Goal: Feedback & Contribution: Submit feedback/report problem

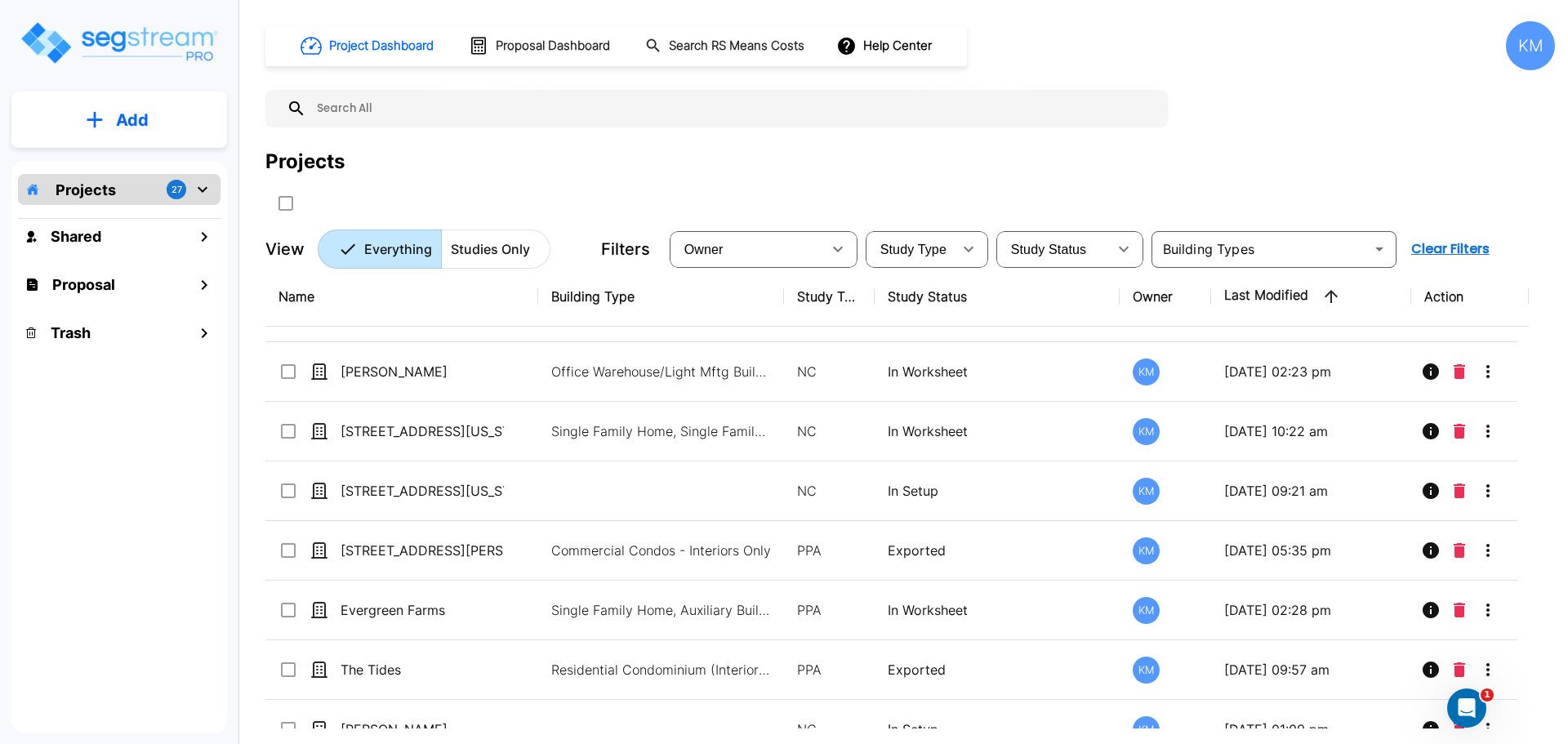
scroll to position [136, 0]
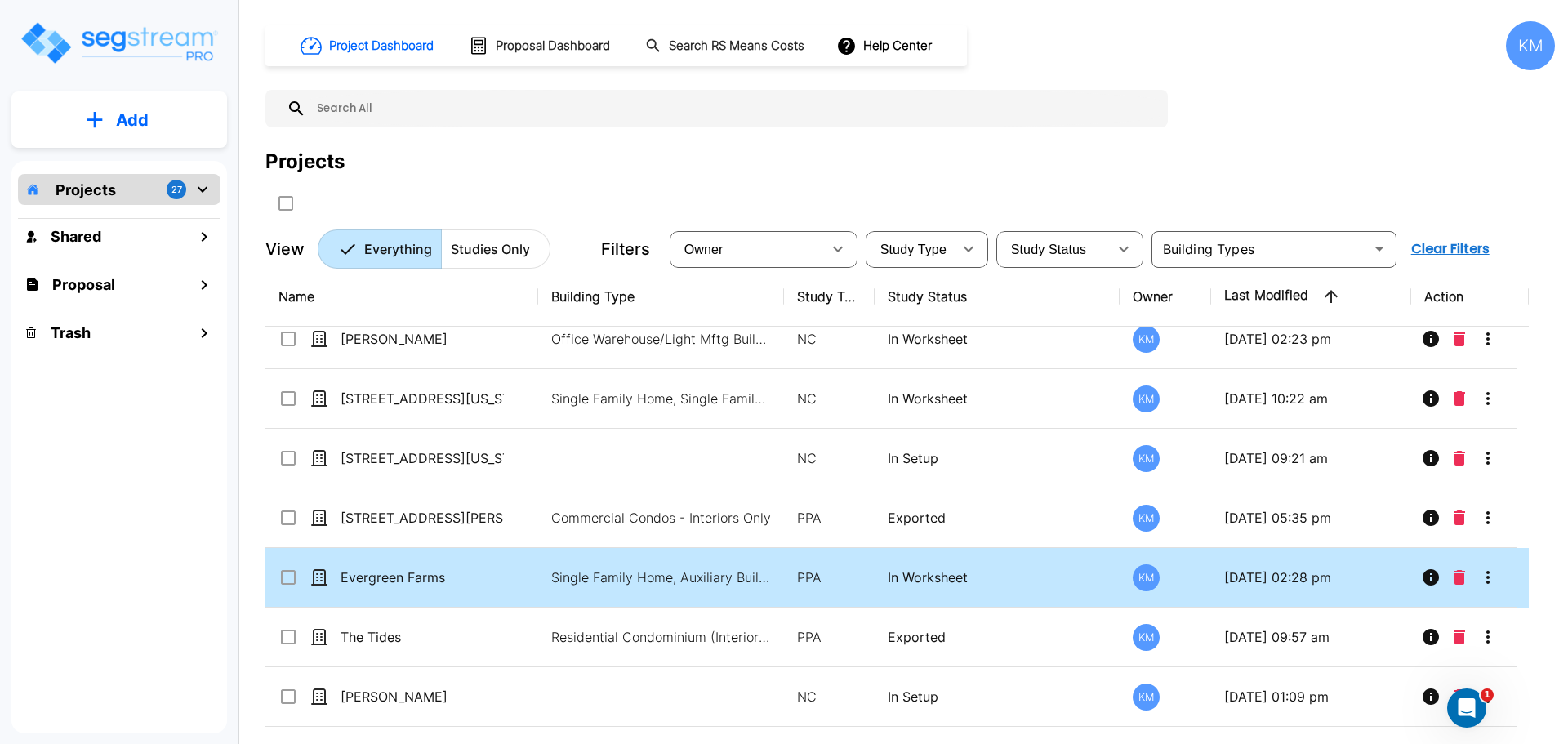
click at [1082, 573] on p "In Worksheet" at bounding box center [997, 577] width 220 height 19
click at [521, 578] on div "Evergreen Farms" at bounding box center [401, 577] width 245 height 19
click at [504, 571] on div "Evergreen Farms" at bounding box center [401, 577] width 245 height 19
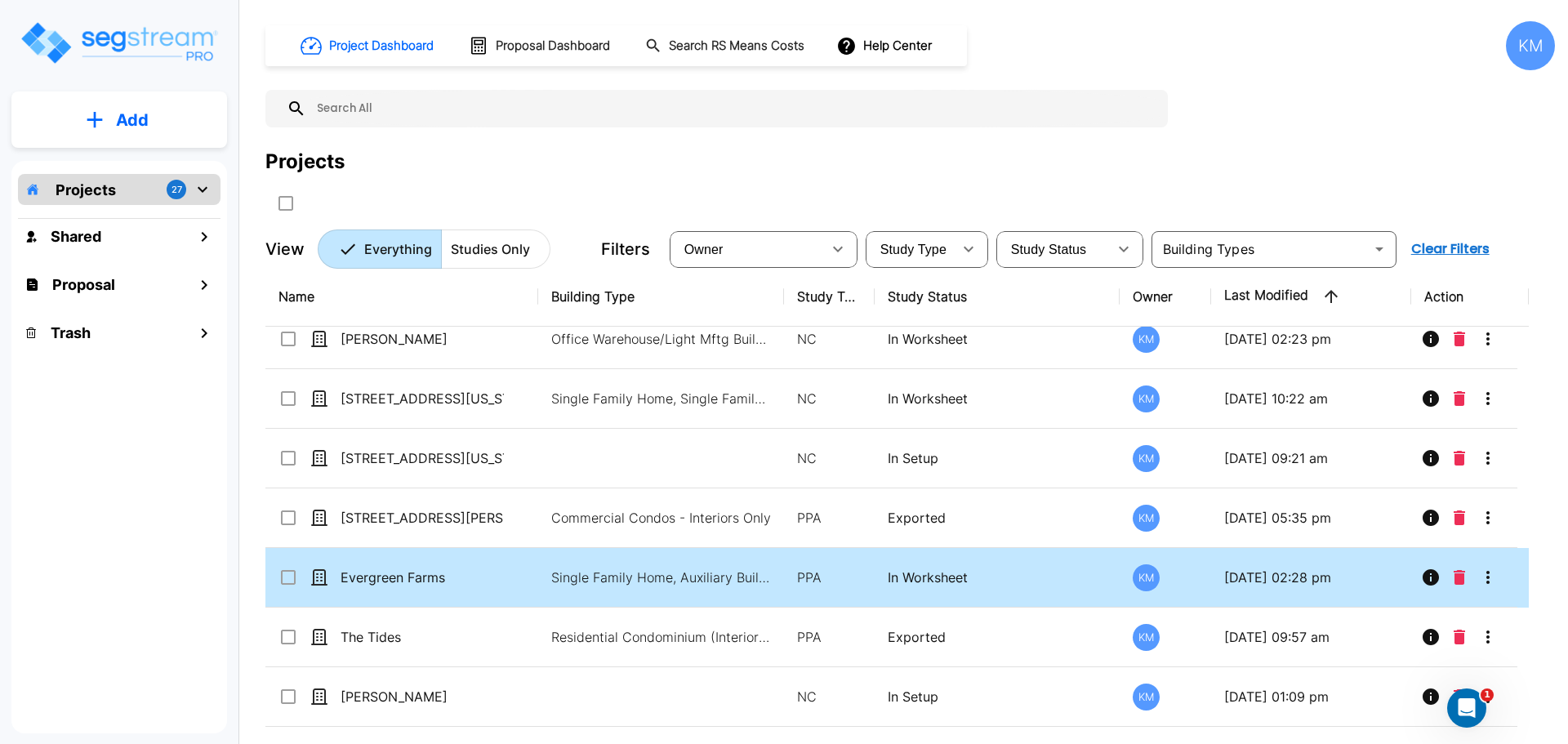
checkbox input "true"
click at [504, 571] on div "Evergreen Farms" at bounding box center [401, 577] width 245 height 19
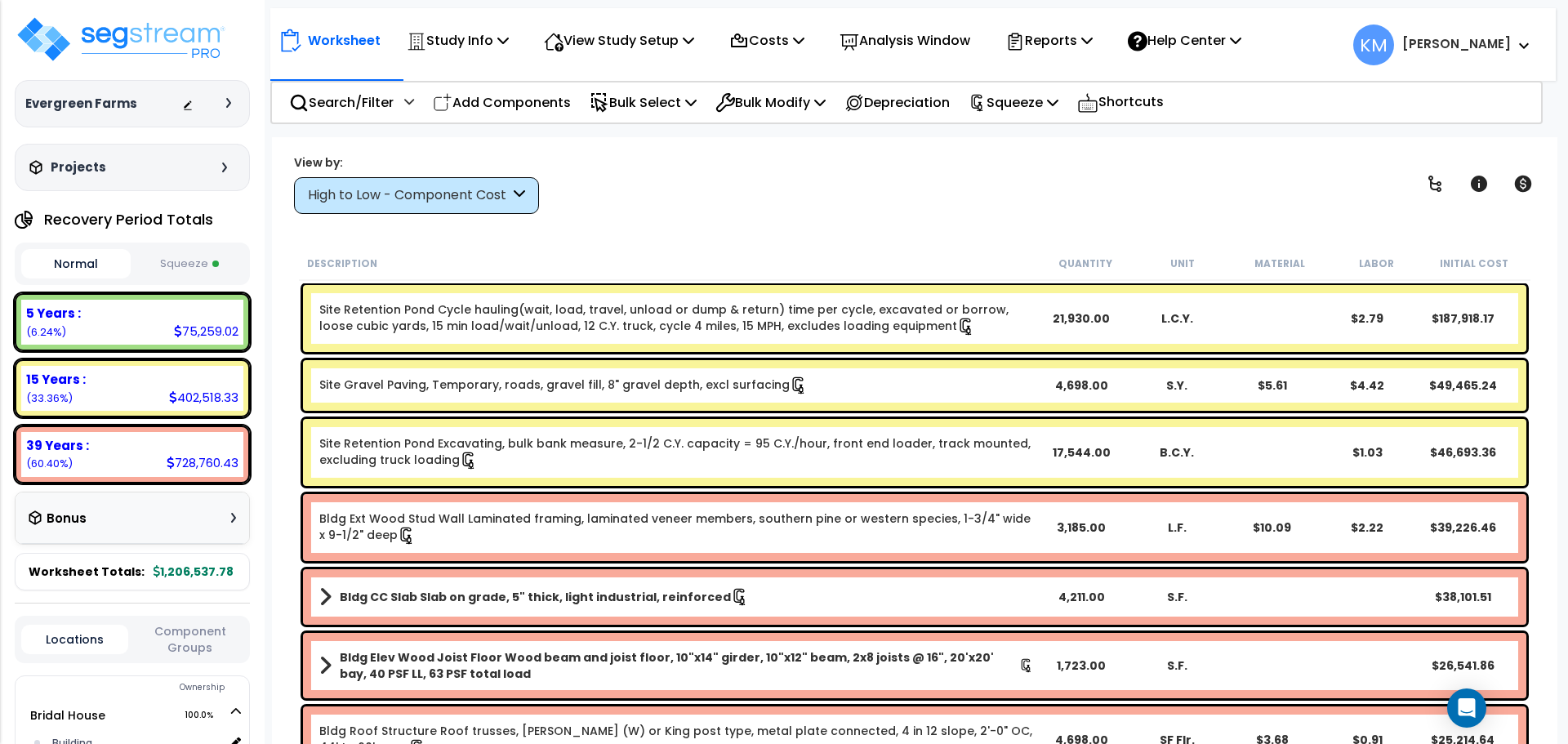
click at [504, 199] on div "High to Low - Component Cost" at bounding box center [408, 196] width 202 height 18
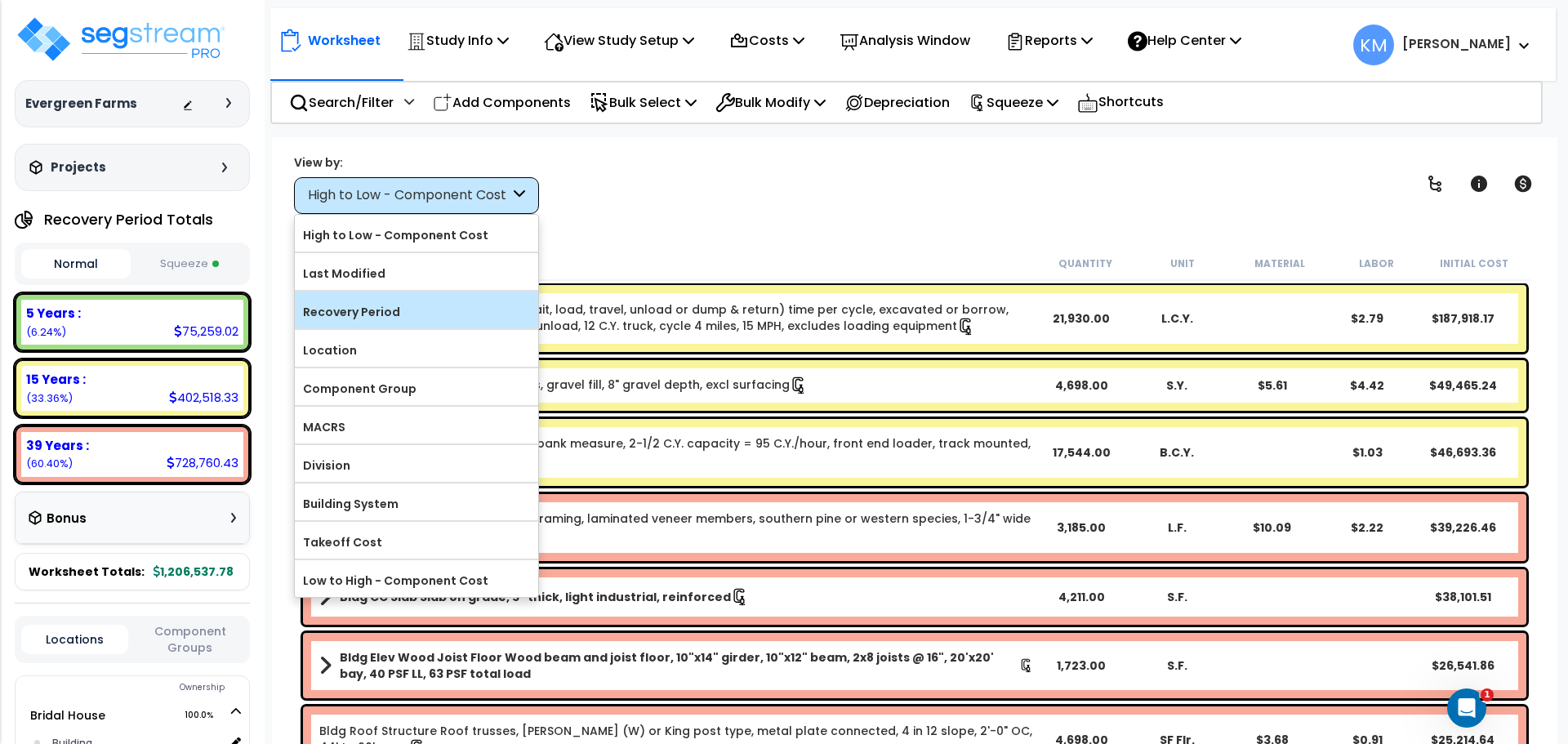
click at [423, 303] on label "Recovery Period" at bounding box center [416, 311] width 243 height 24
click at [0, 0] on input "Recovery Period" at bounding box center [0, 0] width 0 height 0
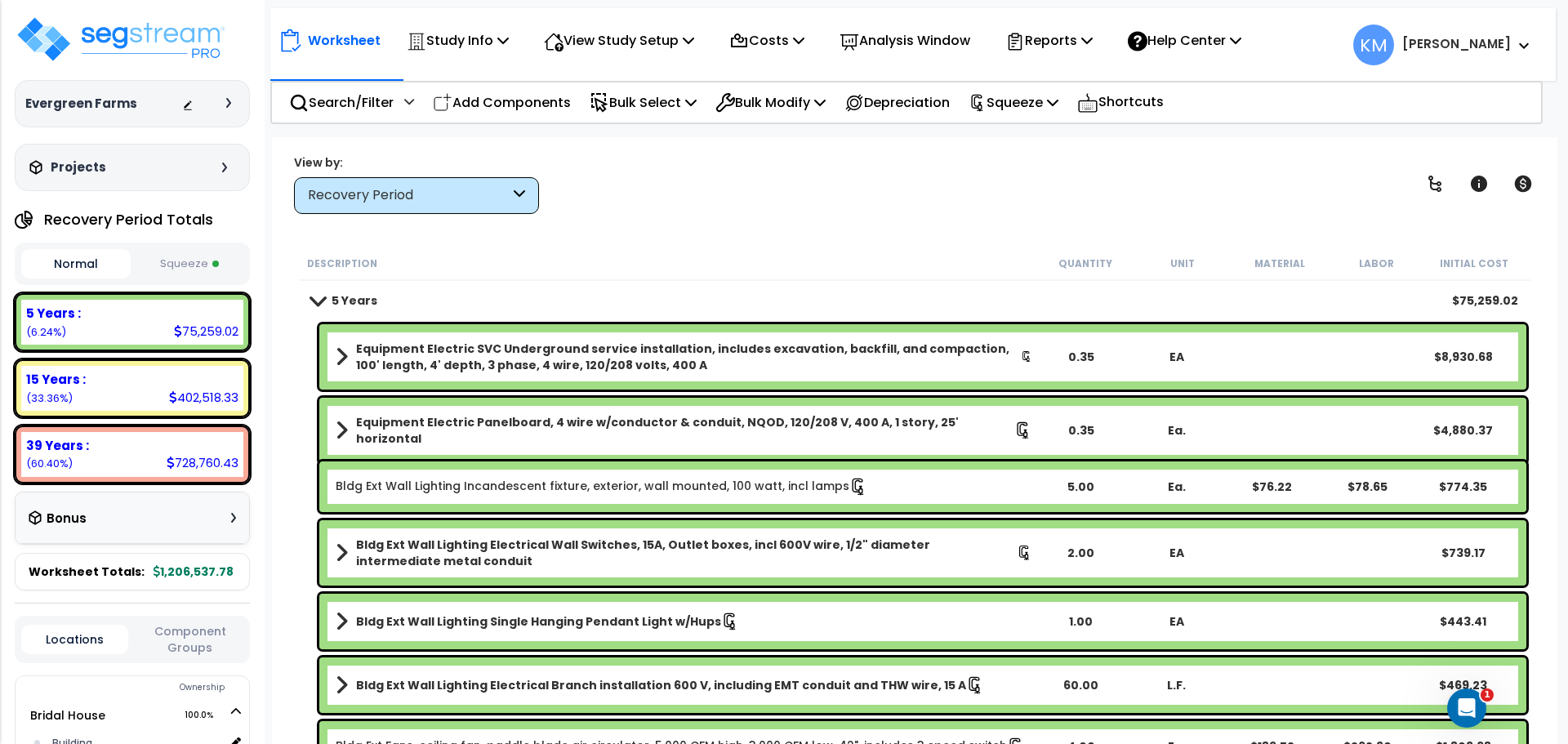
click at [161, 262] on button "Squeeze" at bounding box center [189, 264] width 110 height 28
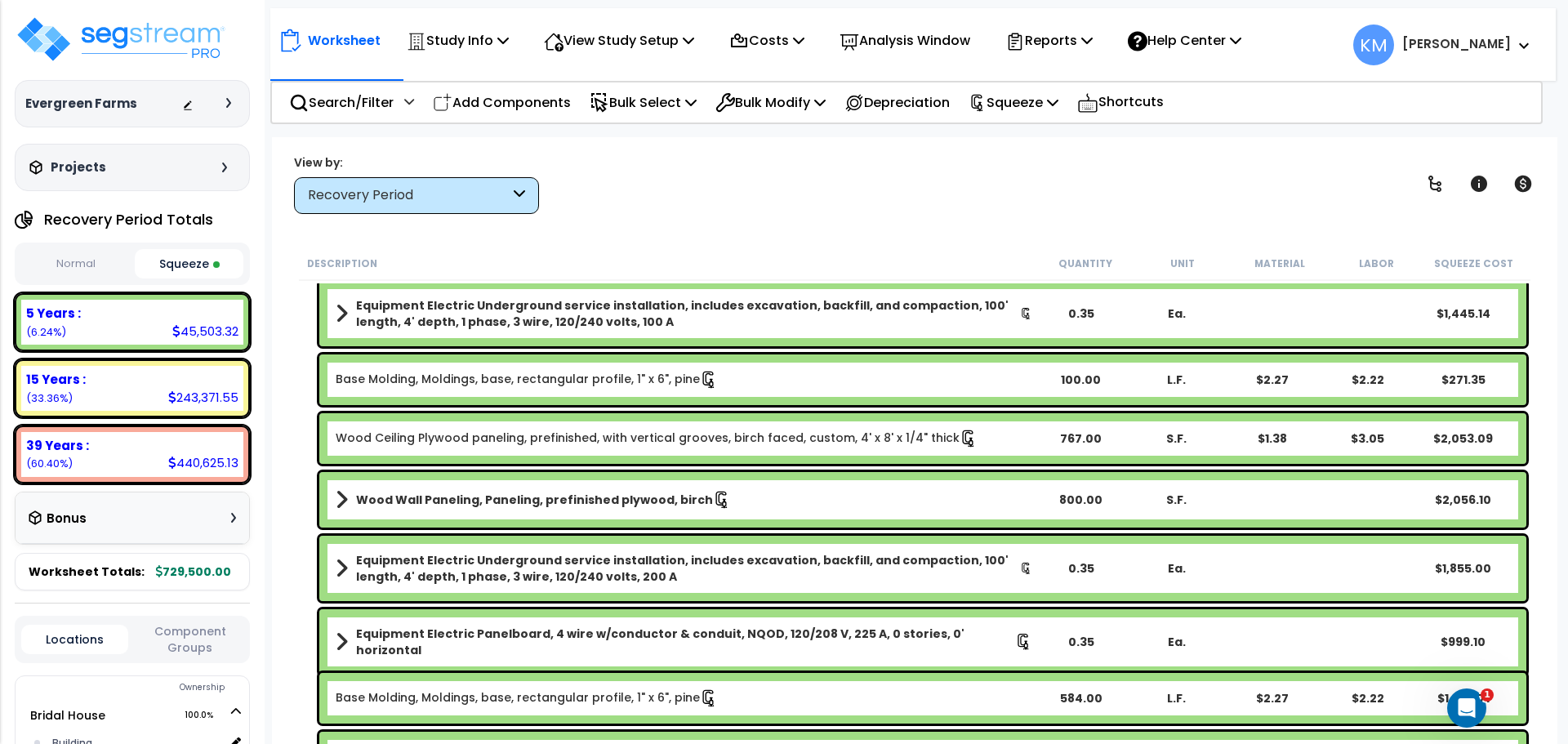
scroll to position [1225, 0]
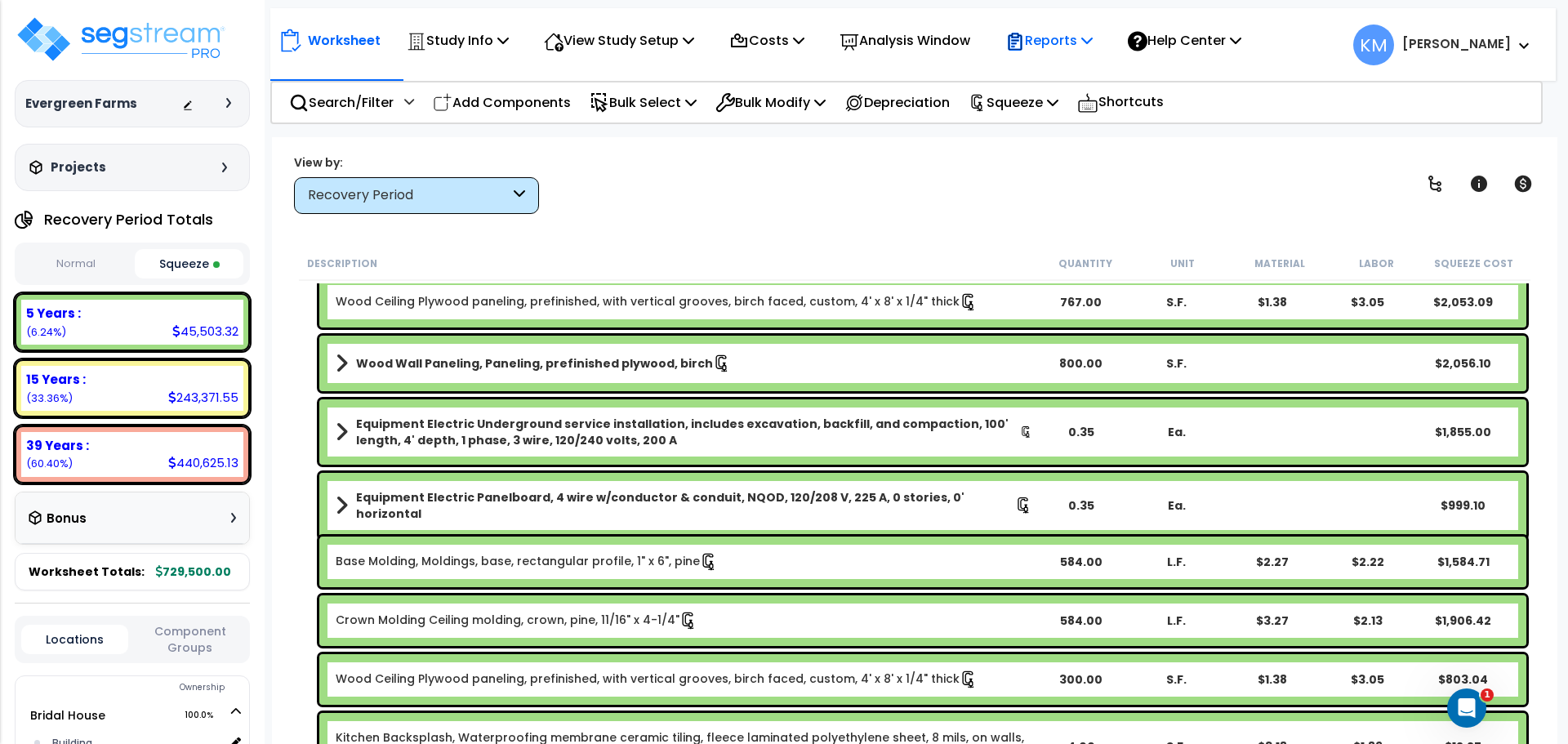
click at [1085, 35] on p "Reports" at bounding box center [1049, 40] width 87 height 22
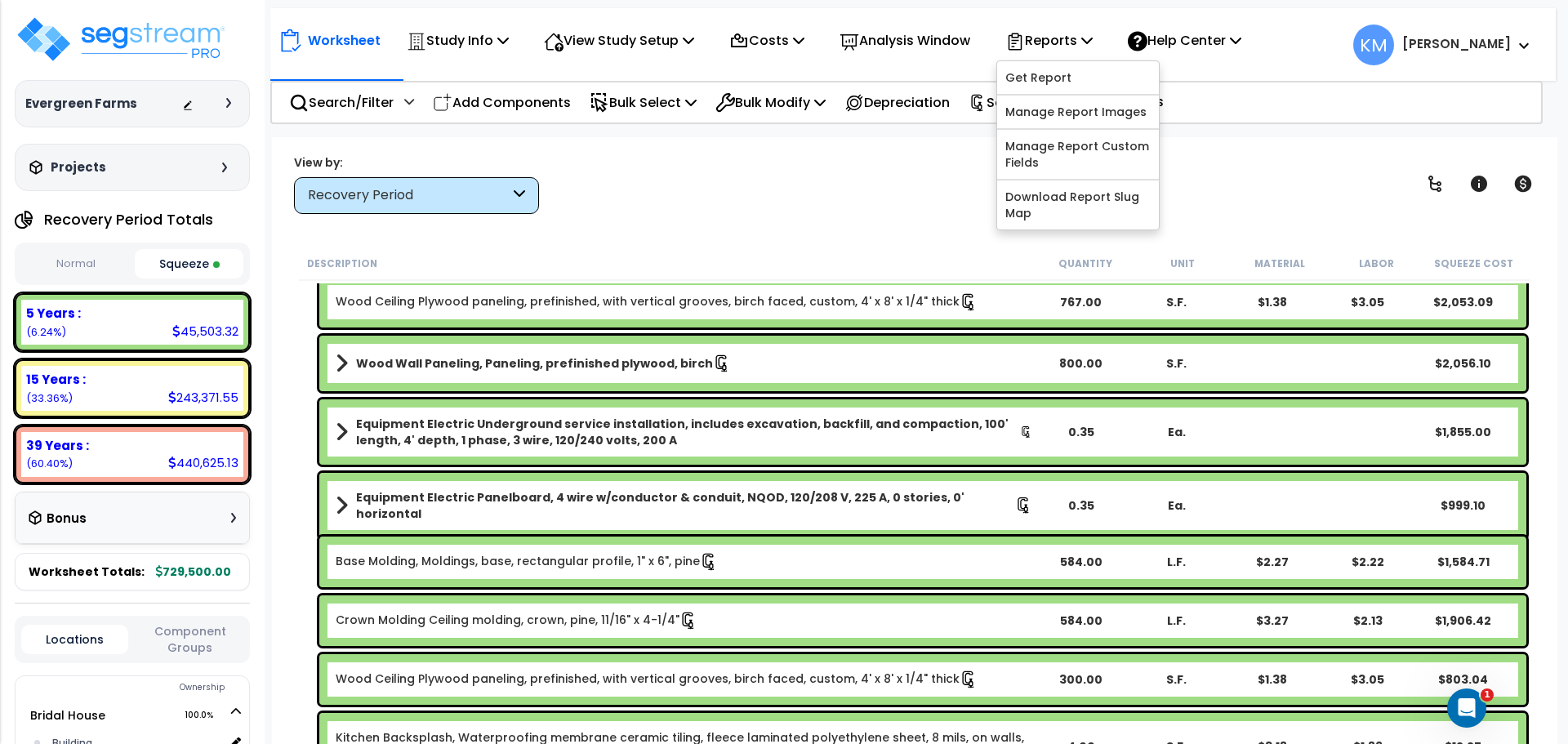
click at [907, 174] on div "View by: Recovery Period High to Low - Component Cost" at bounding box center [915, 184] width 1253 height 60
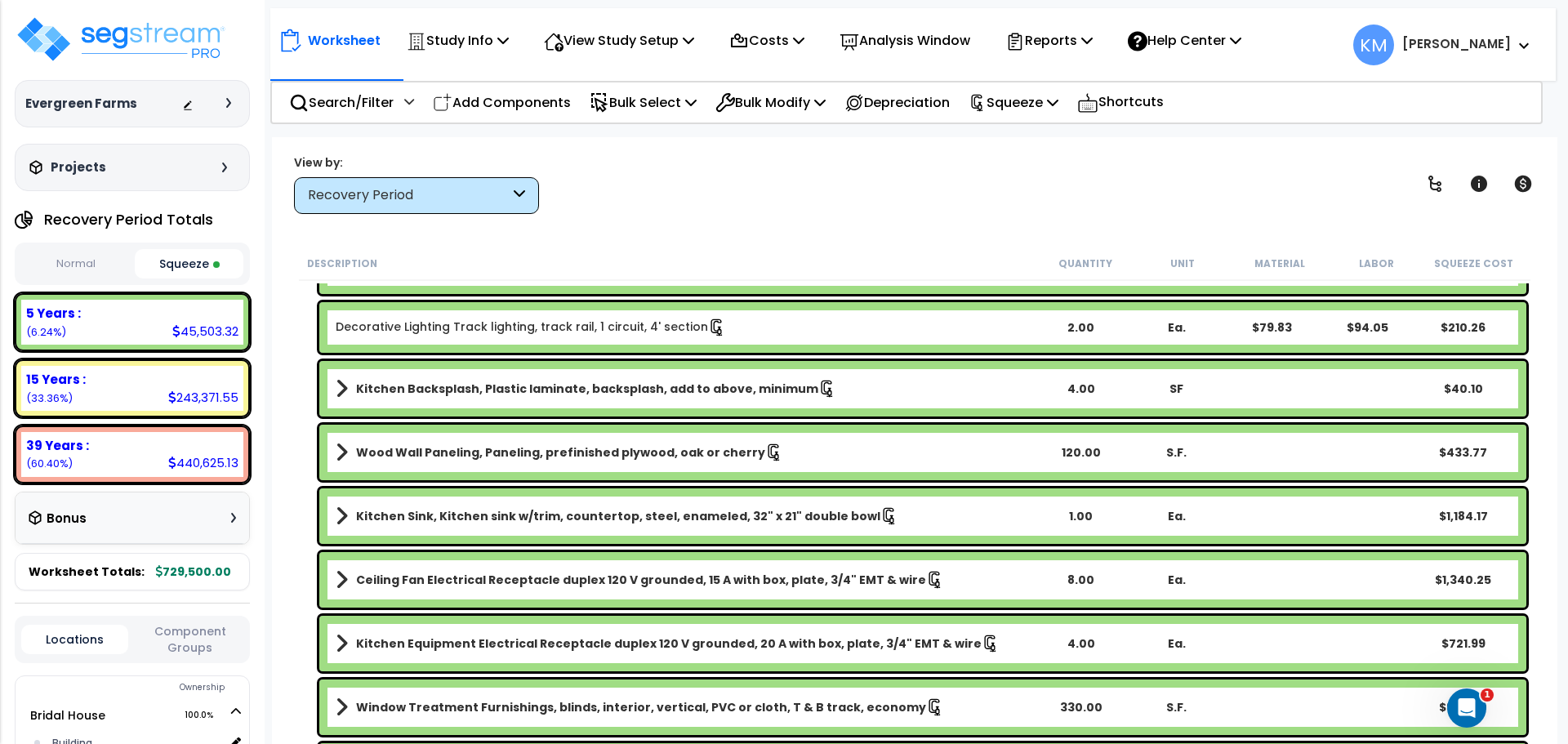
scroll to position [2938, 0]
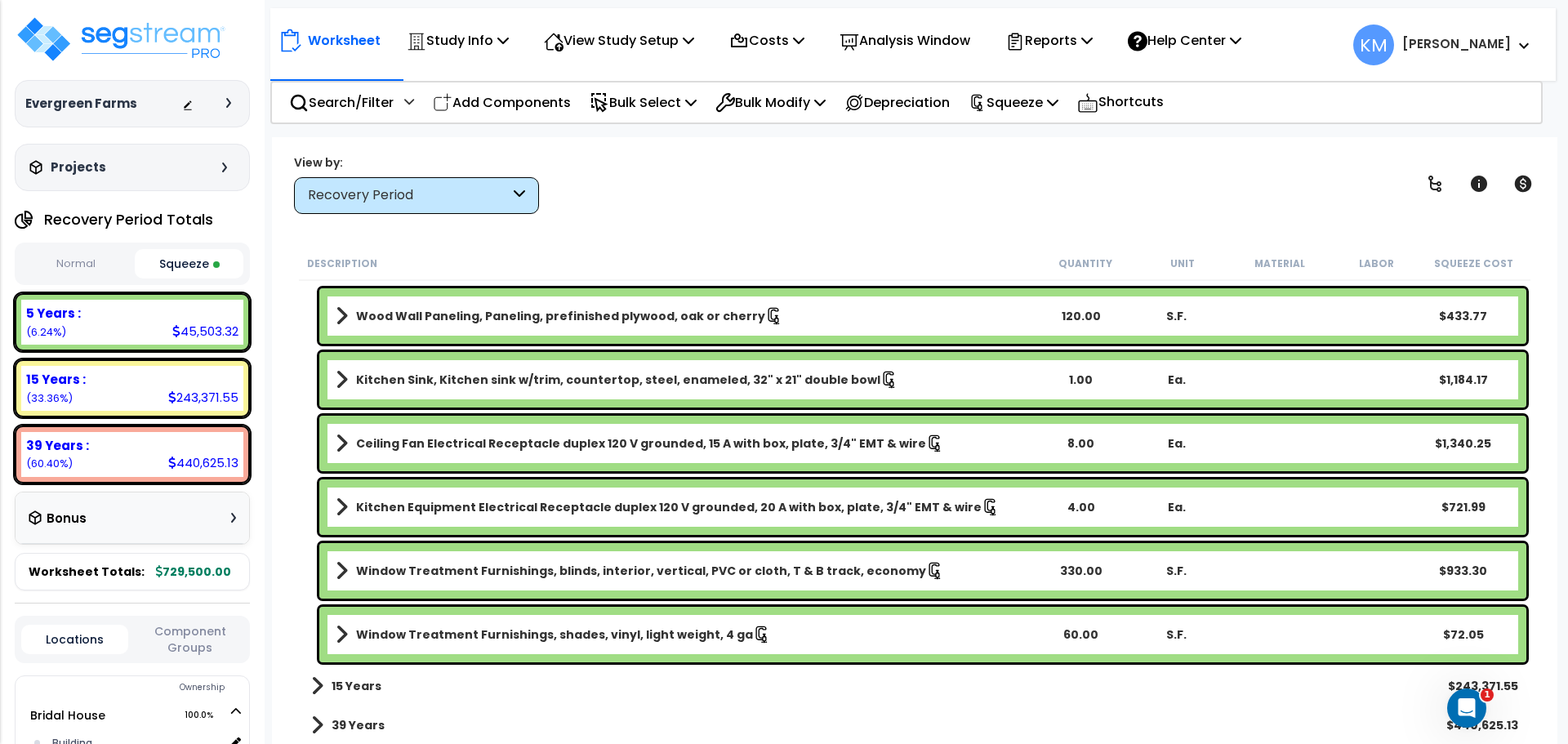
click at [323, 691] on link "15 Years" at bounding box center [346, 685] width 70 height 23
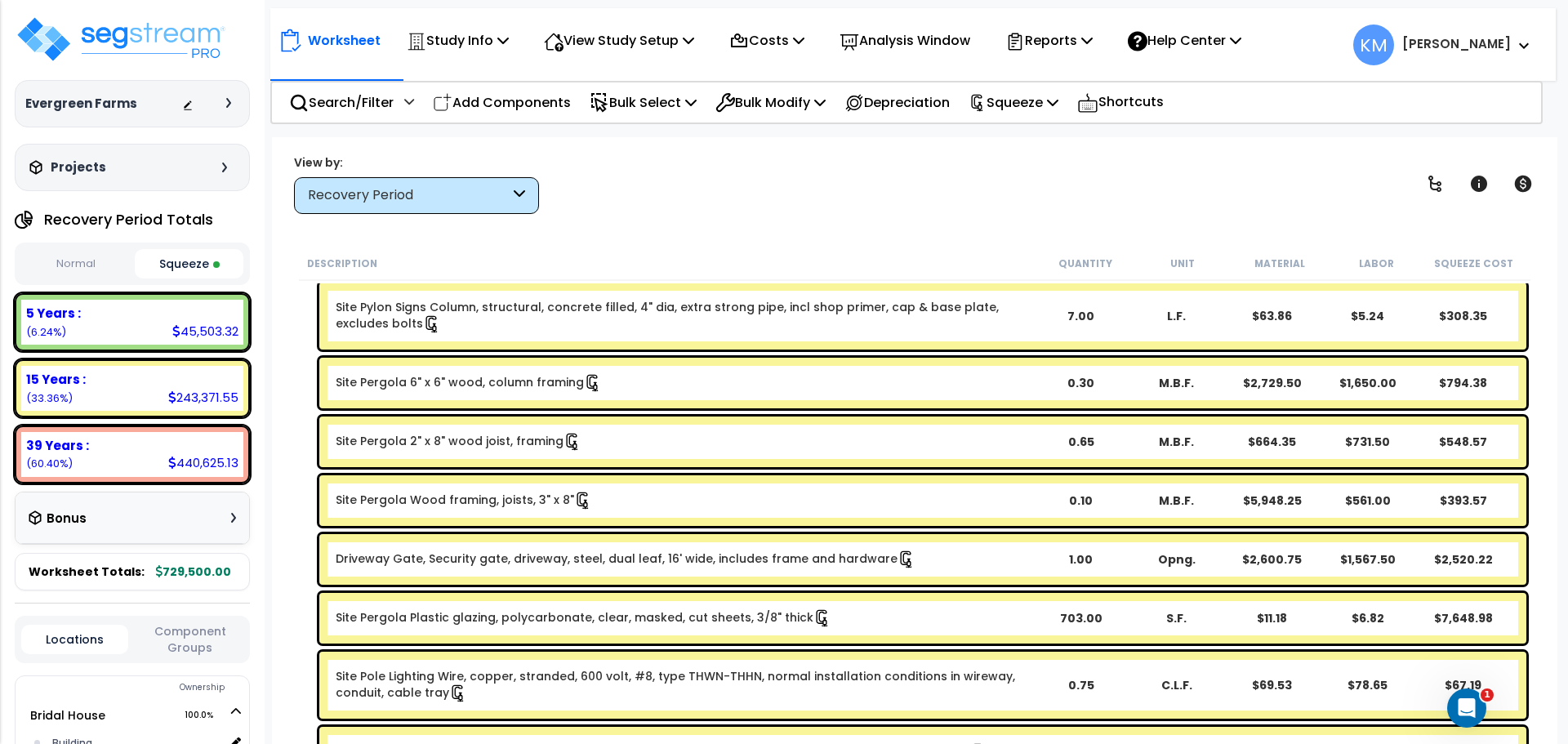
scroll to position [3617, 0]
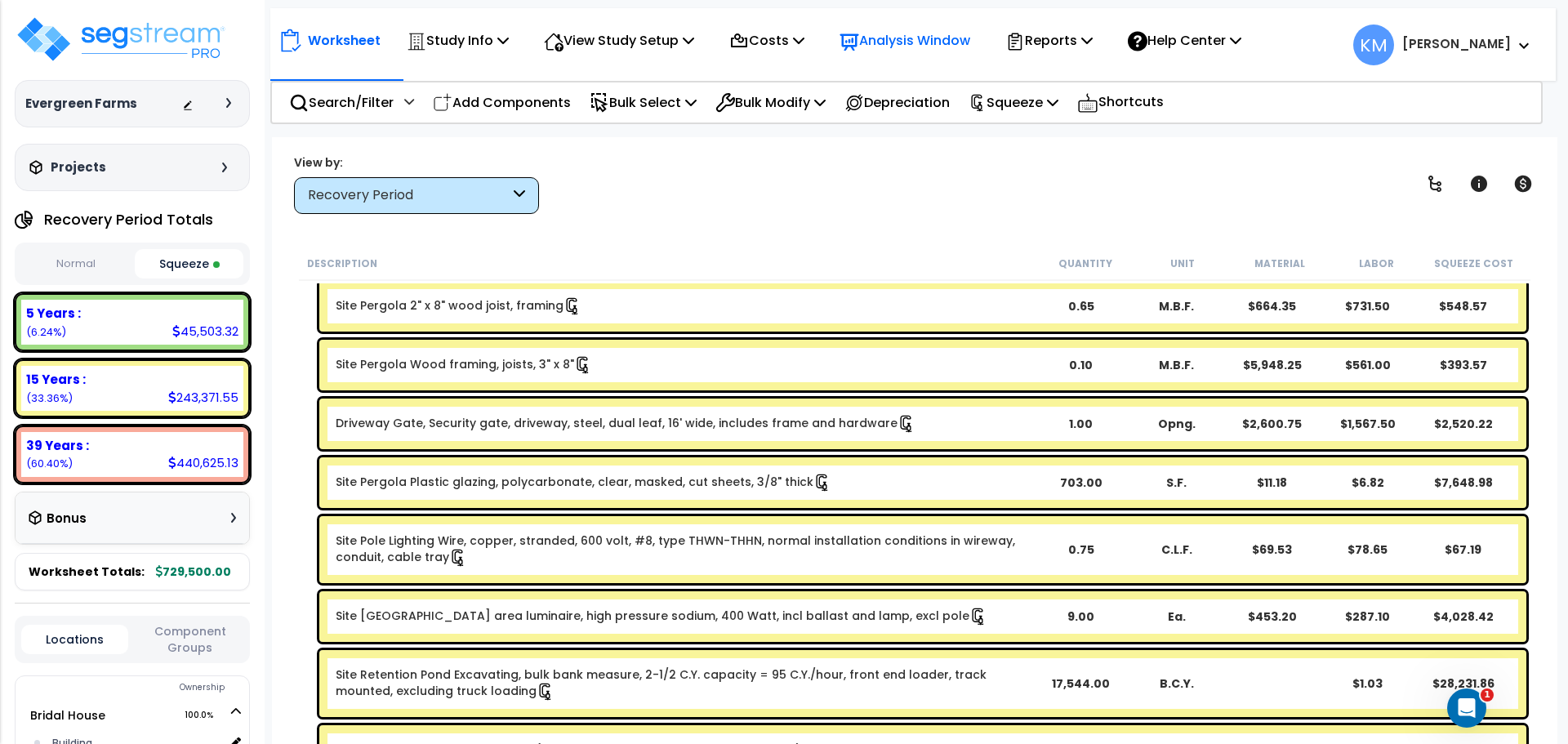
click at [923, 51] on p "Analysis Window" at bounding box center [905, 40] width 130 height 22
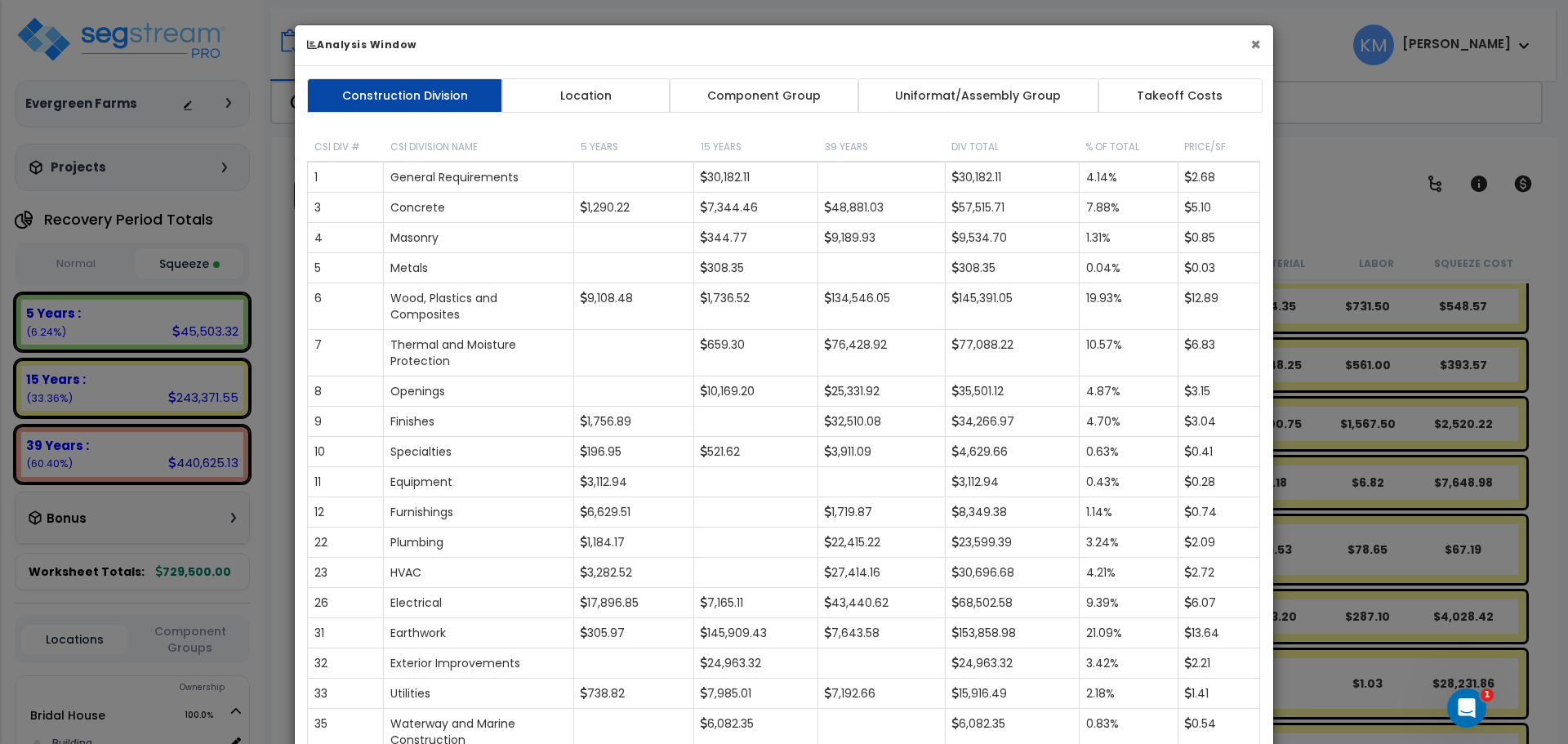
click at [1260, 36] on button "×" at bounding box center [1255, 44] width 11 height 18
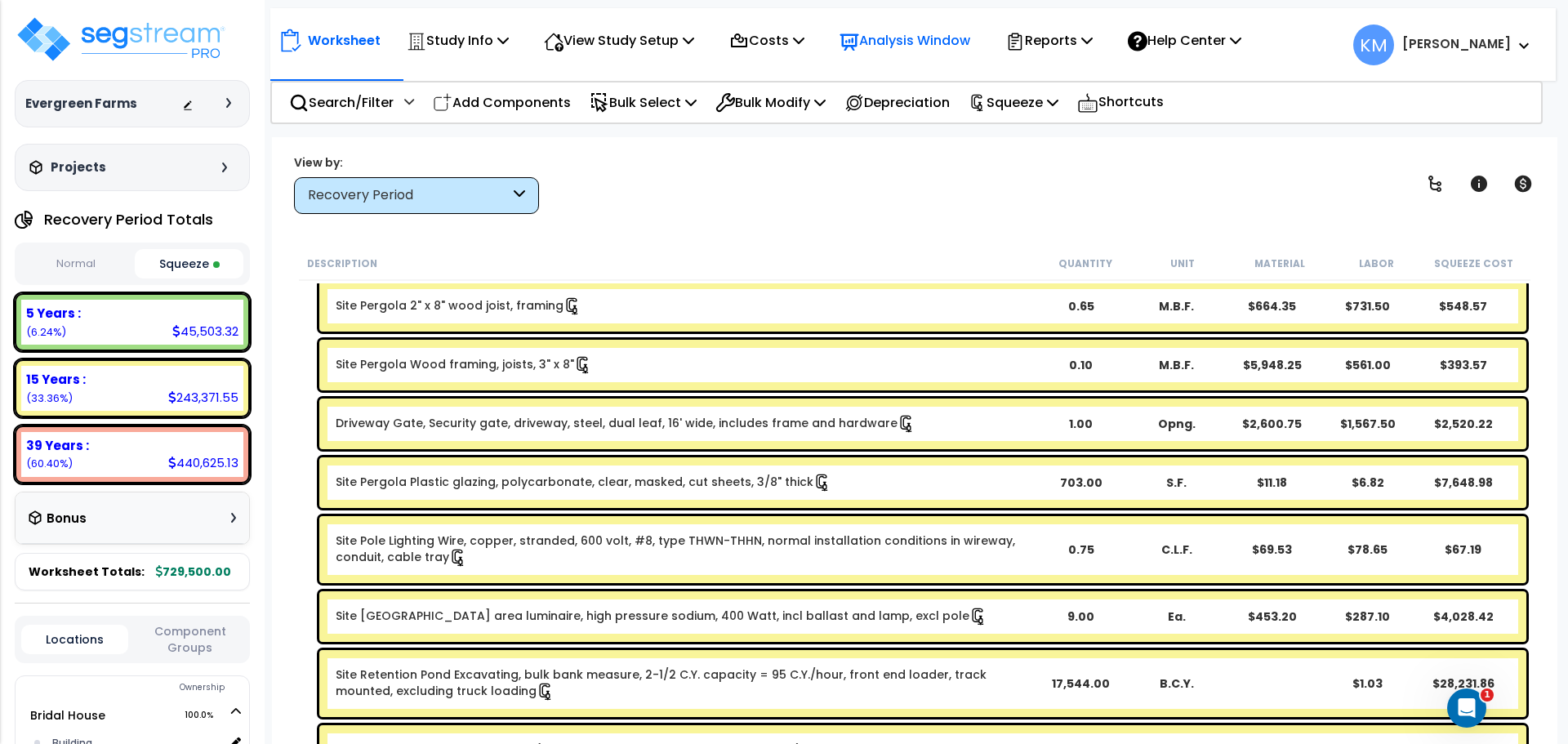
click at [920, 34] on p "Analysis Window" at bounding box center [905, 40] width 130 height 22
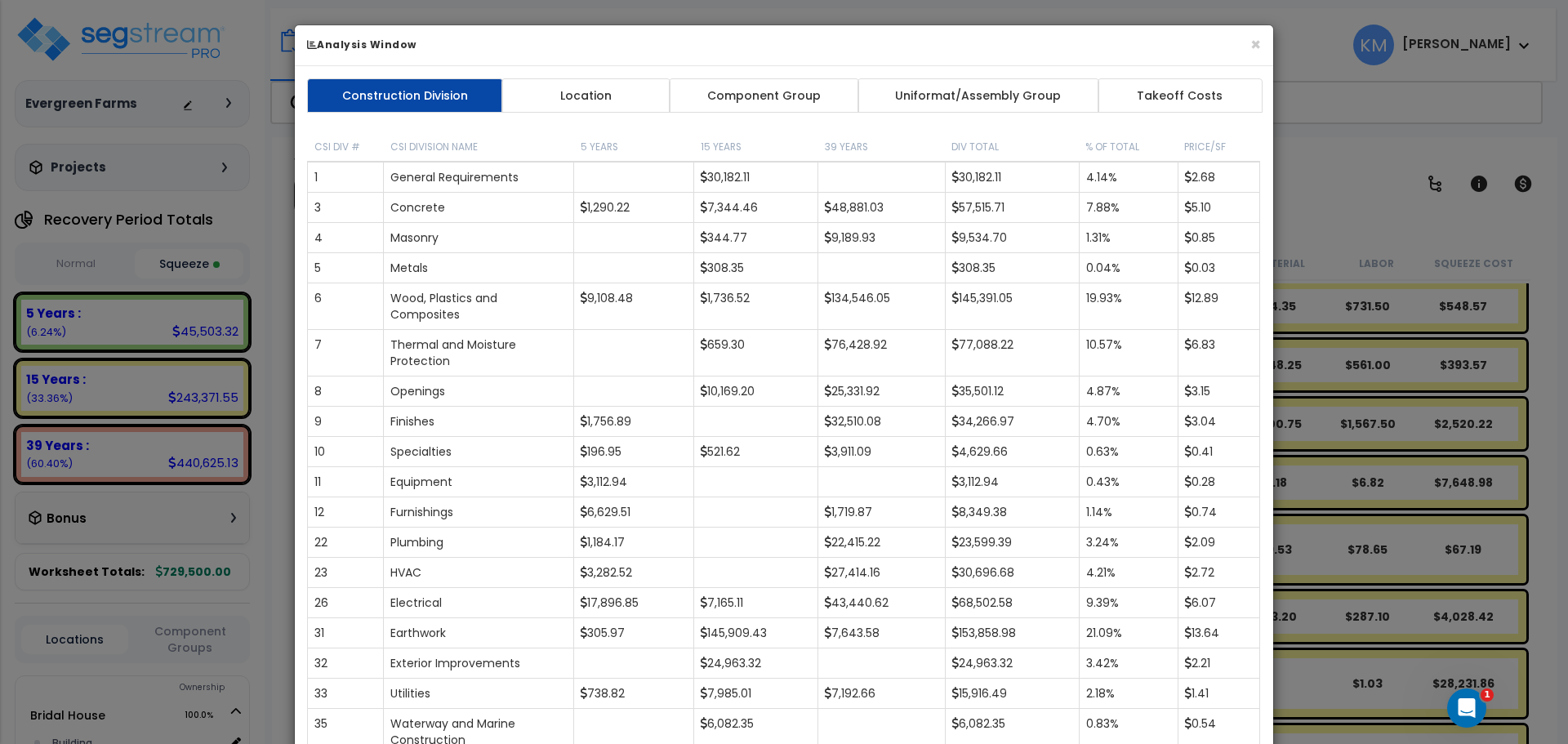
click at [537, 100] on link "Location" at bounding box center [586, 95] width 169 height 34
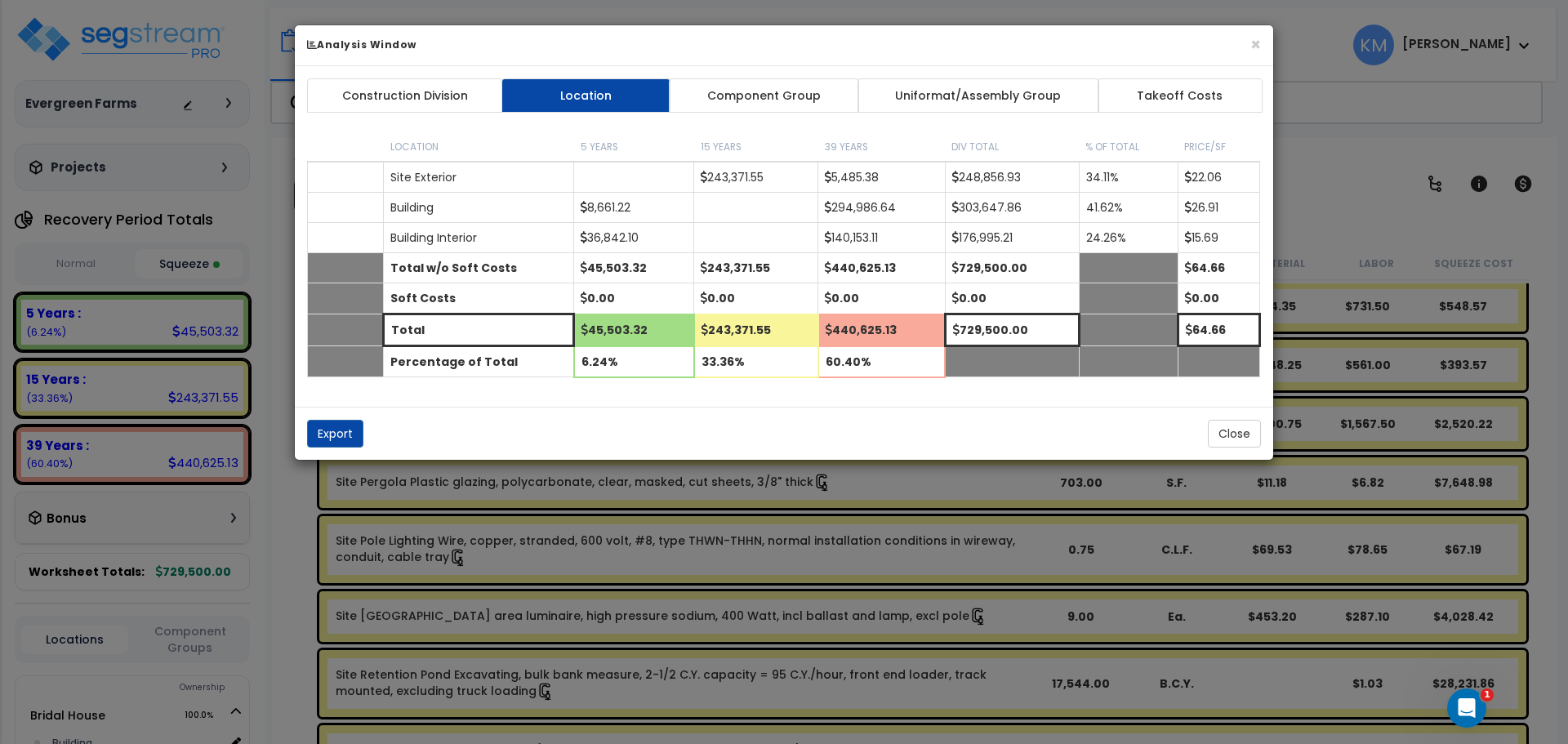
click at [793, 77] on div "Construction Division Location Component Group Uniformat/Assembly Group Takeoff…" at bounding box center [784, 236] width 978 height 340
click at [798, 87] on link "Component Group" at bounding box center [764, 95] width 190 height 34
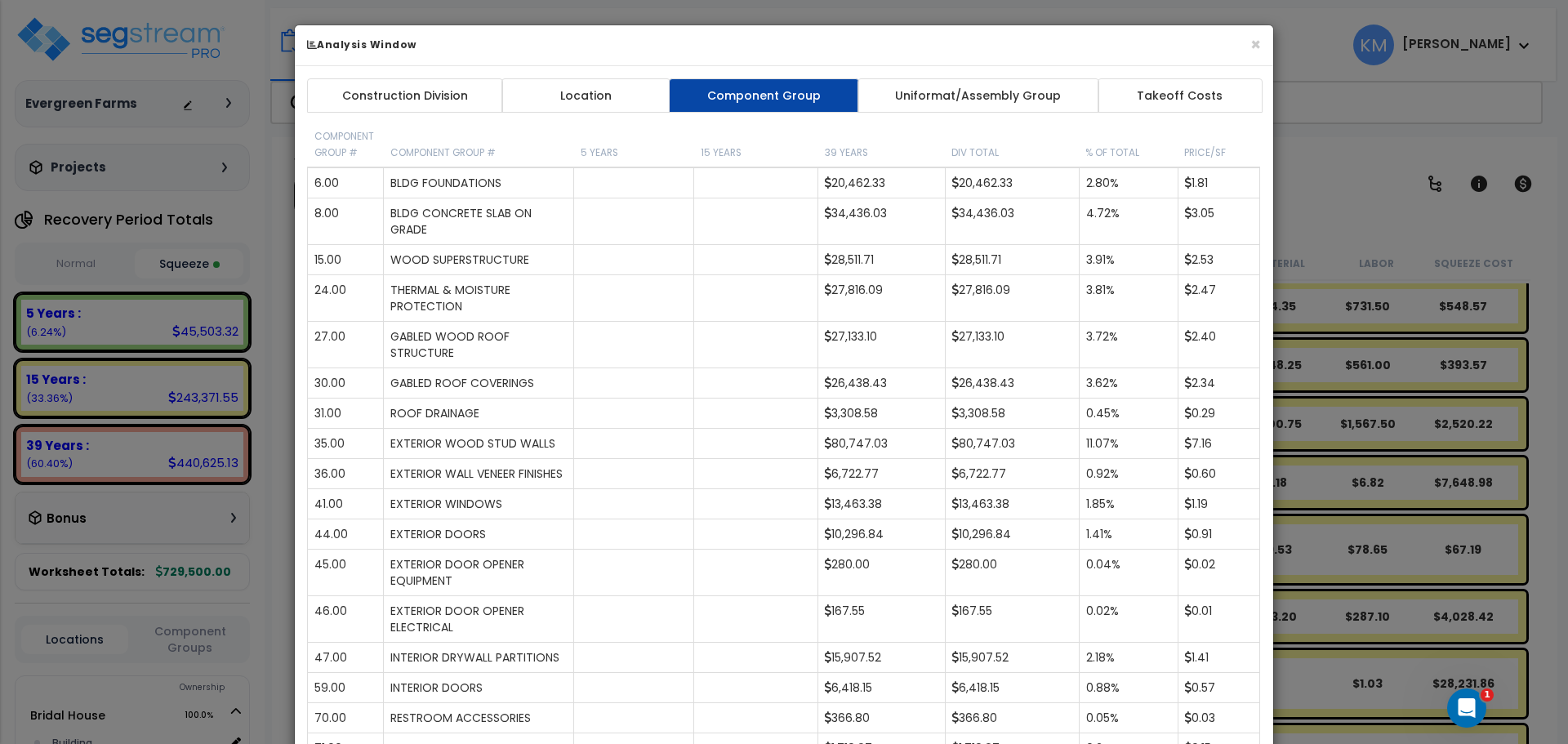
click at [1167, 80] on link "Takeoff Costs" at bounding box center [1179, 95] width 165 height 34
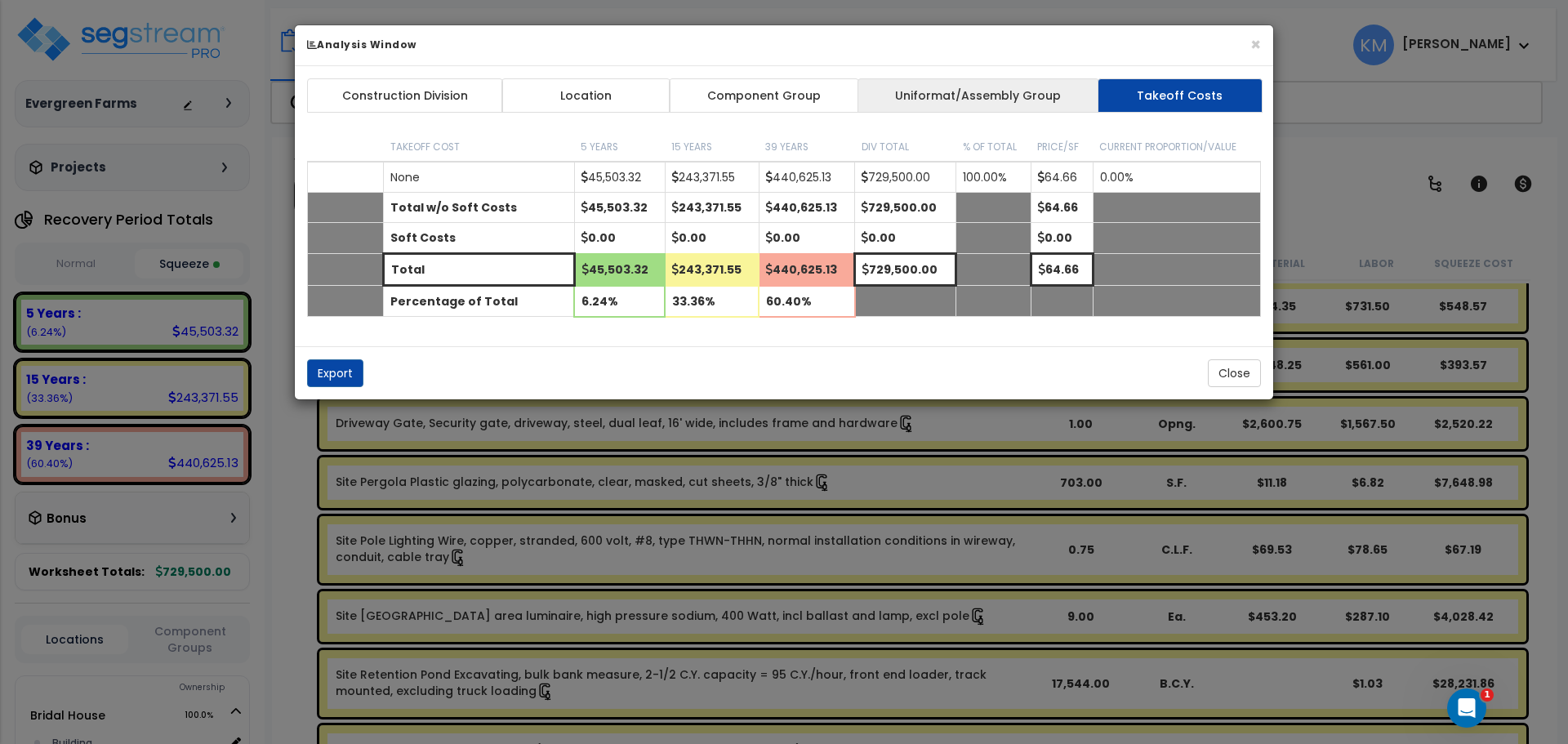
click at [948, 89] on link "Uniformat/Assembly Group" at bounding box center [978, 95] width 242 height 34
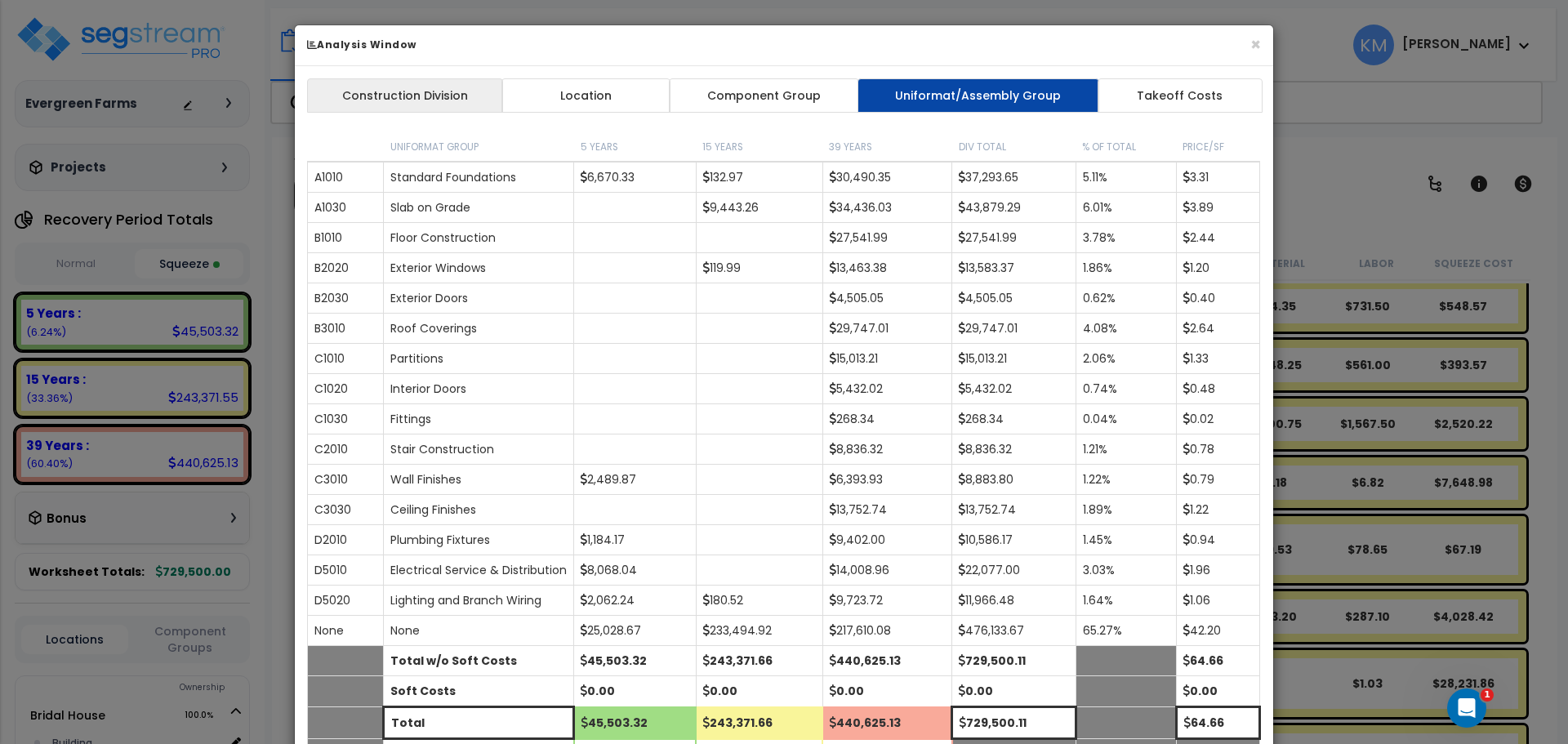
click at [390, 83] on link "Construction Division" at bounding box center [405, 95] width 196 height 34
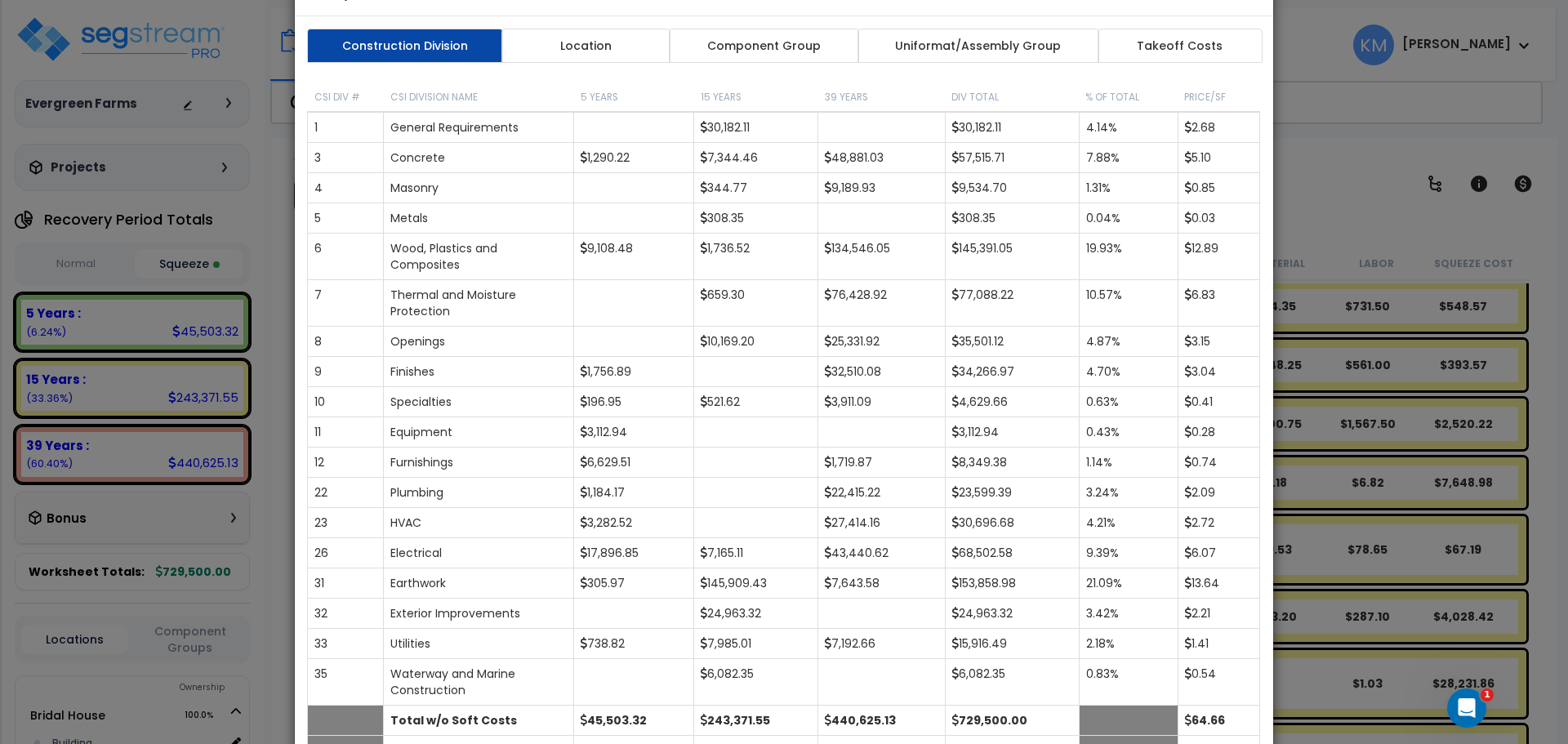
scroll to position [0, 0]
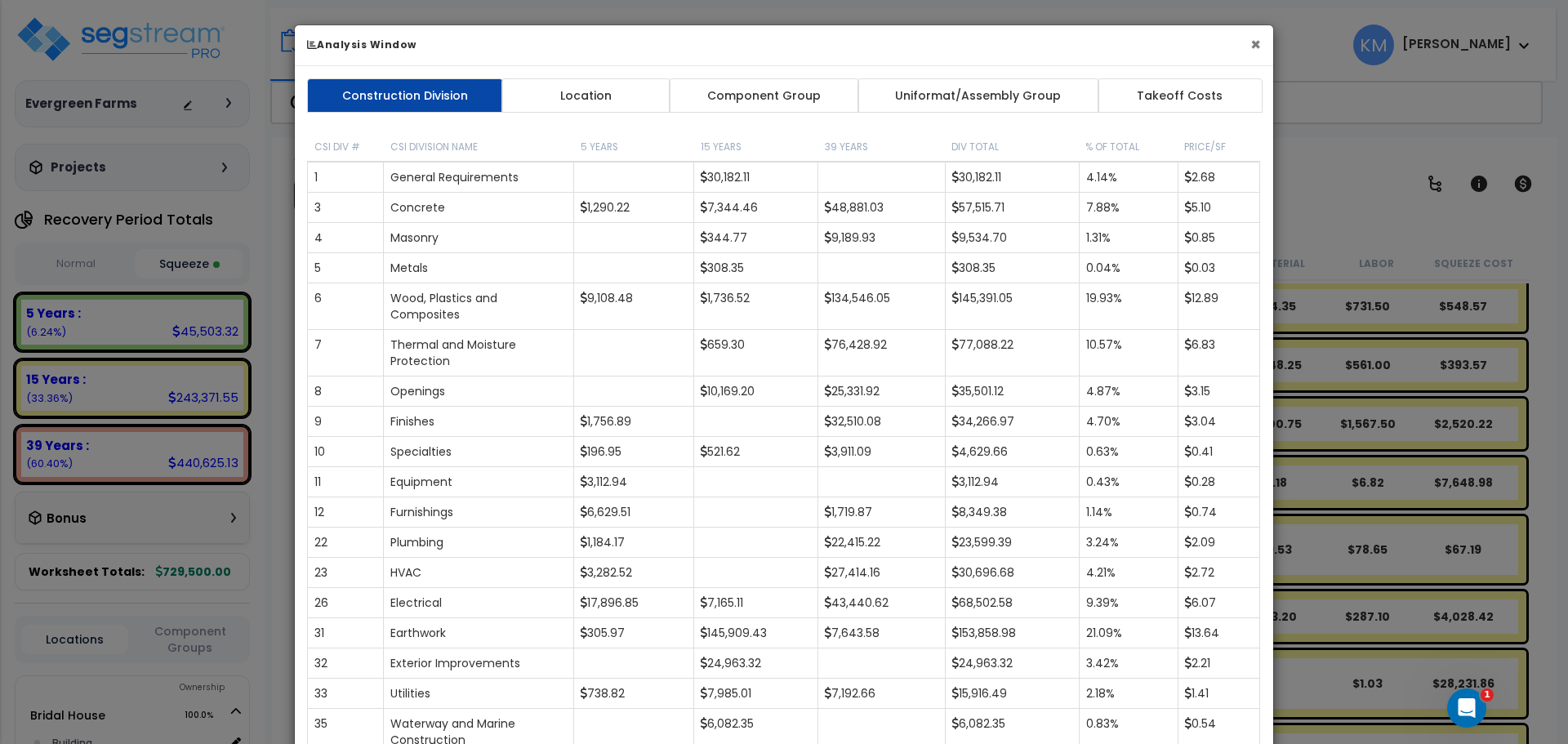
click at [1257, 42] on button "×" at bounding box center [1255, 44] width 11 height 18
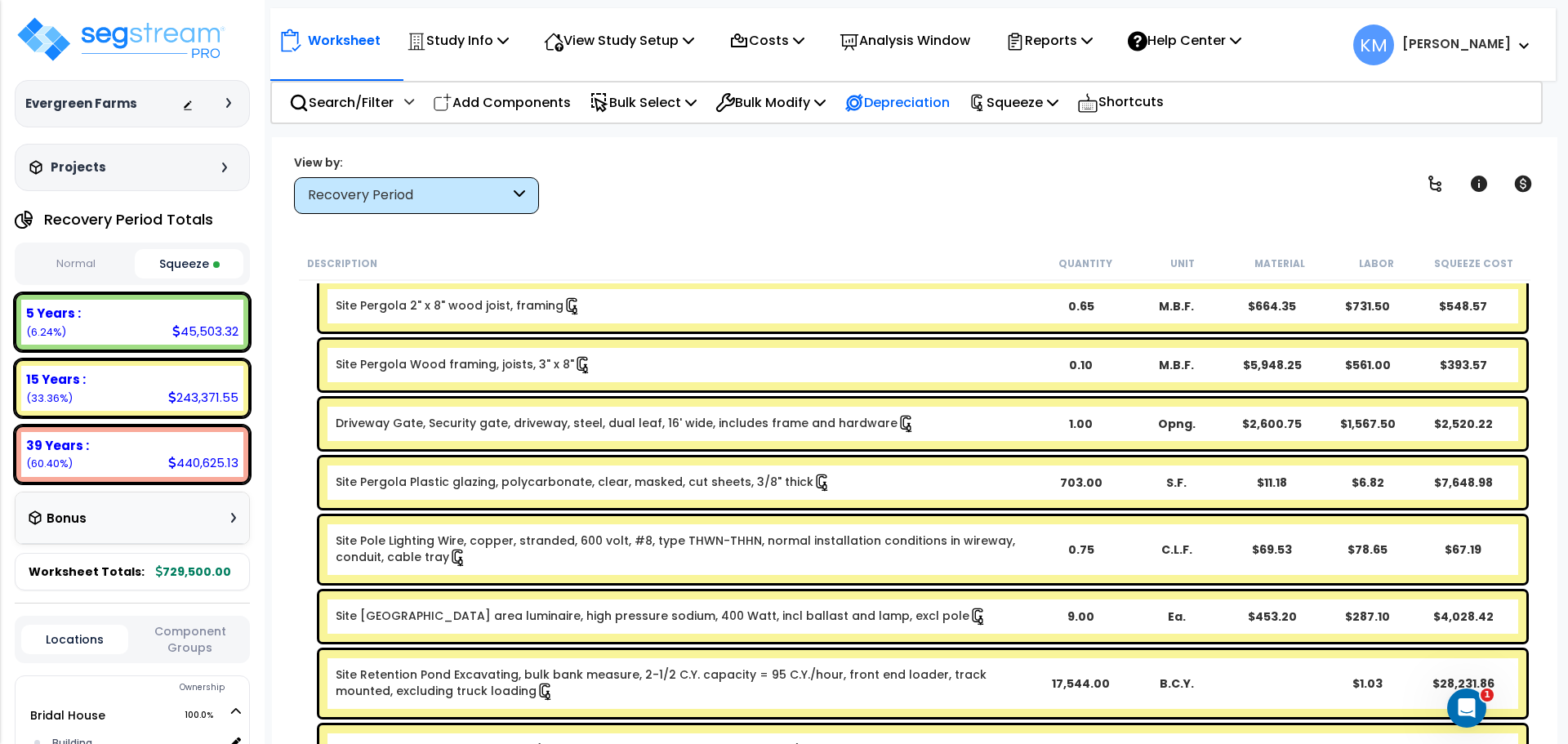
click at [905, 98] on p "Depreciation" at bounding box center [897, 102] width 105 height 22
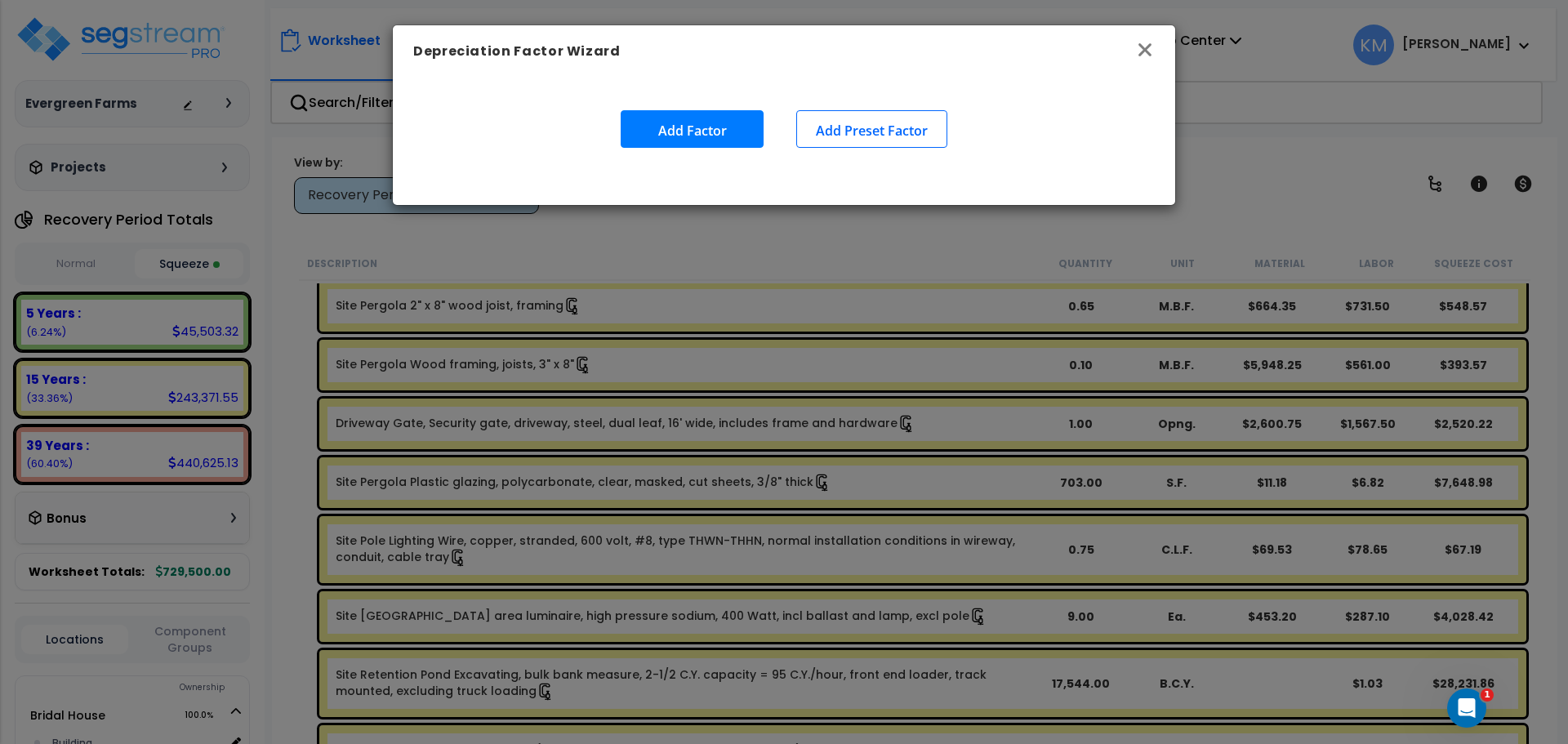
click at [1137, 49] on icon "button" at bounding box center [1144, 49] width 19 height 19
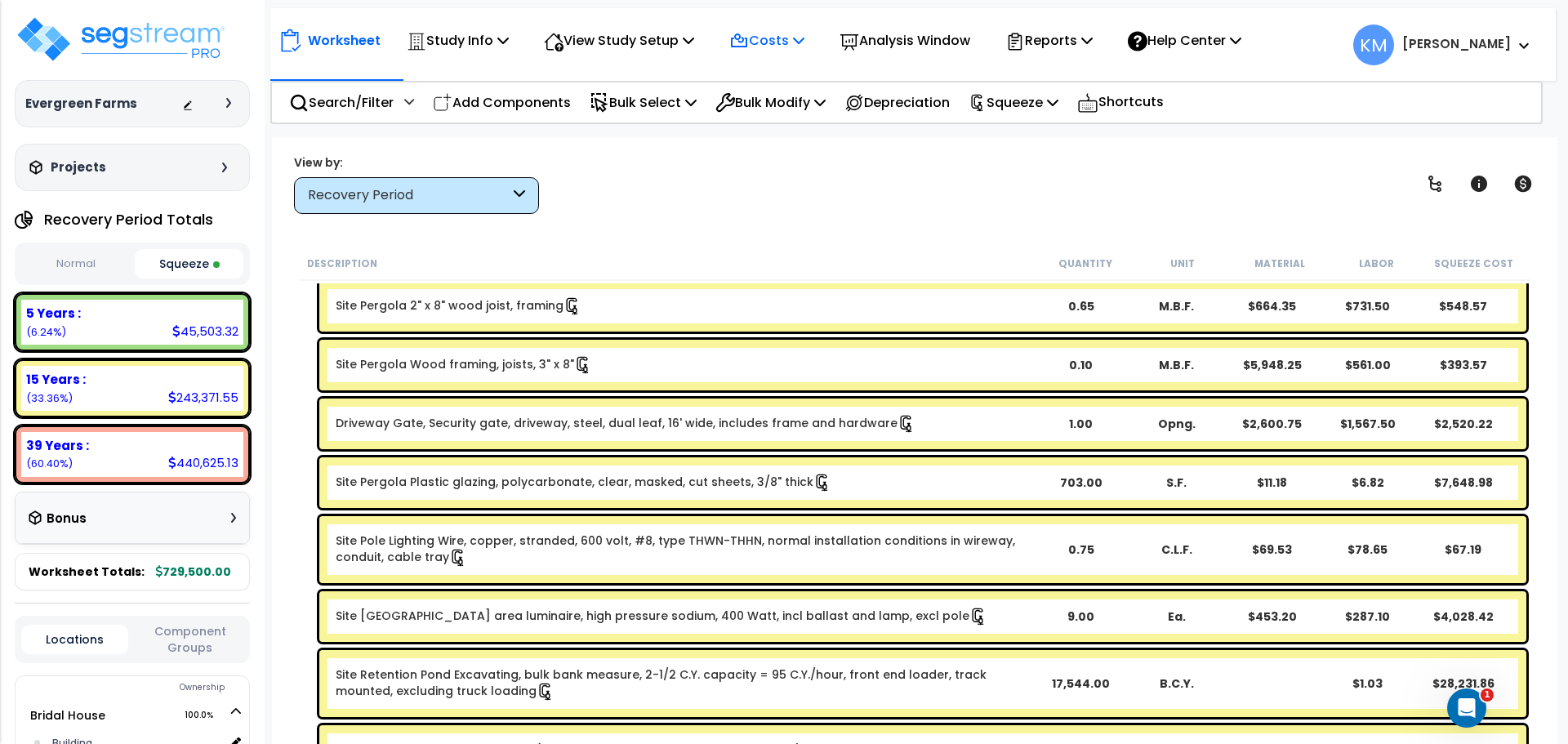
click at [799, 36] on p "Costs" at bounding box center [767, 40] width 75 height 22
click at [804, 33] on icon at bounding box center [799, 40] width 12 height 13
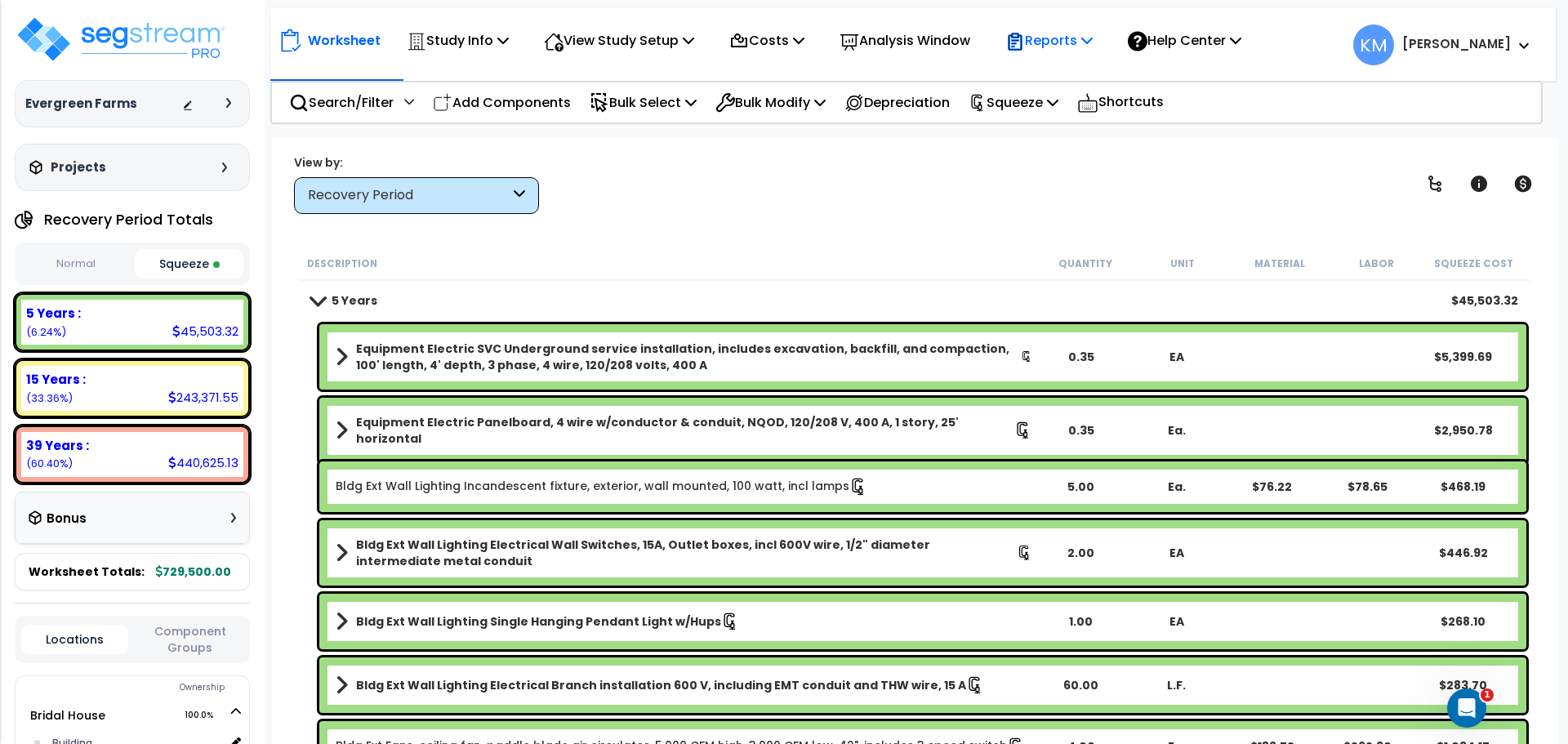
click at [1074, 43] on p "Reports" at bounding box center [1049, 40] width 87 height 22
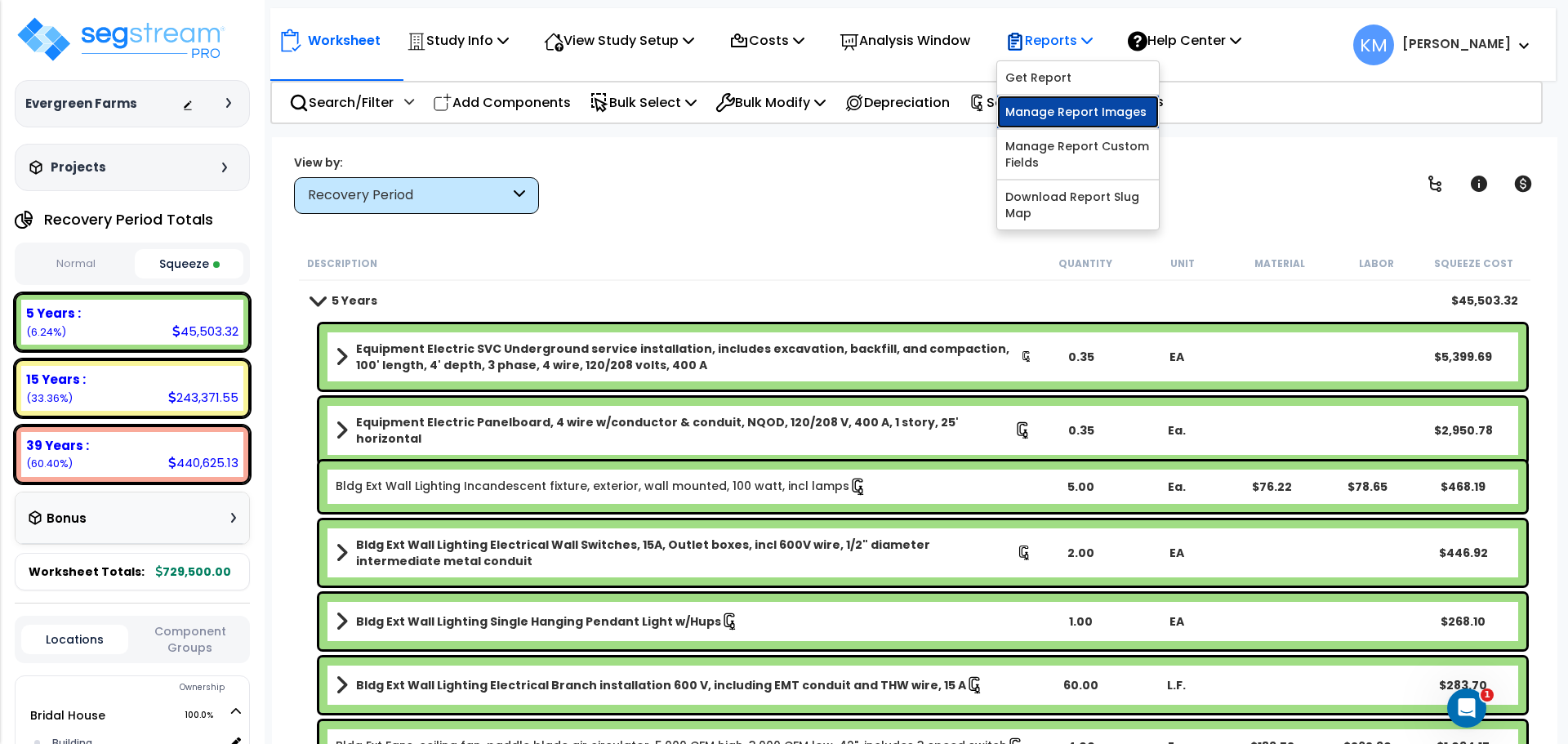
click at [1119, 116] on link "Manage Report Images" at bounding box center [1077, 111] width 161 height 33
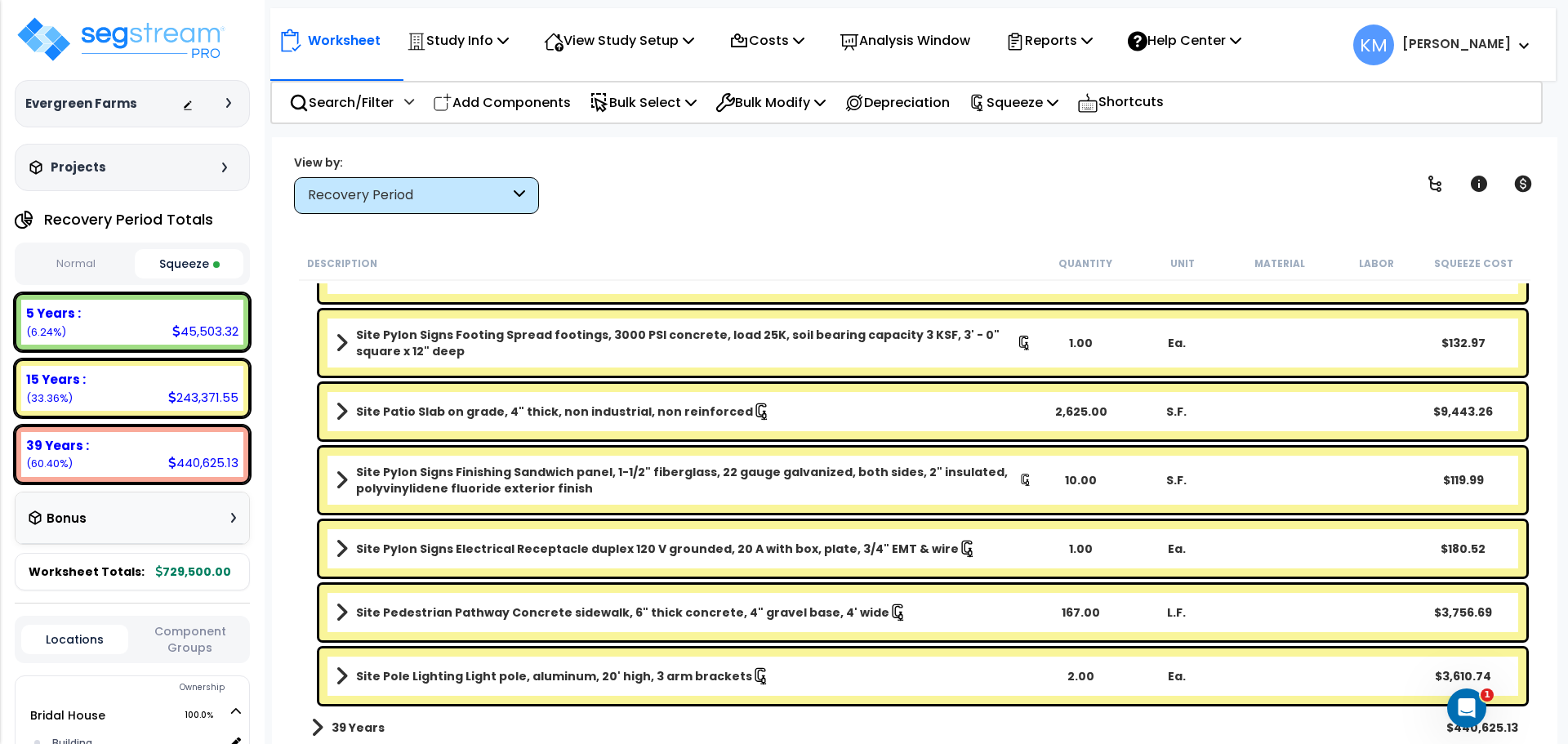
scroll to position [4639, 0]
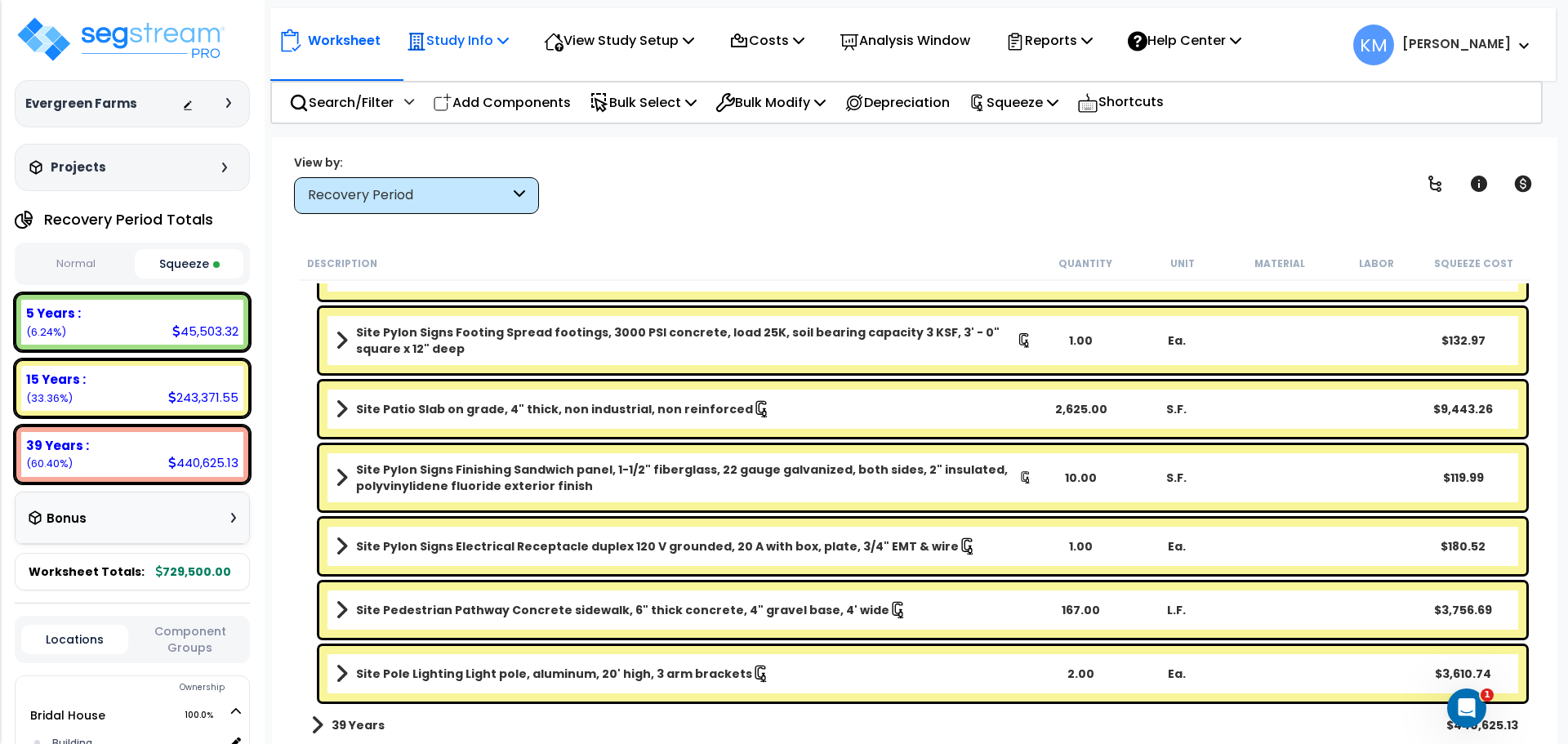
click at [483, 34] on p "Study Info" at bounding box center [457, 40] width 102 height 22
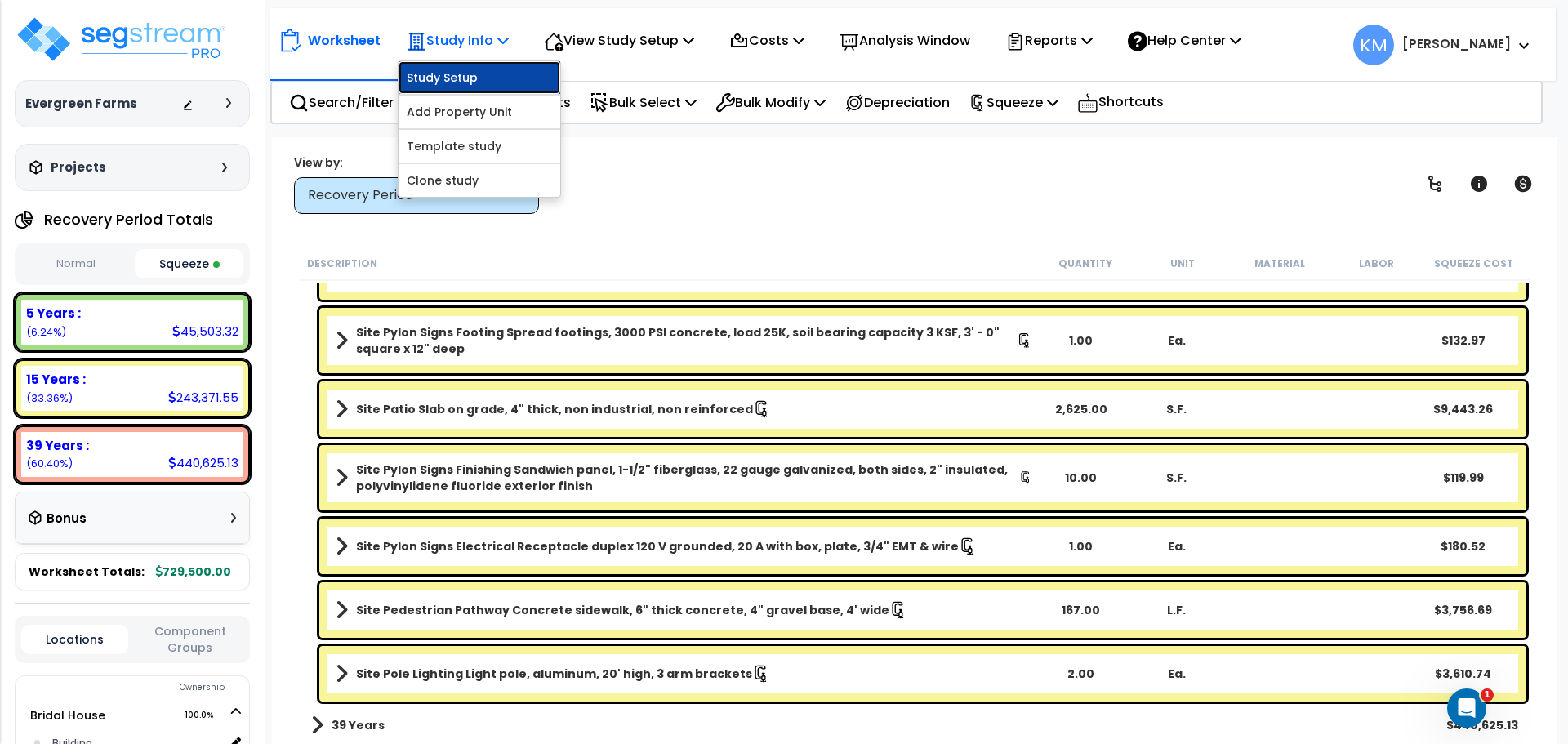
click at [510, 75] on link "Study Setup" at bounding box center [479, 77] width 161 height 33
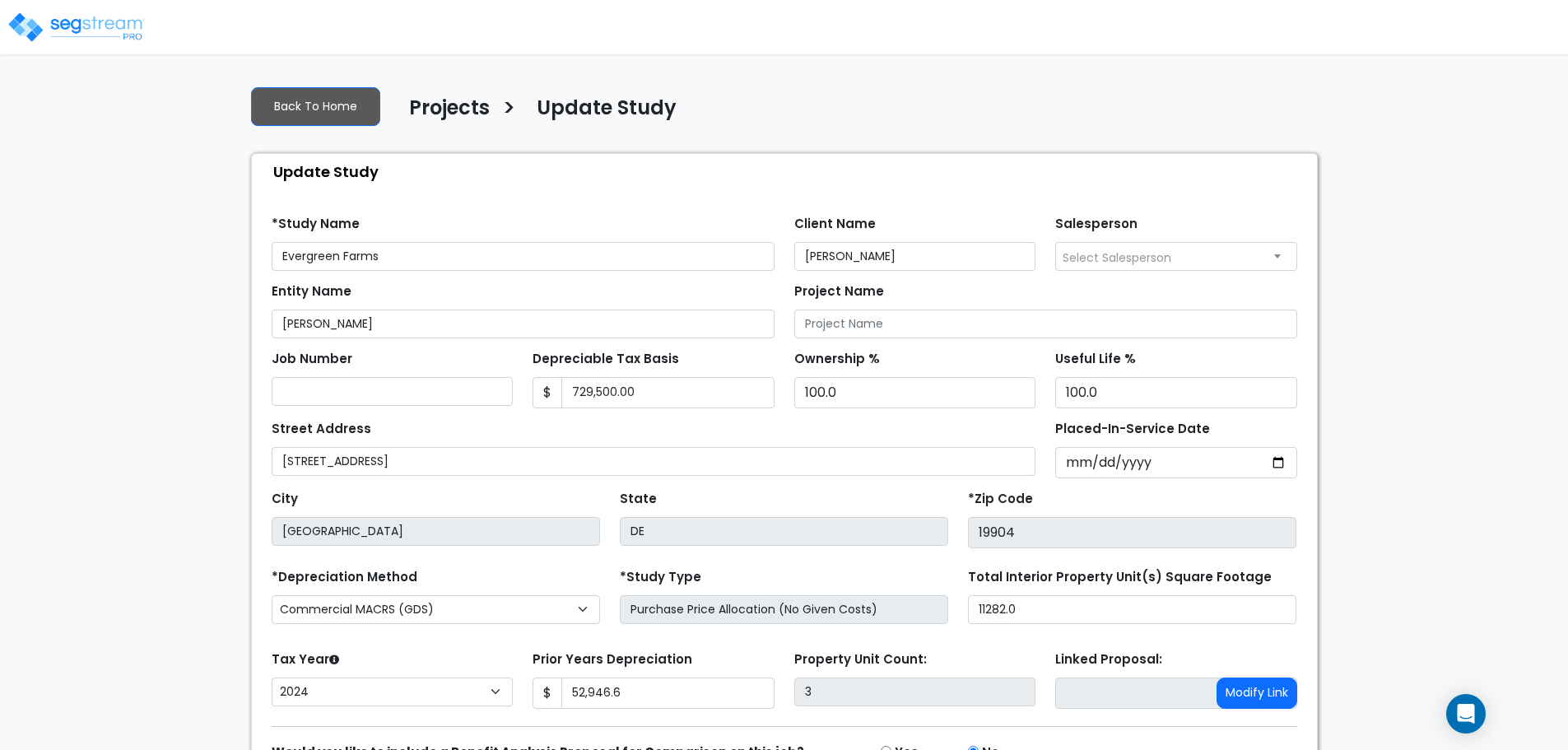
select select "2024"
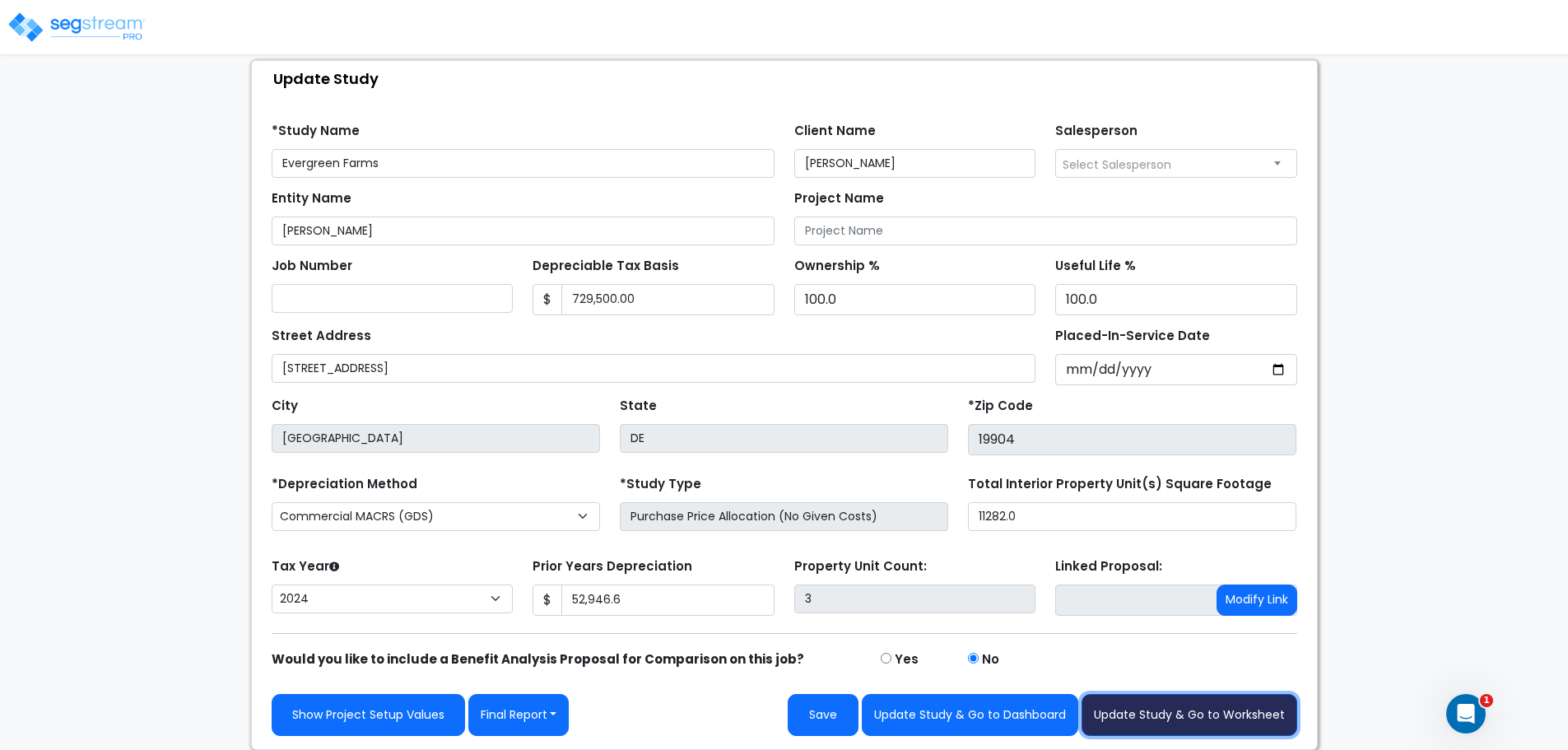
click at [1188, 719] on button "Update Study & Go to Worksheet" at bounding box center [1189, 715] width 216 height 42
type input "52946.6"
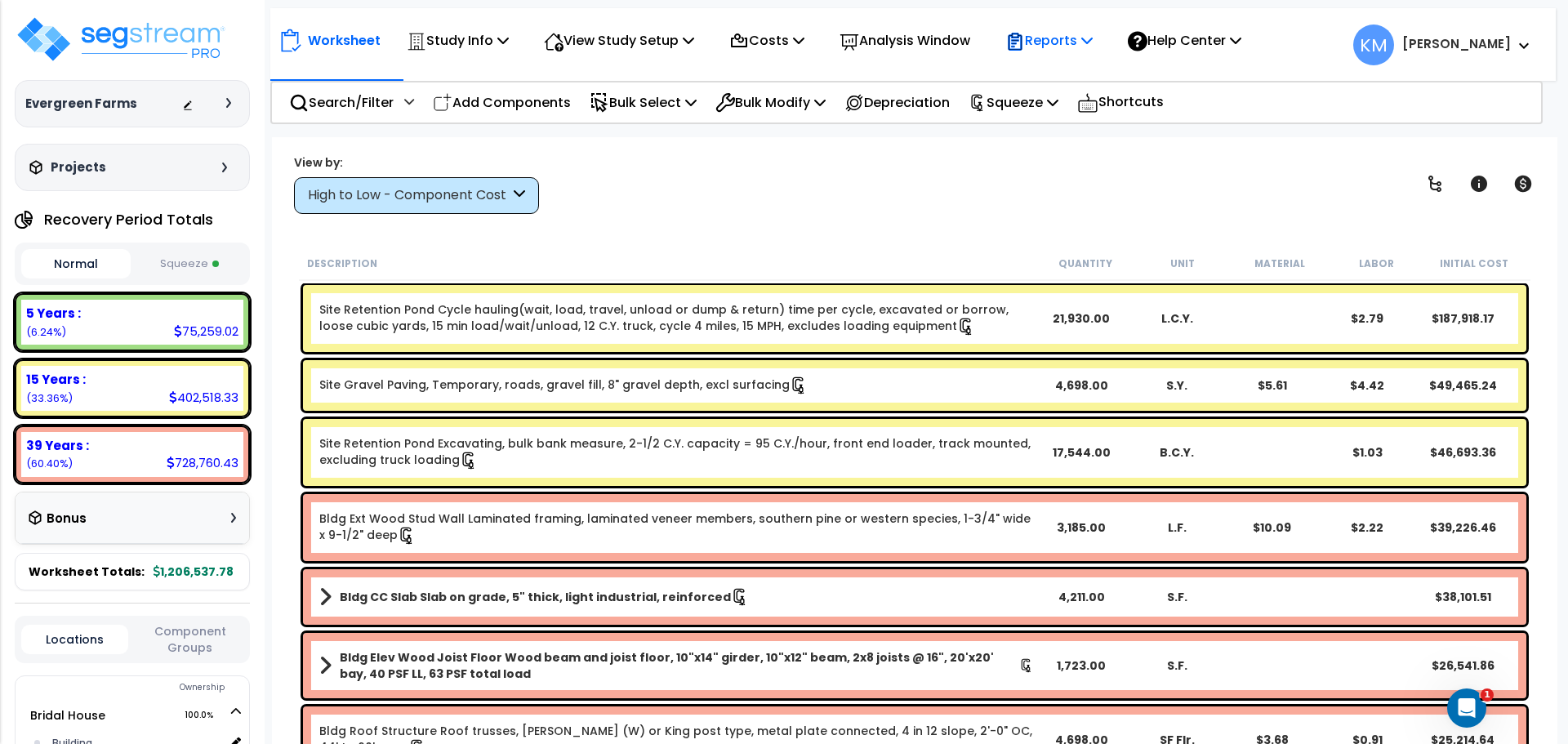
click at [1080, 34] on p "Reports" at bounding box center [1049, 40] width 87 height 22
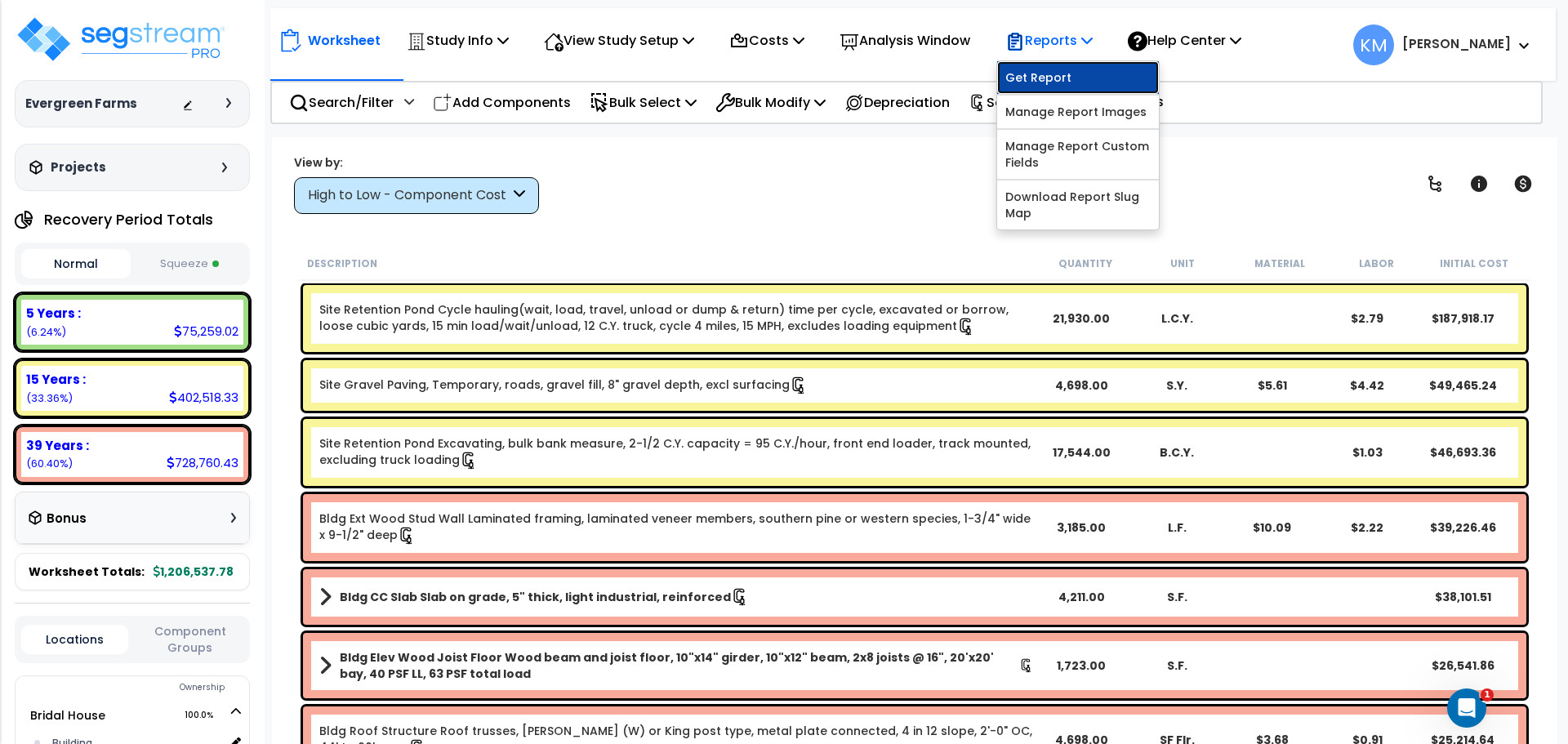
click at [1122, 79] on link "Get Report" at bounding box center [1077, 77] width 161 height 33
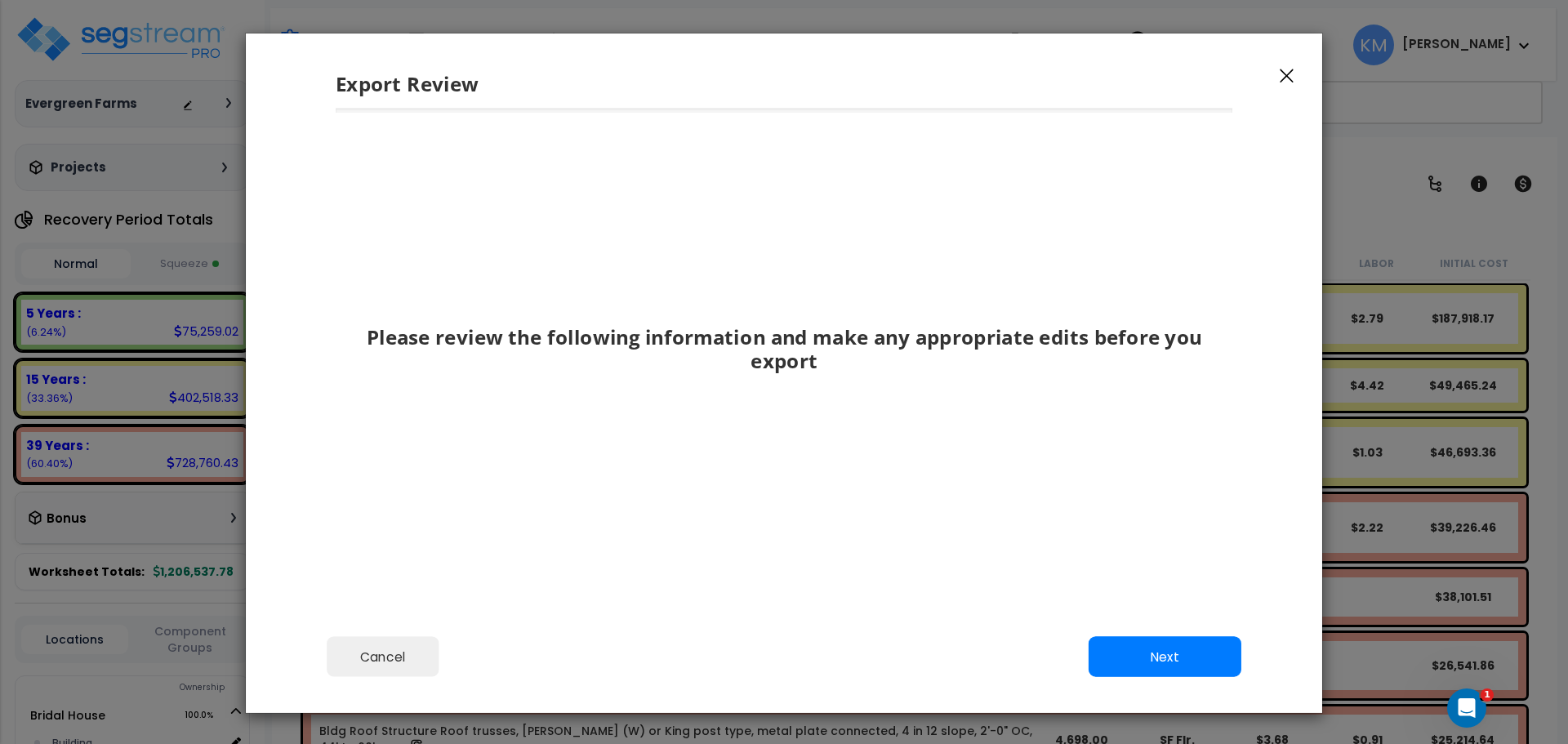
click at [1305, 69] on div "Export Review" at bounding box center [784, 71] width 1076 height 75
click at [1290, 77] on icon "button" at bounding box center [1286, 76] width 14 height 15
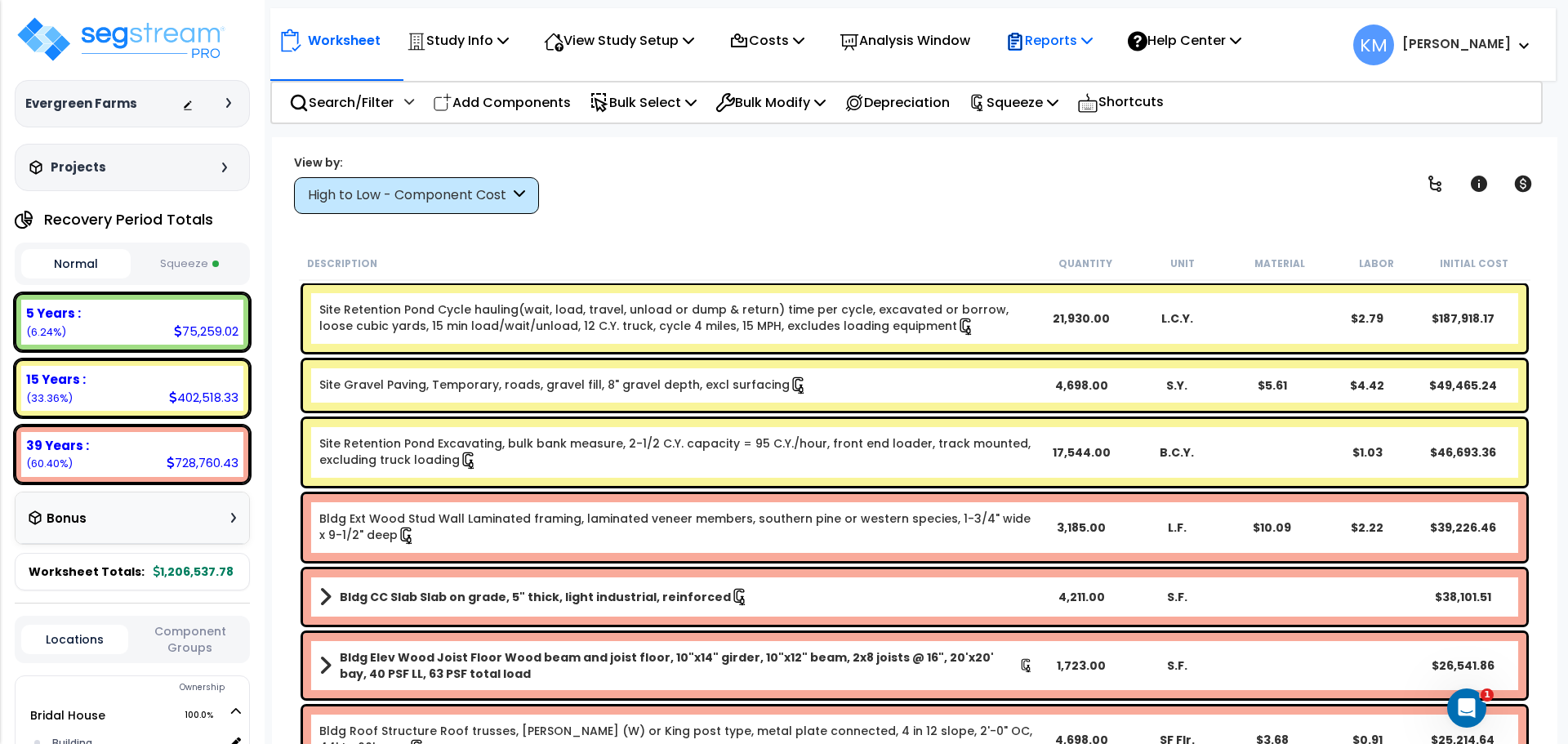
click at [1067, 45] on p "Reports" at bounding box center [1049, 40] width 87 height 22
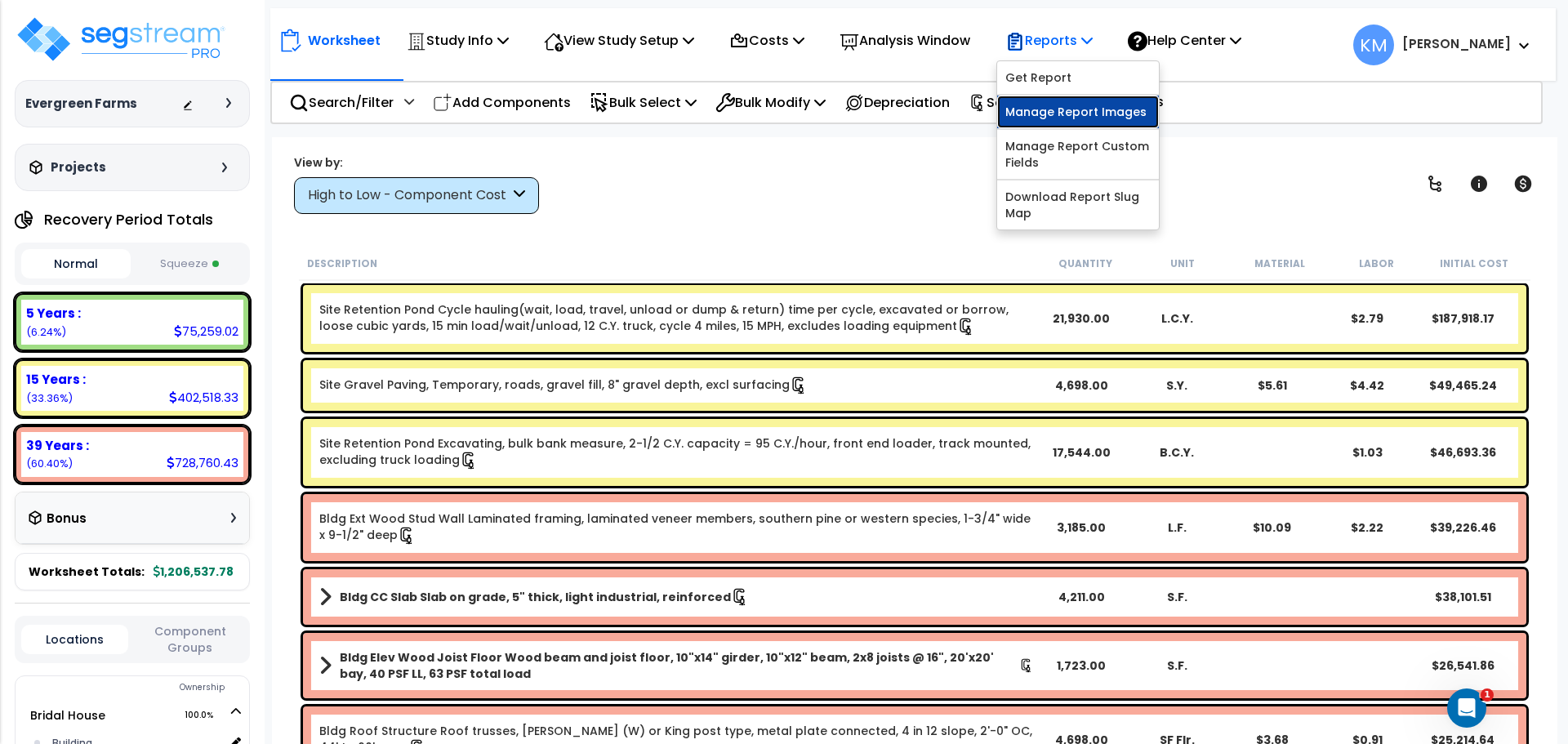
click at [1136, 112] on link "Manage Report Images" at bounding box center [1077, 111] width 161 height 33
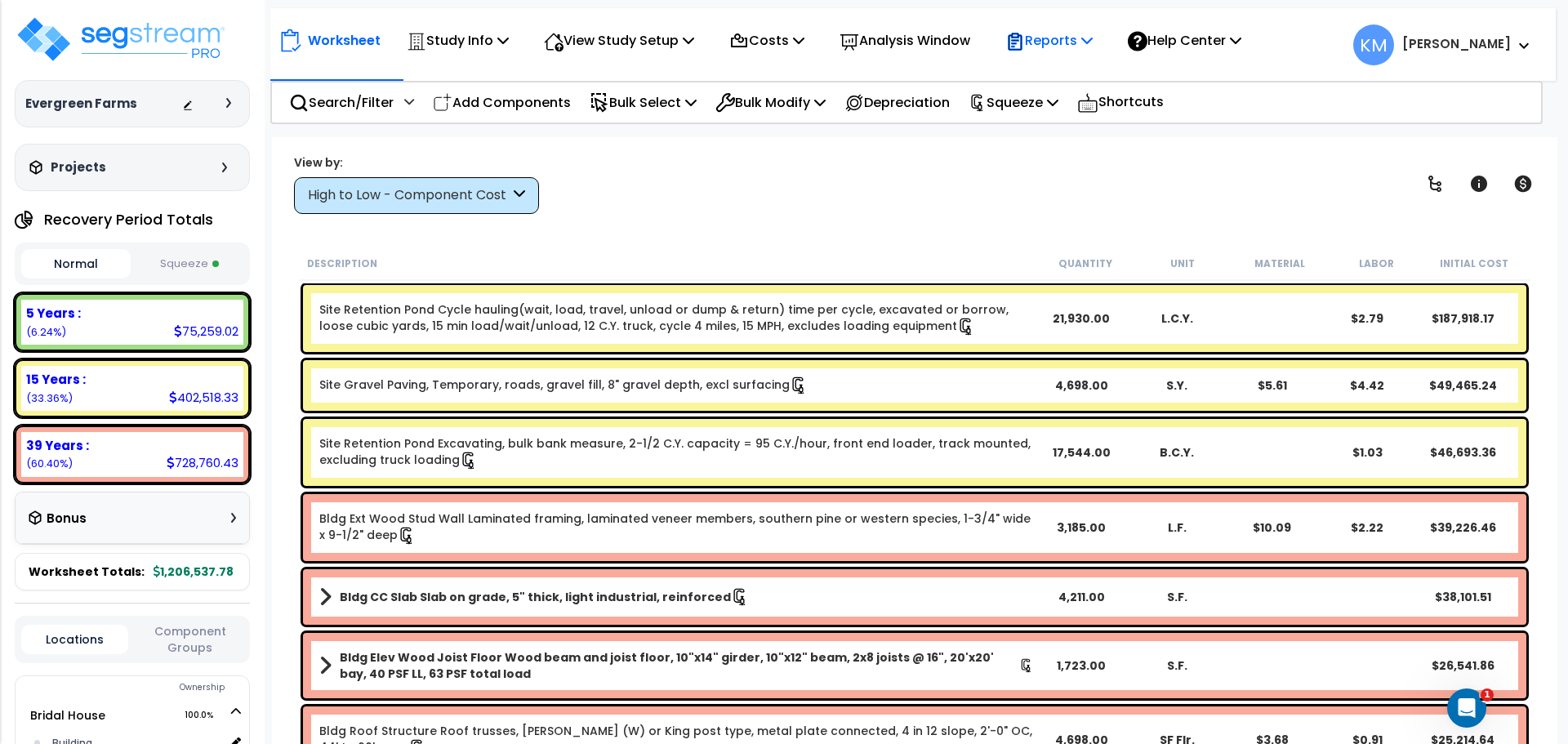
click at [1085, 37] on p "Reports" at bounding box center [1049, 40] width 87 height 22
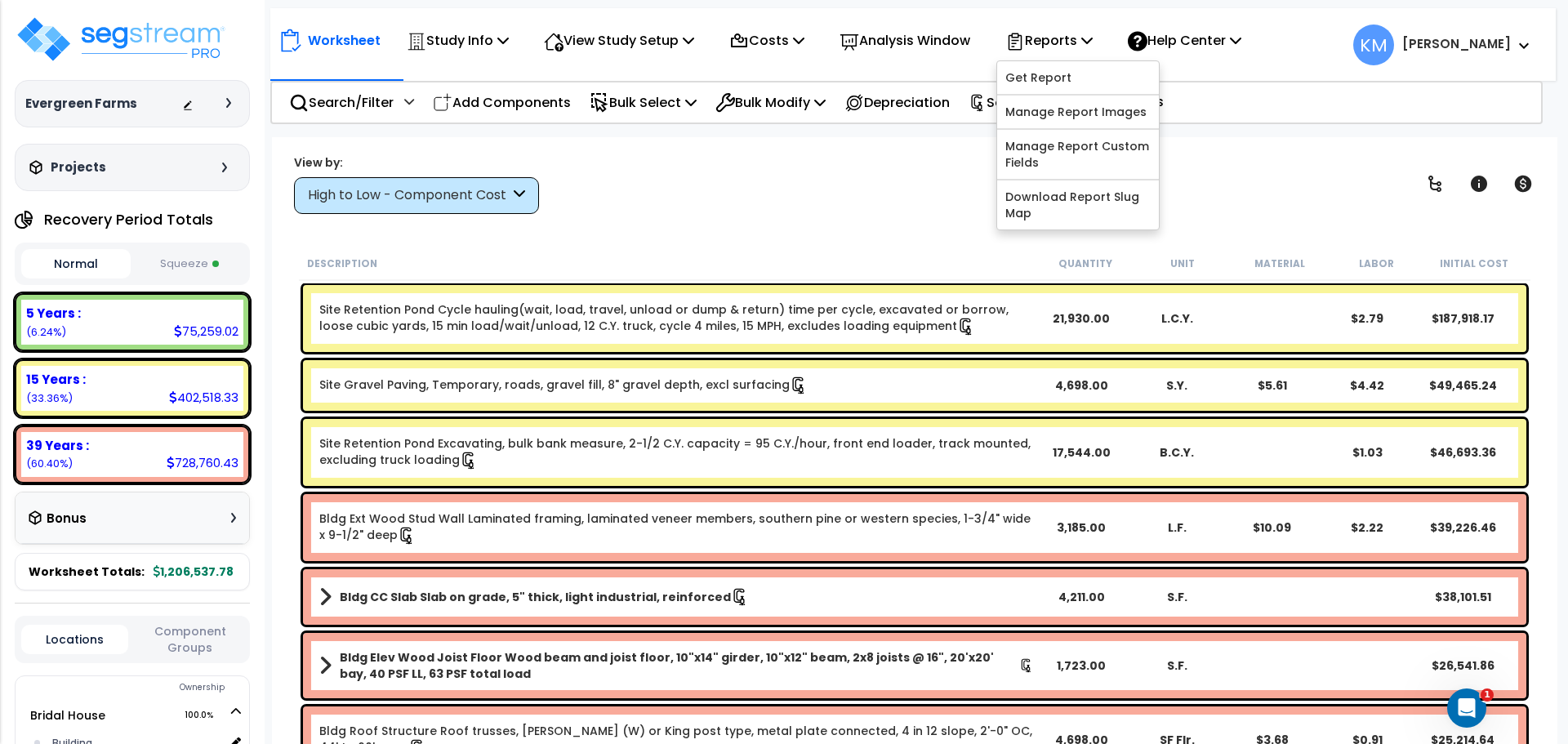
click at [198, 258] on button "Squeeze" at bounding box center [189, 264] width 110 height 28
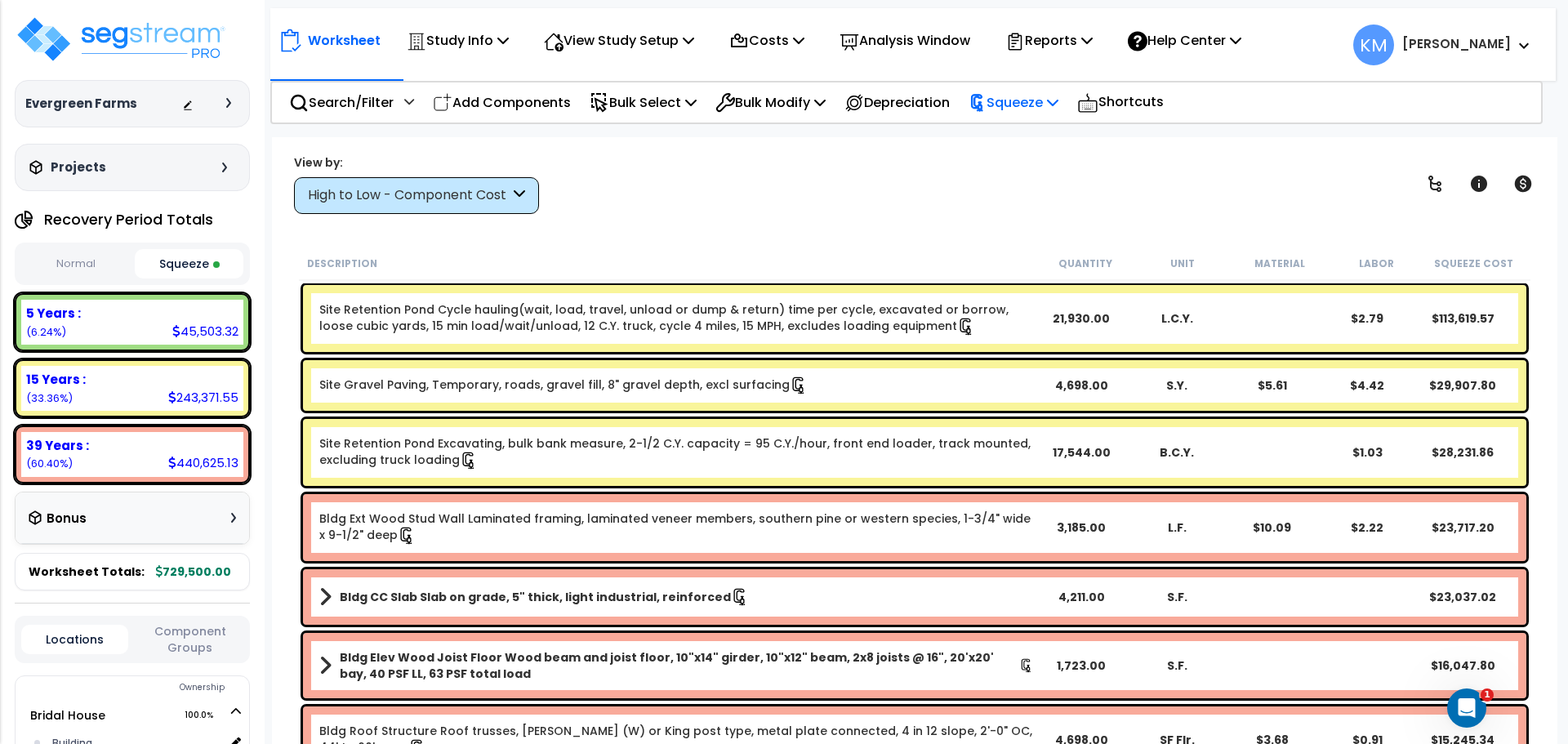
click at [1067, 101] on div "Squeeze Re-squeeze Reset Squeeze Show Advanced" at bounding box center [1013, 103] width 108 height 38
click at [1059, 99] on icon at bounding box center [1053, 102] width 12 height 13
click at [1080, 38] on p "Reports" at bounding box center [1049, 40] width 87 height 22
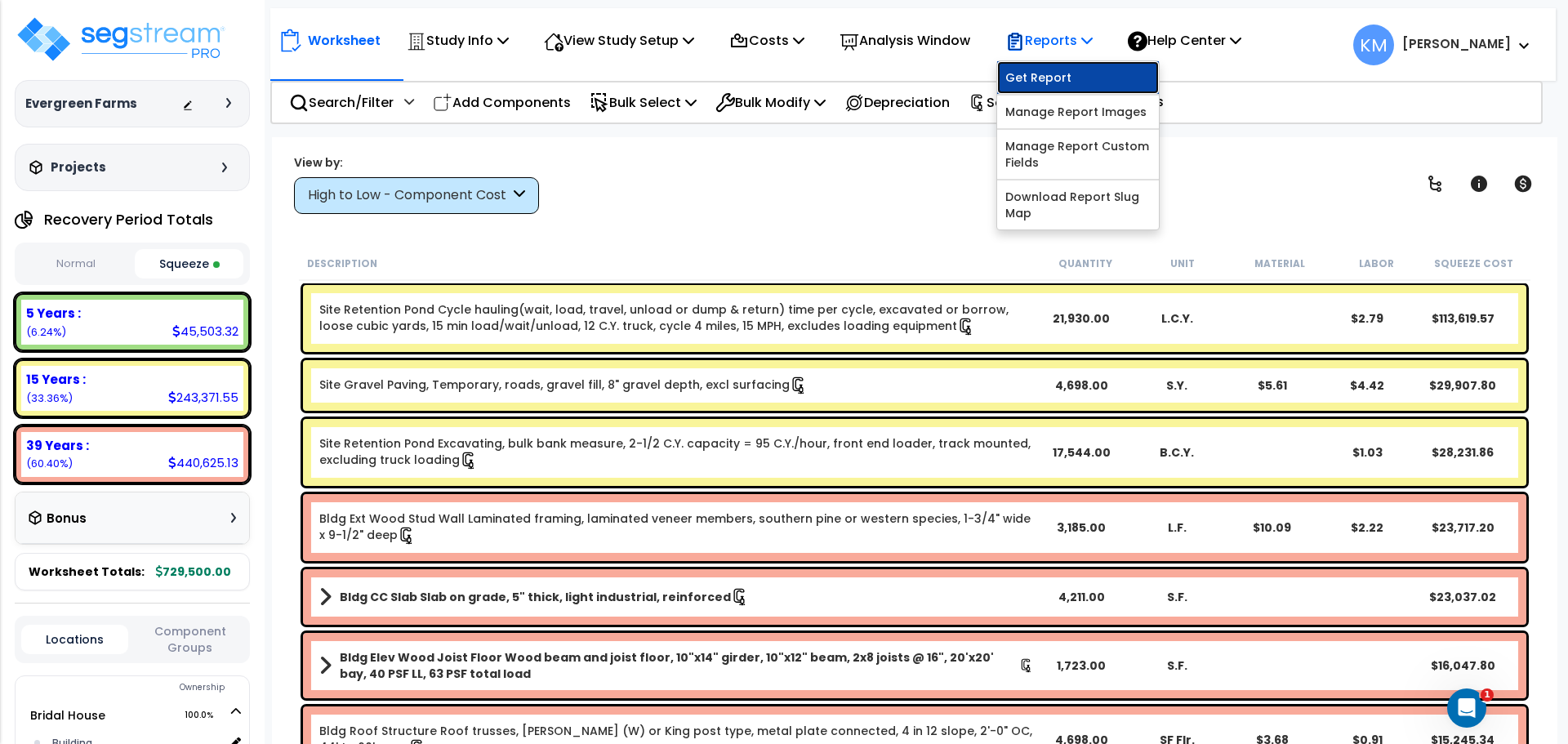
click at [1070, 68] on link "Get Report" at bounding box center [1077, 77] width 161 height 33
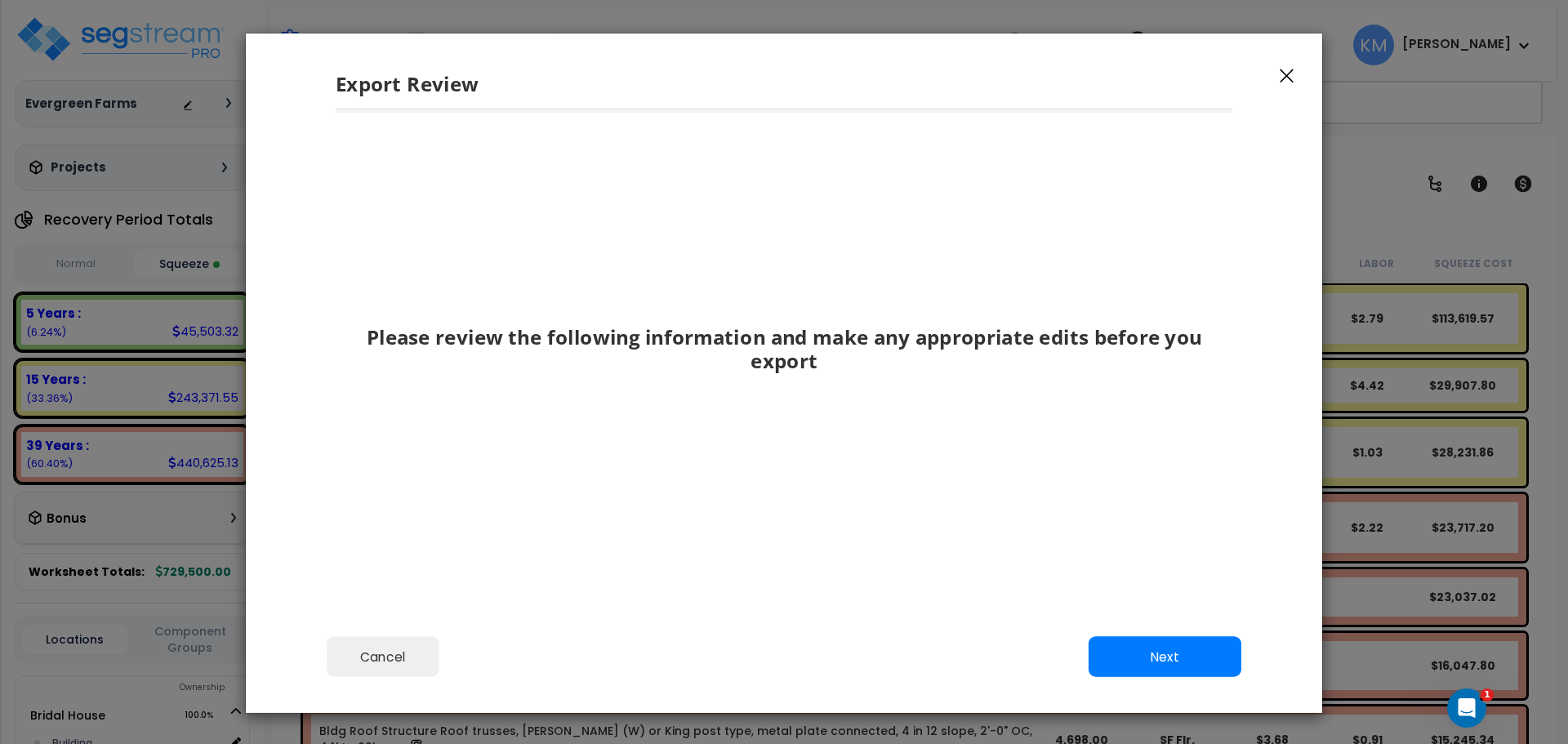
click at [1277, 74] on button "button" at bounding box center [1286, 74] width 24 height 19
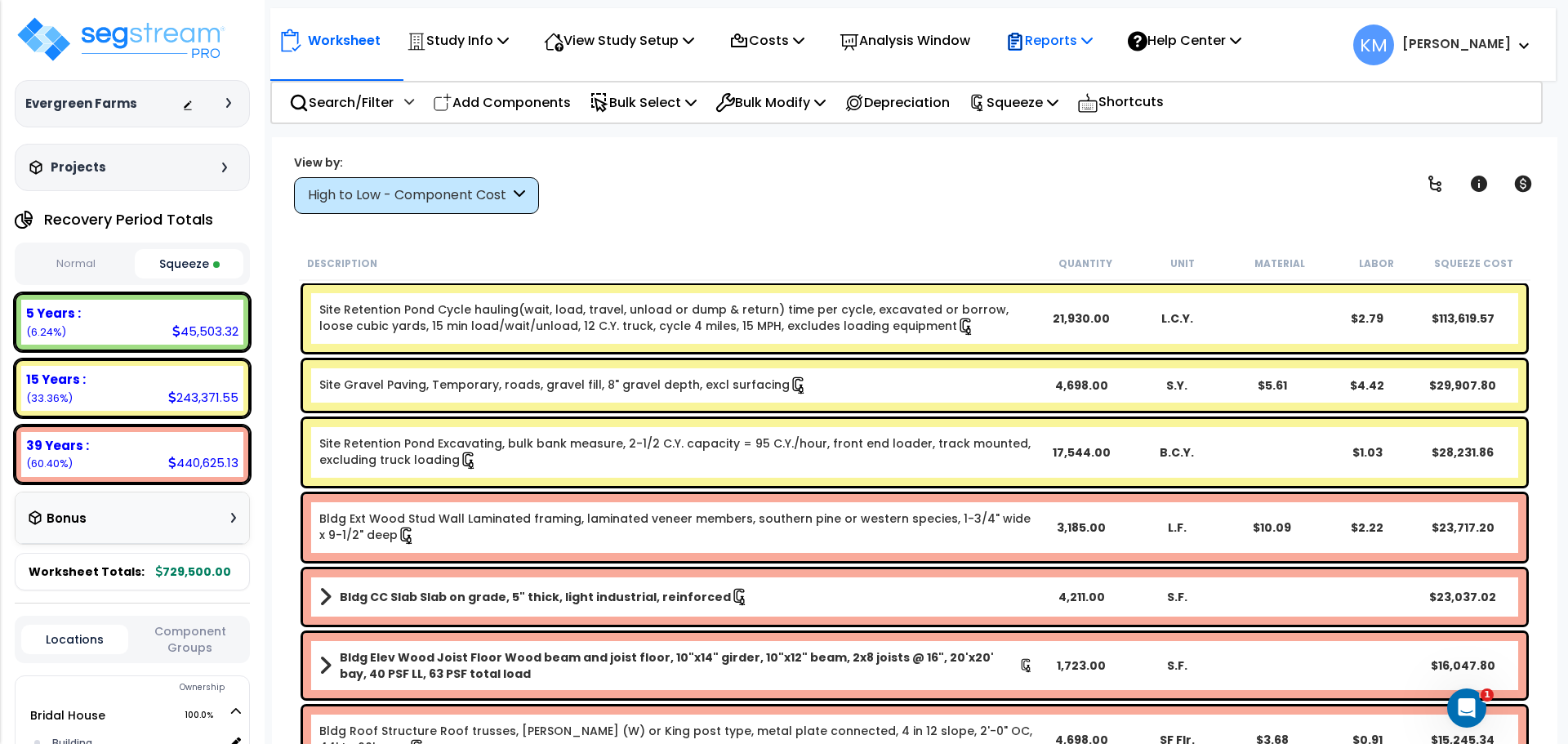
click at [1058, 51] on p "Reports" at bounding box center [1049, 40] width 87 height 22
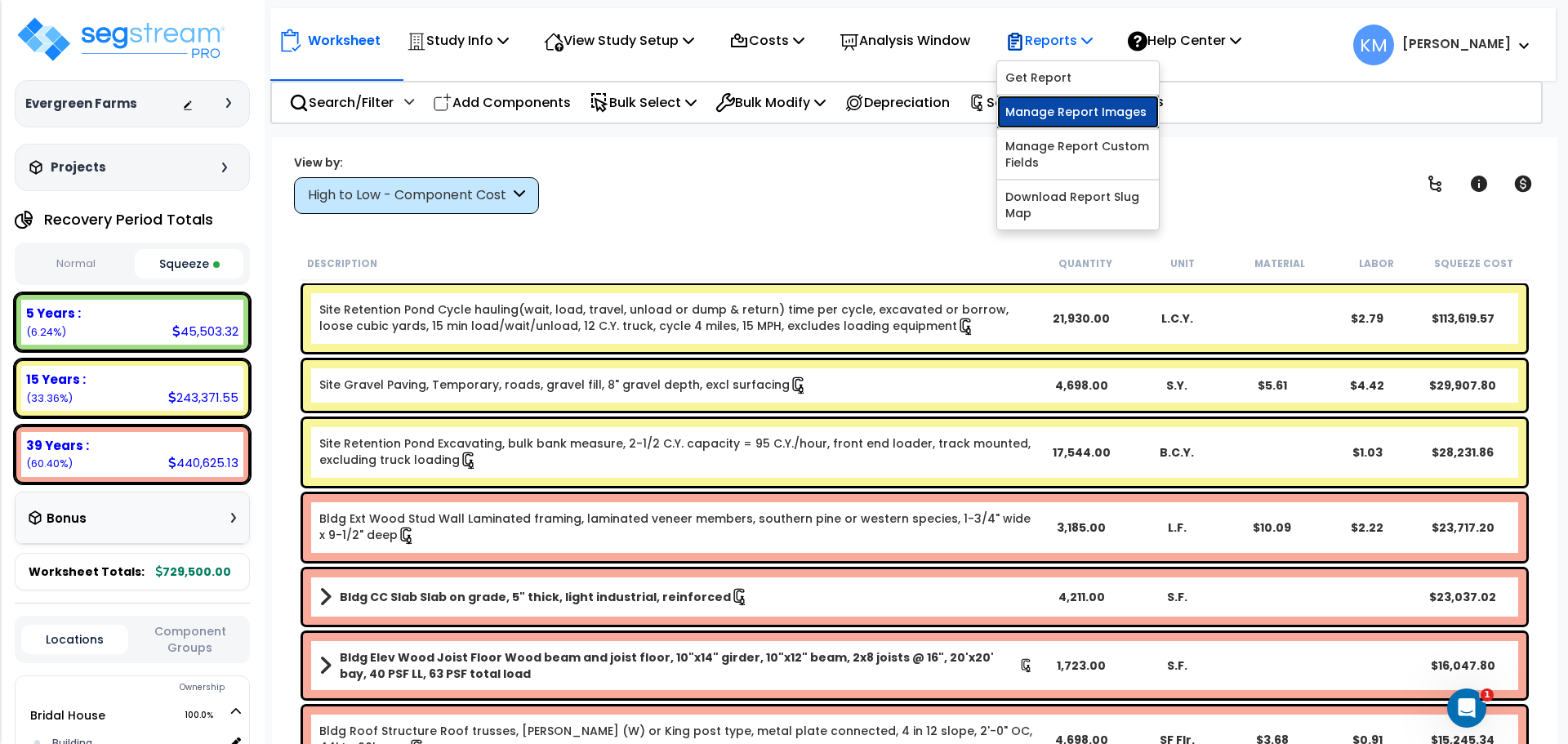
click at [1131, 114] on link "Manage Report Images" at bounding box center [1077, 111] width 161 height 33
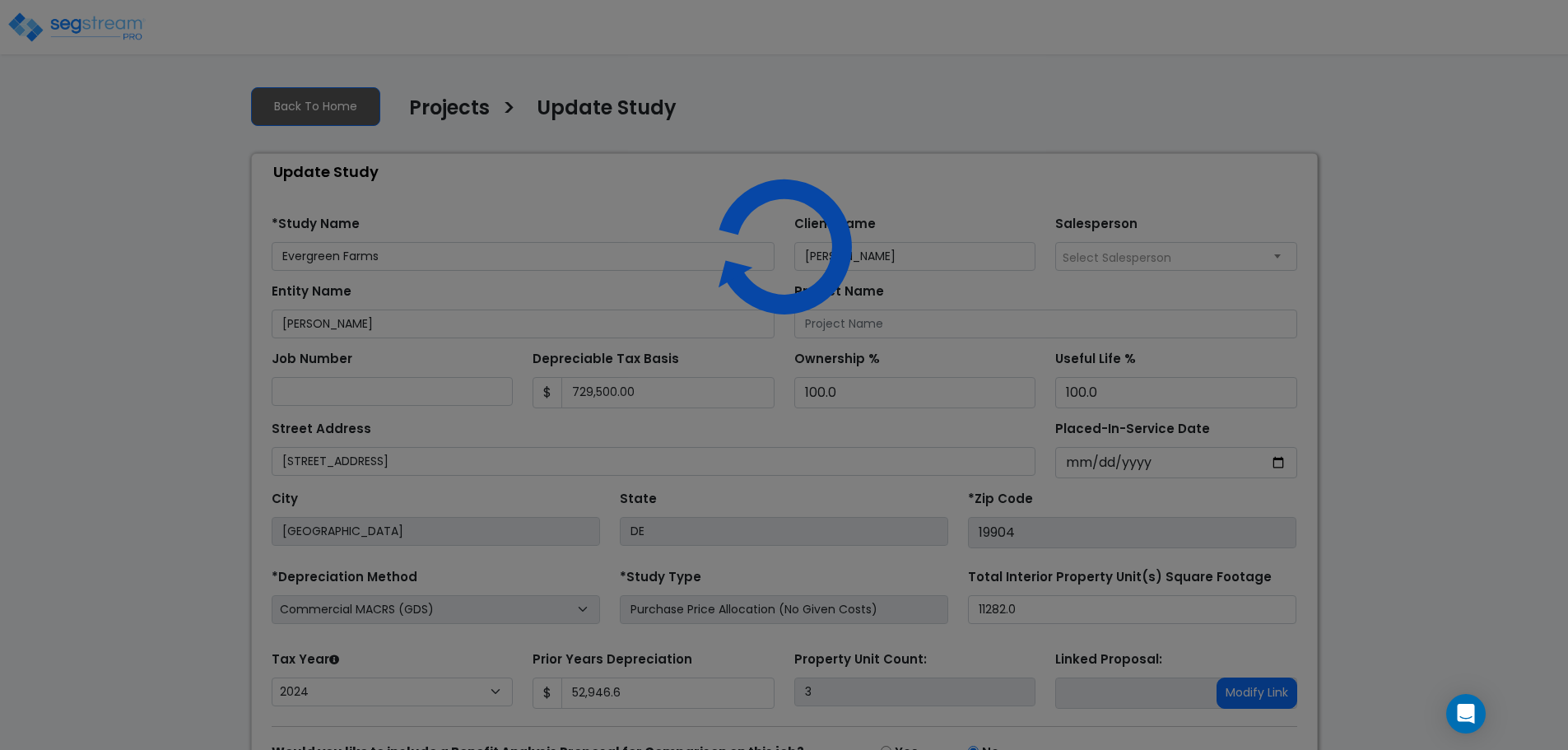
select select "2024"
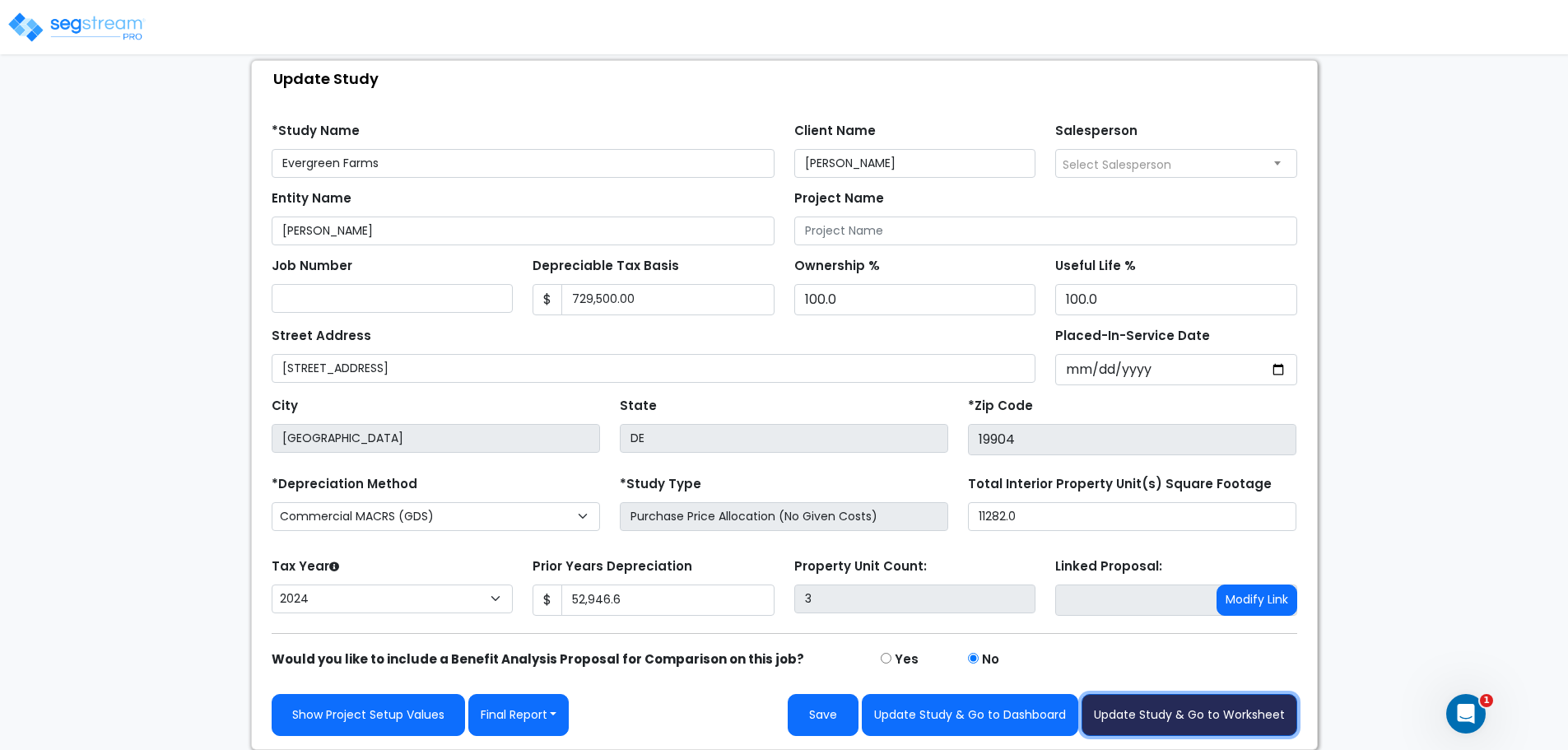
click at [1163, 711] on button "Update Study & Go to Worksheet" at bounding box center [1189, 715] width 216 height 42
type input "52946.6"
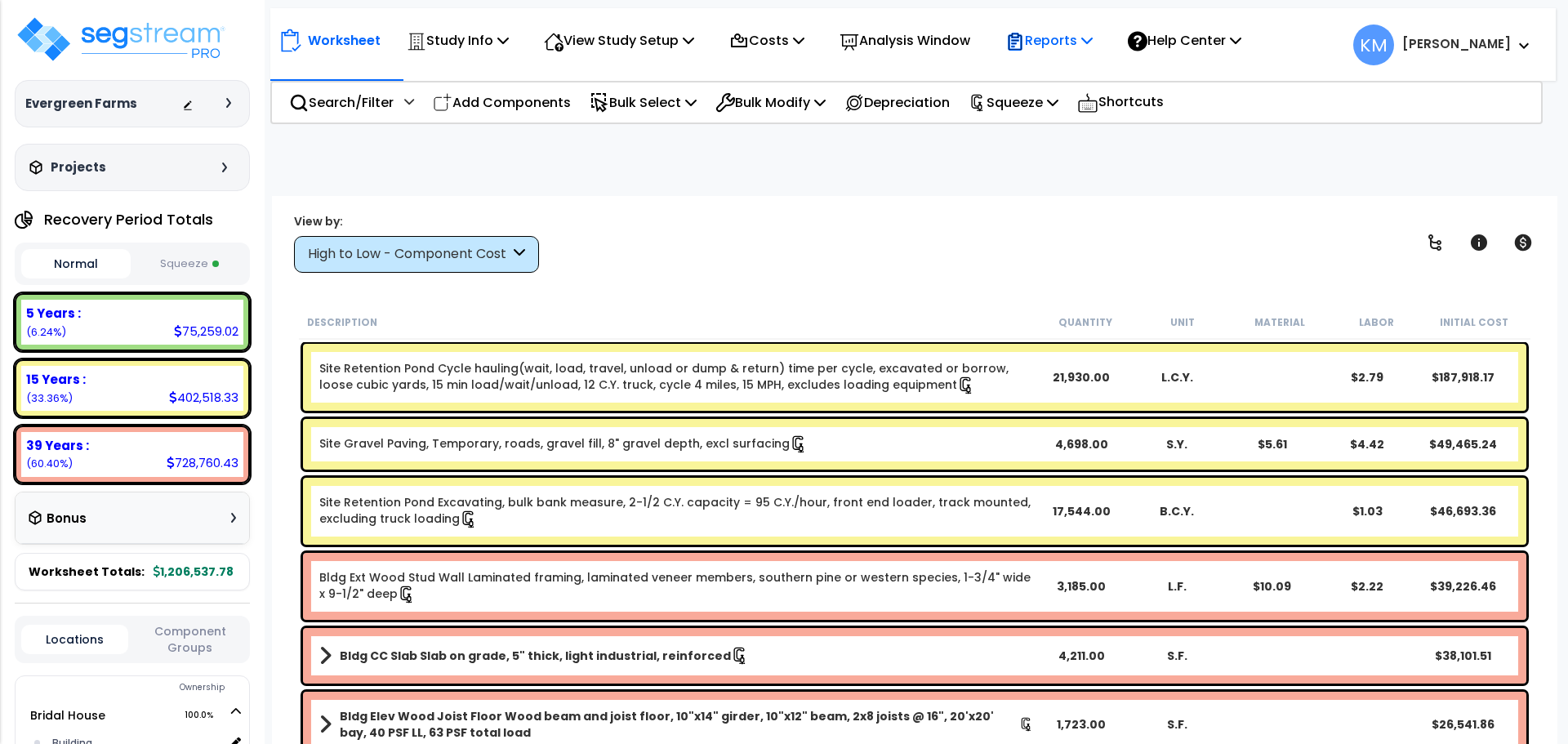
click at [1093, 35] on p "Reports" at bounding box center [1049, 40] width 87 height 22
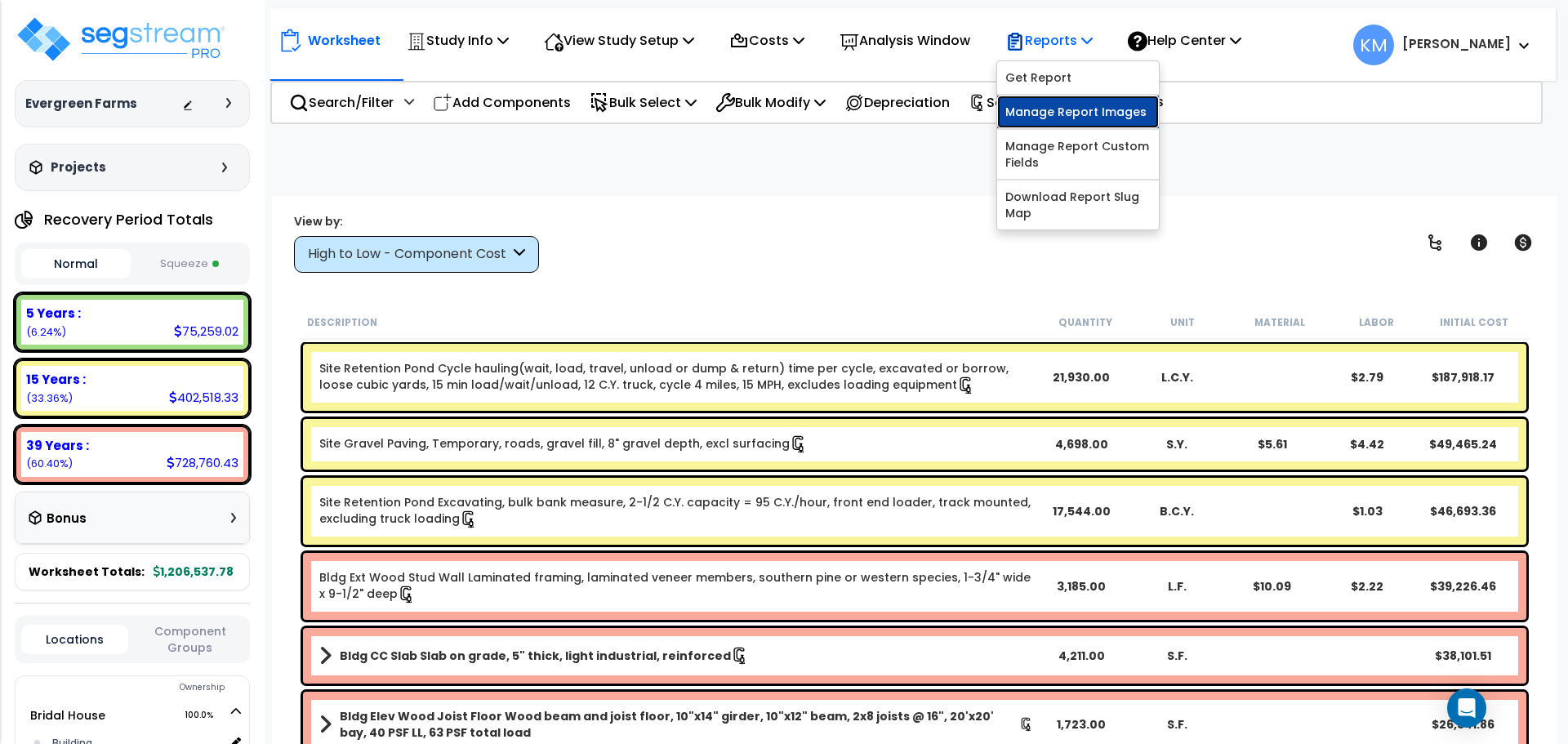
click at [1094, 110] on link "Manage Report Images" at bounding box center [1077, 111] width 161 height 33
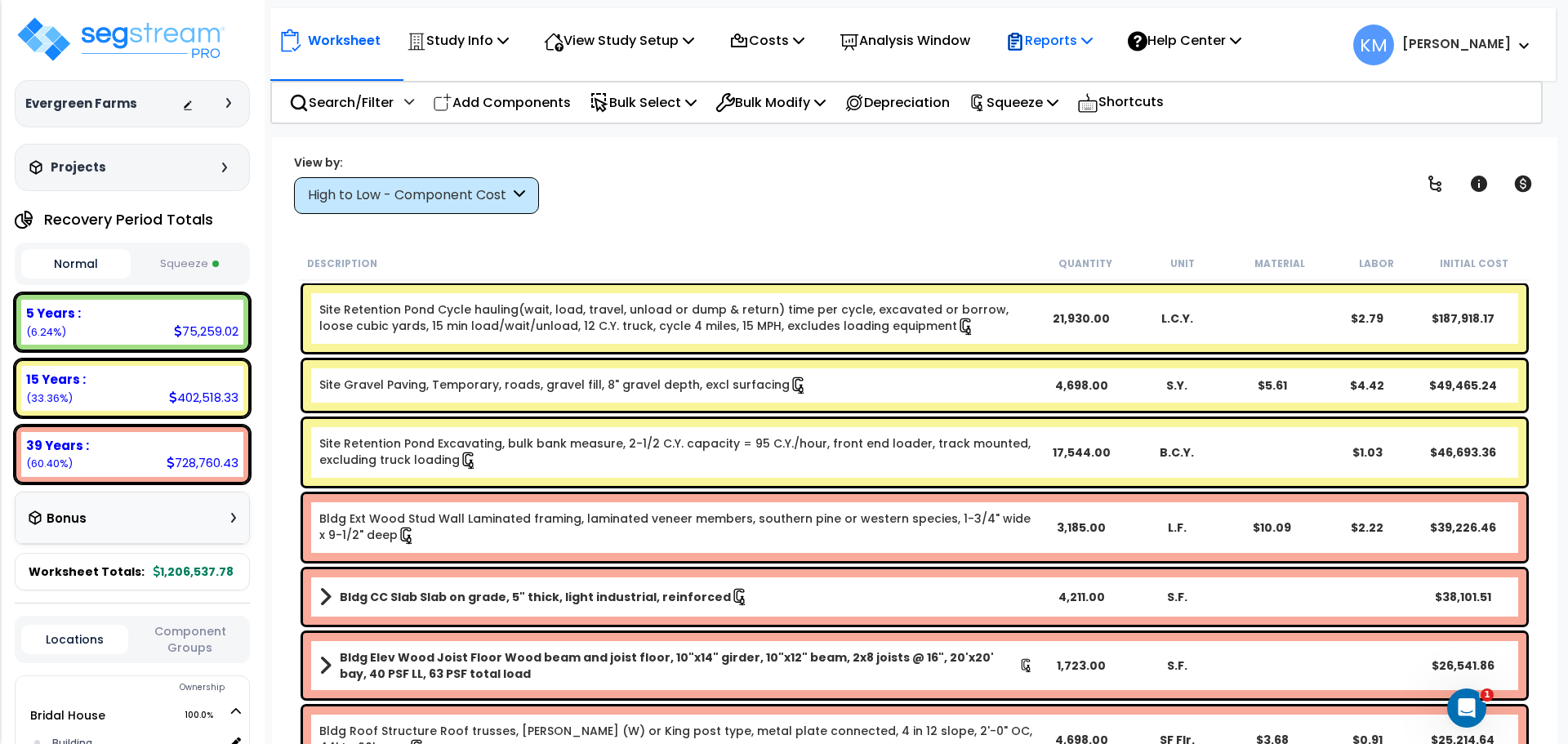
click at [1029, 47] on div "Reports Get Report Manage Report Images Manage Report Custom Fields Download Re…" at bounding box center [1049, 40] width 105 height 38
click at [1090, 33] on p "Reports" at bounding box center [1049, 40] width 87 height 22
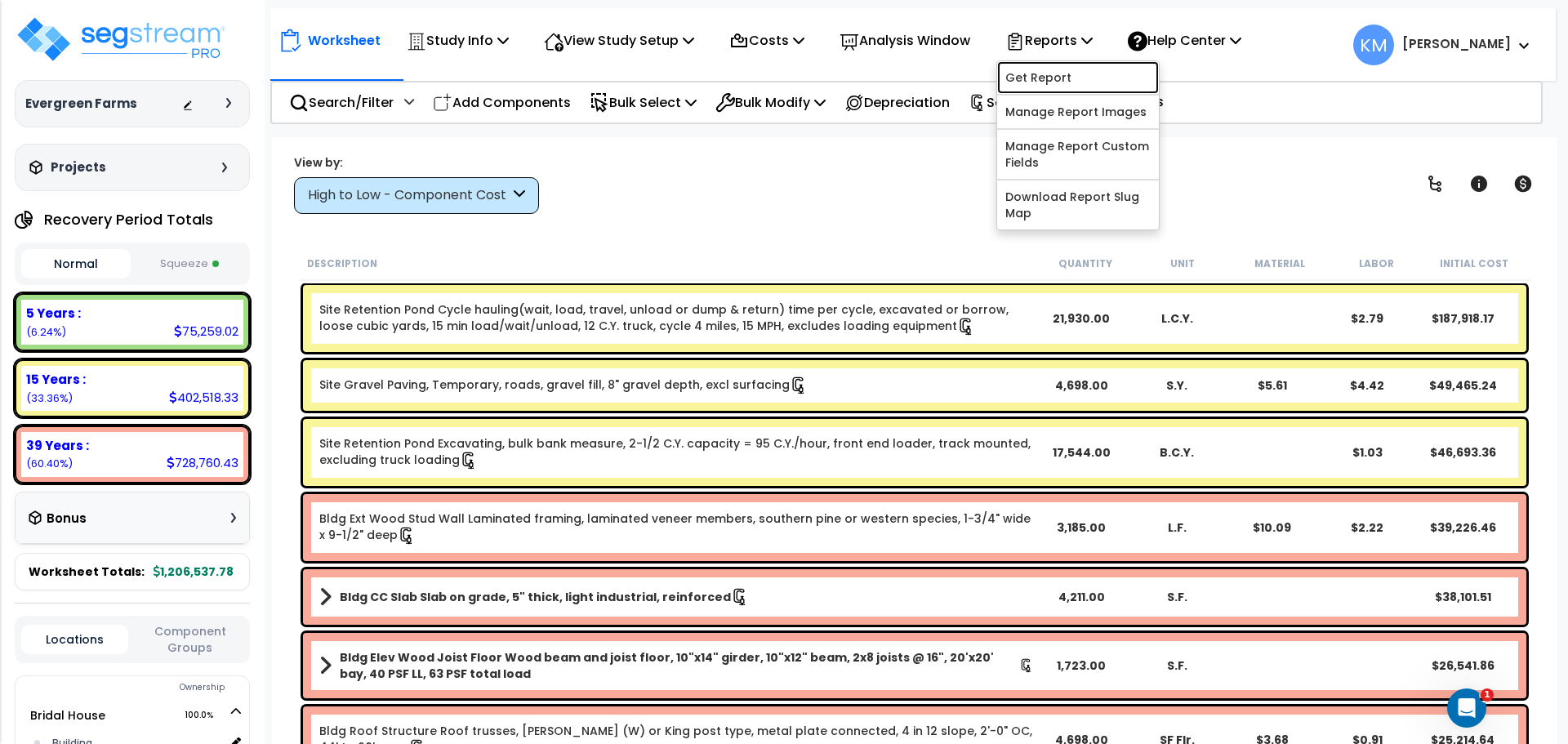
drag, startPoint x: 1100, startPoint y: 78, endPoint x: 1081, endPoint y: 84, distance: 19.9
click at [1100, 78] on link "Get Report" at bounding box center [1077, 77] width 161 height 33
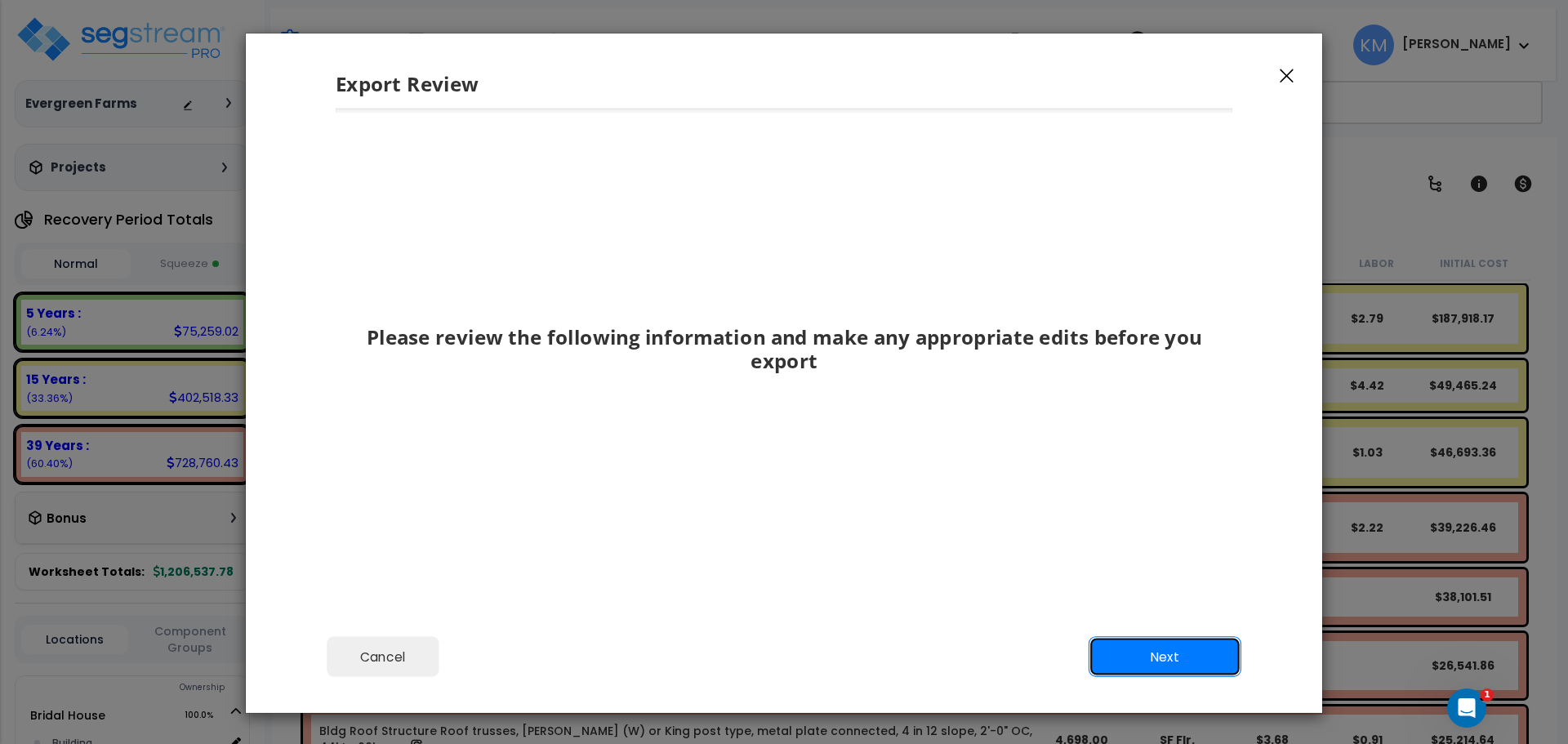
click at [1226, 667] on button "Next" at bounding box center [1165, 657] width 153 height 41
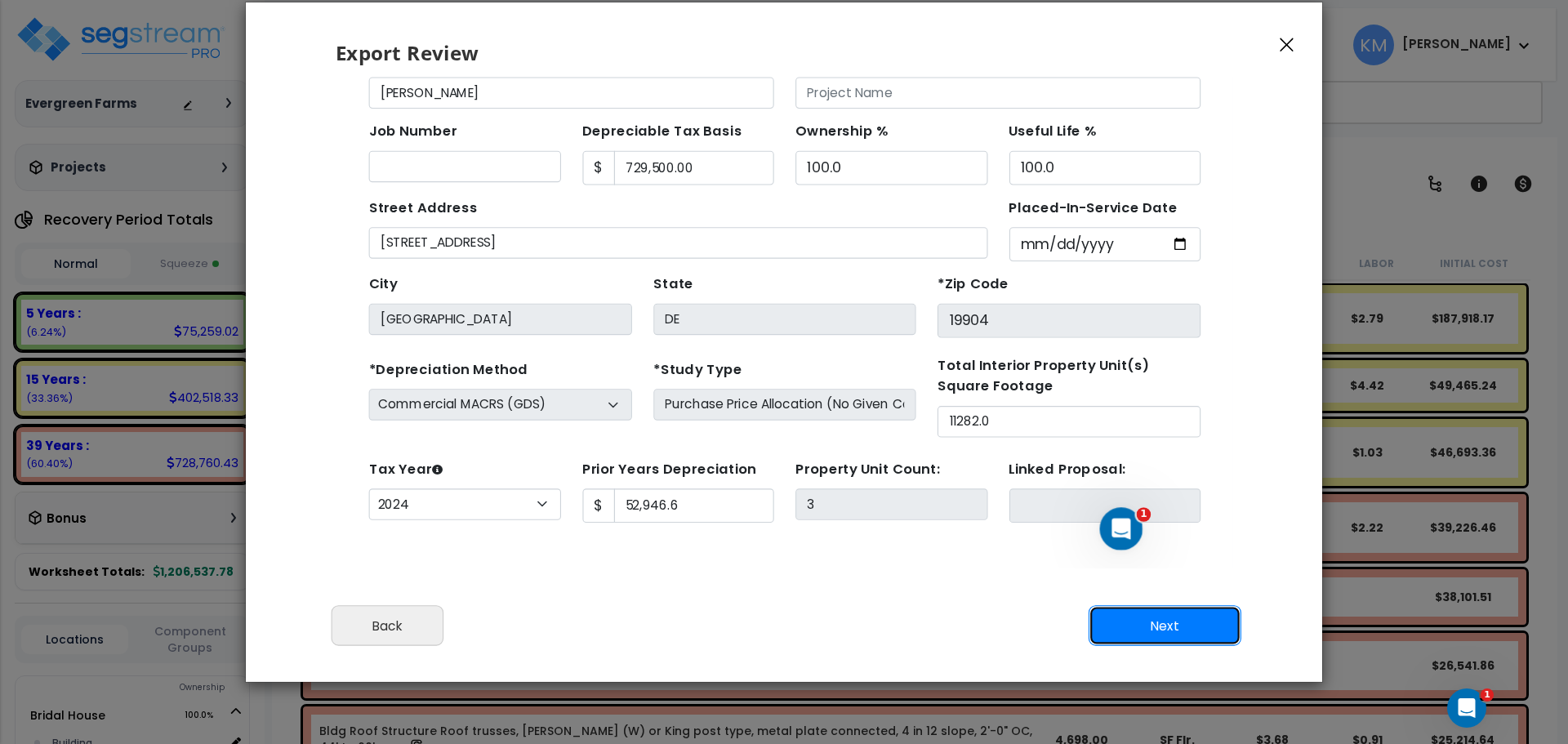
scroll to position [48, 0]
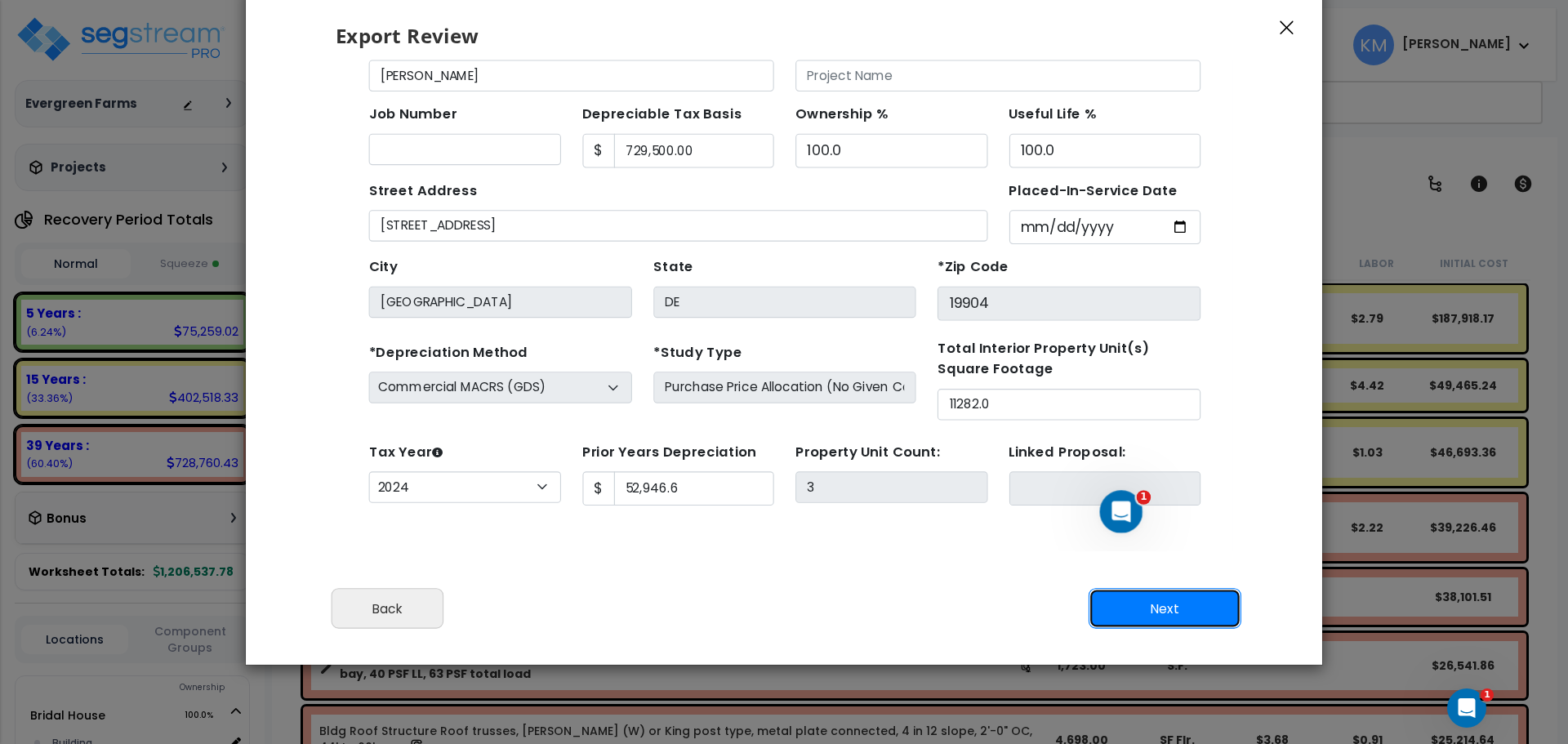
click at [1164, 609] on button "Next" at bounding box center [1165, 609] width 153 height 41
type input "52946.6"
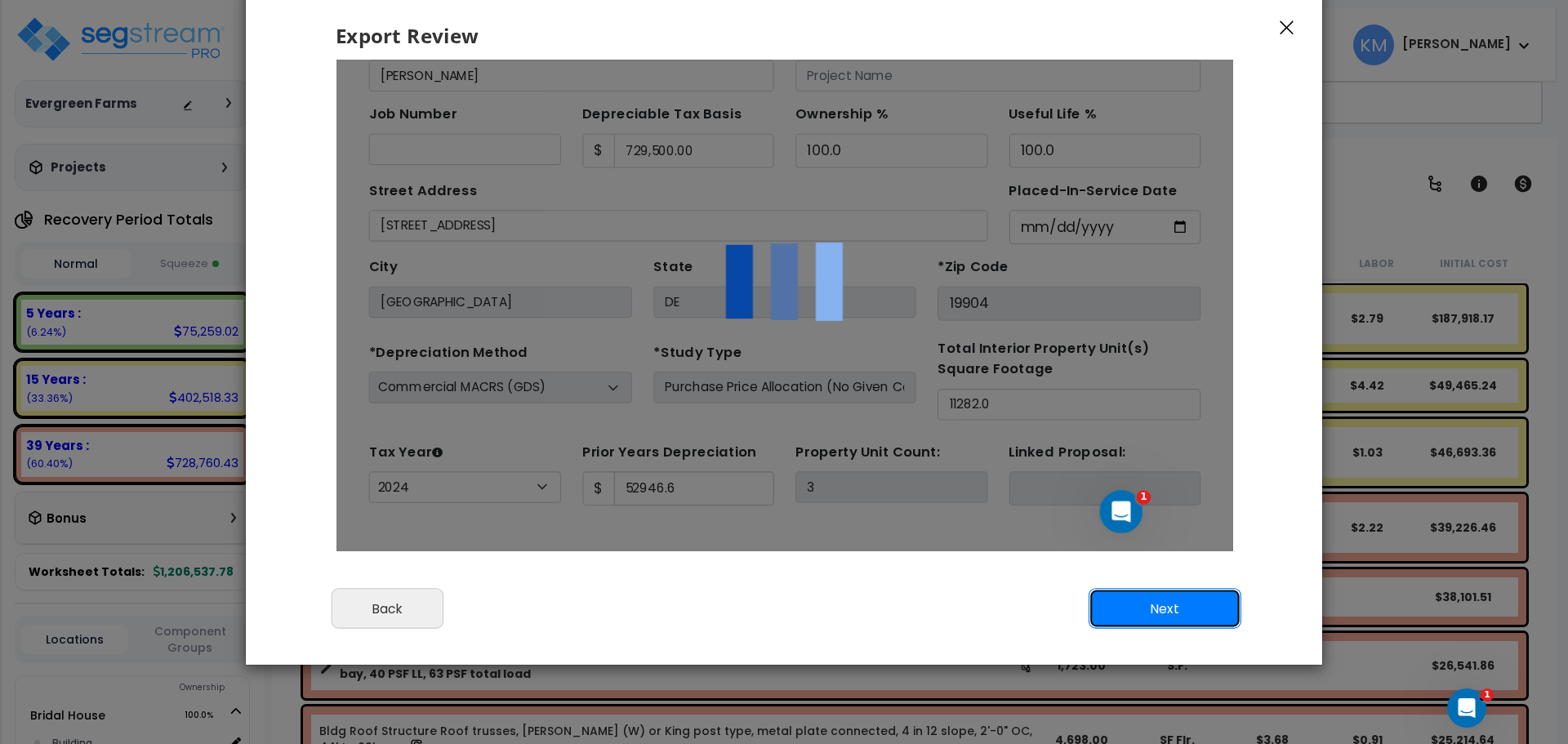
scroll to position [0, 0]
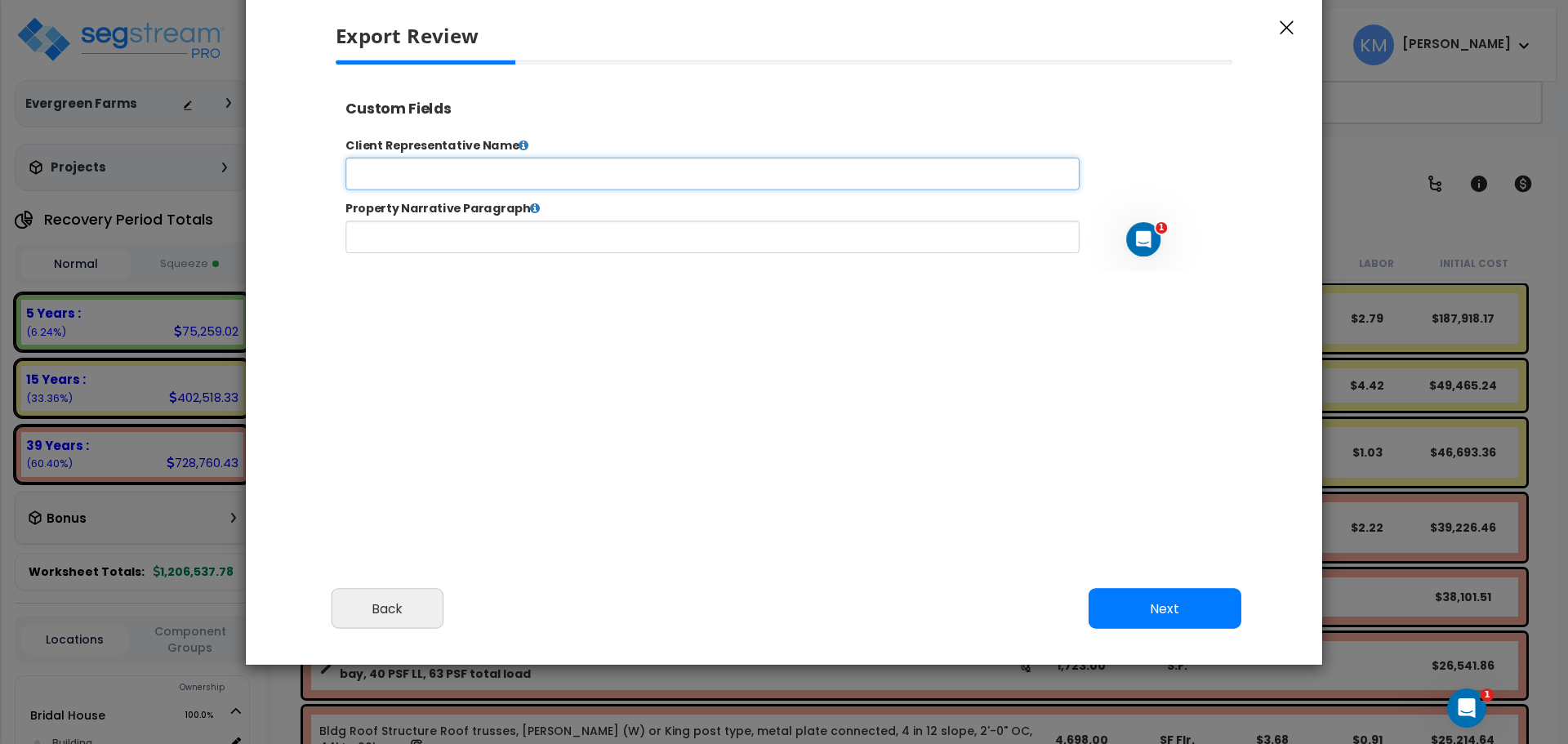
click at [626, 188] on input "text" at bounding box center [764, 185] width 834 height 37
select select "2024"
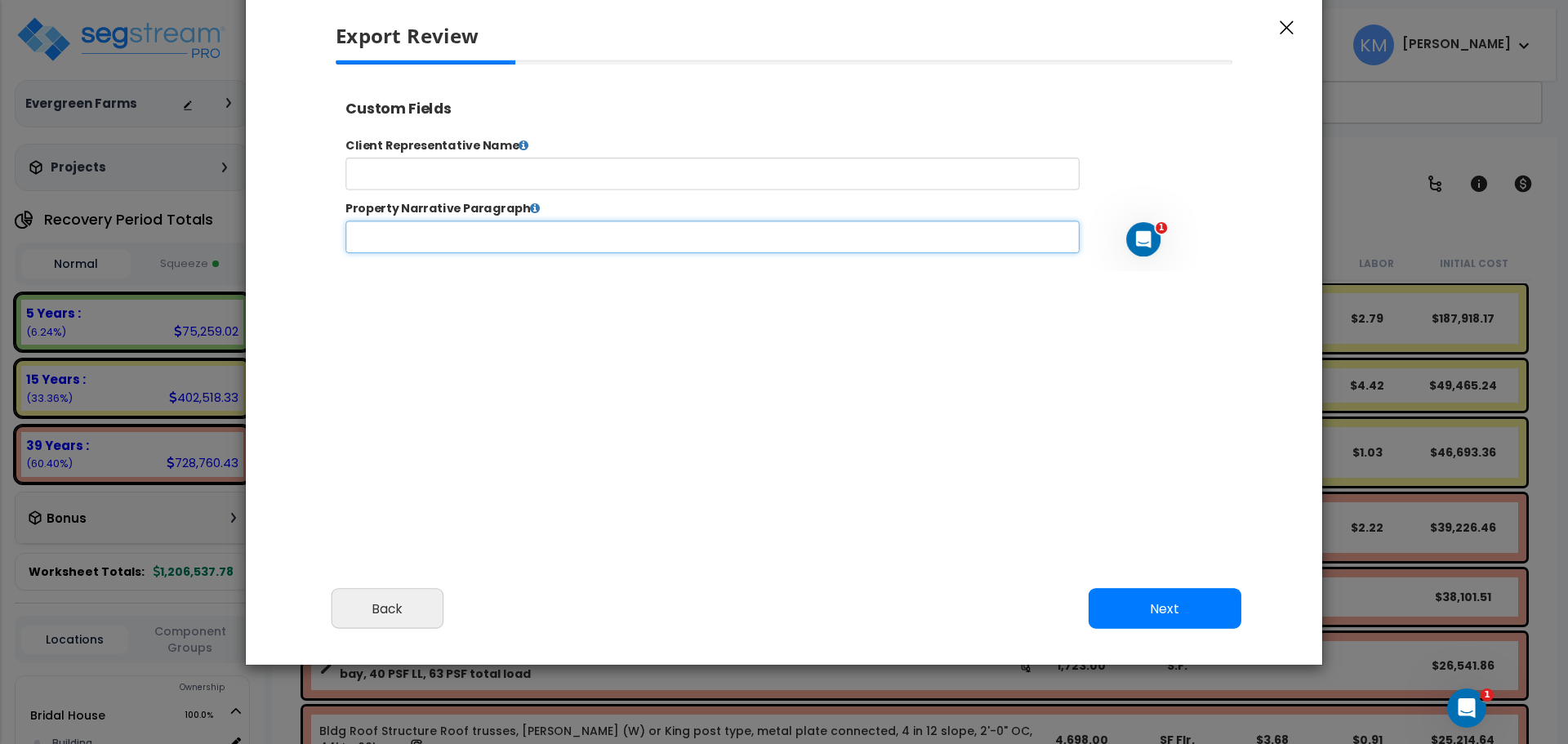
click at [595, 255] on input "text" at bounding box center [764, 257] width 834 height 37
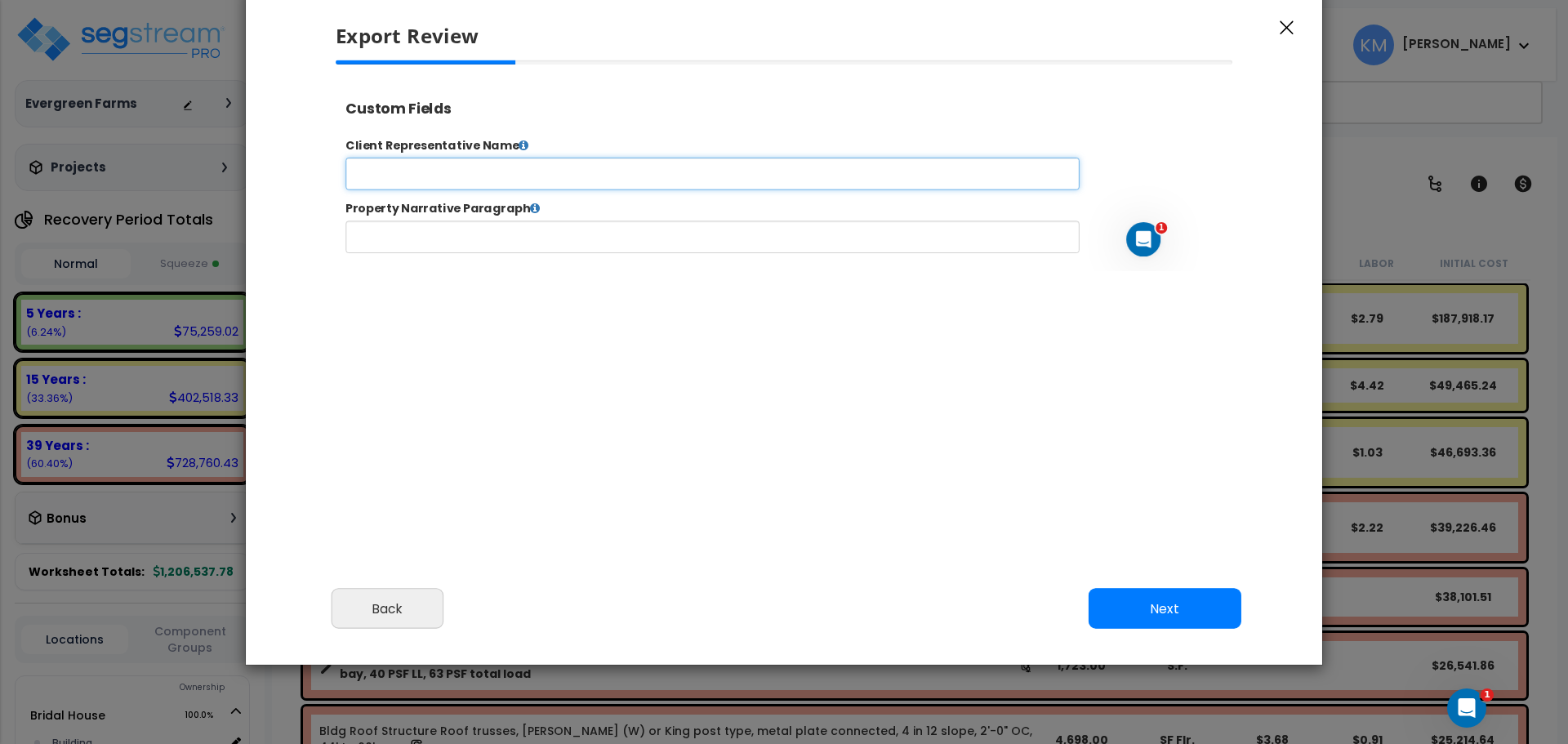
click at [608, 173] on input "text" at bounding box center [764, 185] width 834 height 37
click at [546, 153] on icon at bounding box center [549, 153] width 12 height 13
click at [544, 134] on div "Client Representative Name Property Narrative Paragraph Submit Go to Edit Study…" at bounding box center [849, 216] width 1029 height 168
click at [544, 149] on icon at bounding box center [549, 153] width 12 height 13
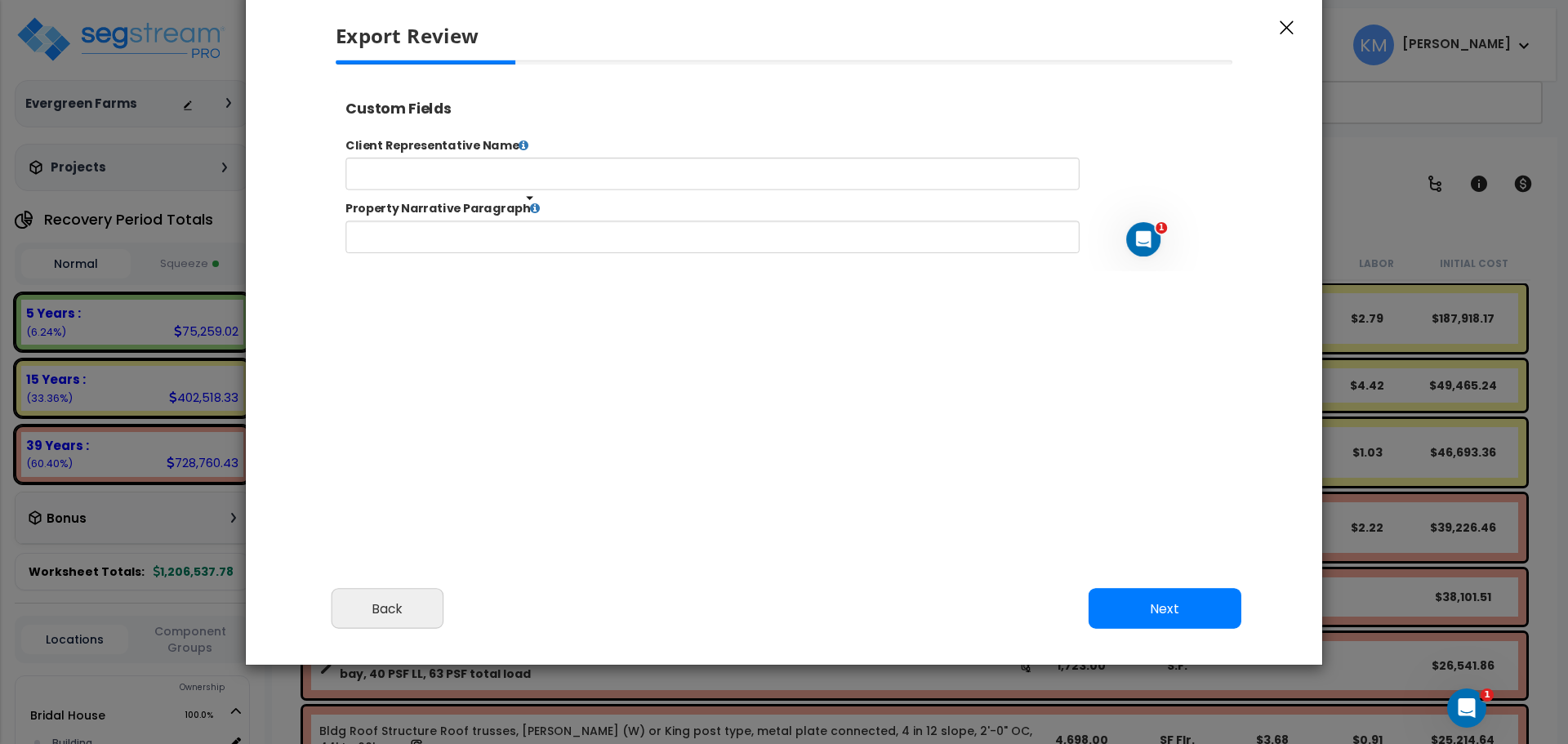
click at [557, 221] on icon at bounding box center [563, 224] width 12 height 13
click at [483, 179] on input "text" at bounding box center [764, 185] width 834 height 37
click at [1131, 614] on button "Next" at bounding box center [1165, 609] width 153 height 41
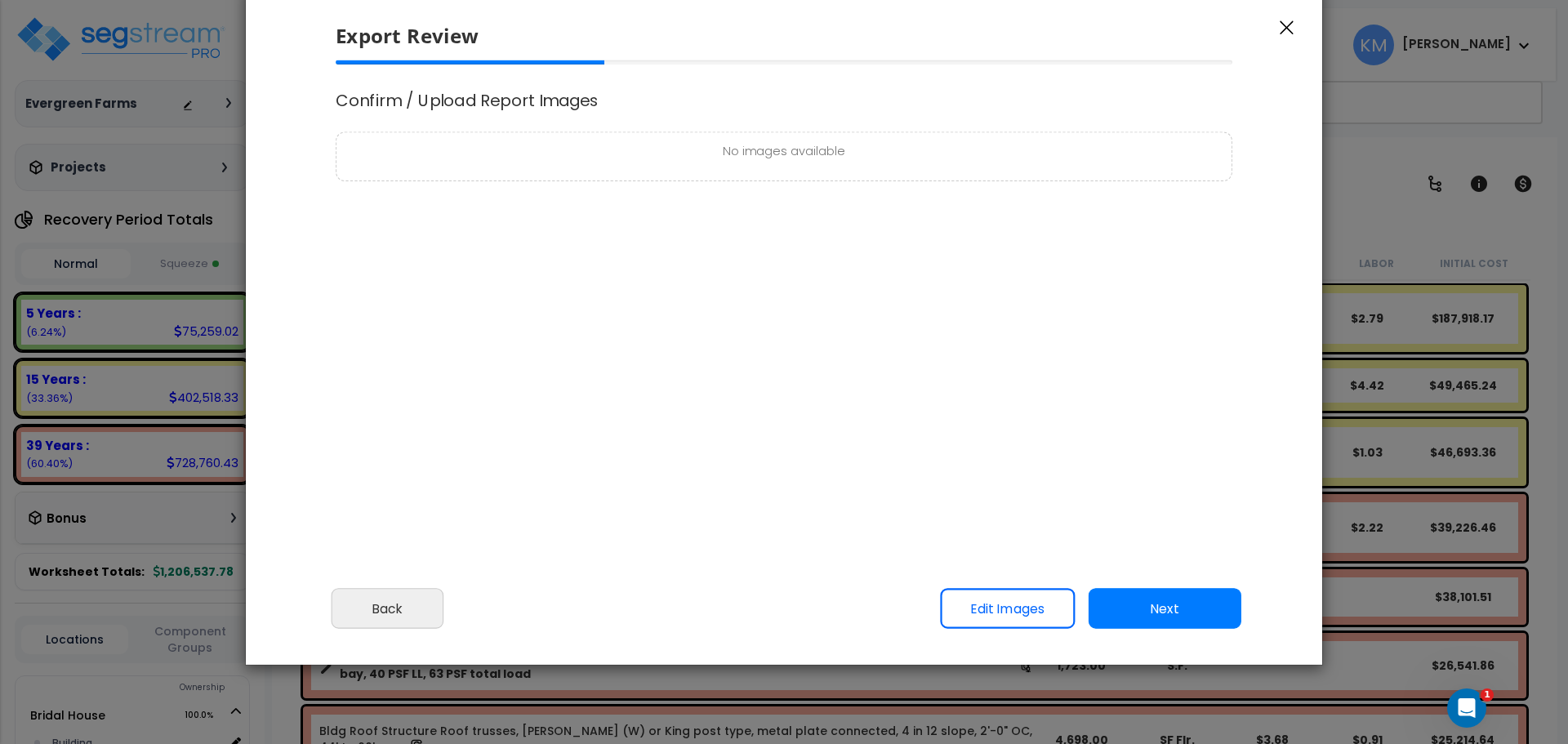
drag, startPoint x: 764, startPoint y: 158, endPoint x: 774, endPoint y: 166, distance: 12.8
click at [768, 158] on p "No images available" at bounding box center [784, 152] width 877 height 20
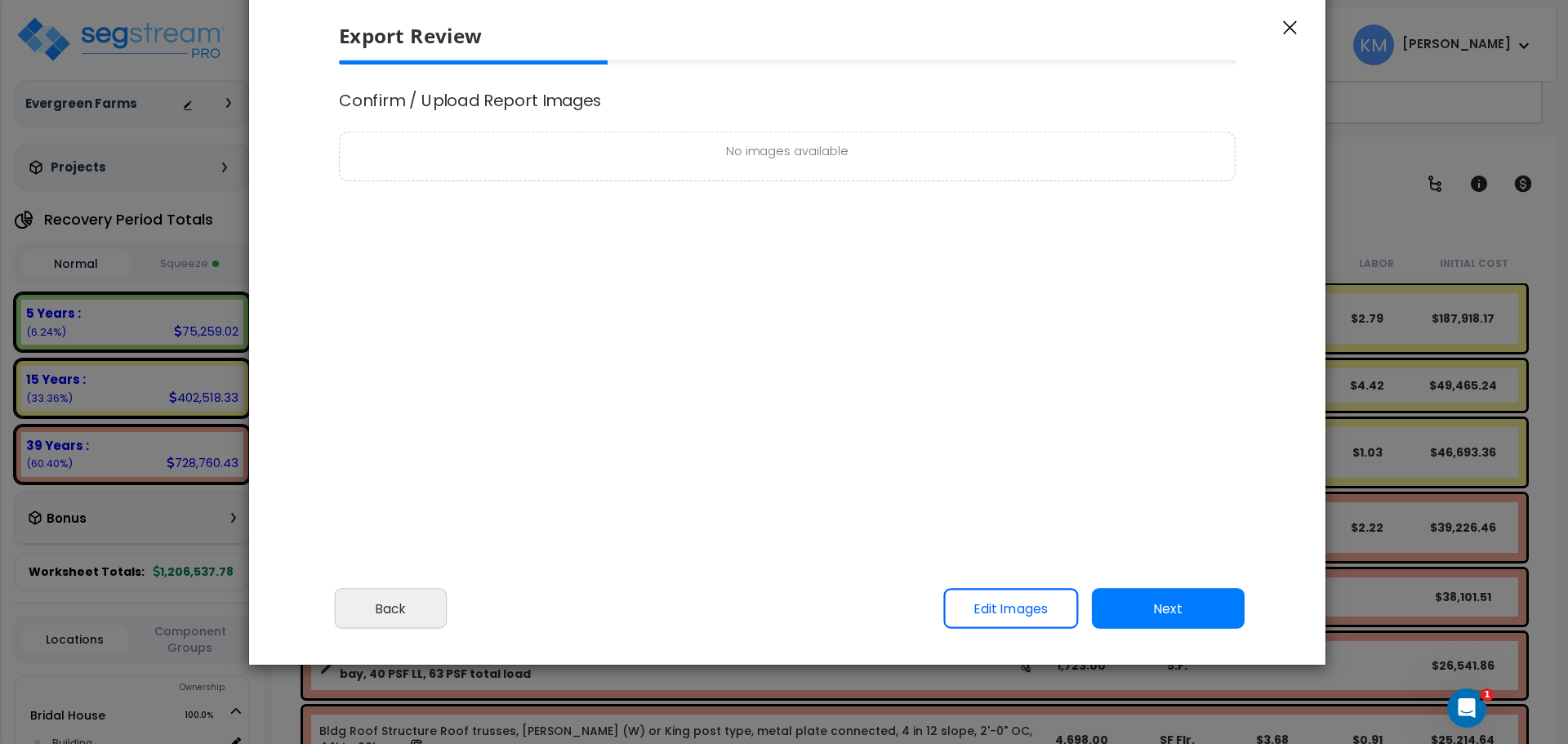
click at [1006, 609] on link "Edit Images" at bounding box center [1010, 609] width 135 height 41
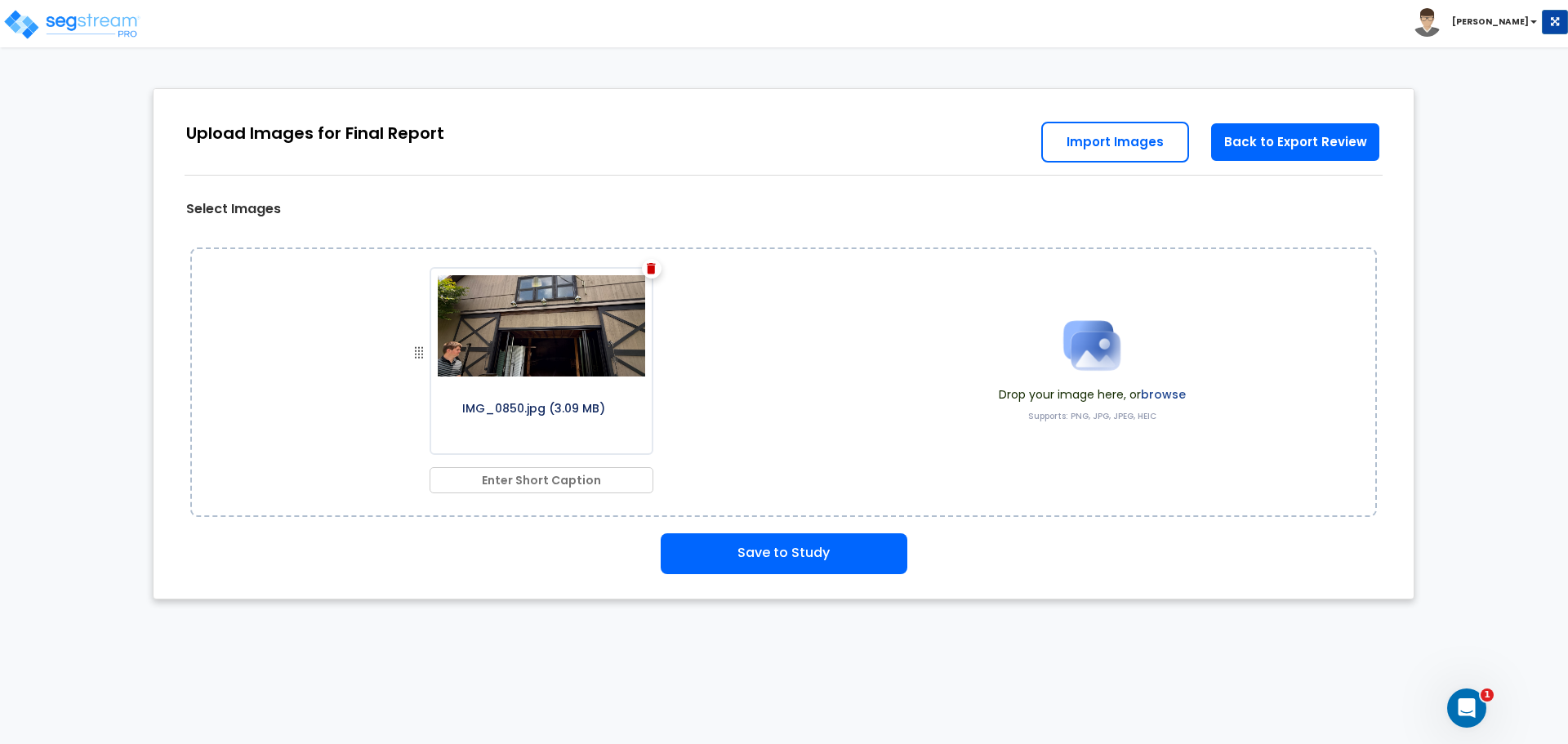
click at [653, 269] on img at bounding box center [651, 268] width 9 height 12
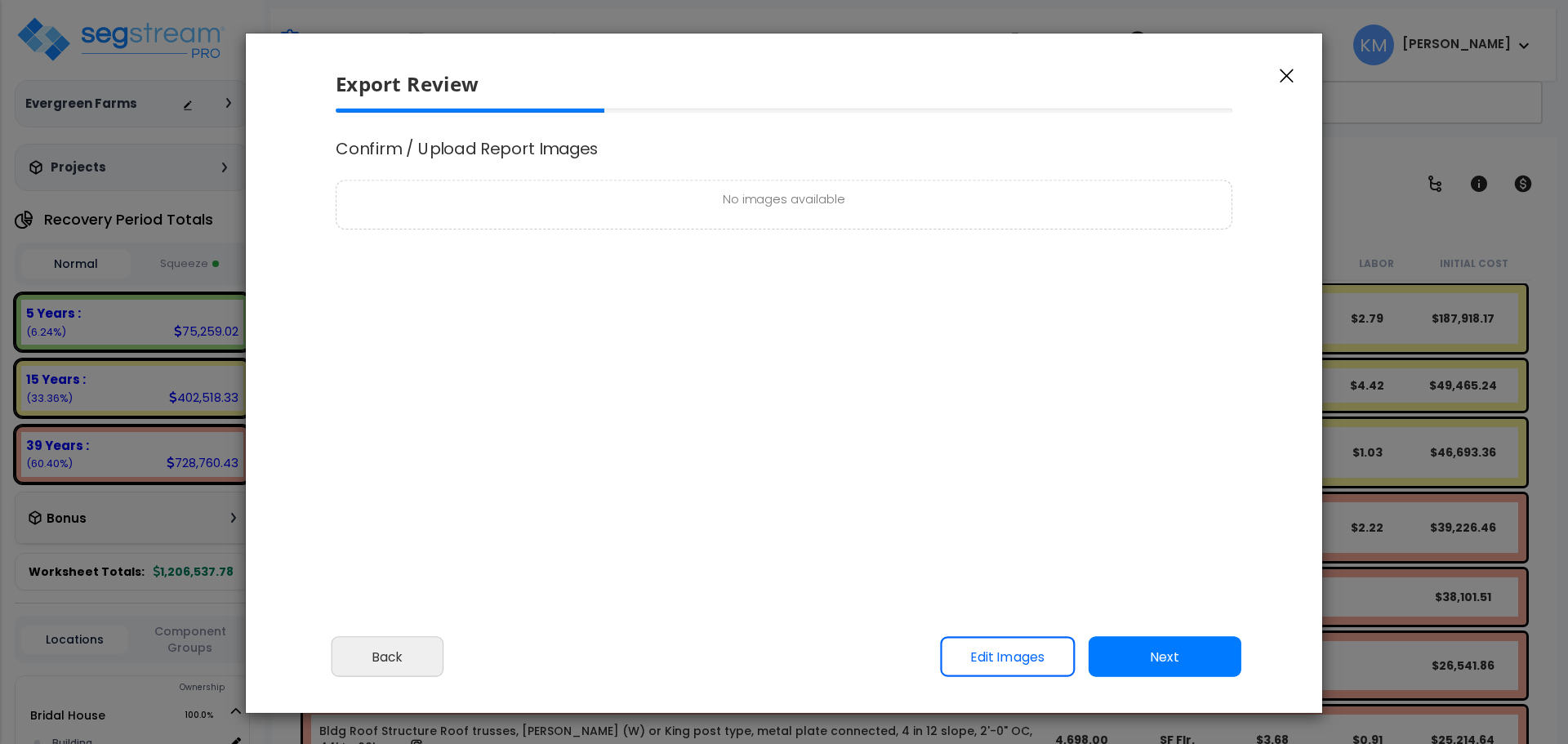
click at [828, 191] on p "No images available" at bounding box center [784, 201] width 877 height 20
click at [1283, 73] on icon "button" at bounding box center [1286, 76] width 14 height 14
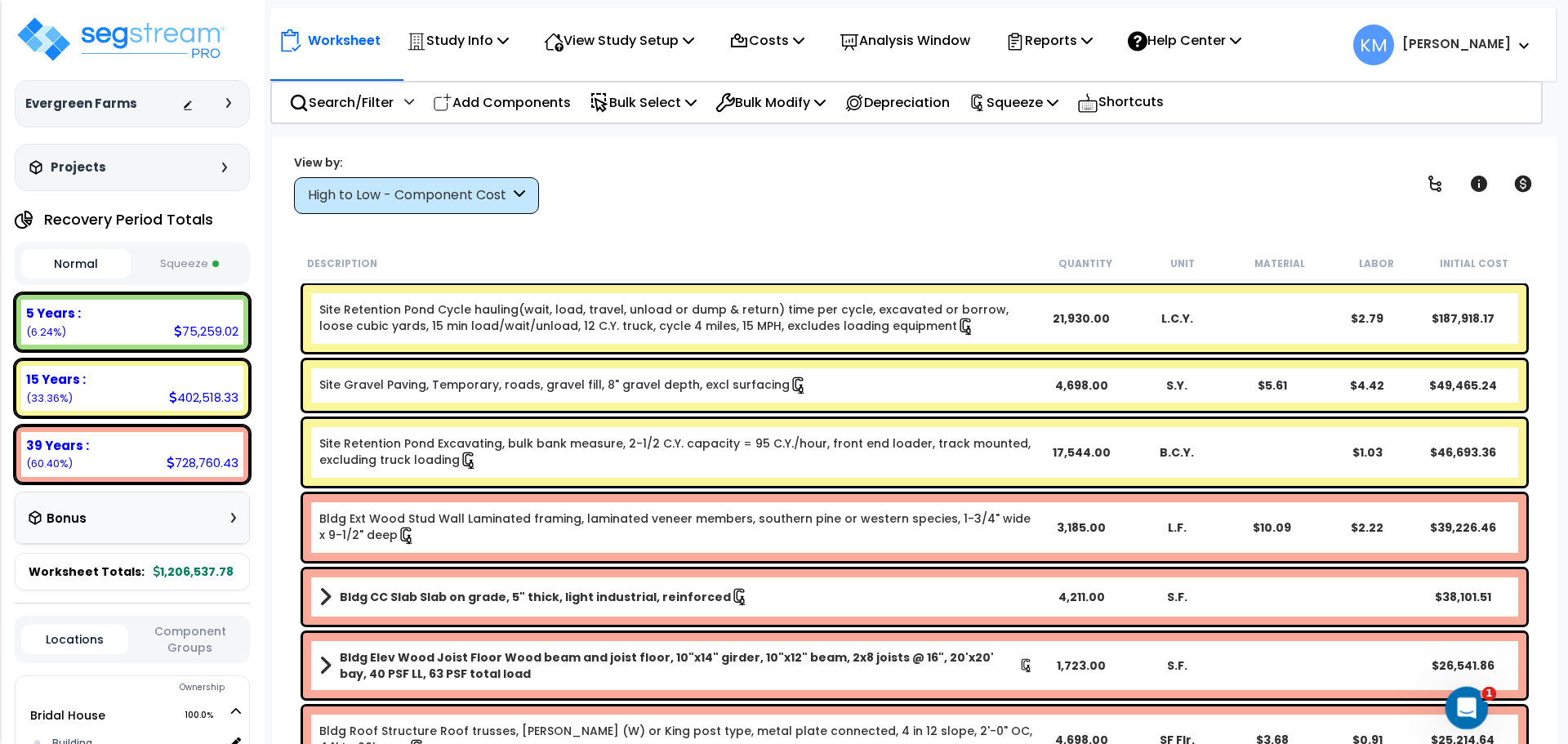
click at [1454, 704] on icon "Open Intercom Messenger" at bounding box center [1464, 706] width 27 height 27
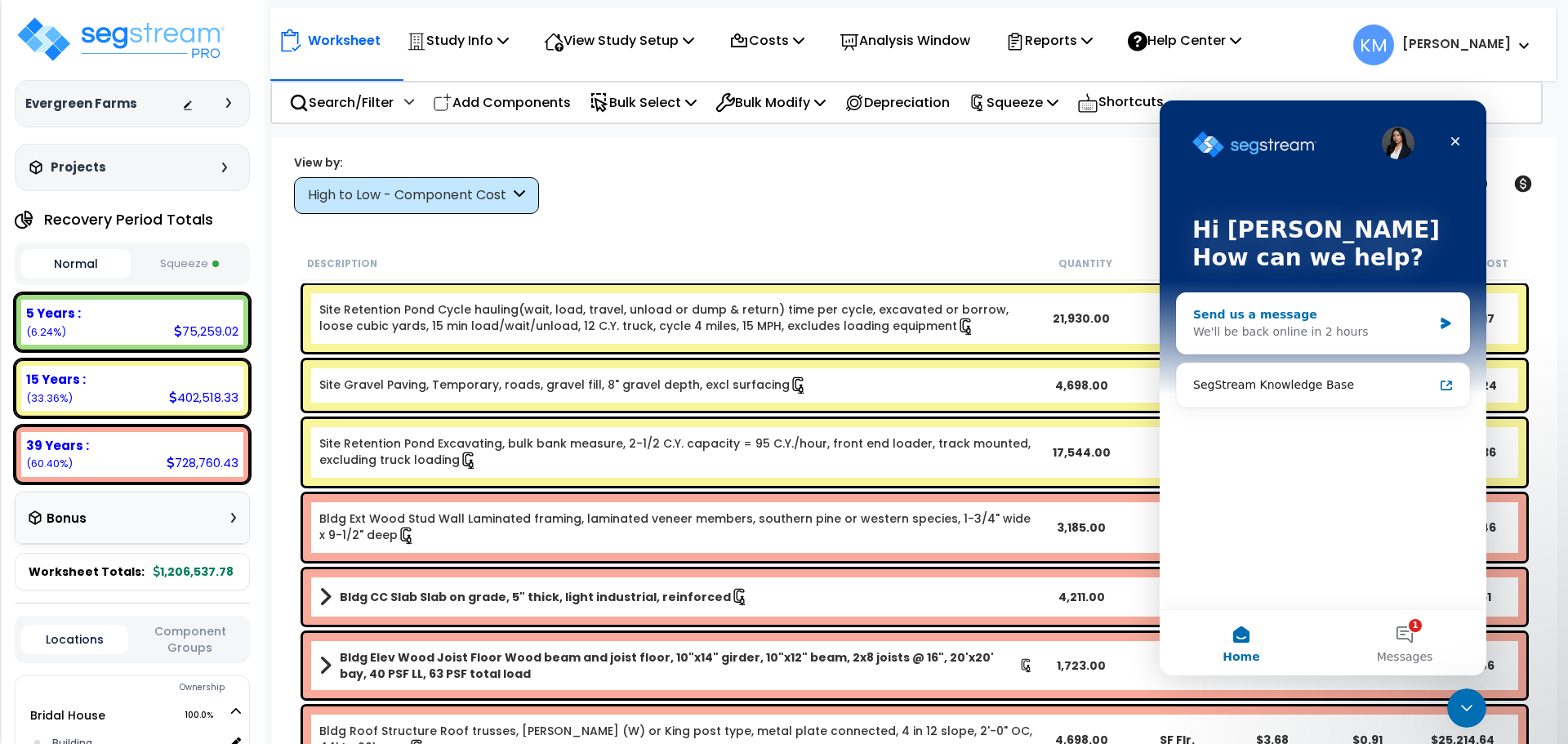
click at [1346, 319] on div "Send us a message" at bounding box center [1313, 314] width 239 height 18
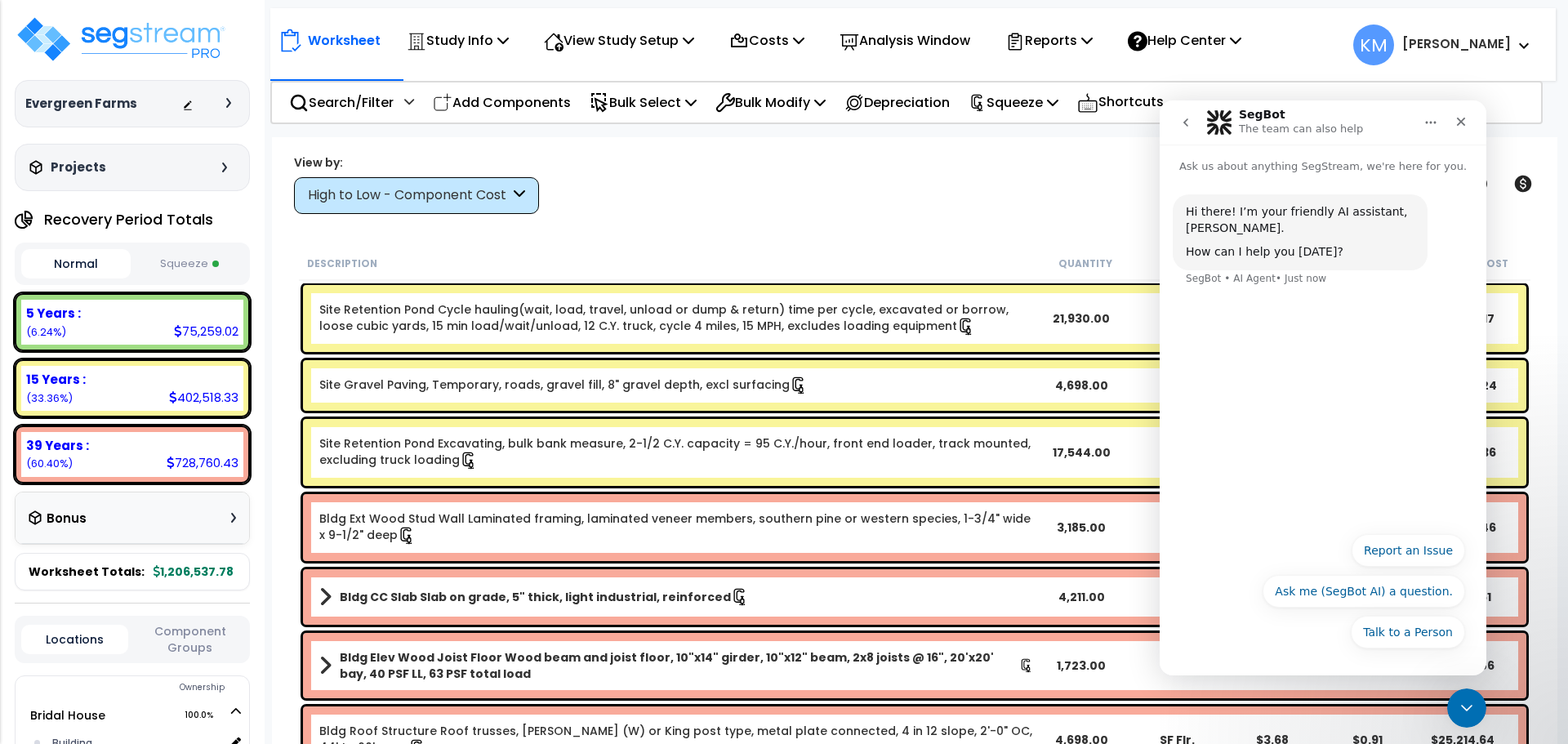
scroll to position [72, 0]
click at [1448, 636] on button "Talk to a Person" at bounding box center [1407, 631] width 115 height 33
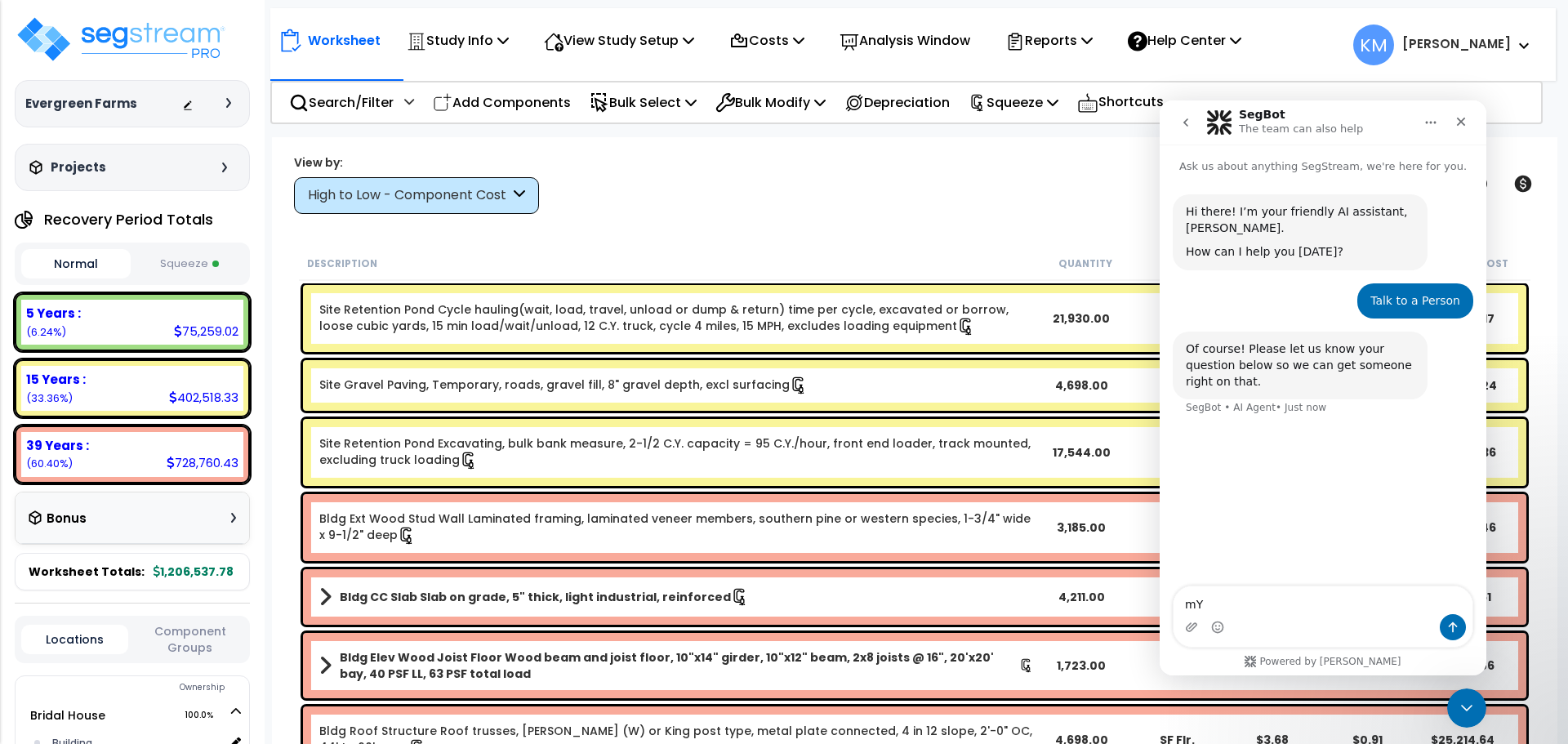
type textarea "m"
type textarea "I am trying to upload pictures to a study and once I do and hit save the pictur…"
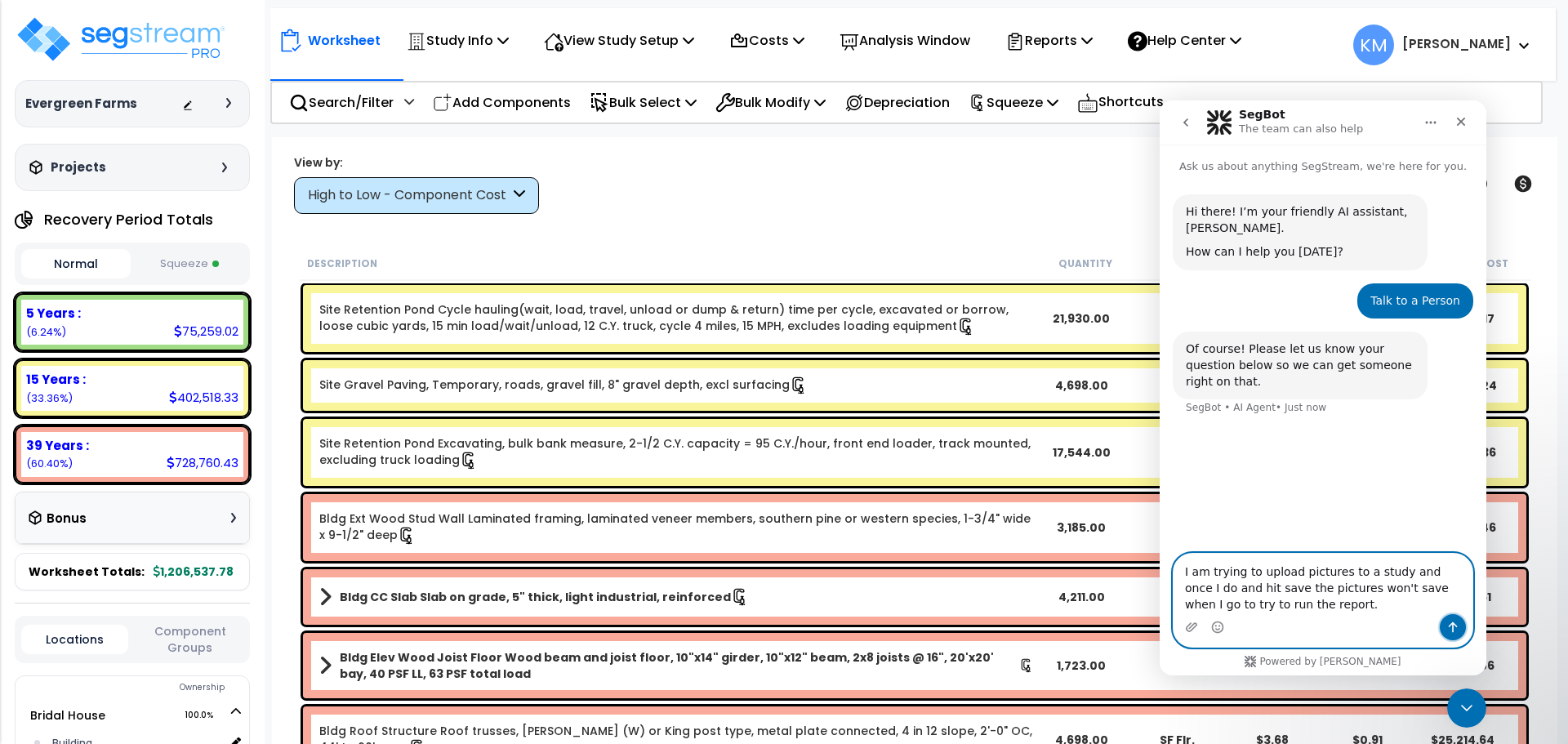
click at [1454, 627] on icon "Send a message…" at bounding box center [1453, 627] width 13 height 13
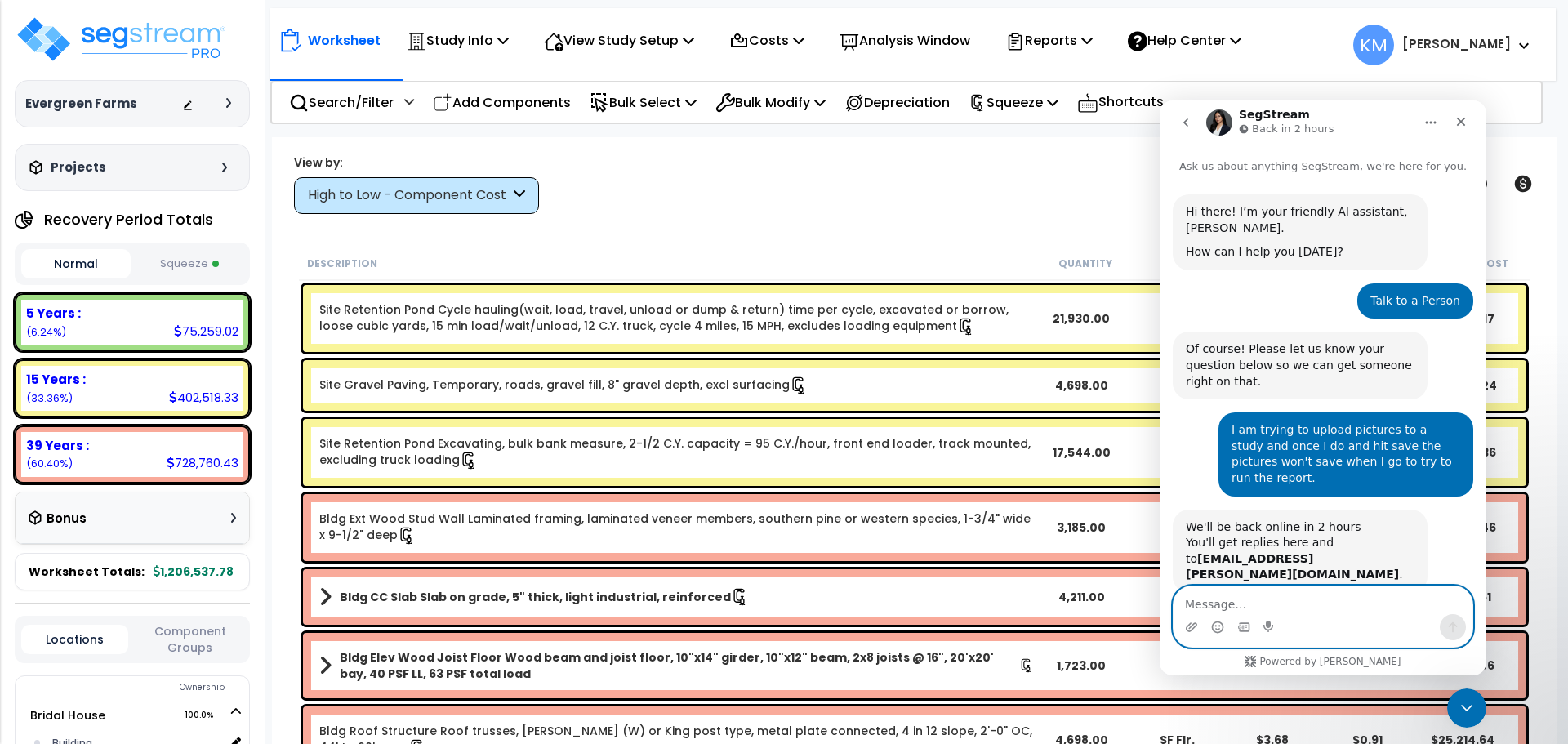
scroll to position [38, 0]
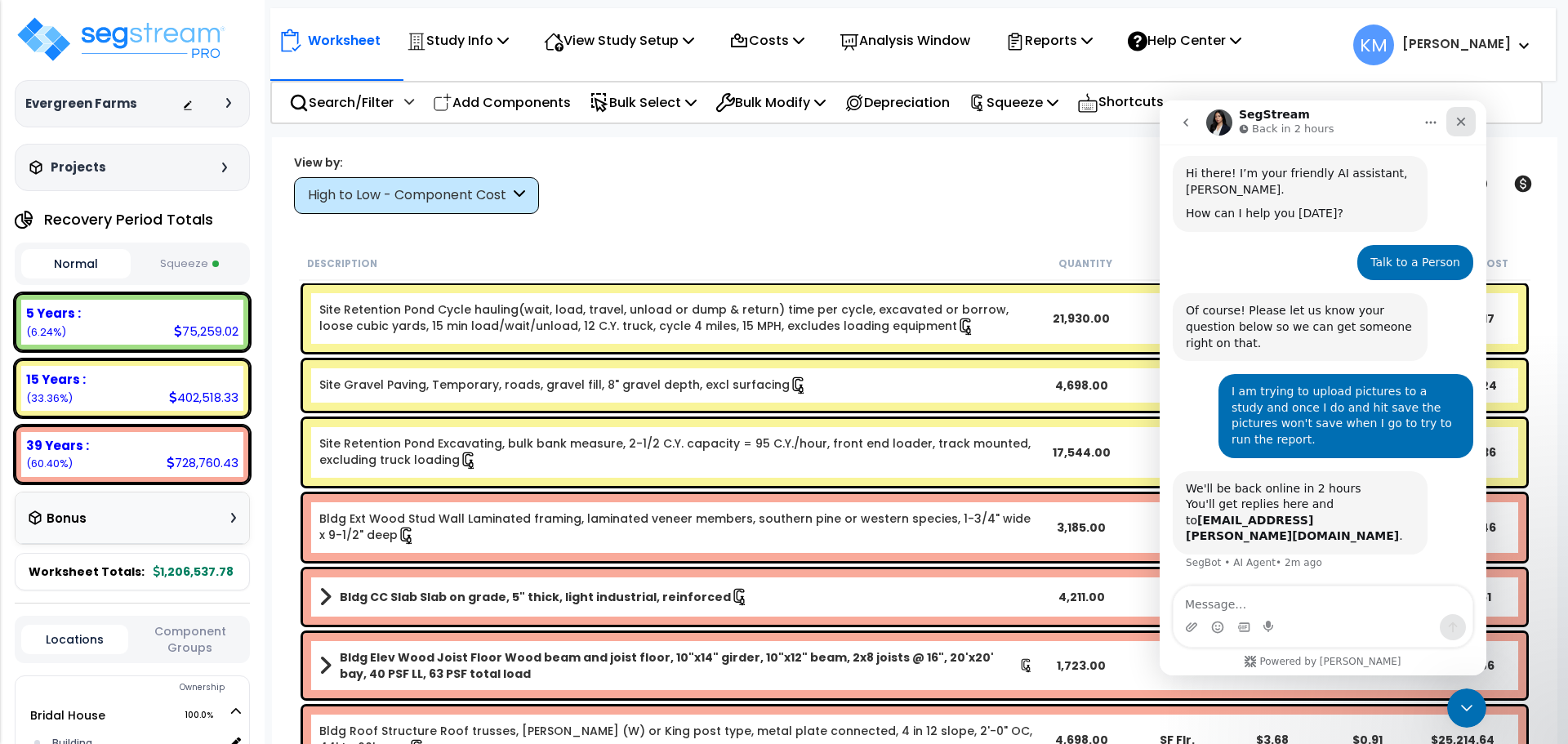
click at [1463, 124] on icon "Close" at bounding box center [1461, 122] width 9 height 9
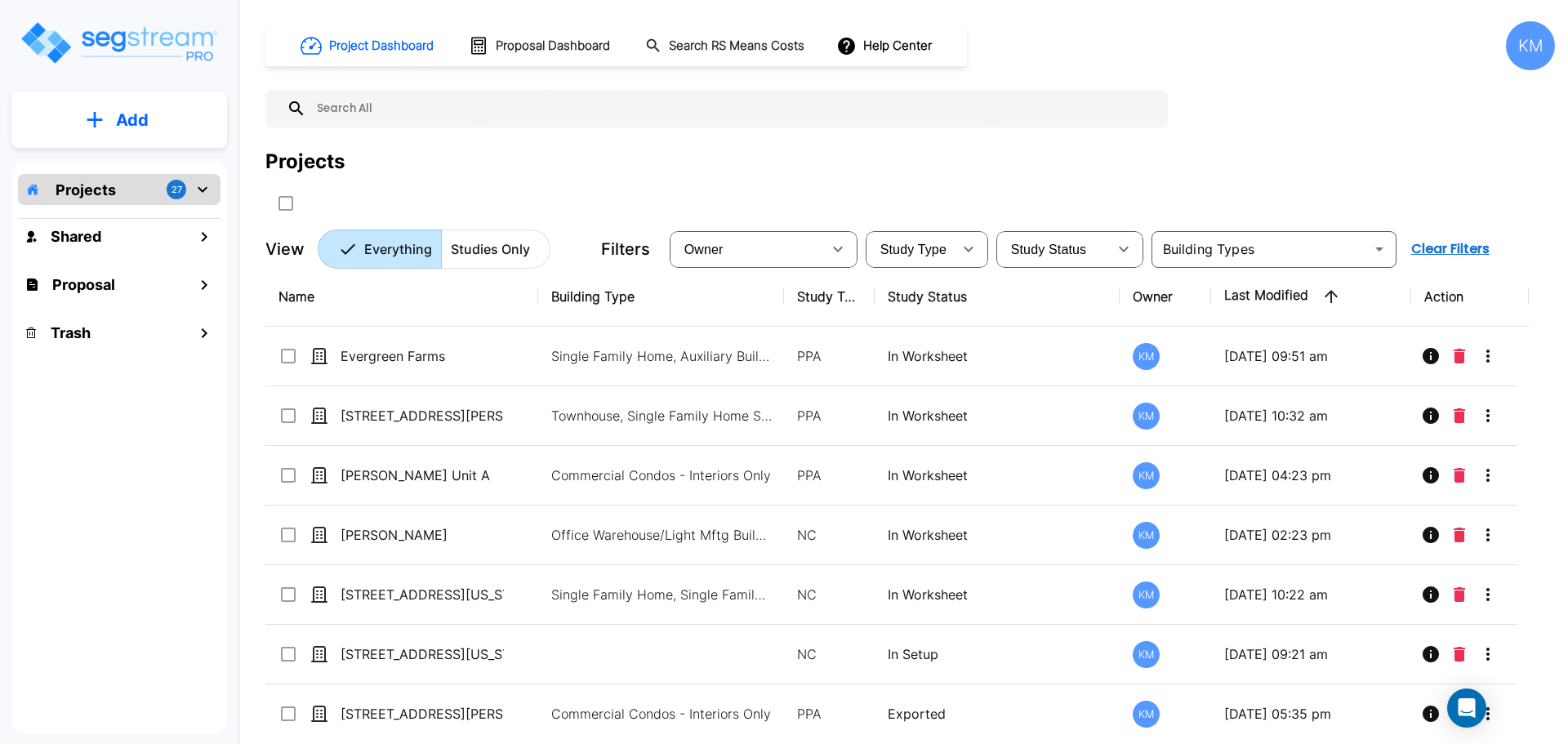
click at [1532, 54] on div "KM" at bounding box center [1530, 45] width 49 height 49
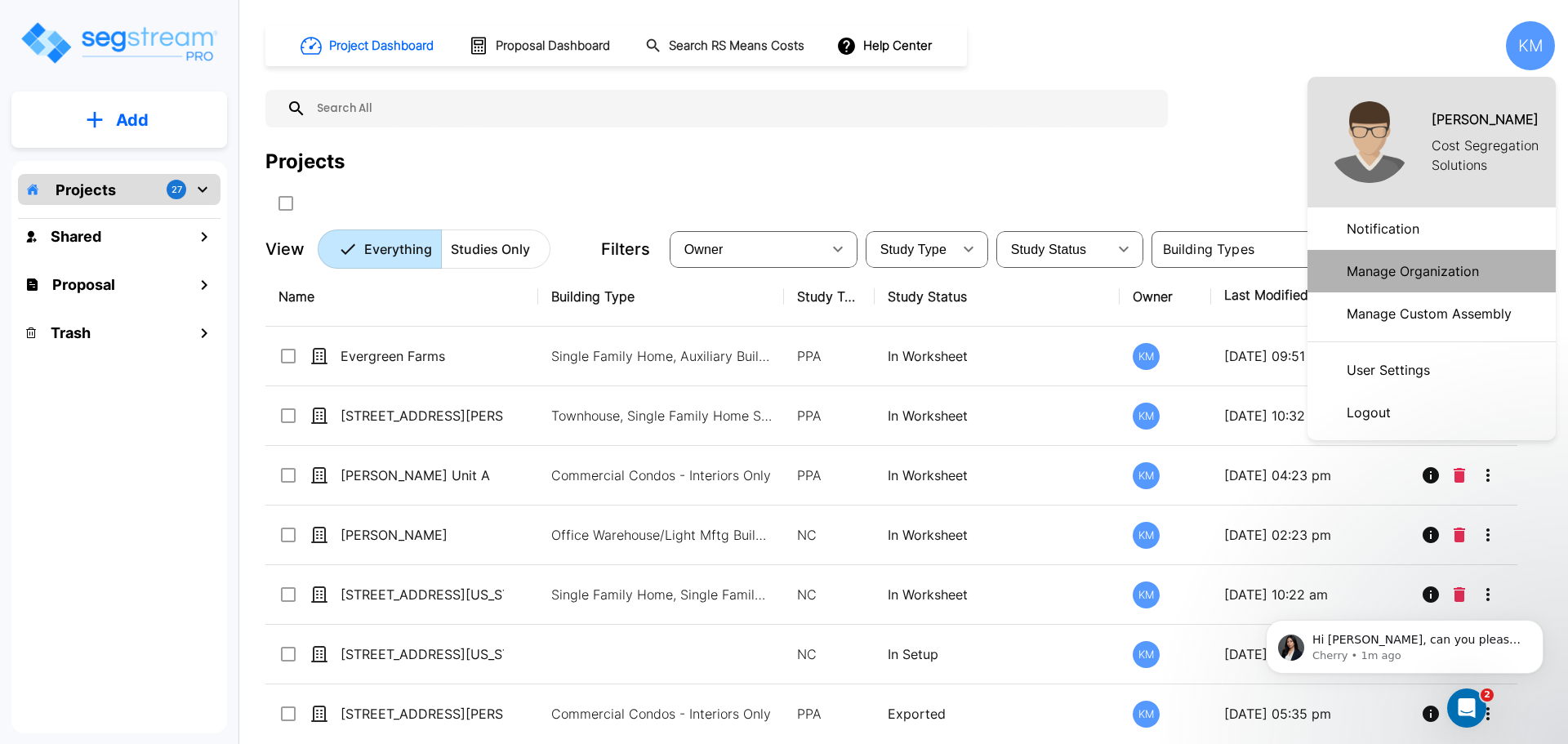
click at [1453, 270] on p "Manage Organization" at bounding box center [1412, 271] width 146 height 33
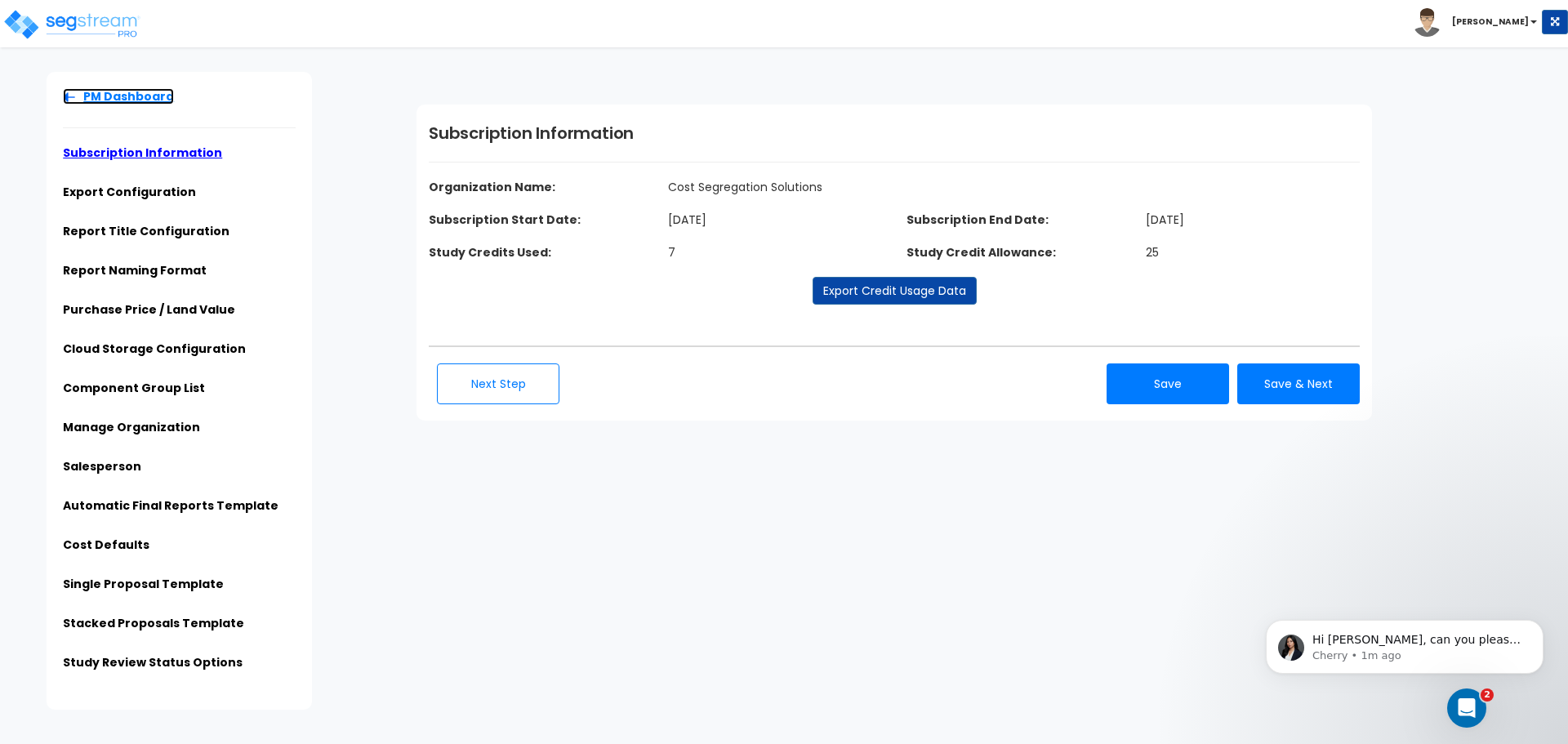
click at [70, 93] on img at bounding box center [69, 97] width 13 height 10
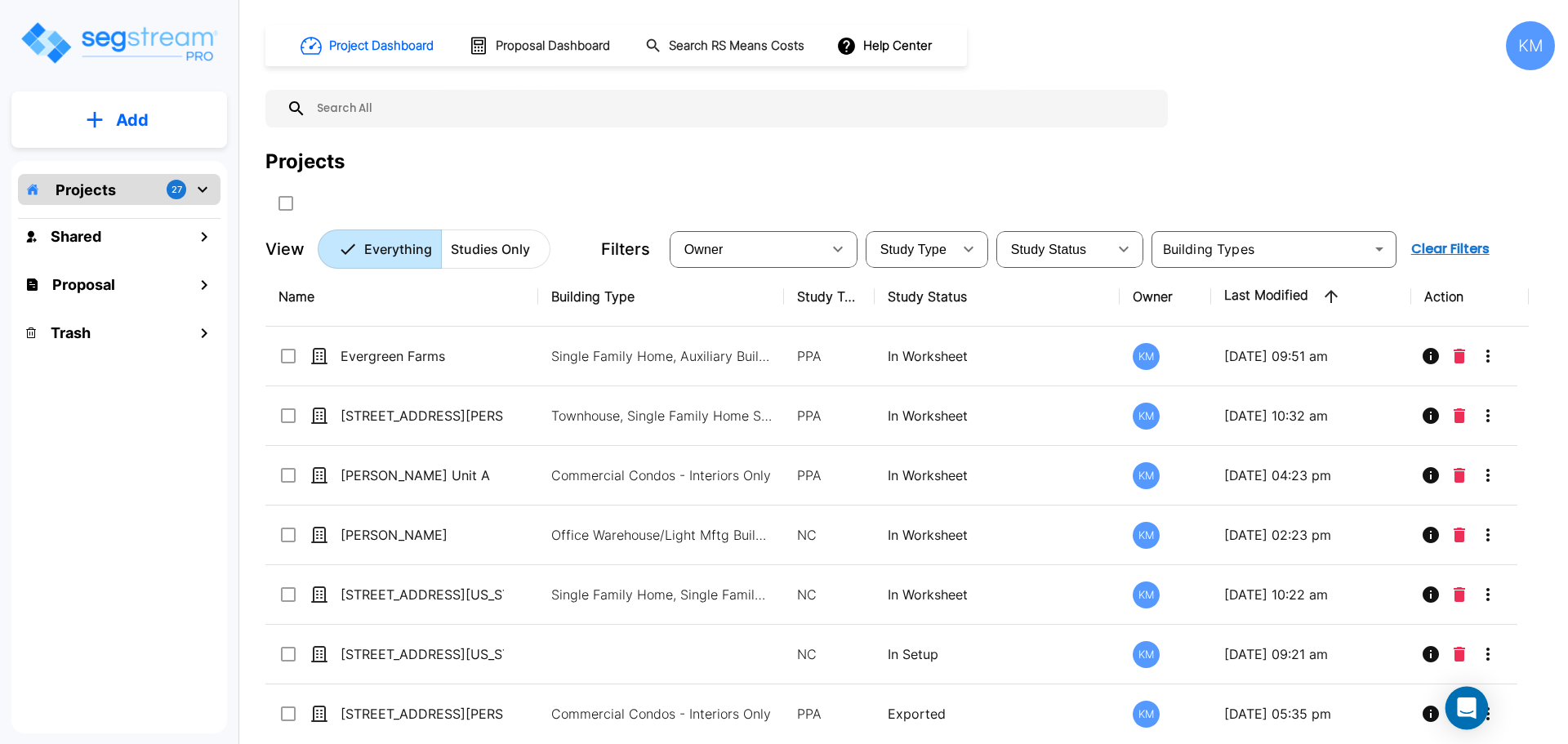
click at [1479, 707] on div "Open Intercom Messenger" at bounding box center [1467, 708] width 43 height 43
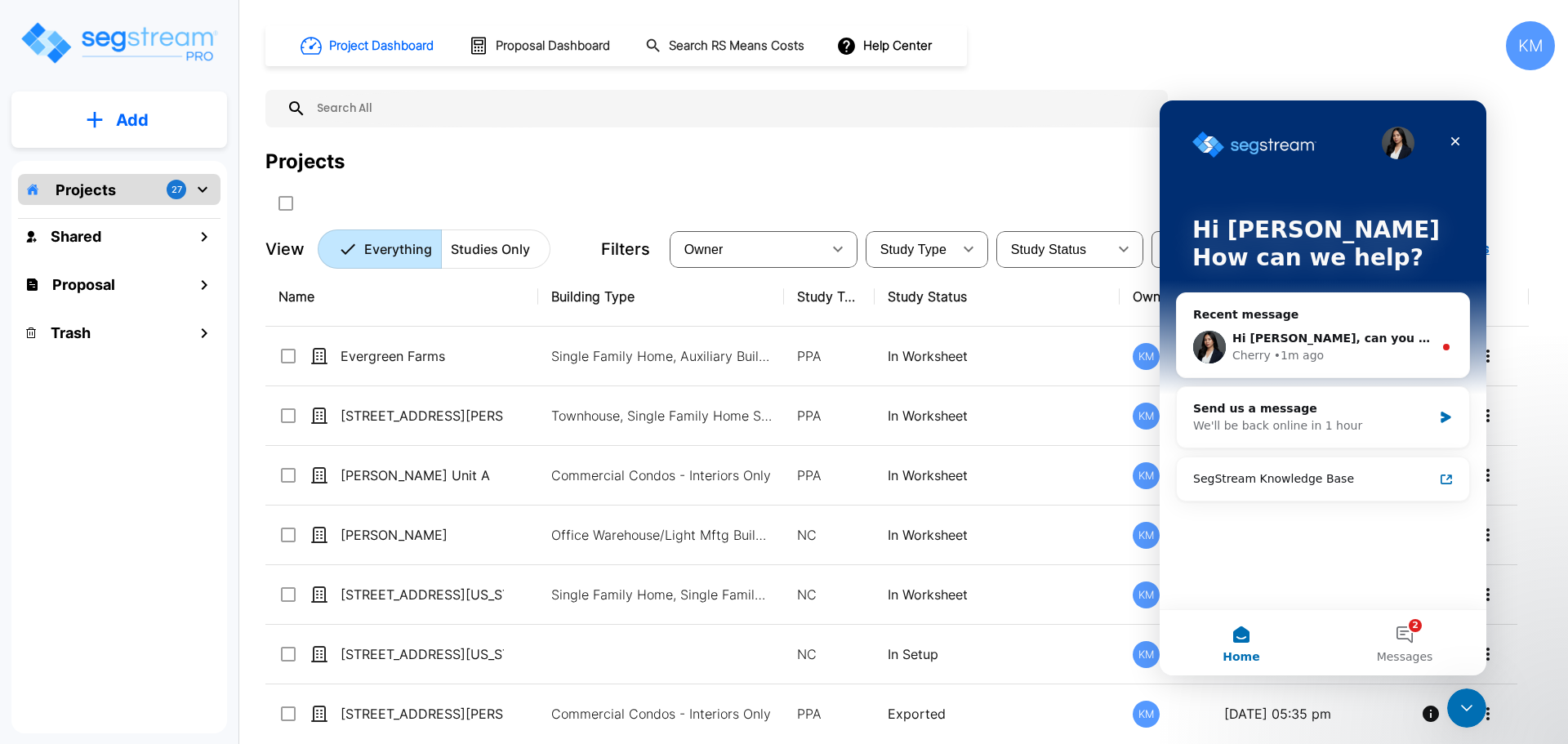
click at [1302, 316] on div "Recent message" at bounding box center [1323, 314] width 260 height 18
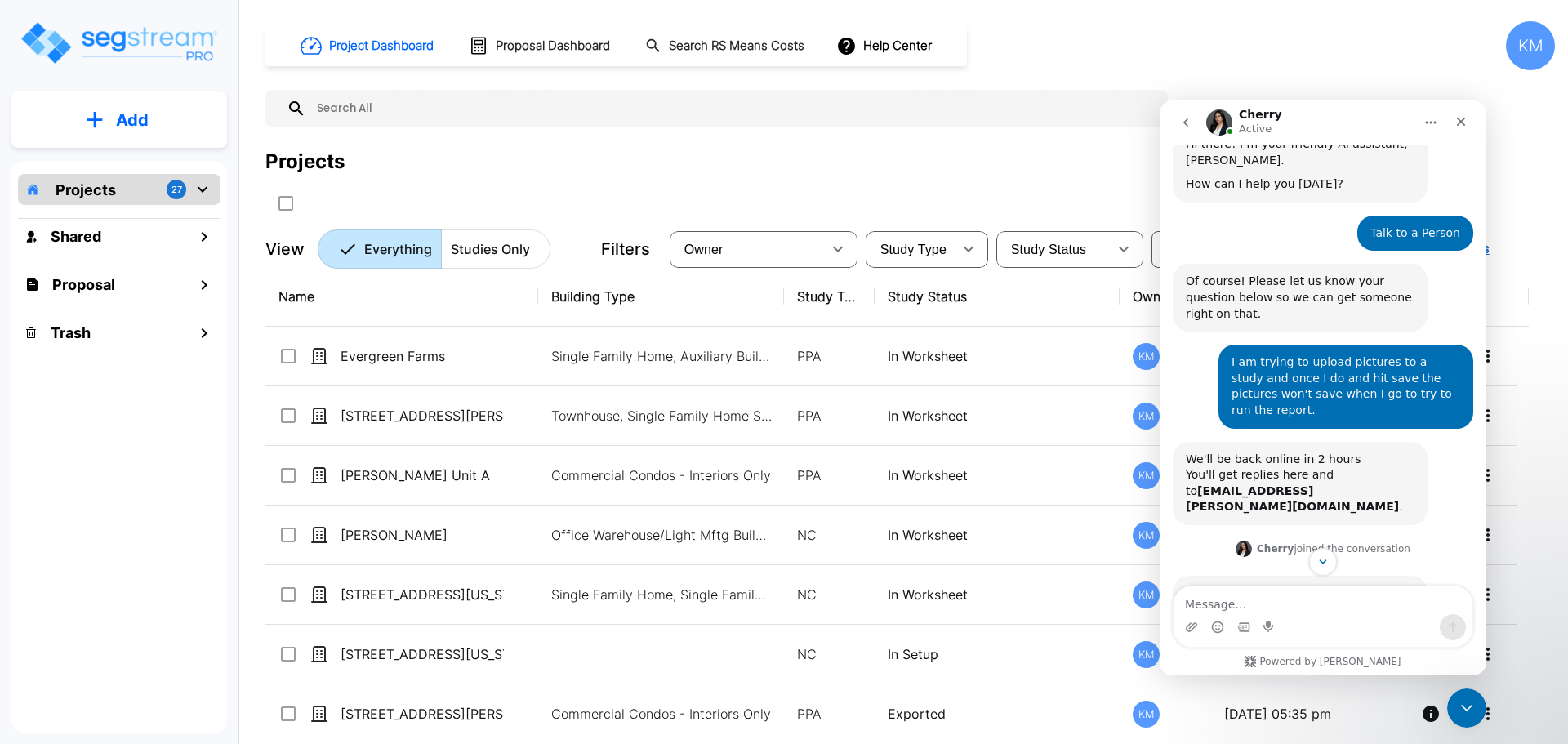
scroll to position [94, 0]
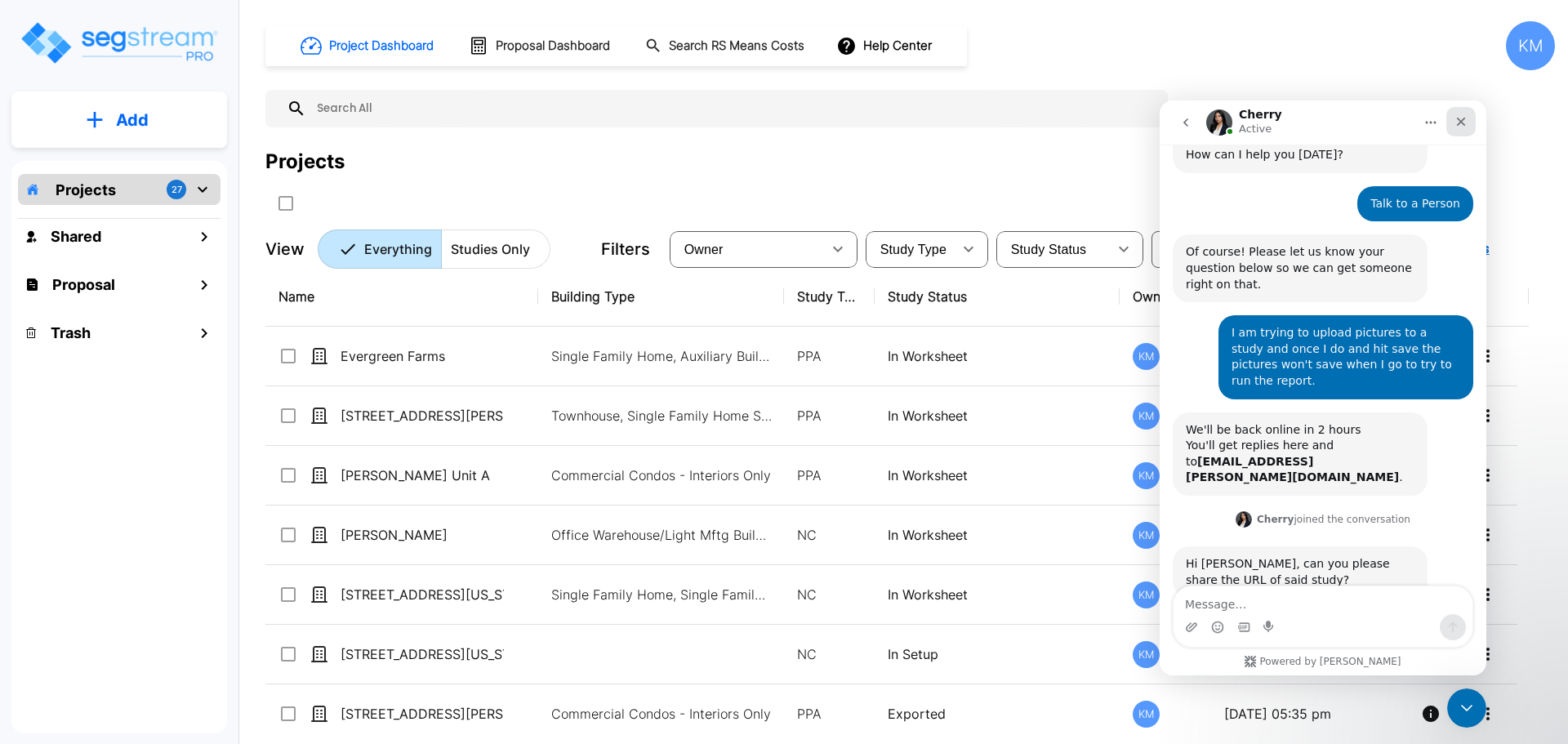
click at [1471, 122] on div "Close" at bounding box center [1460, 121] width 29 height 29
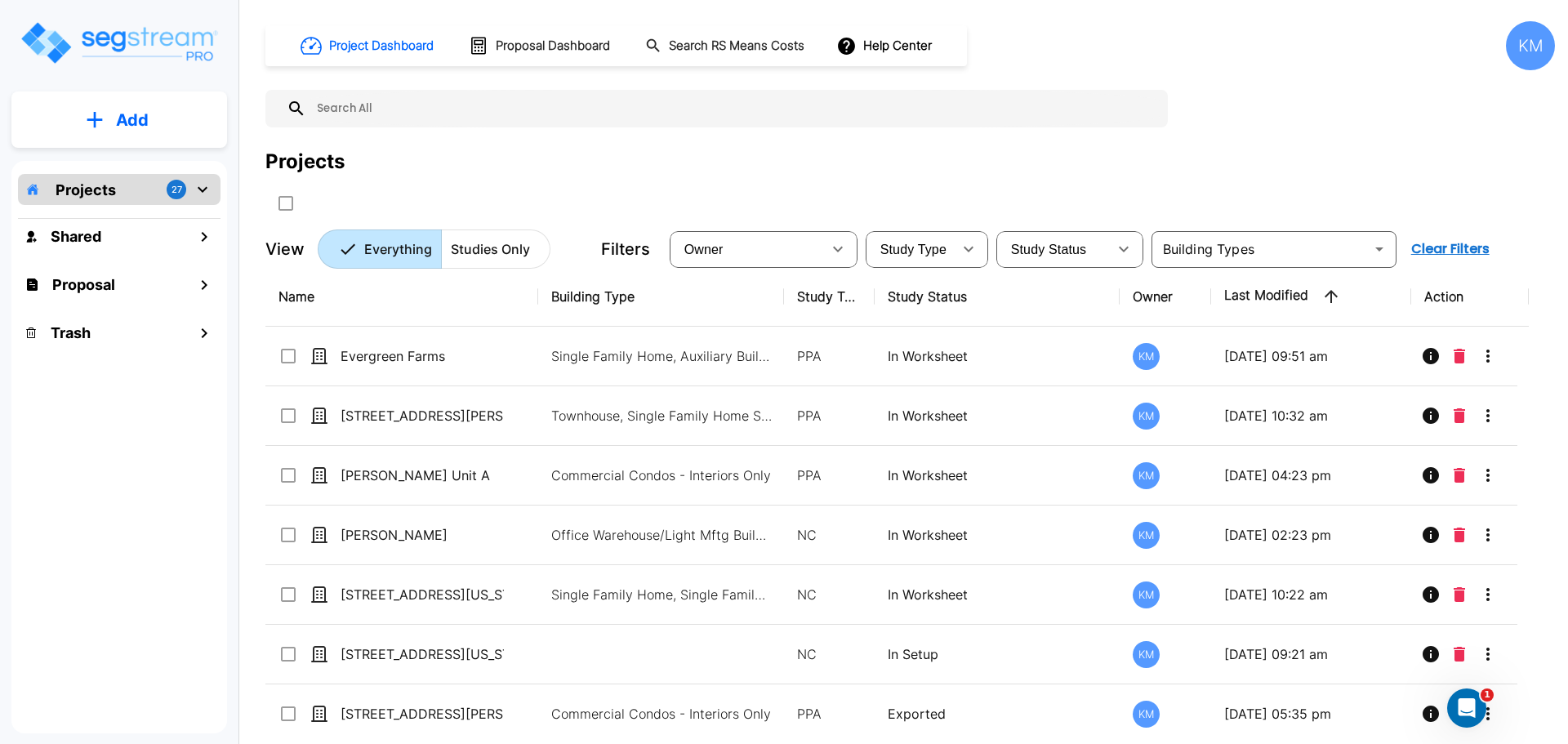
click at [1500, 52] on div "KM" at bounding box center [1523, 45] width 63 height 49
click at [1505, 52] on div "KM" at bounding box center [1523, 45] width 63 height 49
click at [1519, 48] on div "KM" at bounding box center [1530, 45] width 49 height 49
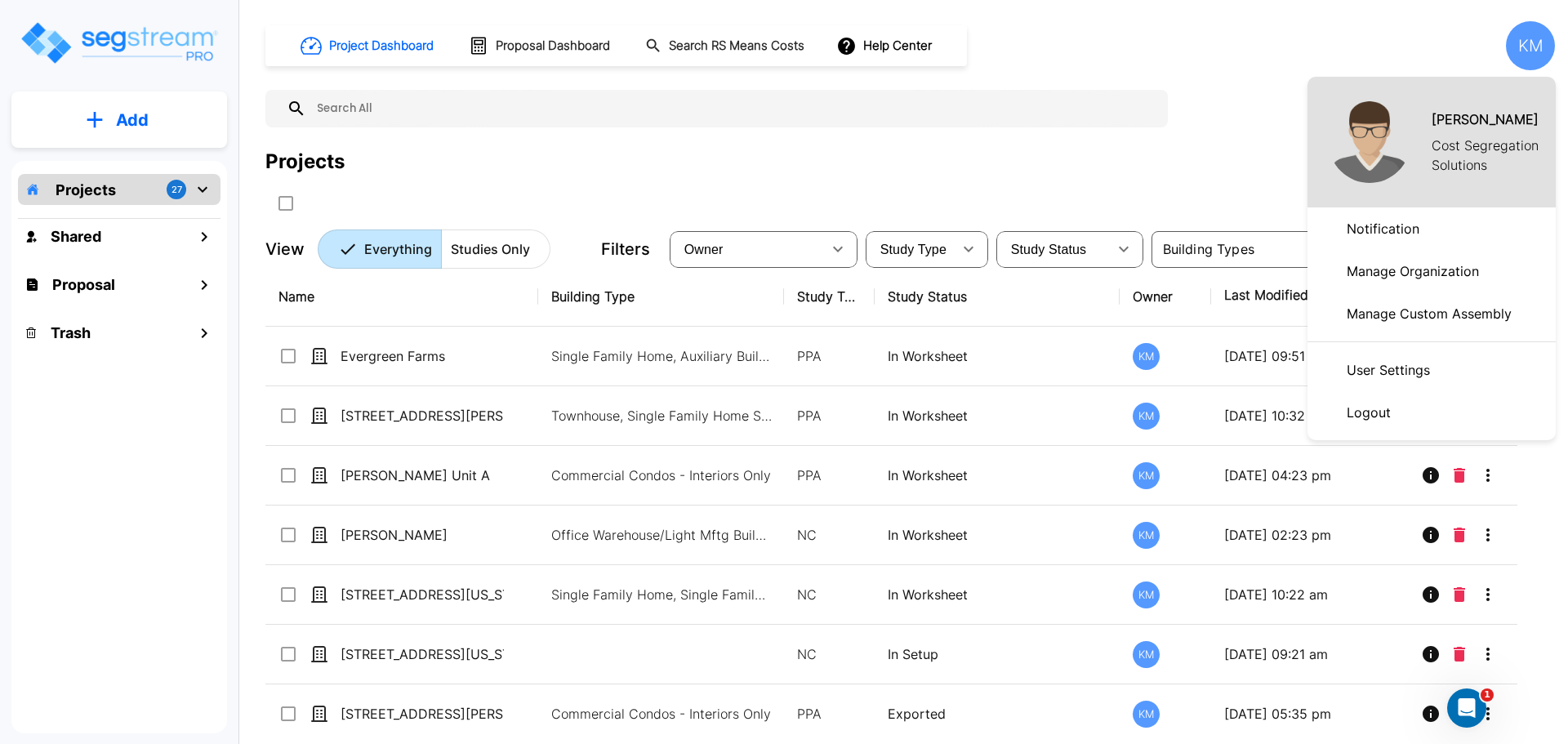
click at [1405, 418] on li "Logout" at bounding box center [1431, 412] width 248 height 43
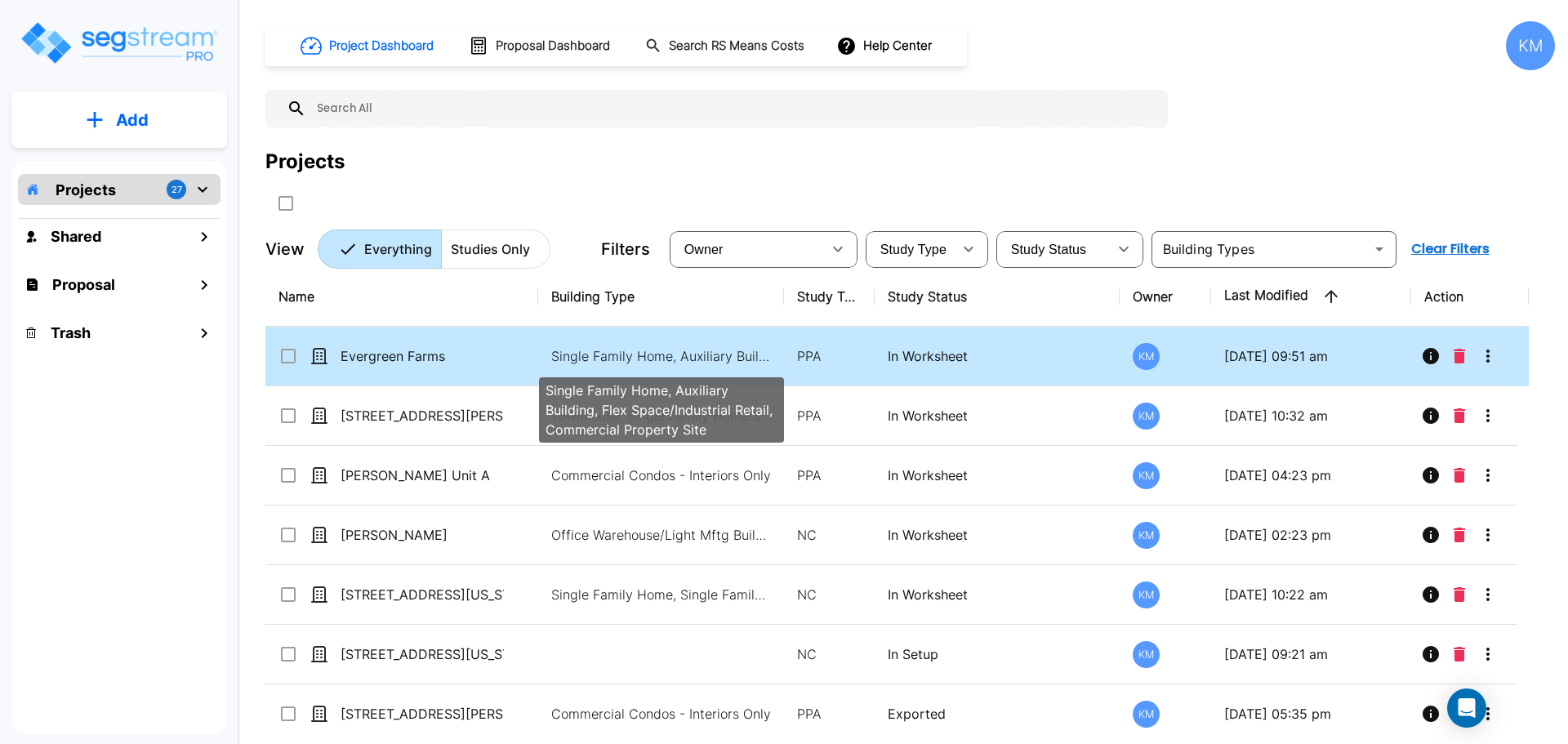
click at [559, 360] on p "Single Family Home, Auxiliary Building, Flex Space/Industrial Retail, Commercia…" at bounding box center [661, 355] width 221 height 19
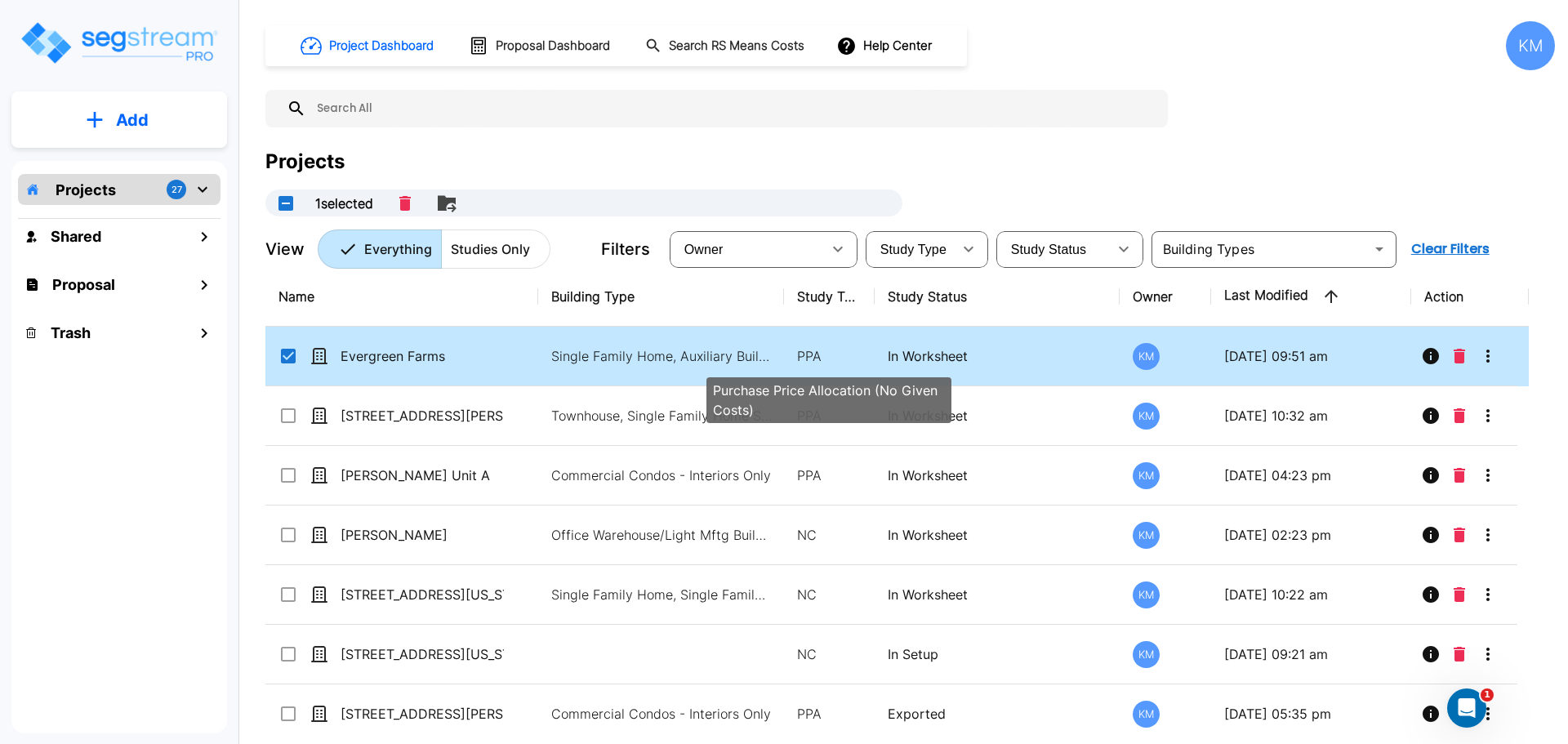
click at [842, 359] on p "PPA" at bounding box center [829, 355] width 64 height 19
checkbox input "false"
click at [842, 359] on p "PPA" at bounding box center [829, 355] width 64 height 19
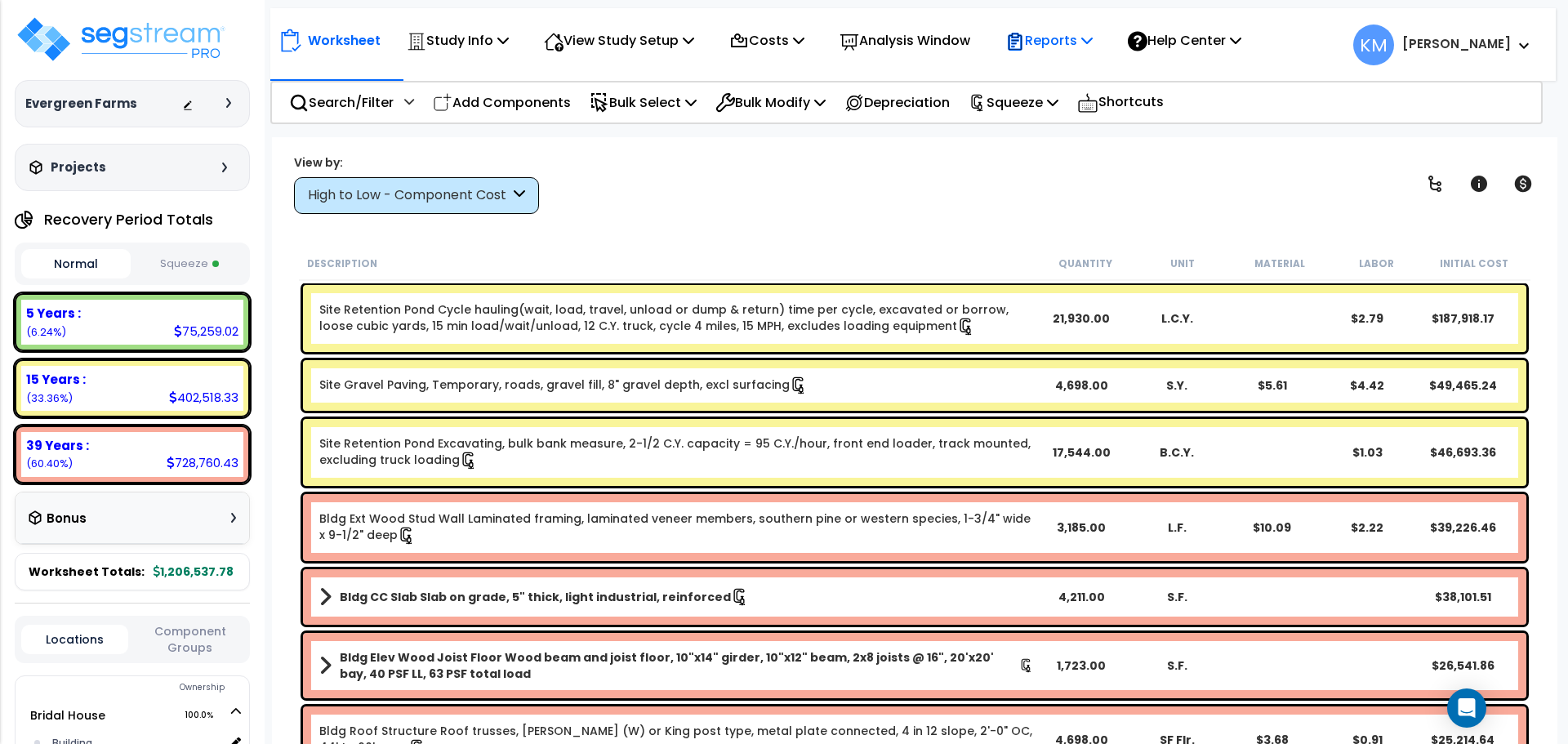
click at [1093, 41] on icon at bounding box center [1087, 40] width 12 height 13
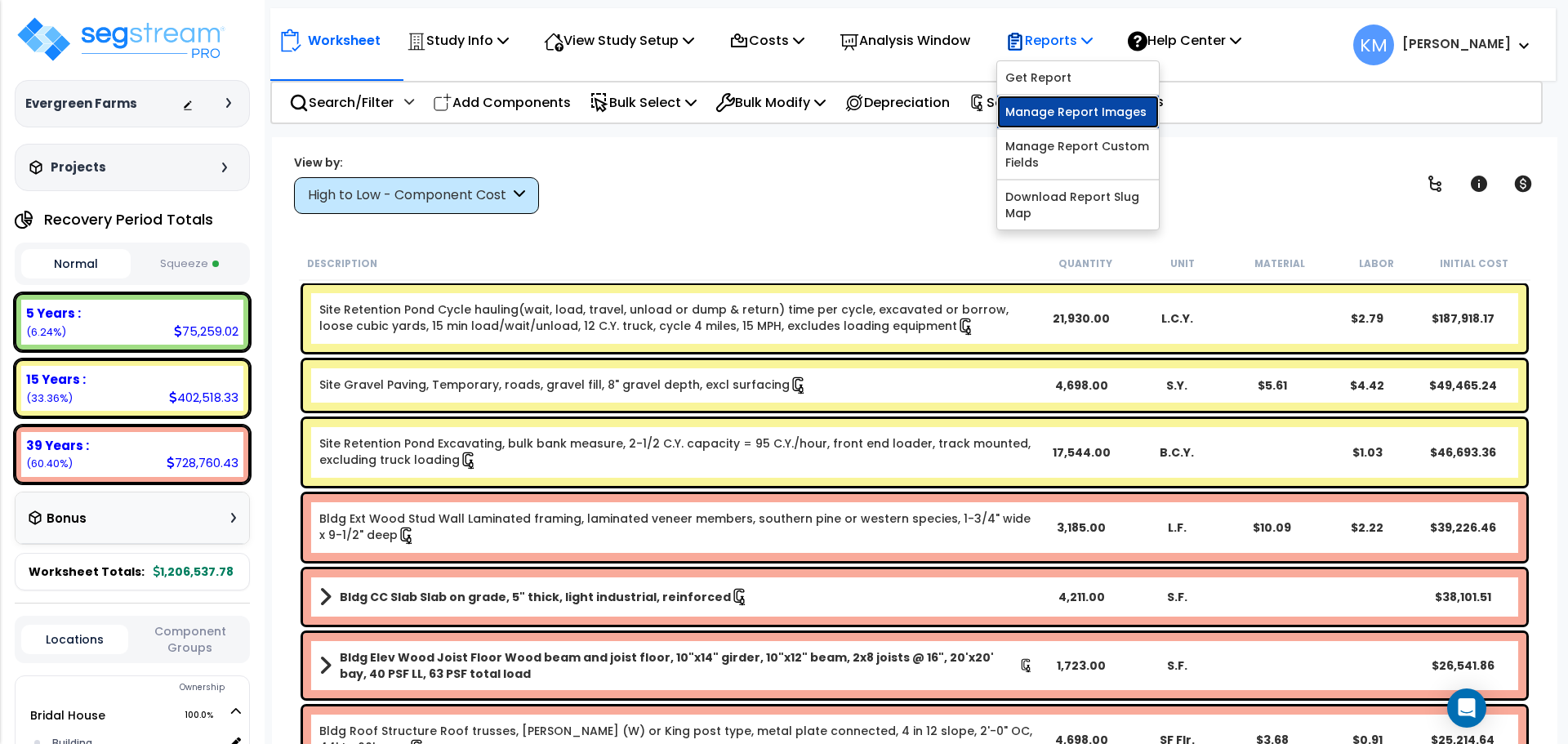
click at [1094, 118] on link "Manage Report Images" at bounding box center [1077, 111] width 161 height 33
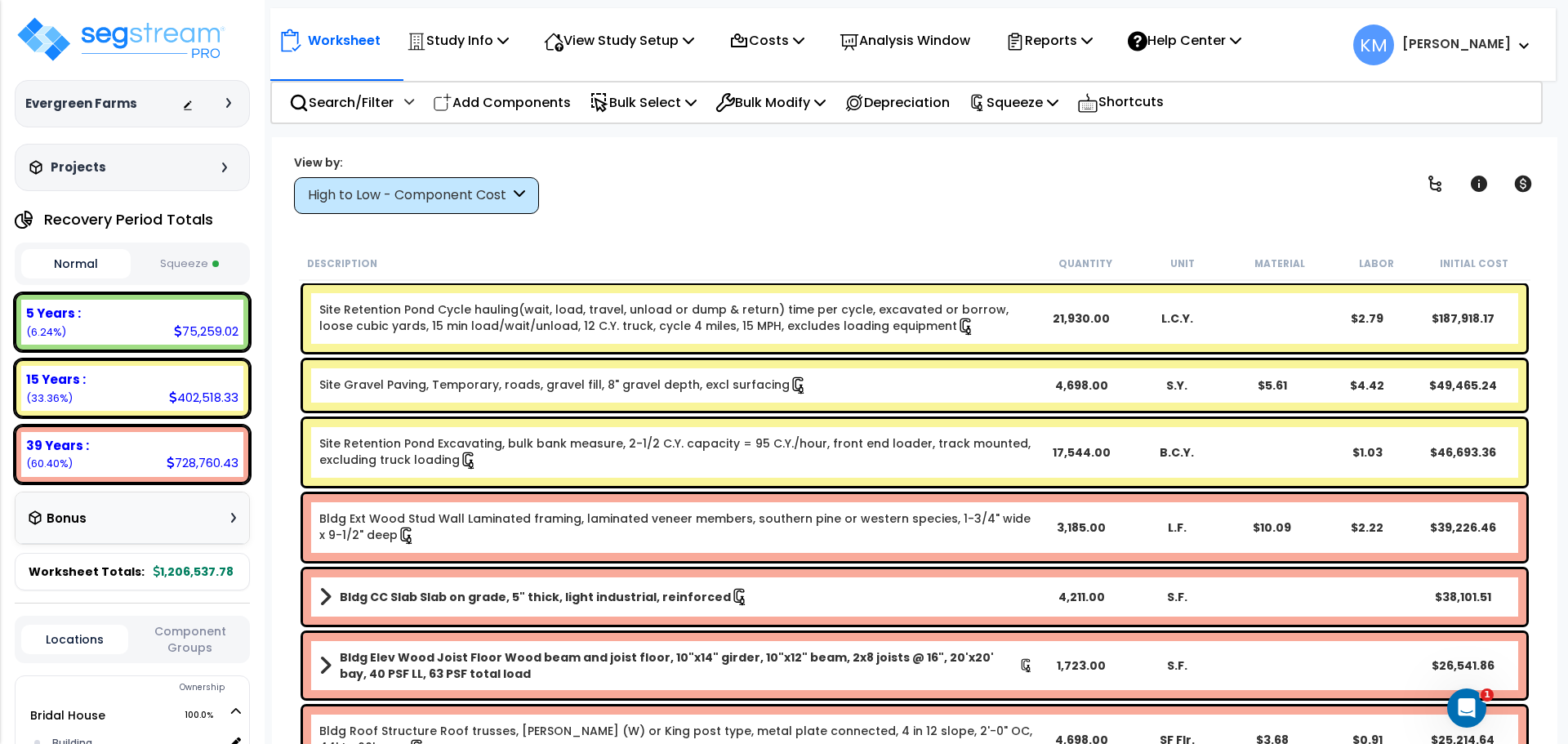
click at [204, 263] on button "Squeeze" at bounding box center [189, 264] width 110 height 28
click at [618, 196] on div "View by: High to Low - Component Cost High to Low - Component Cost" at bounding box center [915, 184] width 1253 height 60
click at [1461, 707] on icon "Open Intercom Messenger" at bounding box center [1464, 706] width 27 height 27
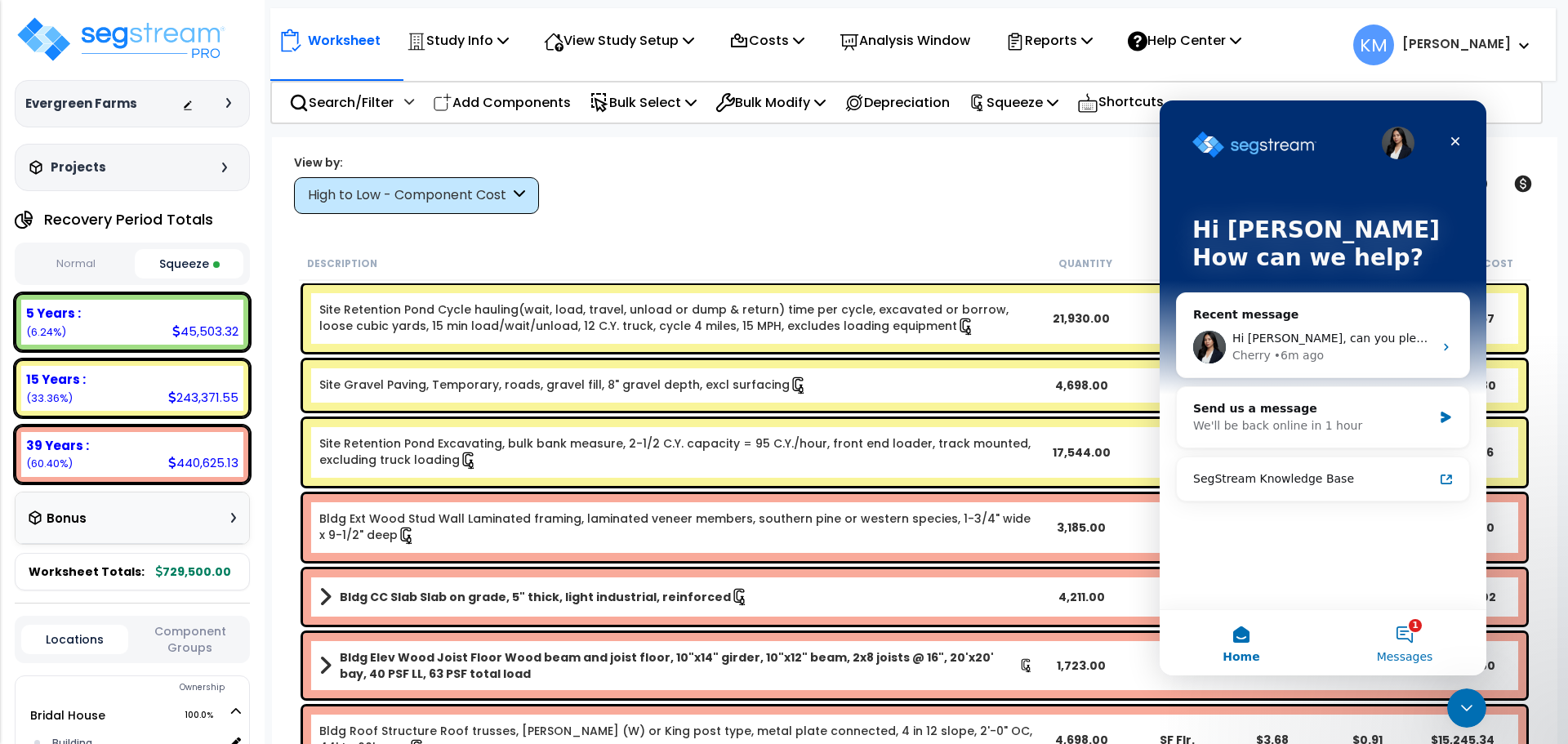
click at [1400, 640] on button "1 Messages" at bounding box center [1404, 642] width 163 height 65
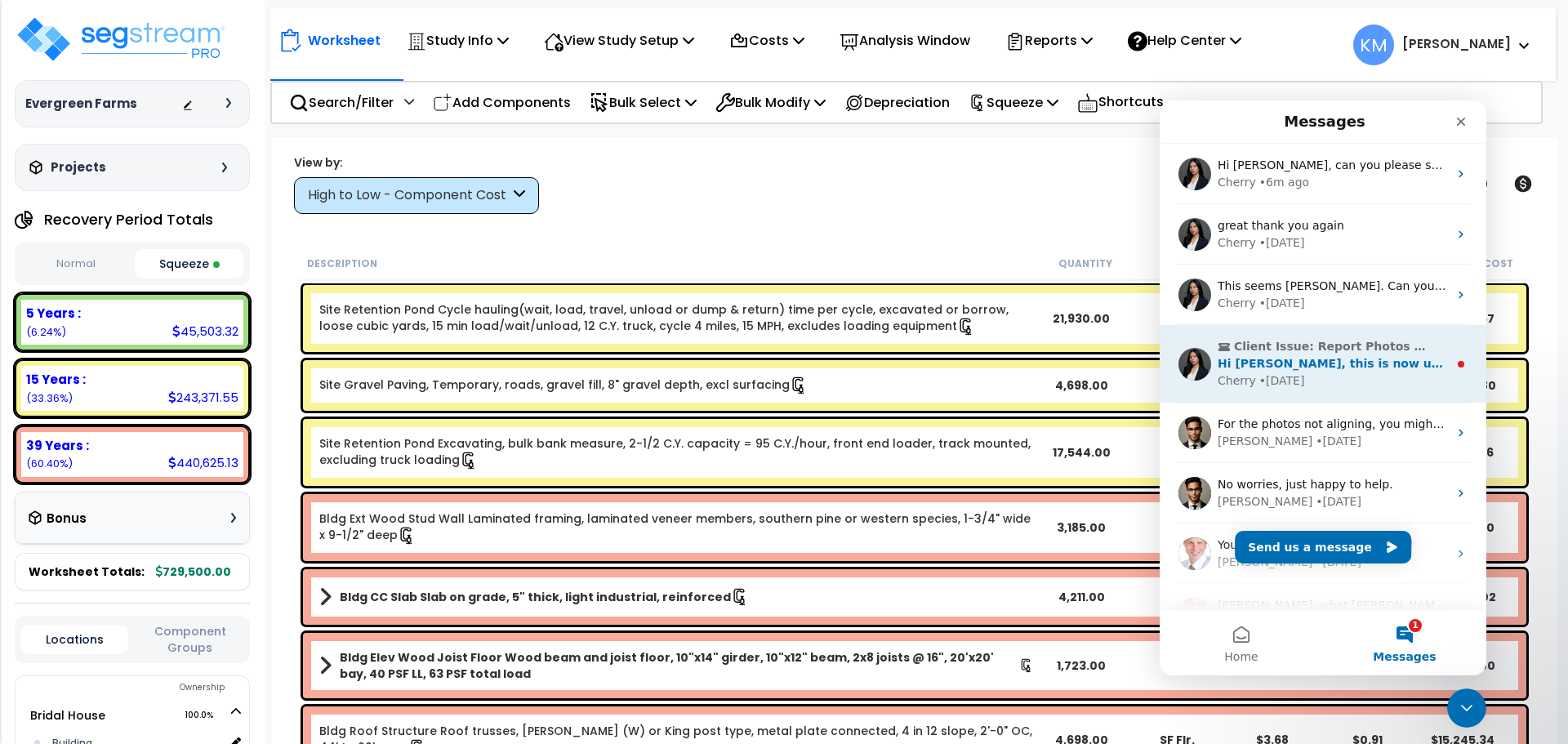
click at [1341, 362] on span "Hi Kevin, this is now updated. You may retry exporting. Thanks for your patienc…" at bounding box center [1517, 364] width 599 height 13
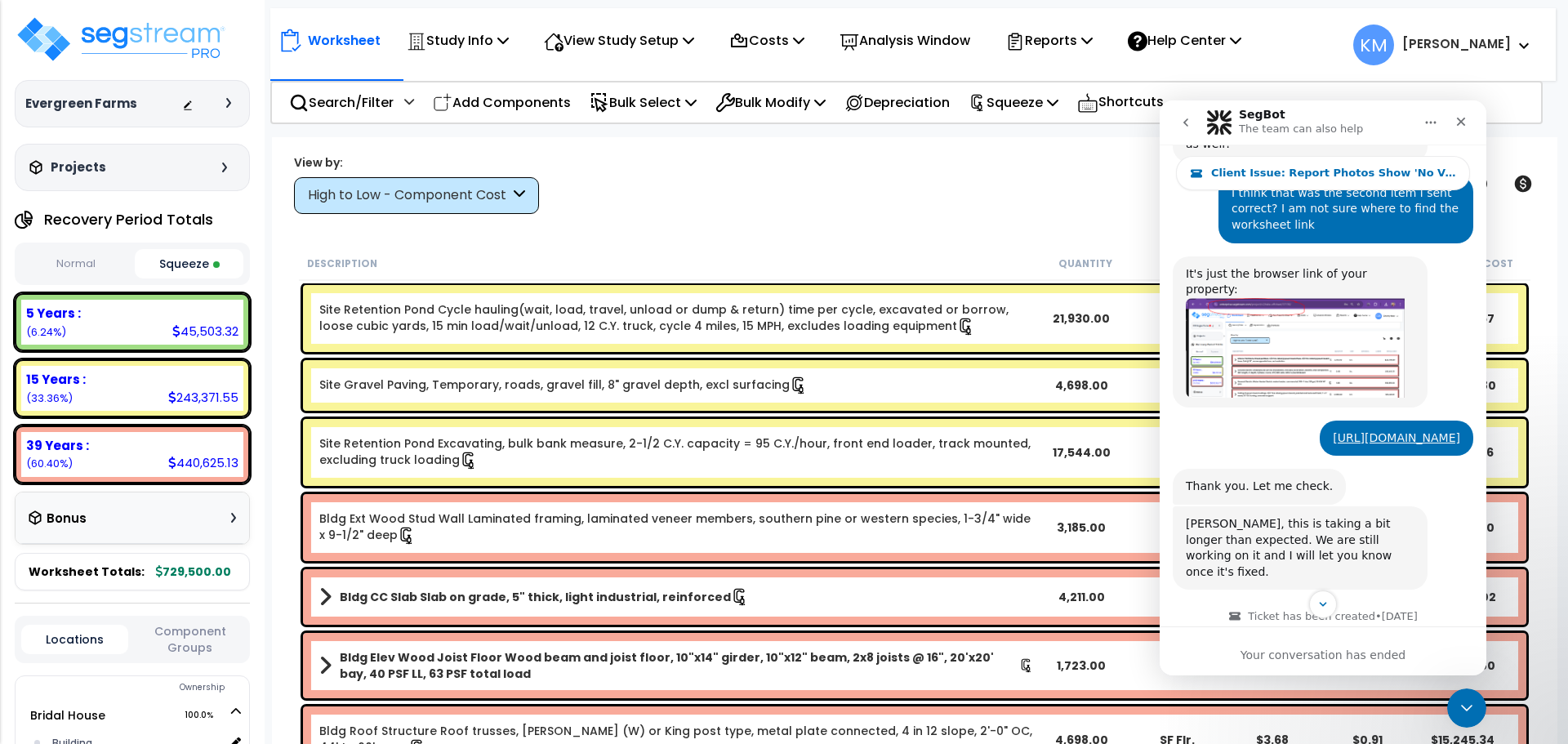
scroll to position [744, 0]
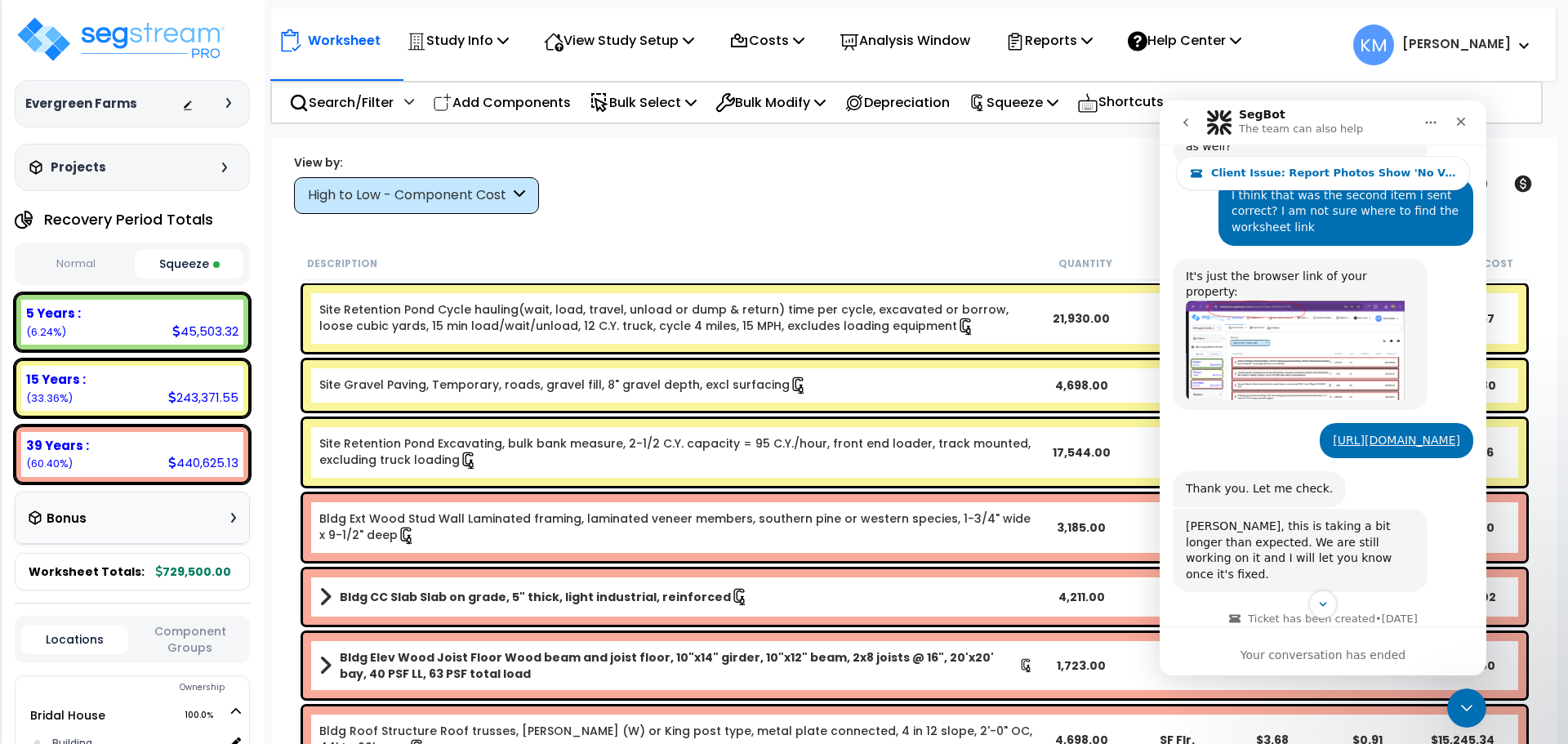
click at [764, 191] on div "View by: High to Low - Component Cost High to Low - Component Cost" at bounding box center [915, 184] width 1253 height 60
click at [1460, 119] on icon "Close" at bounding box center [1461, 122] width 13 height 13
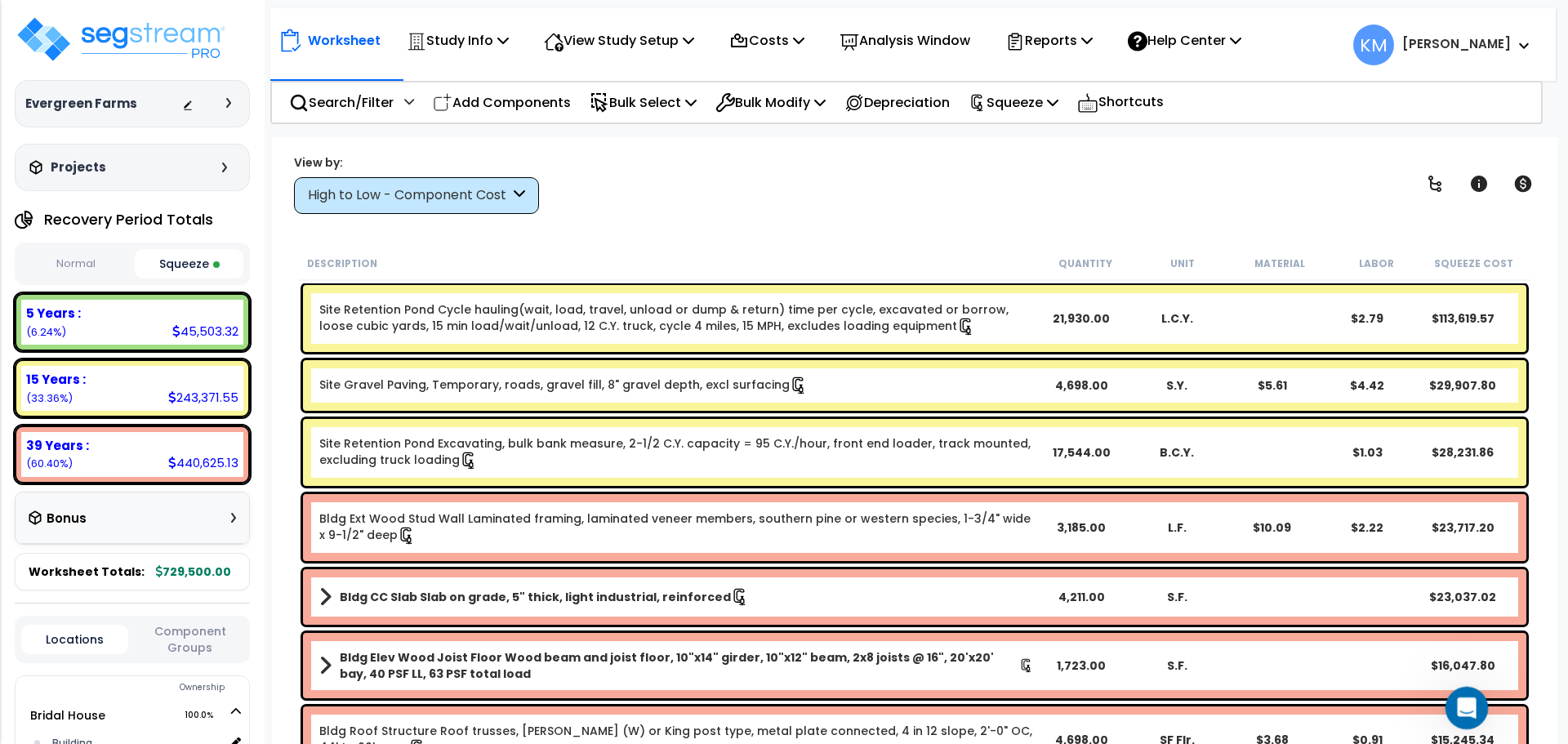
scroll to position [1288, 0]
click at [1473, 707] on icon "Open Intercom Messenger" at bounding box center [1464, 706] width 27 height 27
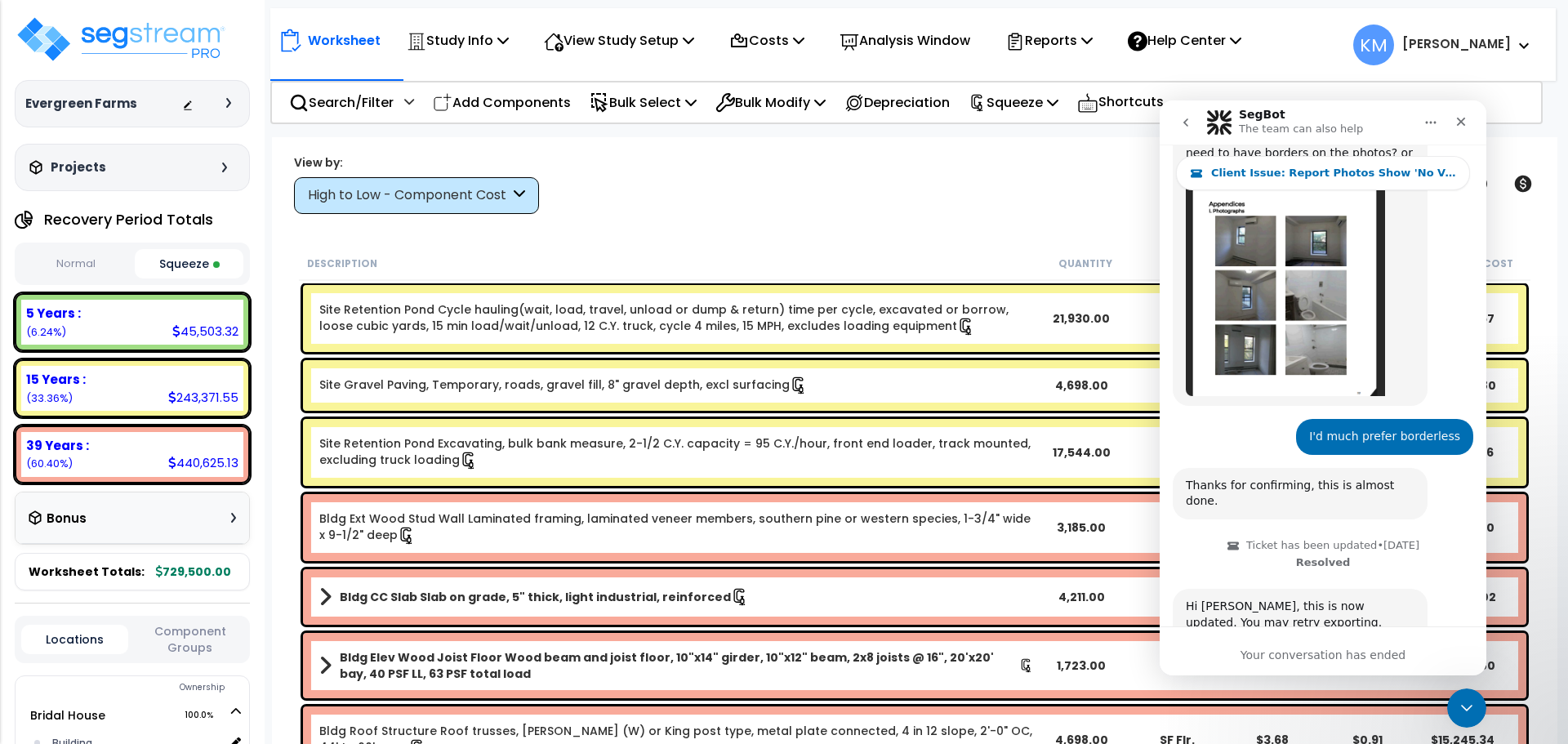
click at [1188, 122] on icon "go back" at bounding box center [1186, 123] width 13 height 13
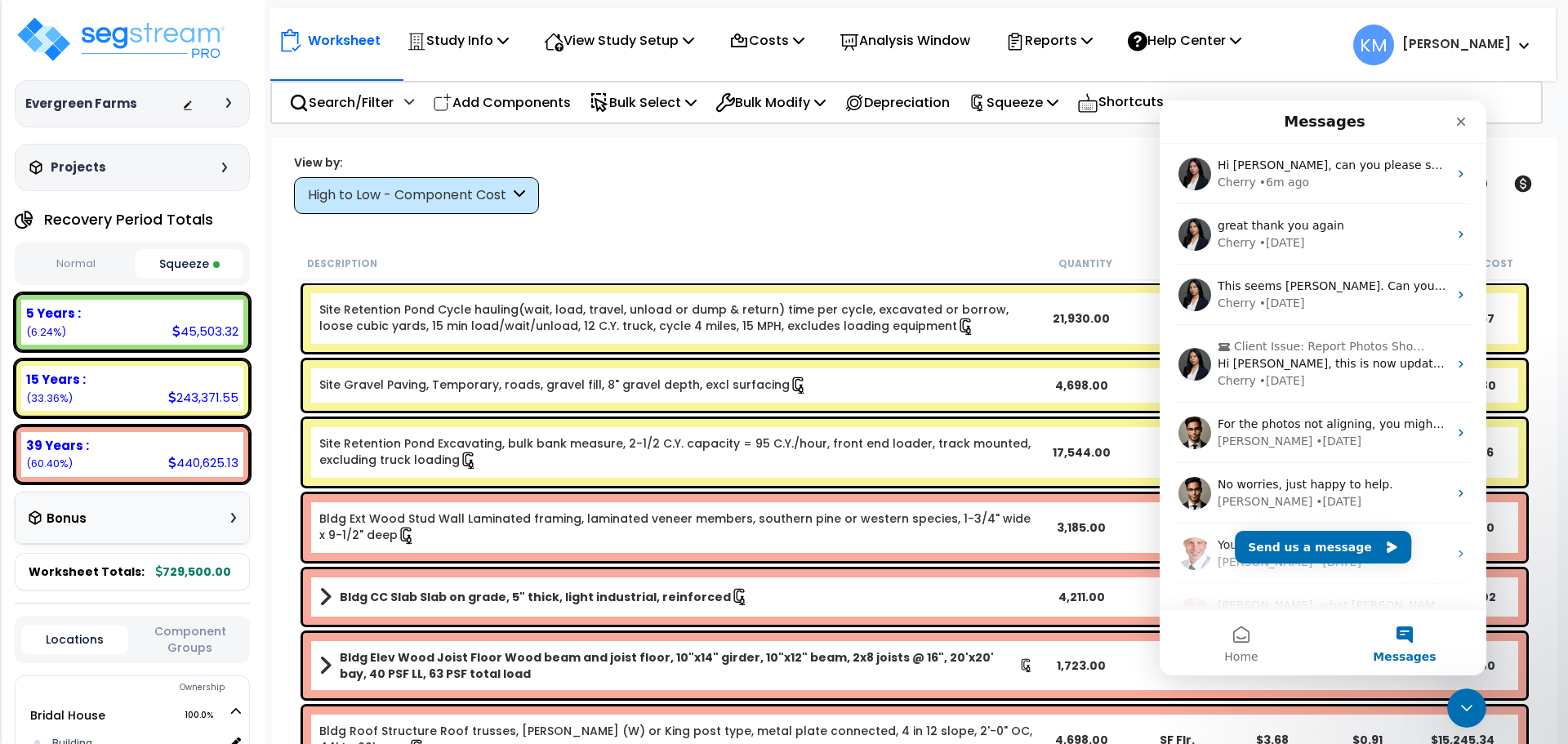
scroll to position [0, 0]
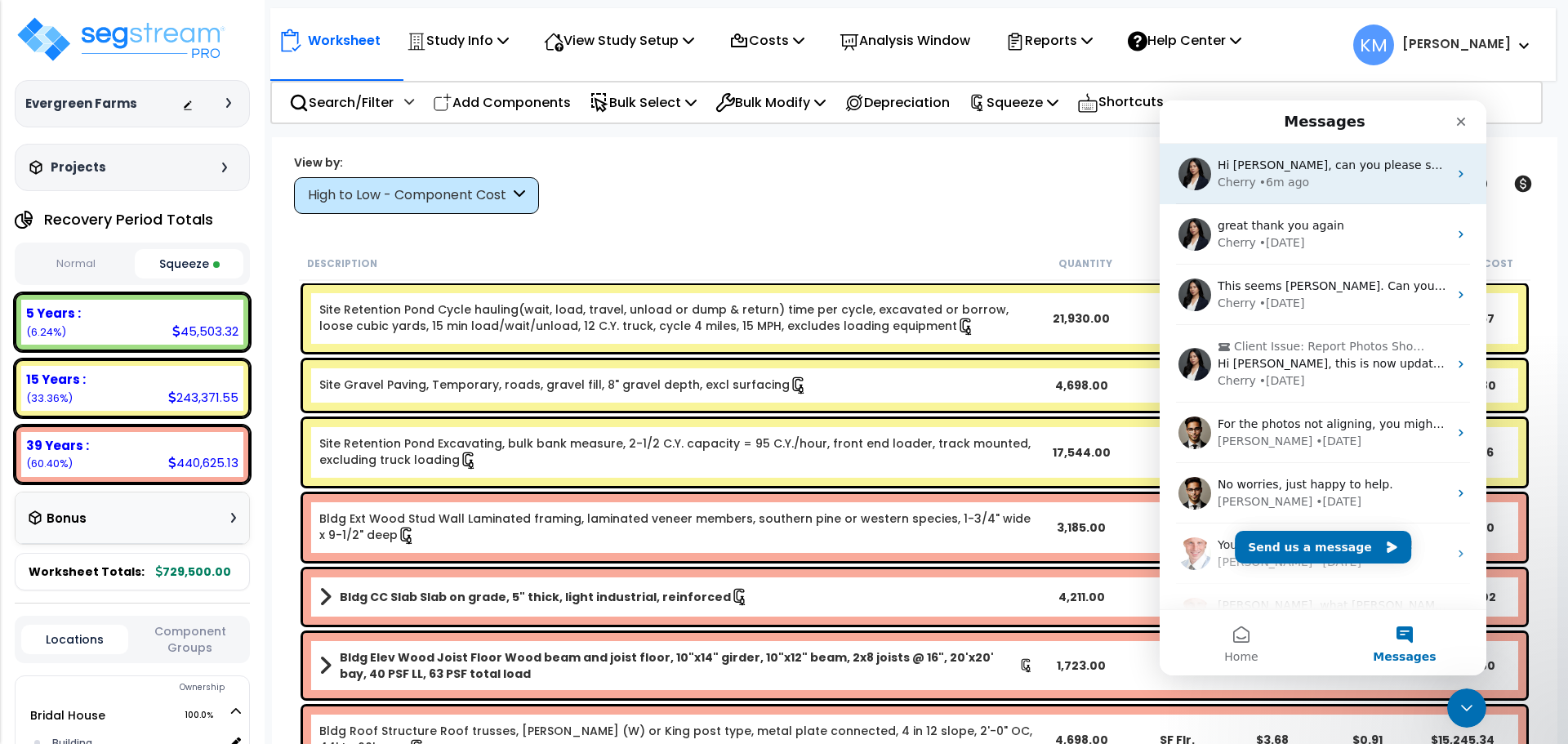
click at [1273, 167] on span "Hi Kevin, can you please share the URL of said study?" at bounding box center [1402, 165] width 370 height 13
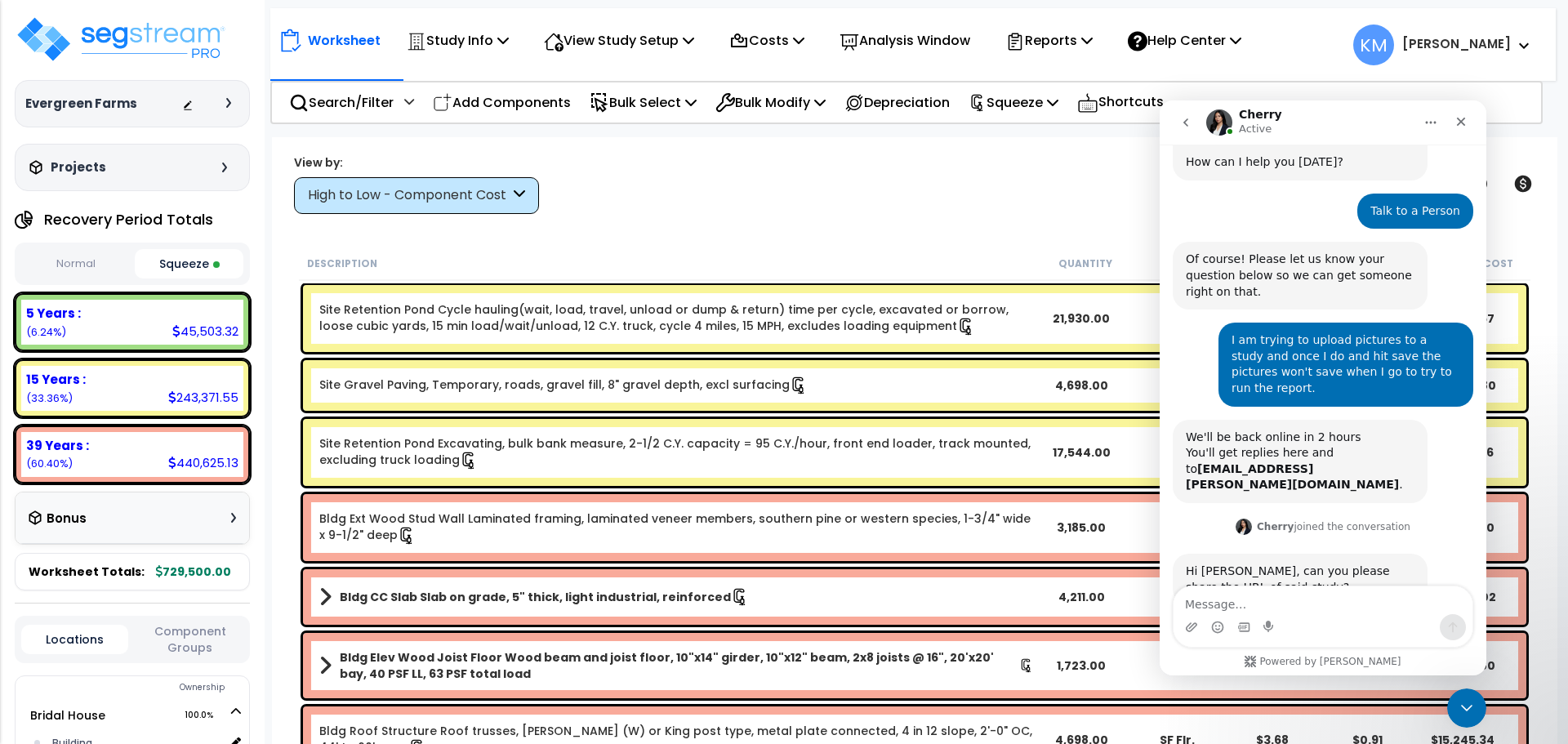
scroll to position [94, 0]
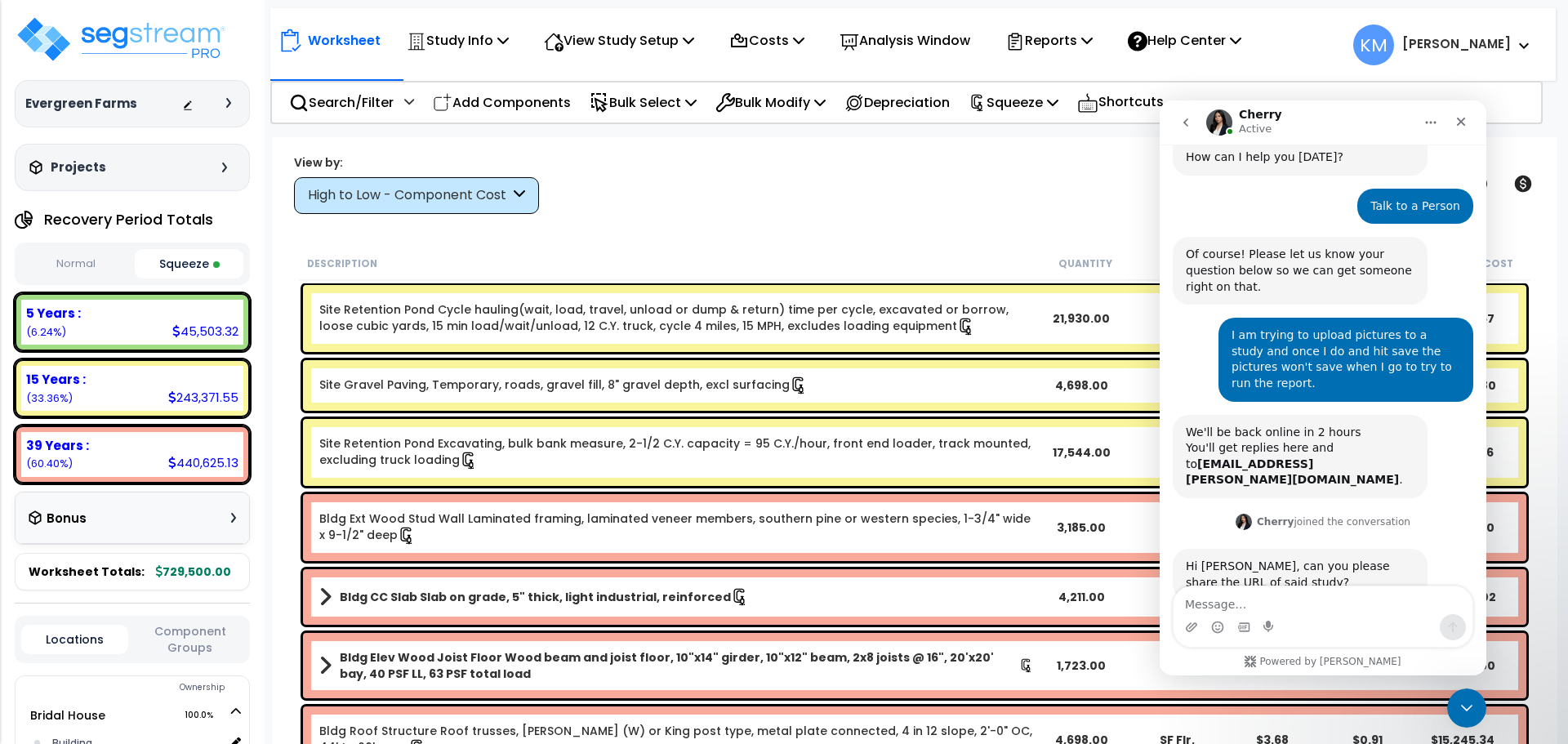
click at [1270, 593] on textarea "Message…" at bounding box center [1322, 599] width 299 height 28
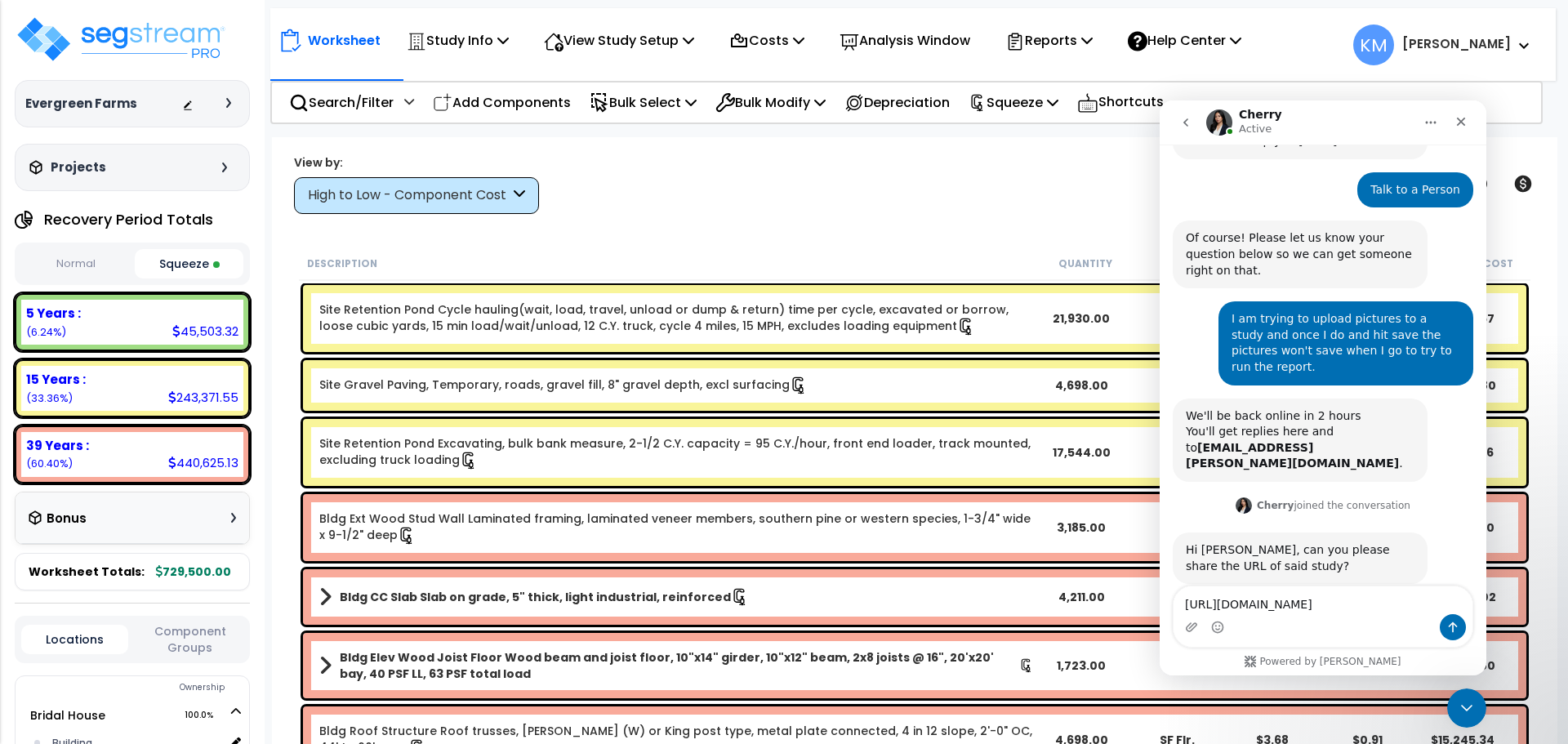
type textarea "https://enterprise.segstream.com/project/v2/take-offsheet/31671/"
click at [1459, 619] on button "Send a message…" at bounding box center [1453, 626] width 26 height 26
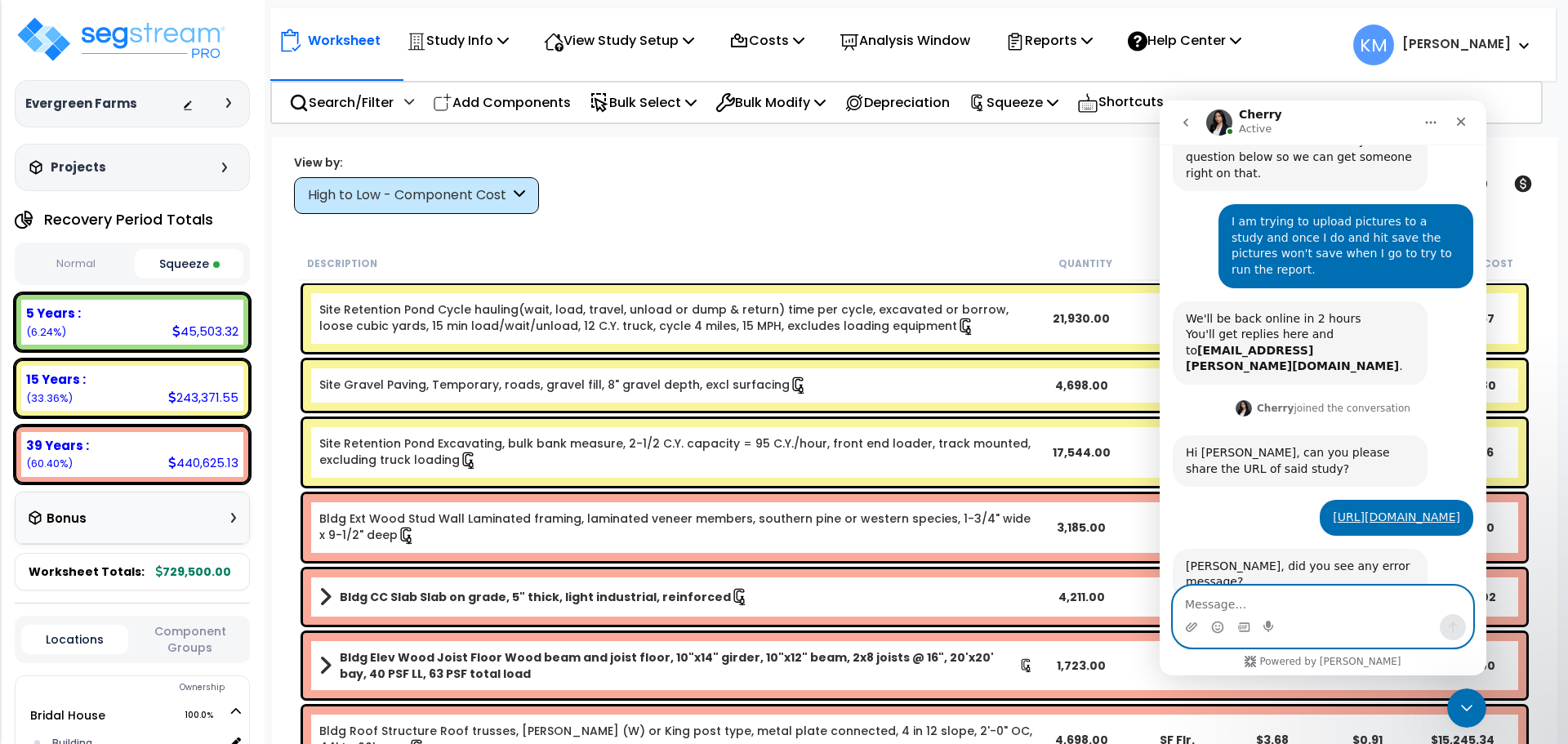
scroll to position [0, 0]
click at [1323, 609] on textarea "Message…" at bounding box center [1322, 599] width 299 height 28
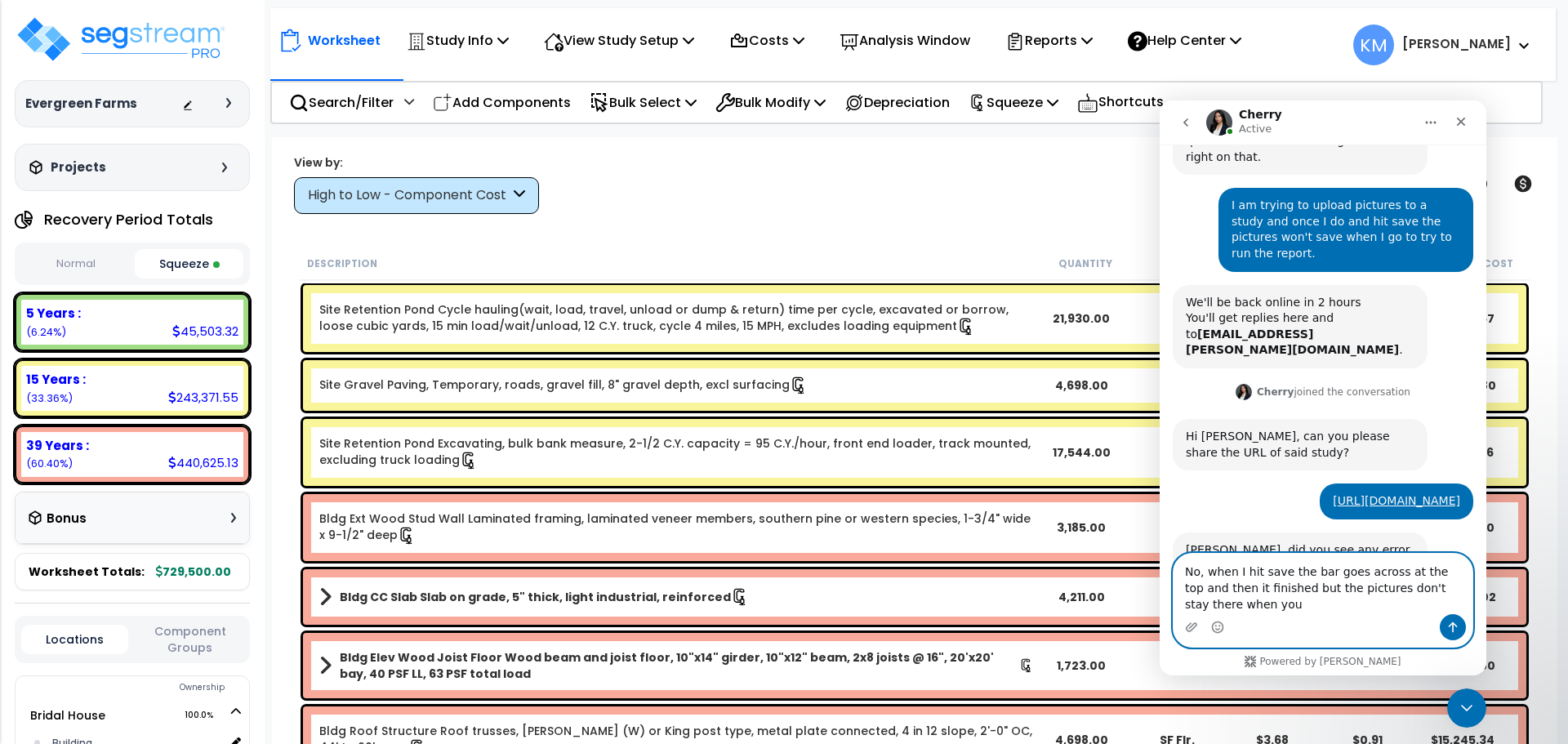
scroll to position [241, 0]
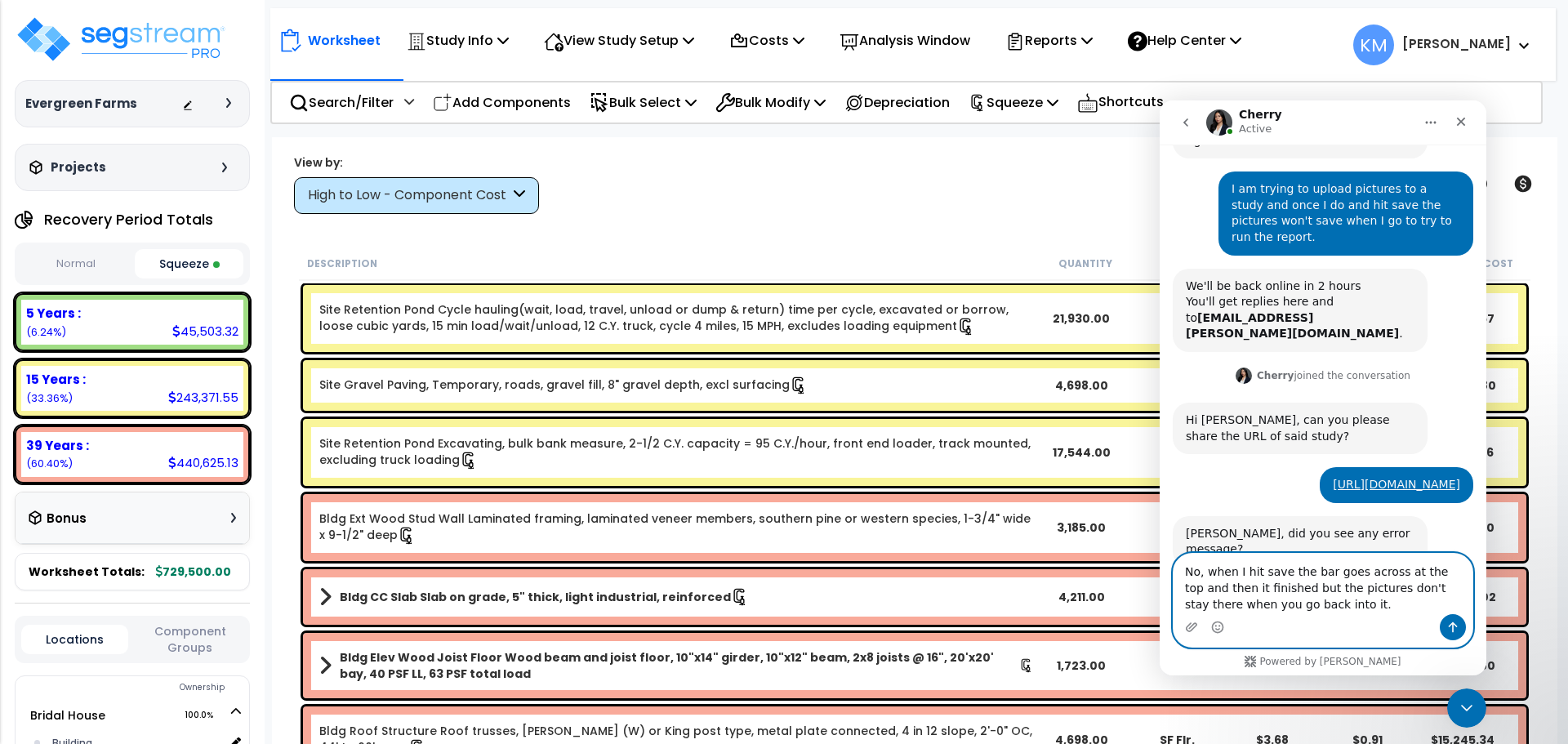
type textarea "No, when I hit save the bar goes across at the top and then it finished but the…"
click at [1448, 626] on icon "Send a message…" at bounding box center [1453, 627] width 9 height 11
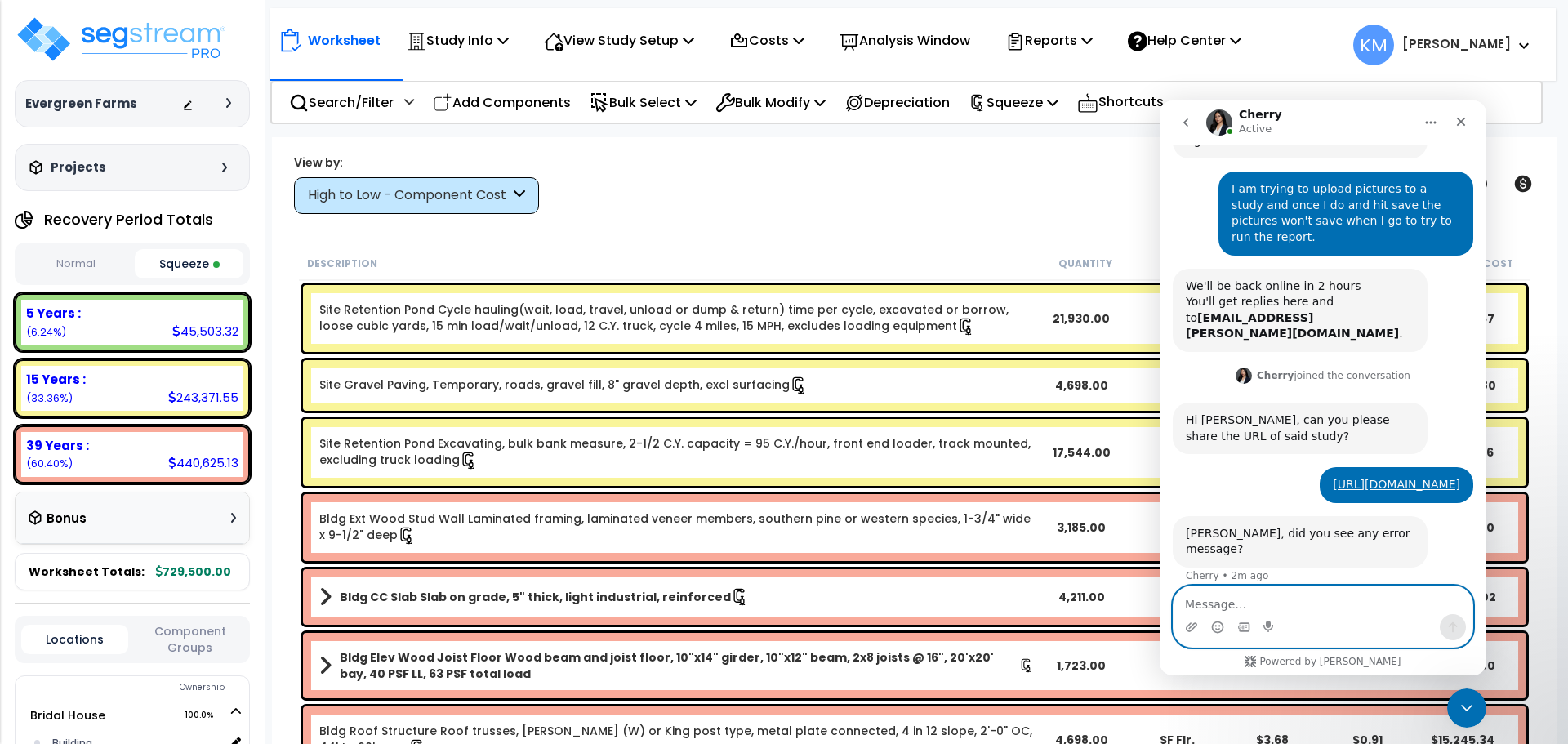
scroll to position [289, 0]
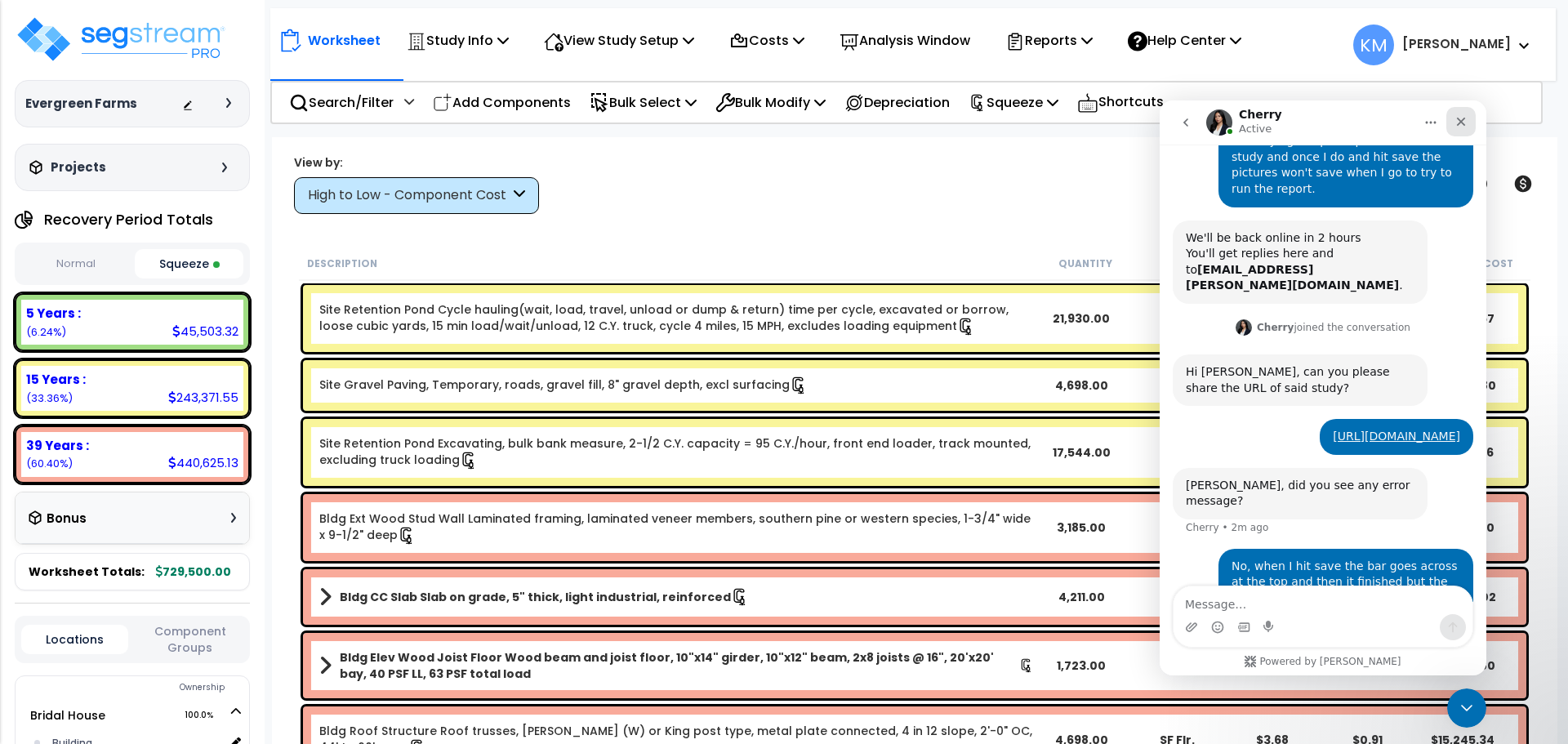
click at [1467, 124] on icon "Close" at bounding box center [1461, 122] width 13 height 13
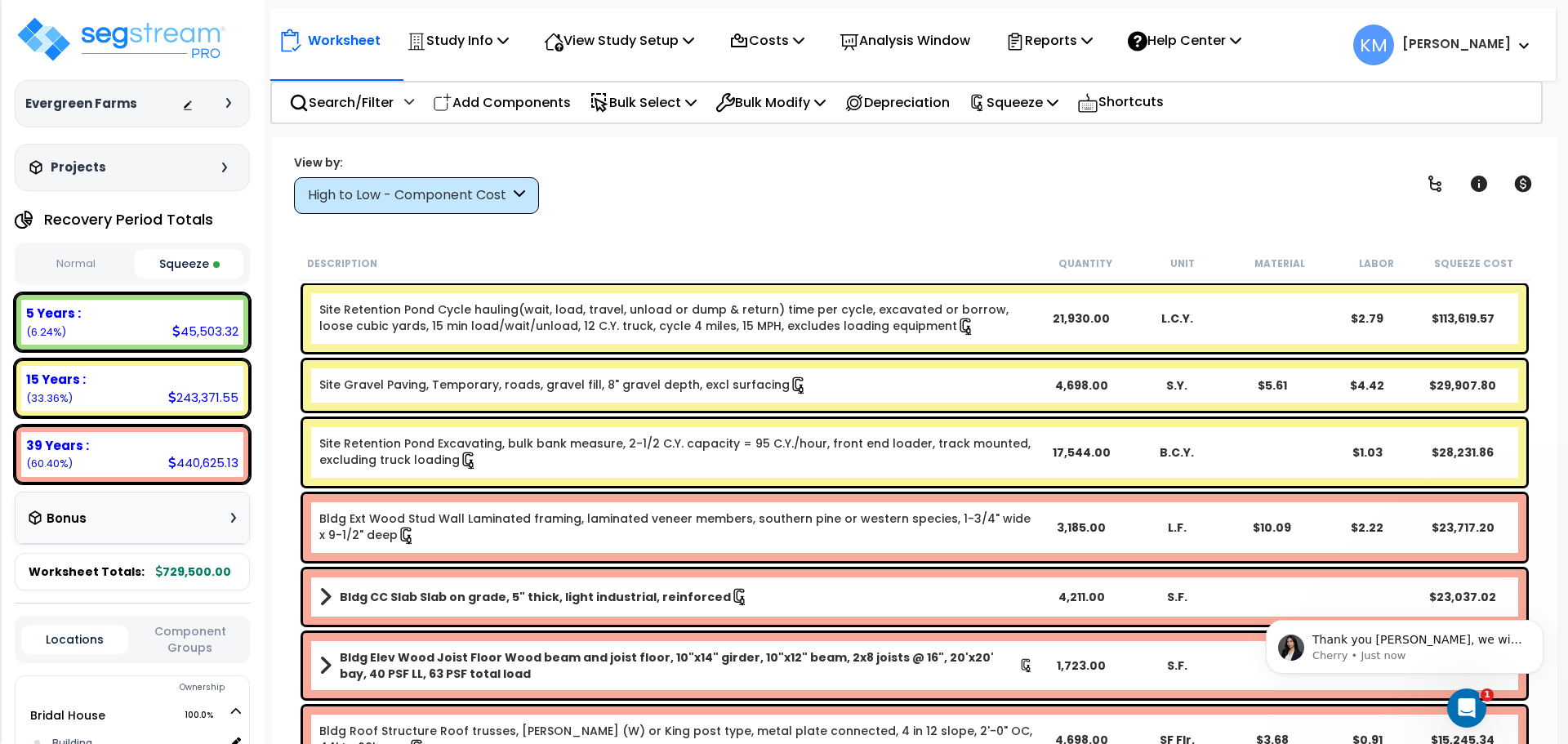
scroll to position [0, 0]
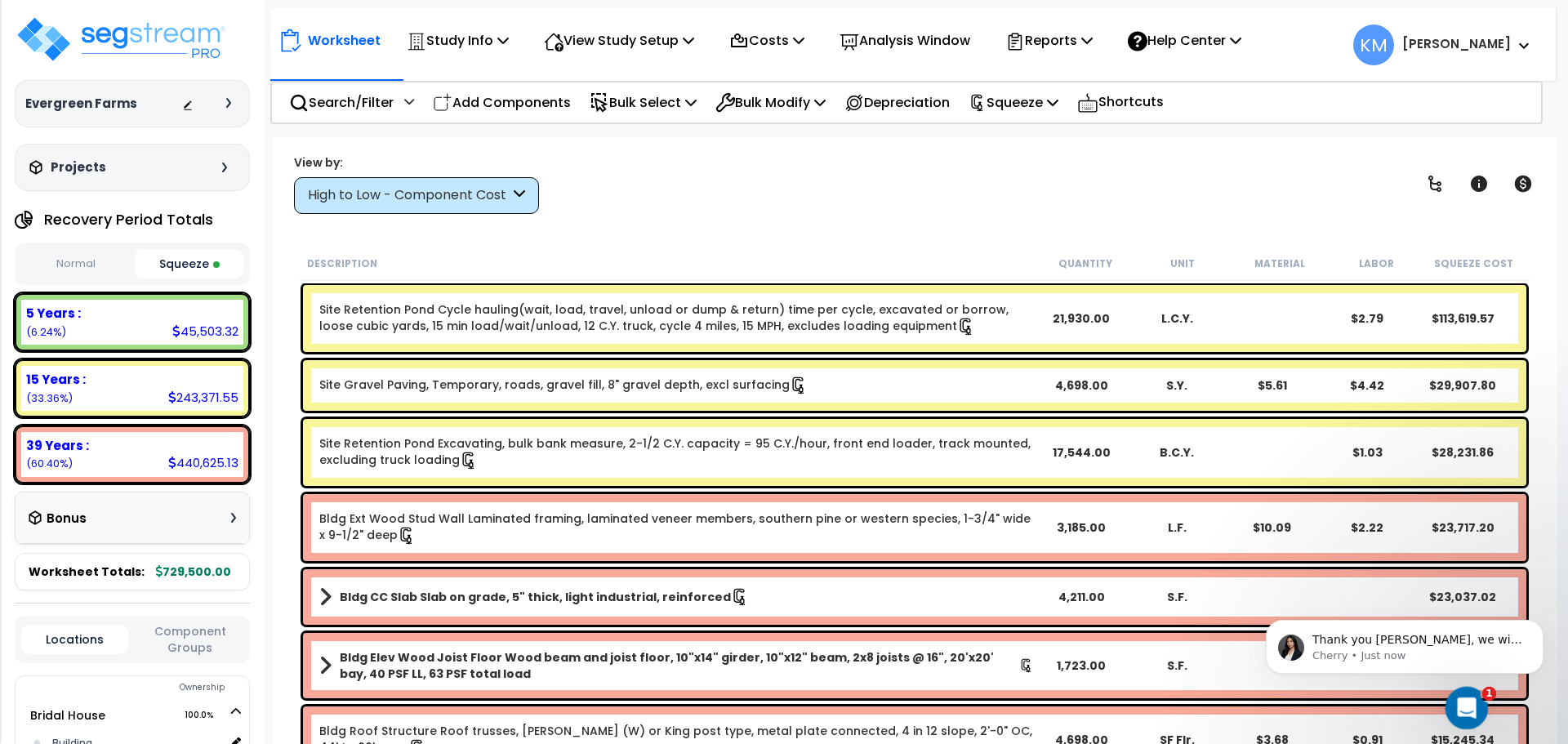
click at [1468, 698] on icon "Open Intercom Messenger" at bounding box center [1464, 706] width 27 height 27
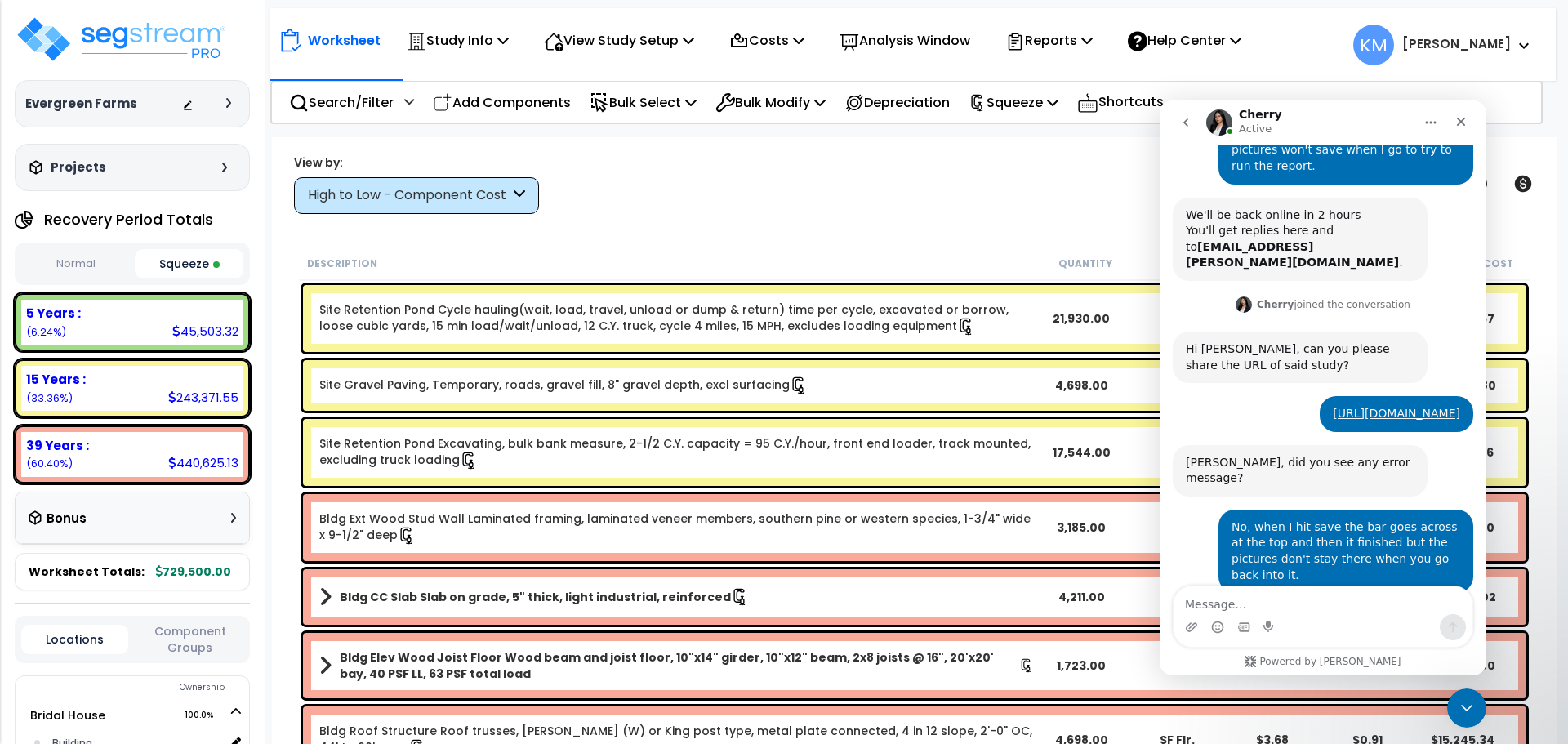
scroll to position [364, 0]
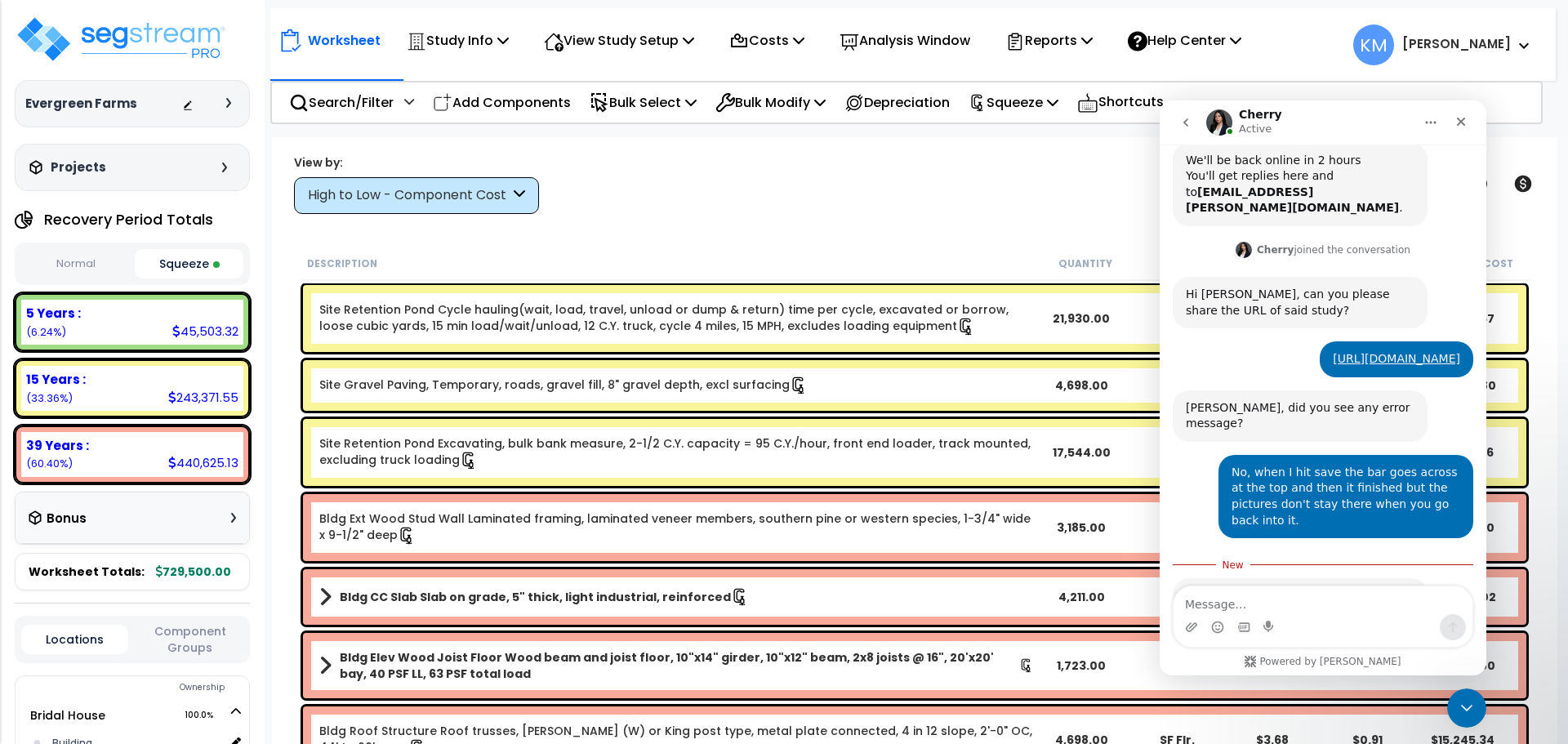
click at [1305, 616] on div "Intercom messenger" at bounding box center [1322, 626] width 299 height 26
click at [1290, 605] on textarea "Message…" at bounding box center [1322, 599] width 299 height 28
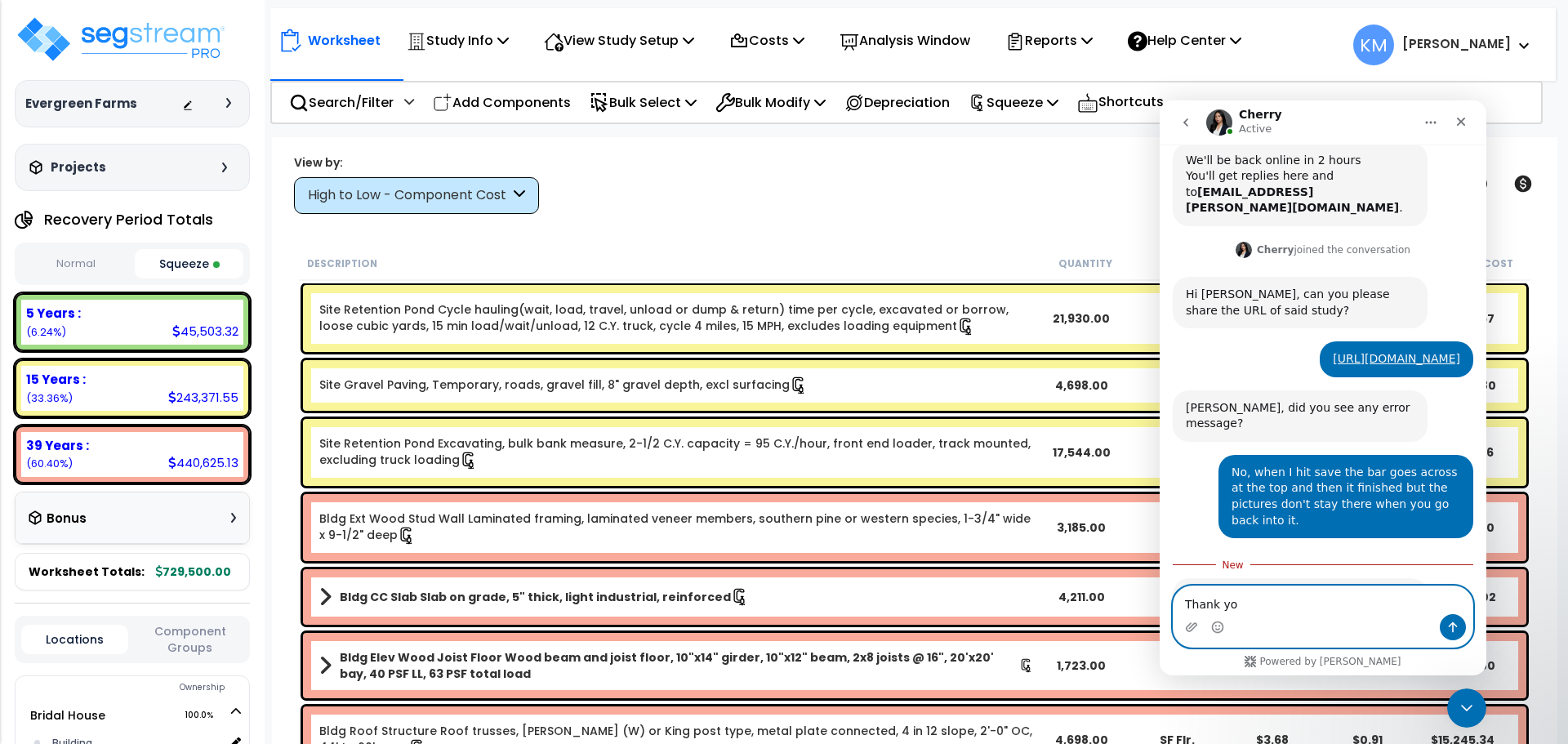
type textarea "Thank you"
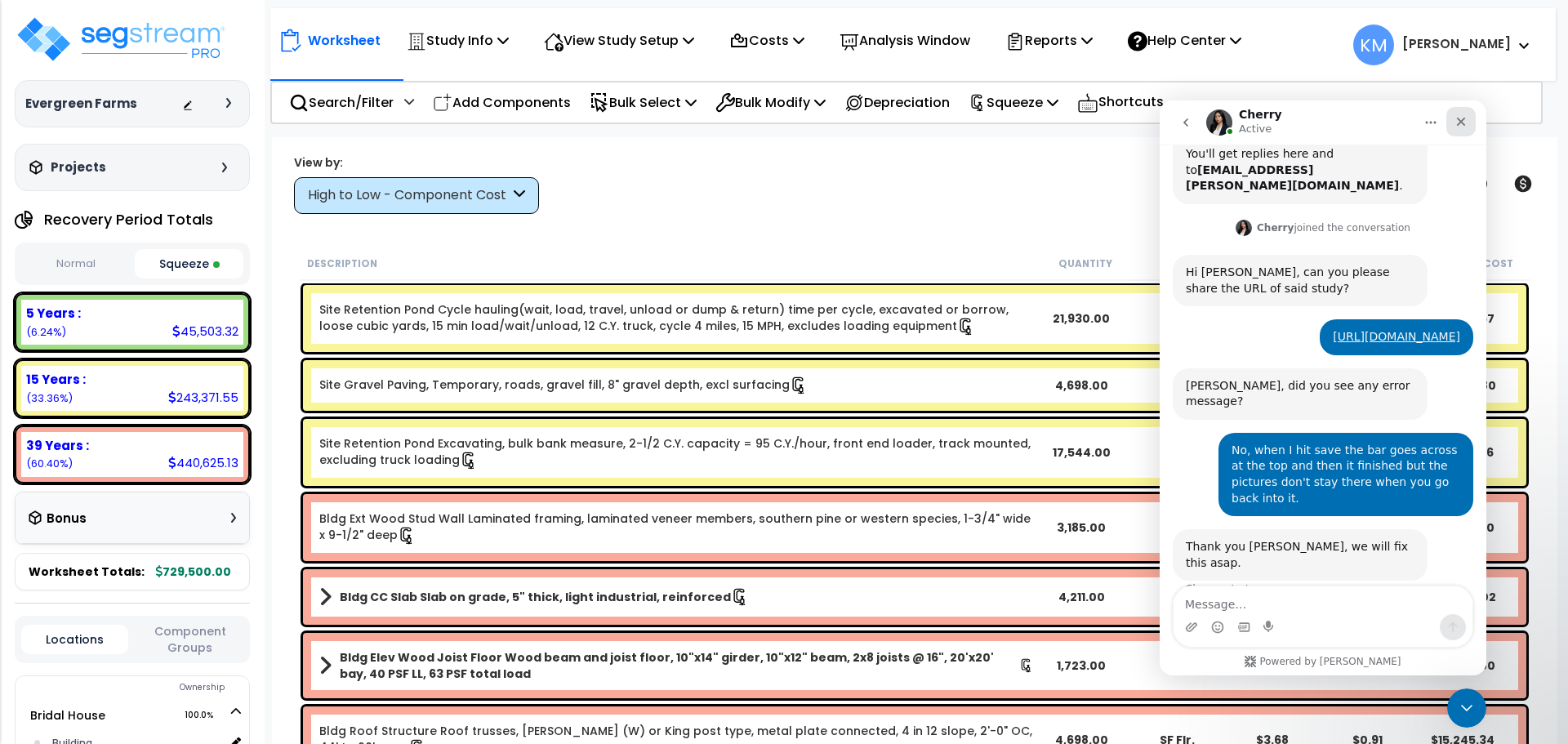
click at [1459, 131] on div "Close" at bounding box center [1460, 121] width 29 height 29
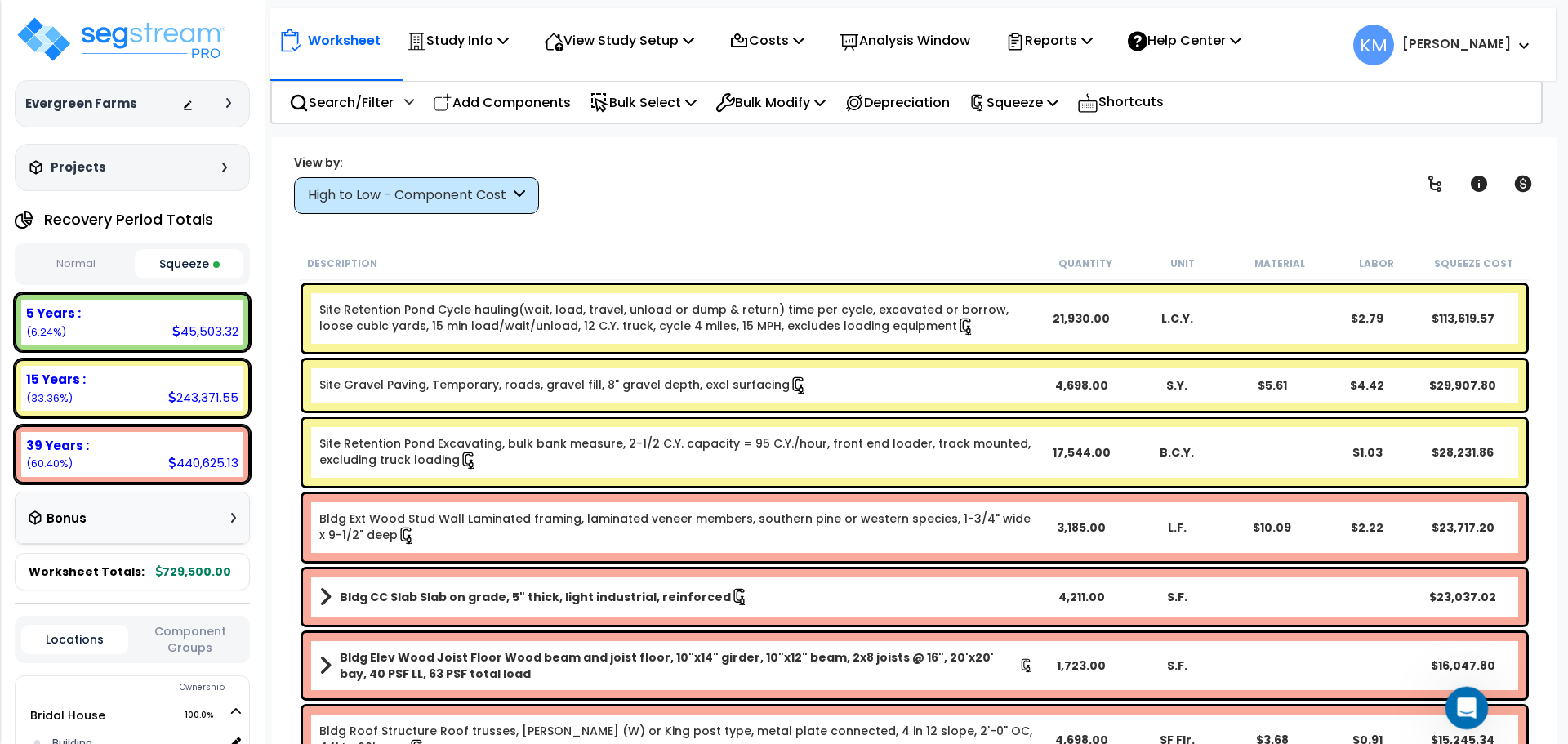
click at [1451, 709] on icon "Open Intercom Messenger" at bounding box center [1464, 706] width 27 height 27
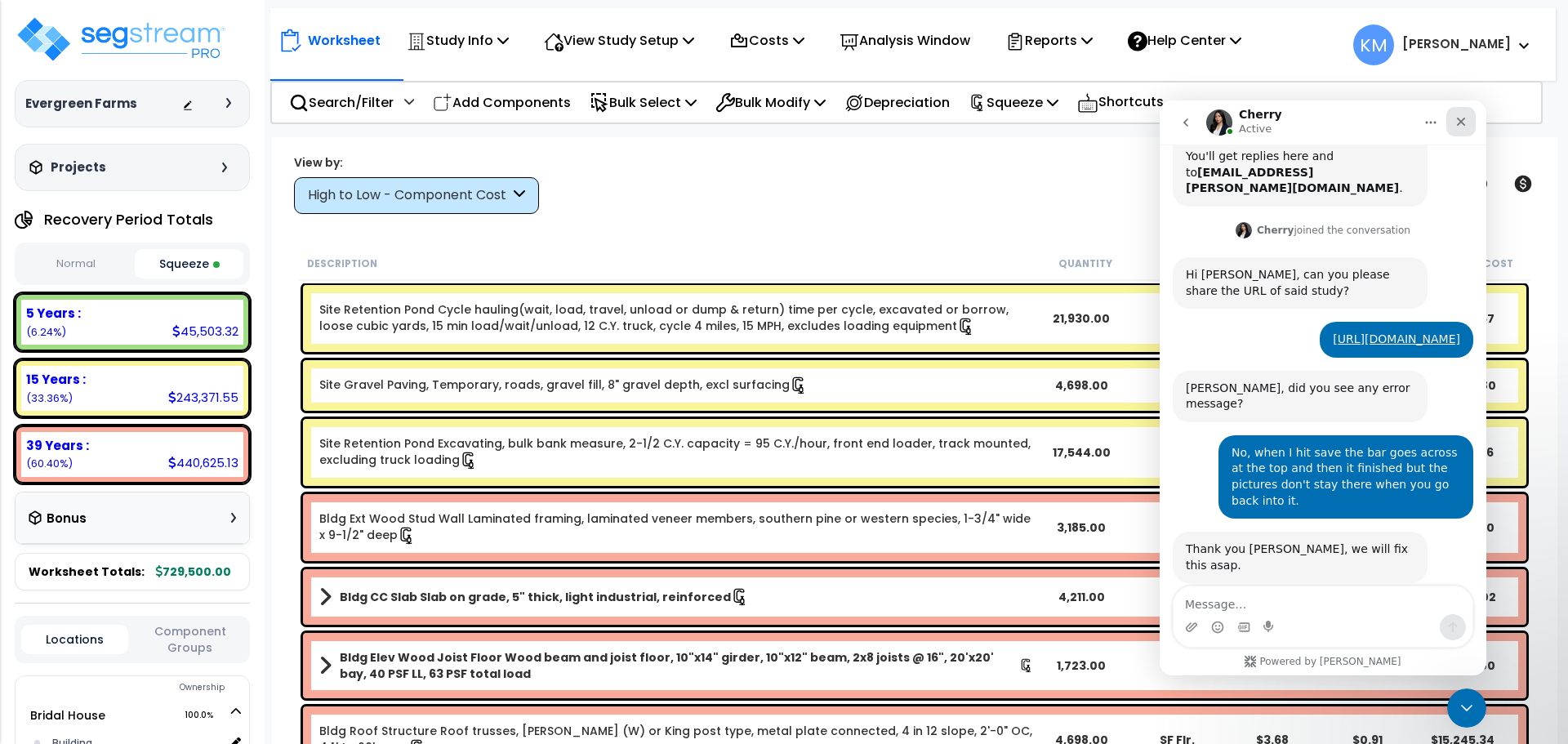
click at [1458, 118] on icon "Close" at bounding box center [1461, 122] width 13 height 13
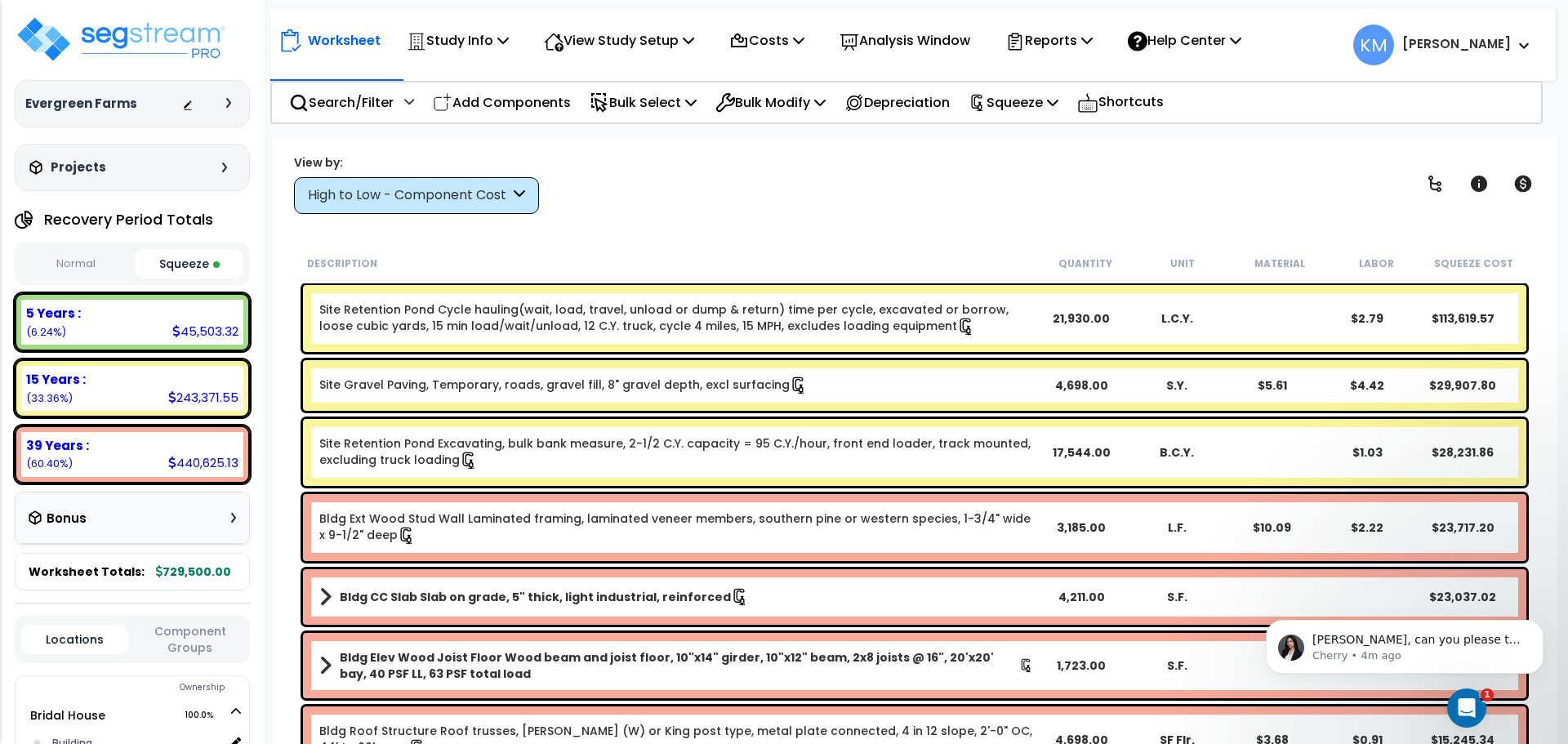
scroll to position [0, 0]
click at [1458, 708] on icon "Open Intercom Messenger" at bounding box center [1464, 706] width 27 height 27
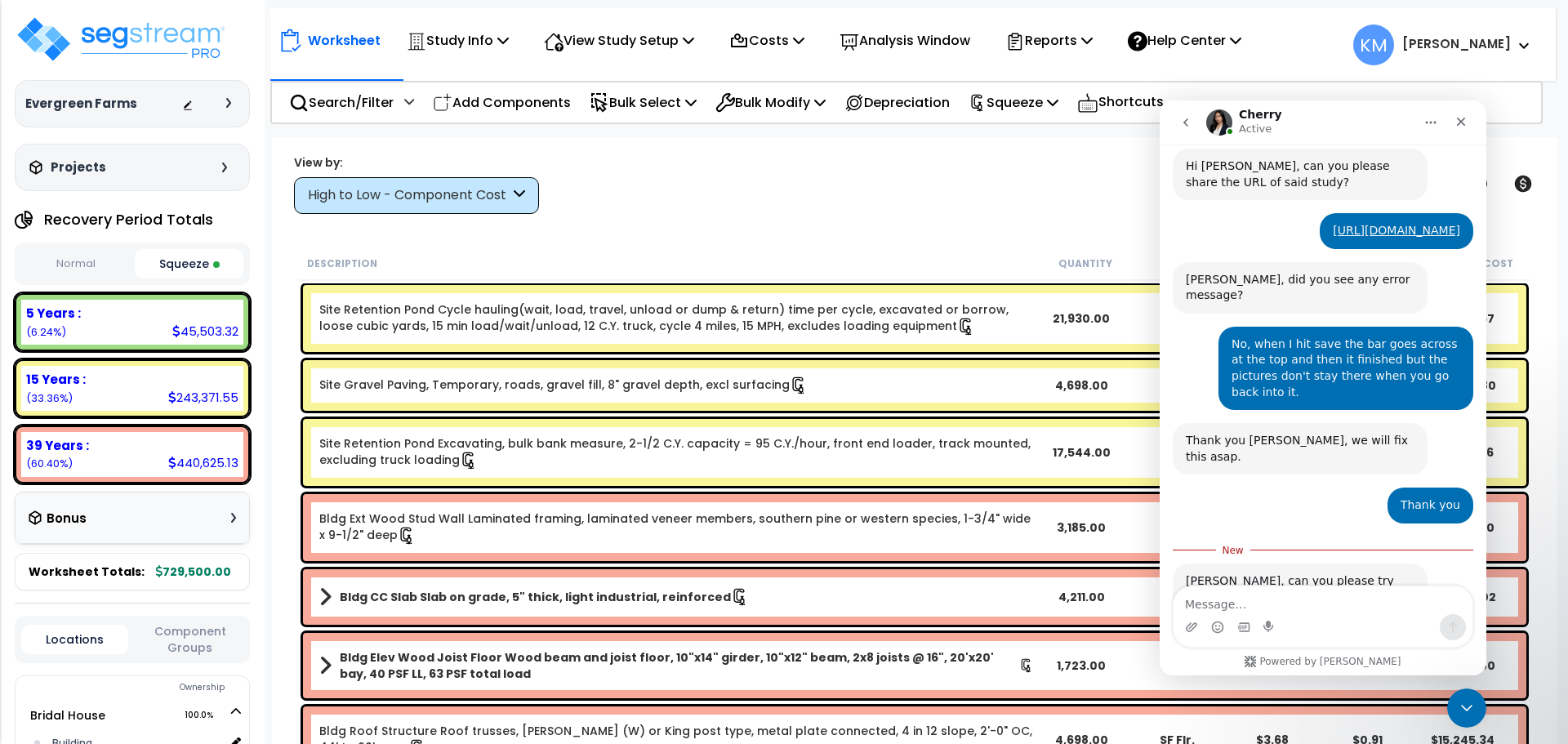
scroll to position [494, 0]
click at [1459, 123] on icon "Close" at bounding box center [1461, 122] width 9 height 9
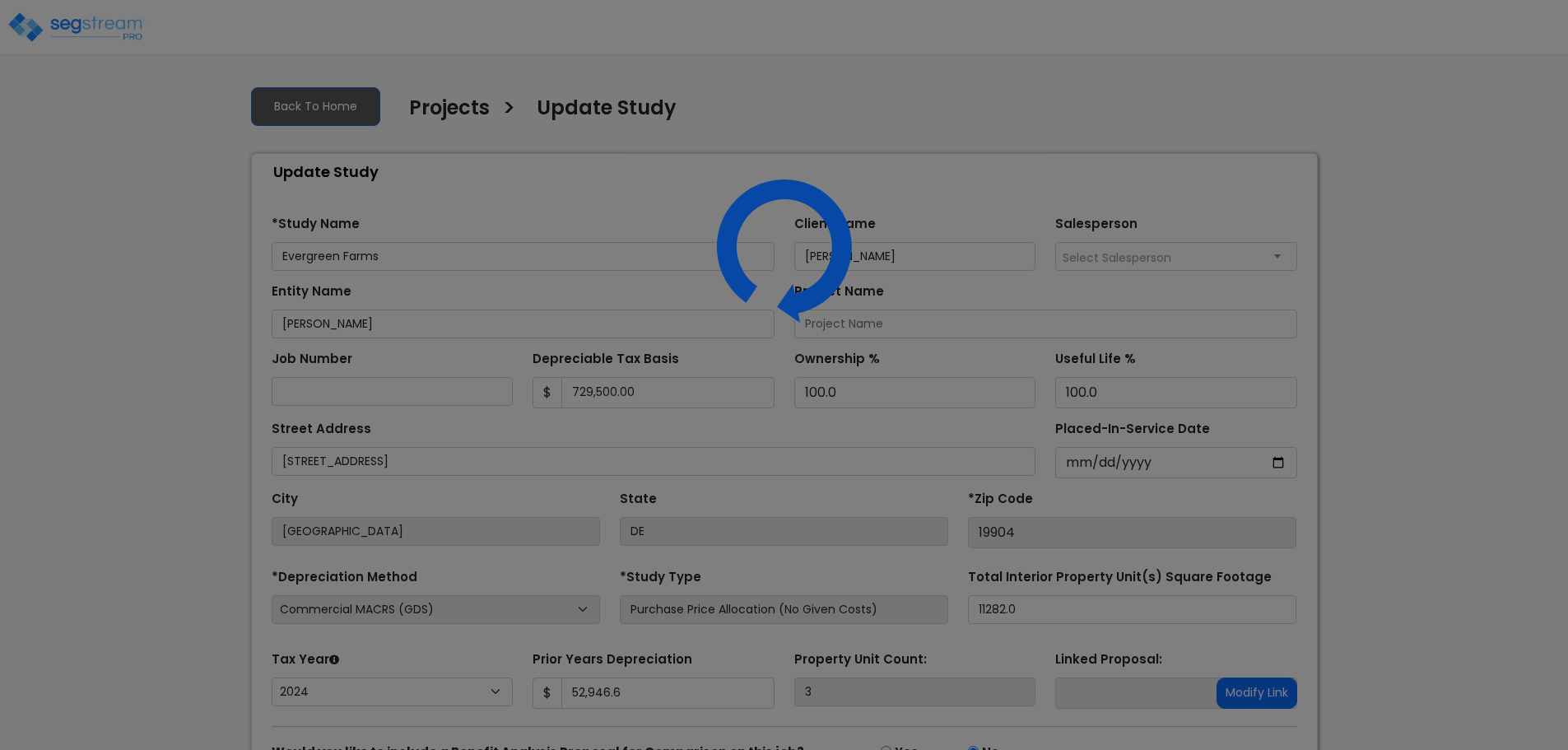
select select "2024"
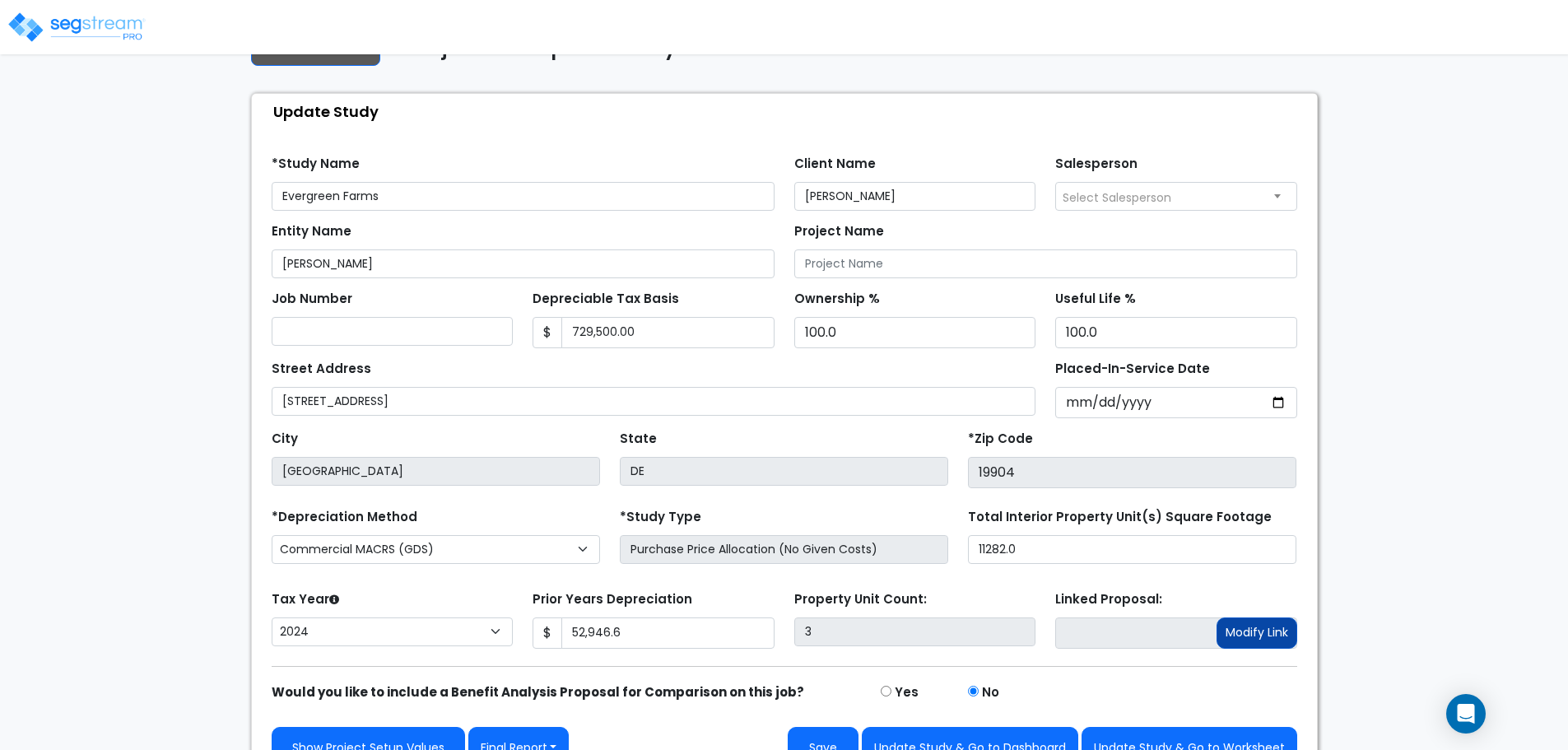
scroll to position [93, 0]
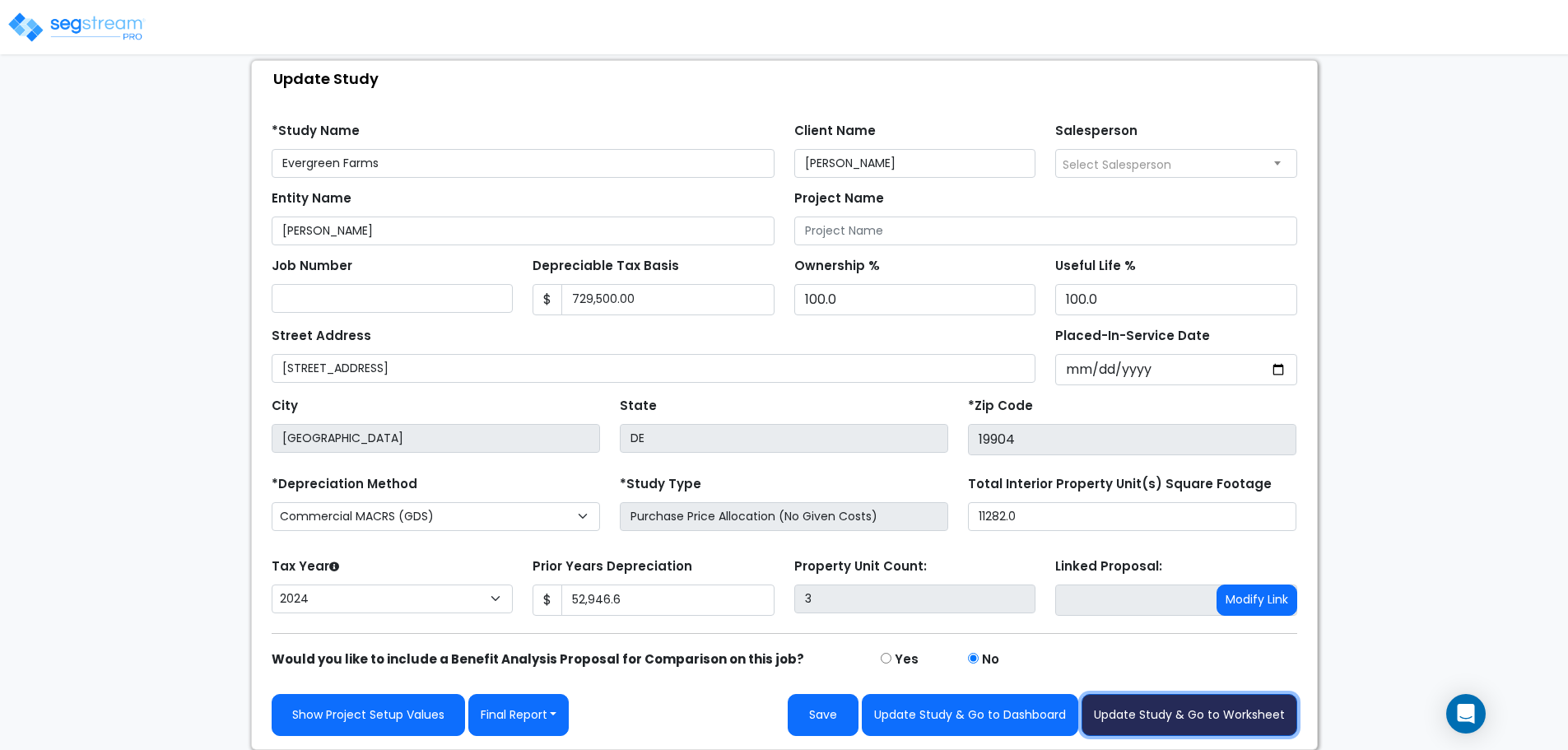
click at [1168, 714] on button "Update Study & Go to Worksheet" at bounding box center [1189, 715] width 216 height 42
type input "52946.6"
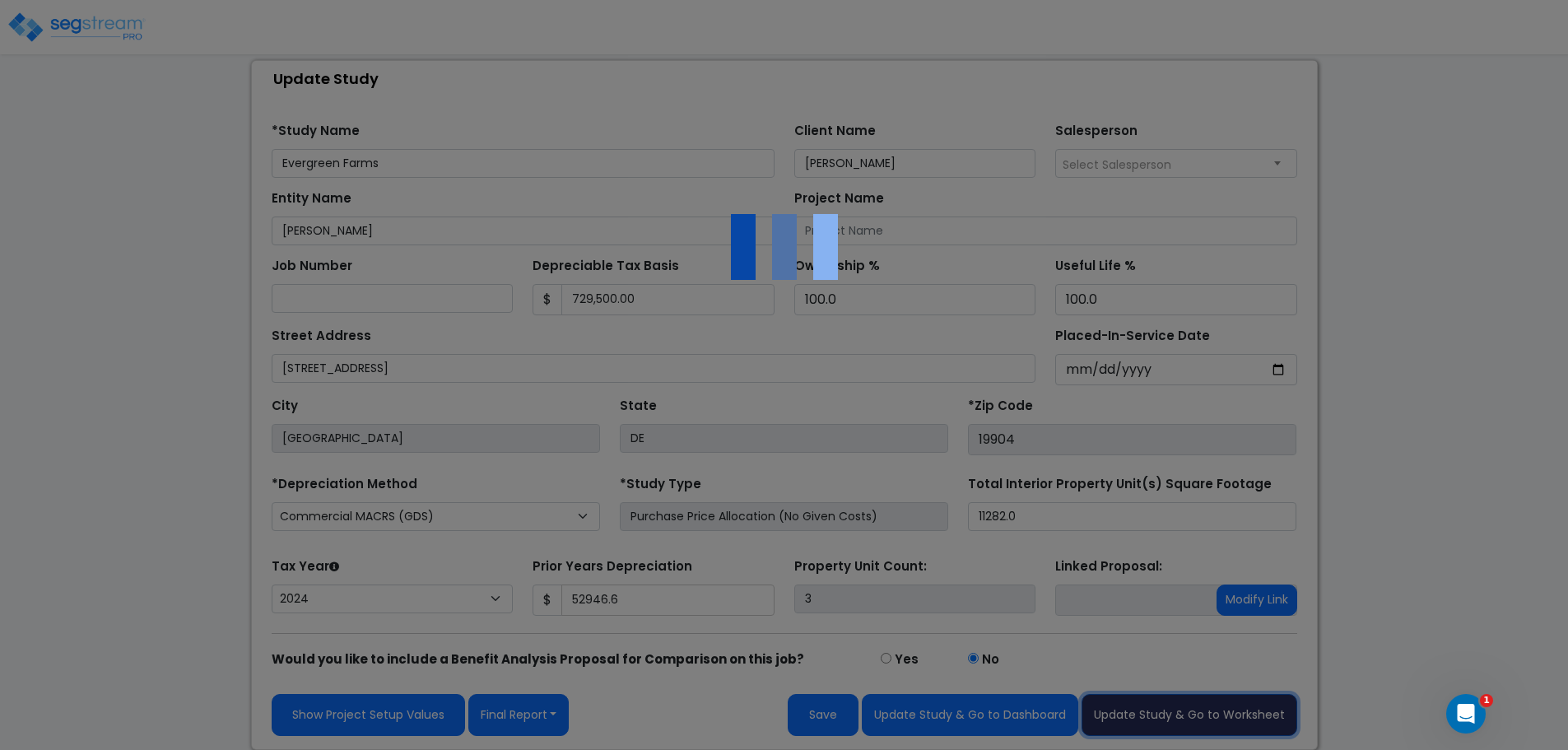
scroll to position [0, 0]
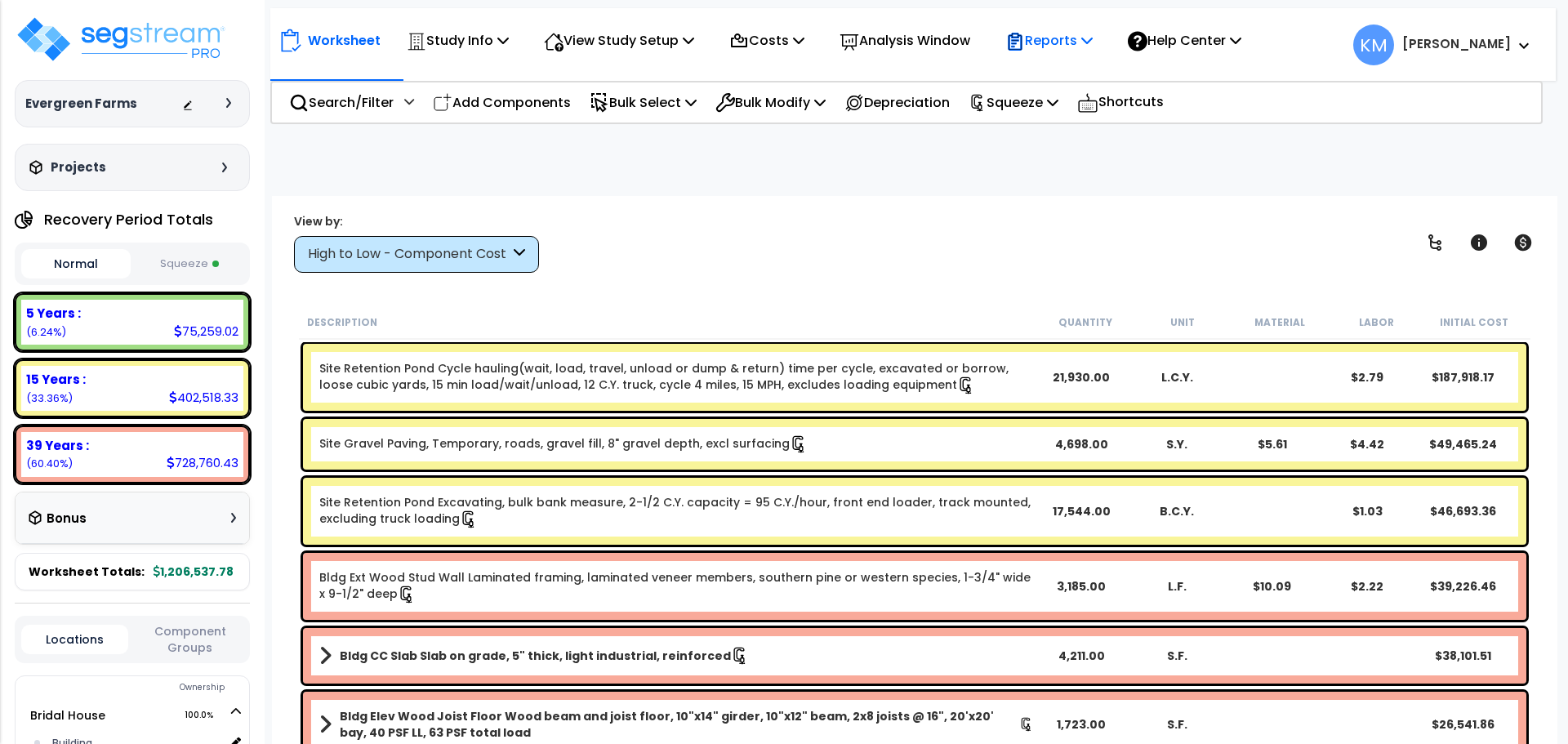
click at [1058, 40] on p "Reports" at bounding box center [1049, 40] width 87 height 22
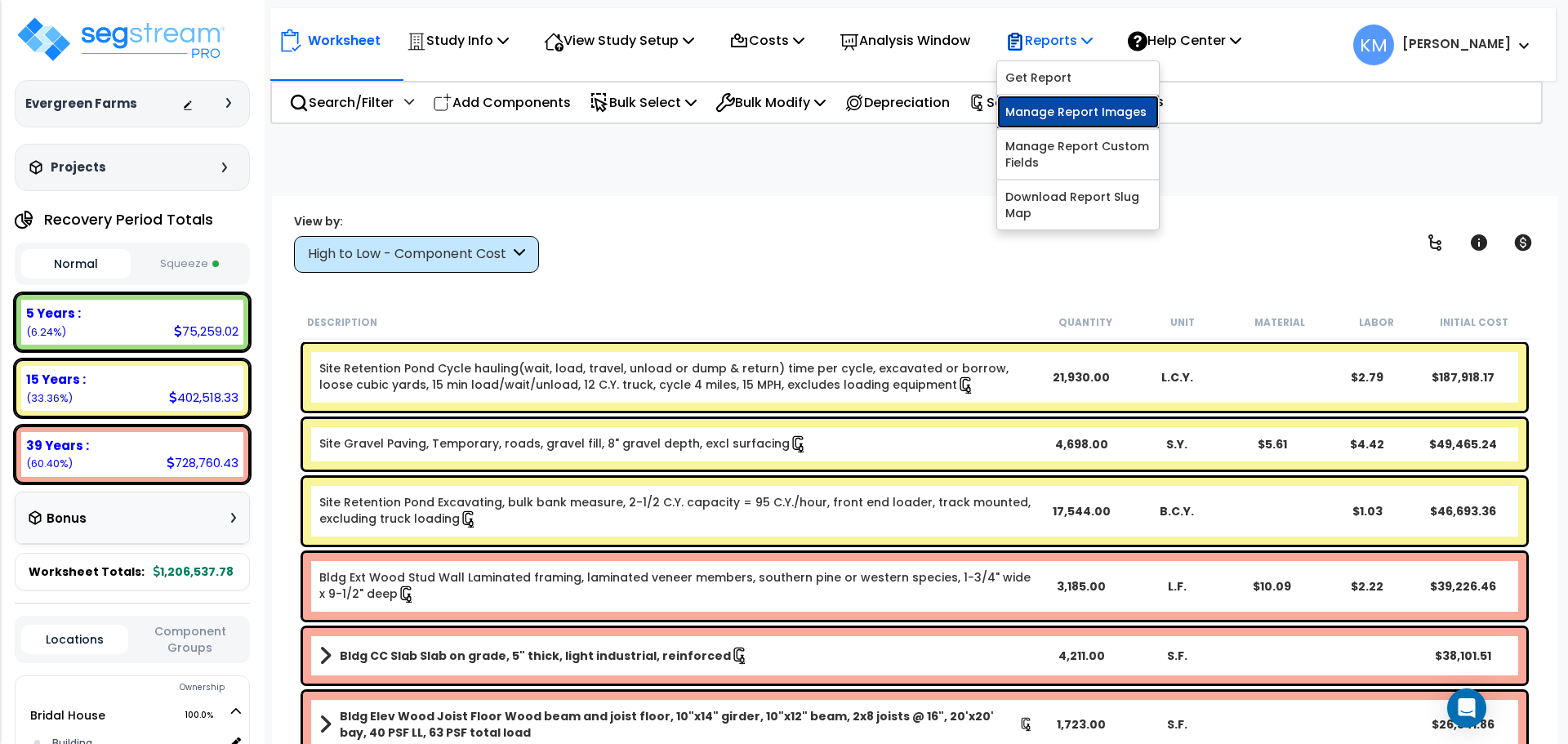
click at [1140, 107] on link "Manage Report Images" at bounding box center [1077, 111] width 161 height 33
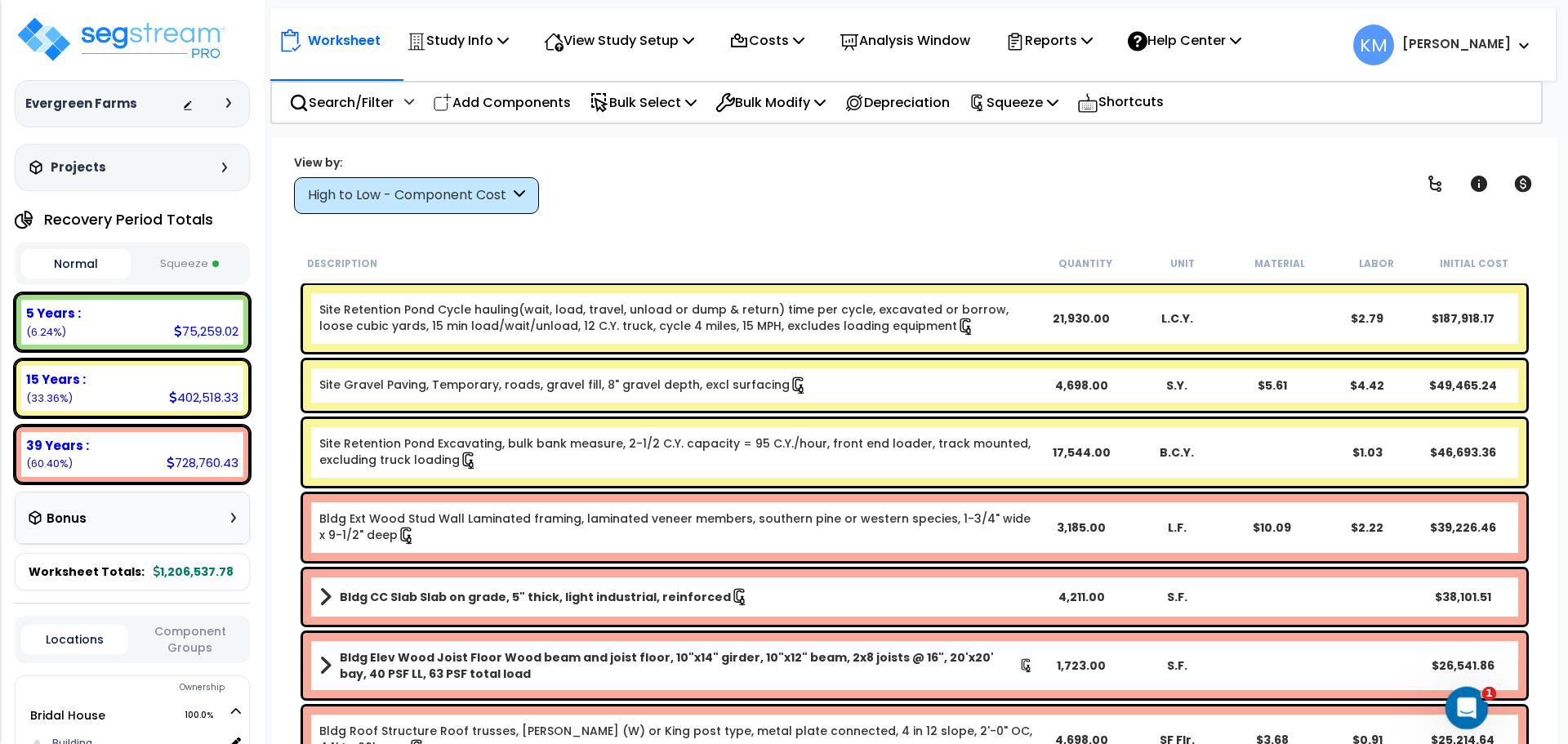
click at [1472, 702] on icon "Open Intercom Messenger" at bounding box center [1464, 706] width 27 height 27
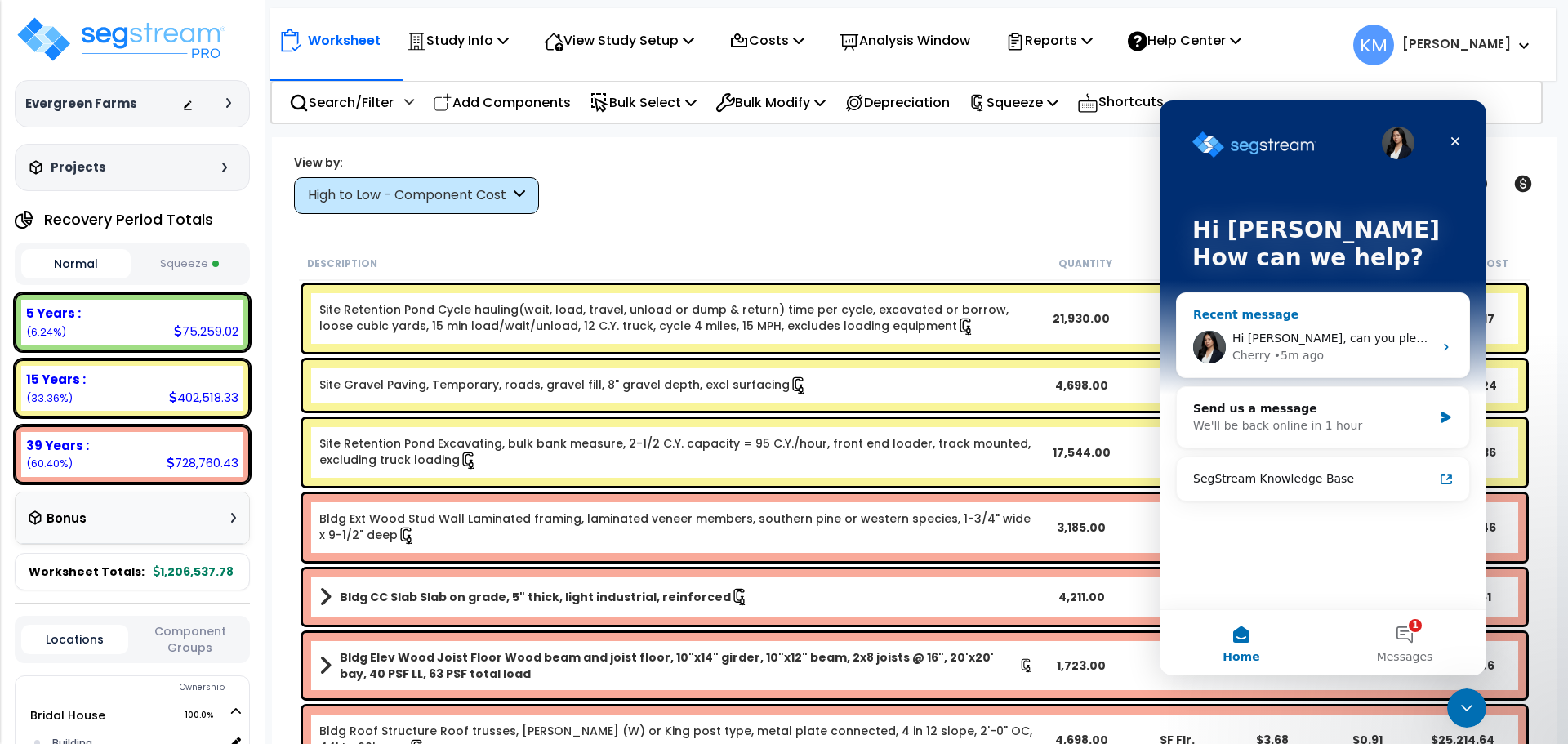
click at [1316, 330] on div "Hi Kevin, can you please share the URL of said study?" at bounding box center [1333, 339] width 201 height 18
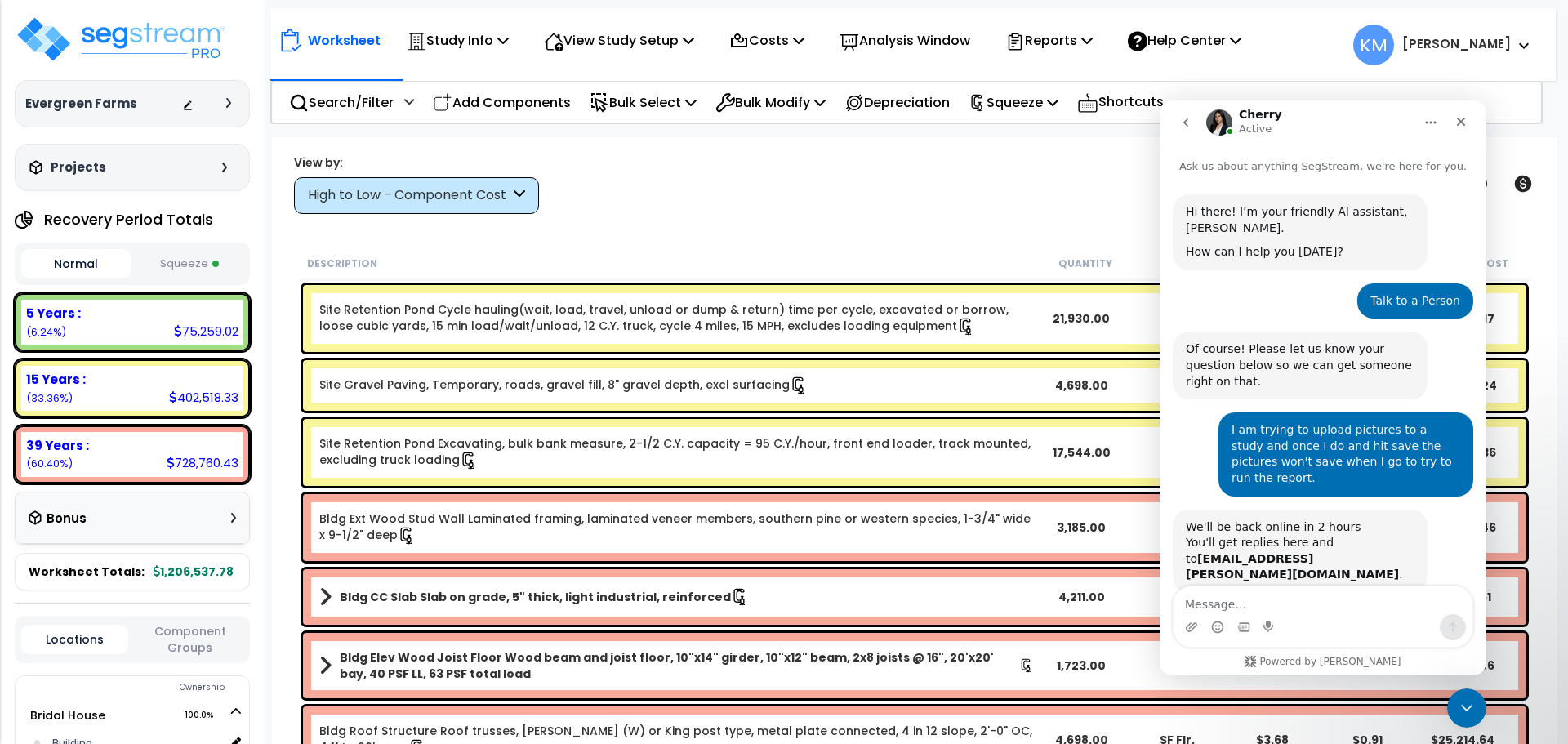
scroll to position [94, 0]
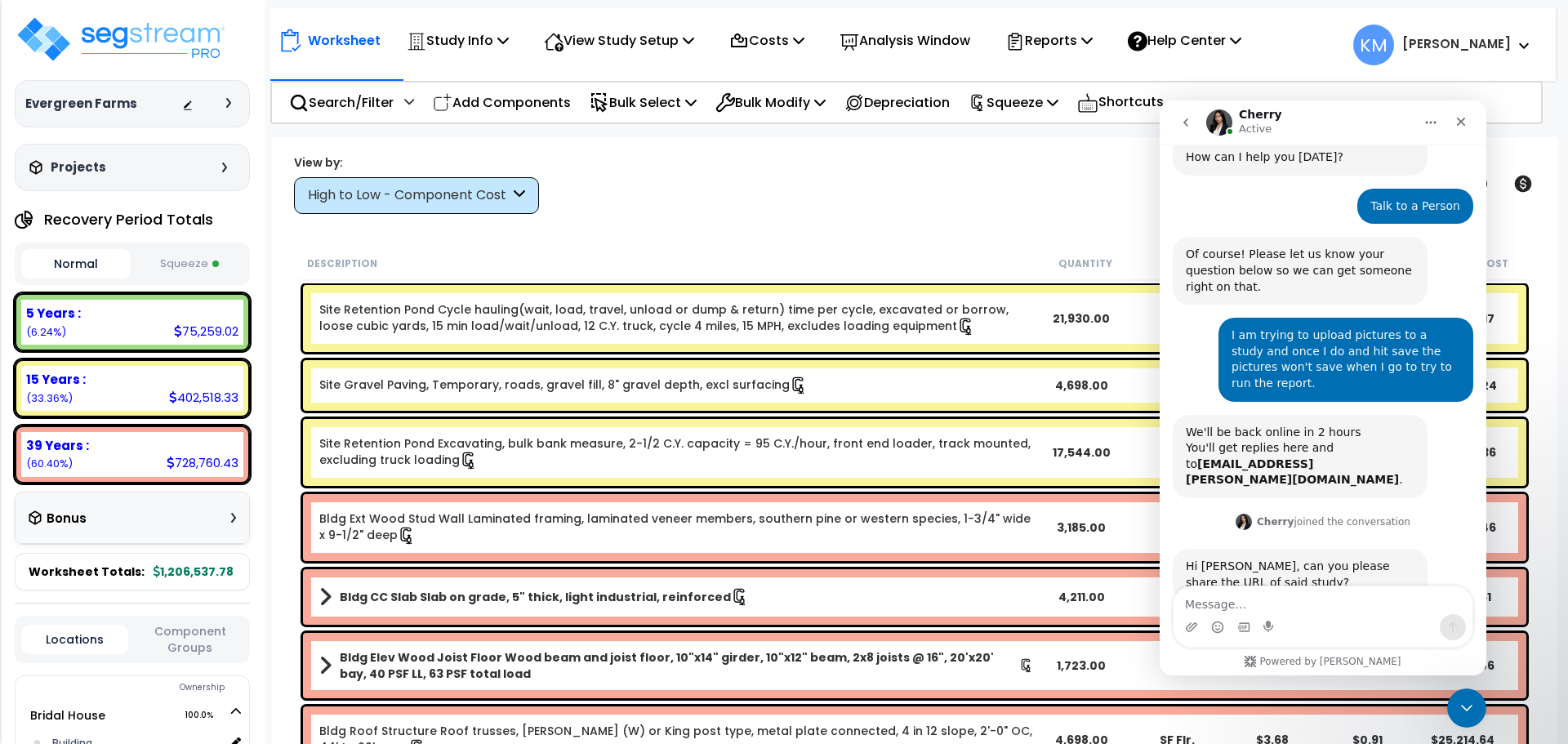
click at [883, 213] on div "View by: High to Low - Component Cost High to Low - Component Cost" at bounding box center [915, 184] width 1253 height 60
click at [1468, 126] on div "Close" at bounding box center [1460, 121] width 29 height 29
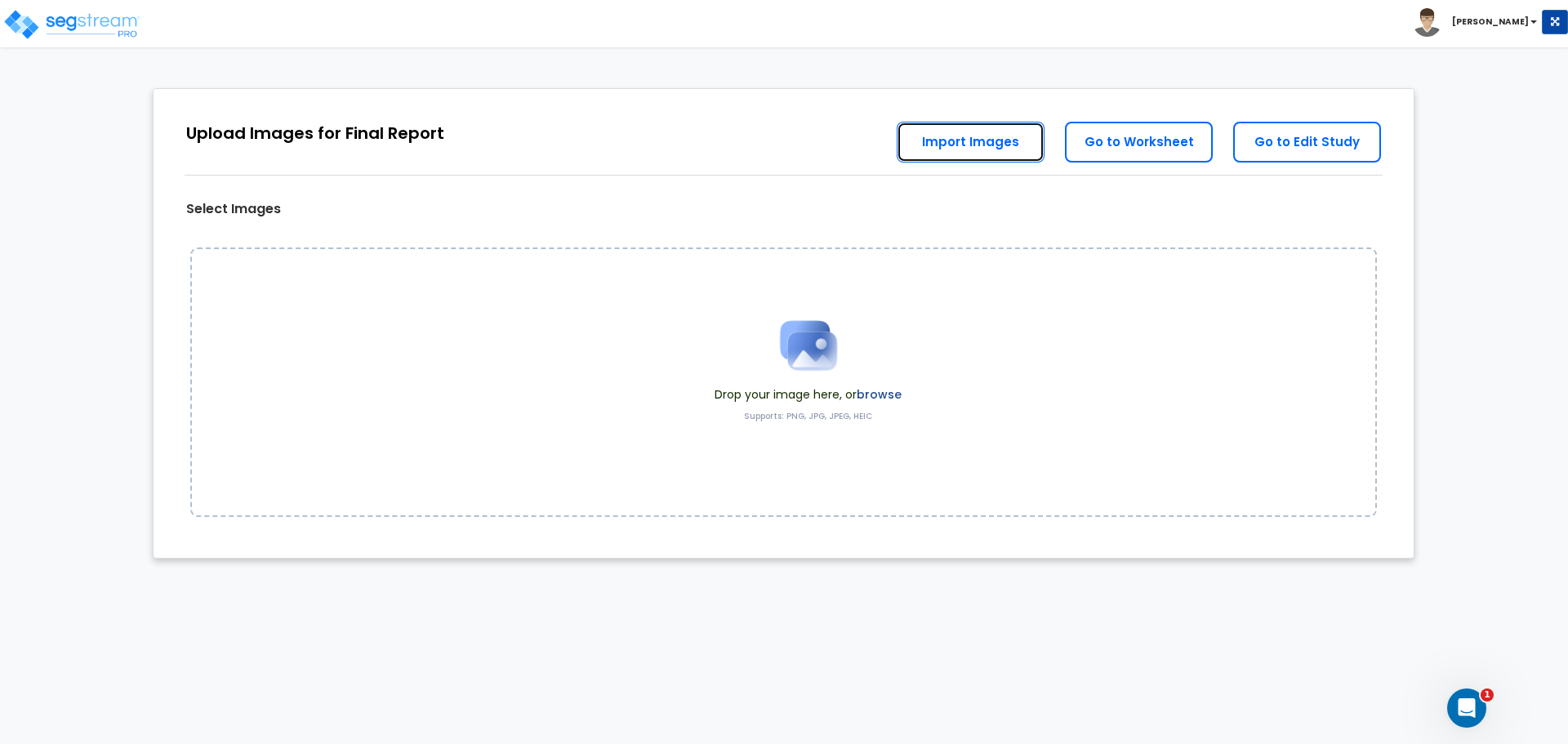
click at [926, 140] on link "Import Images" at bounding box center [970, 142] width 148 height 41
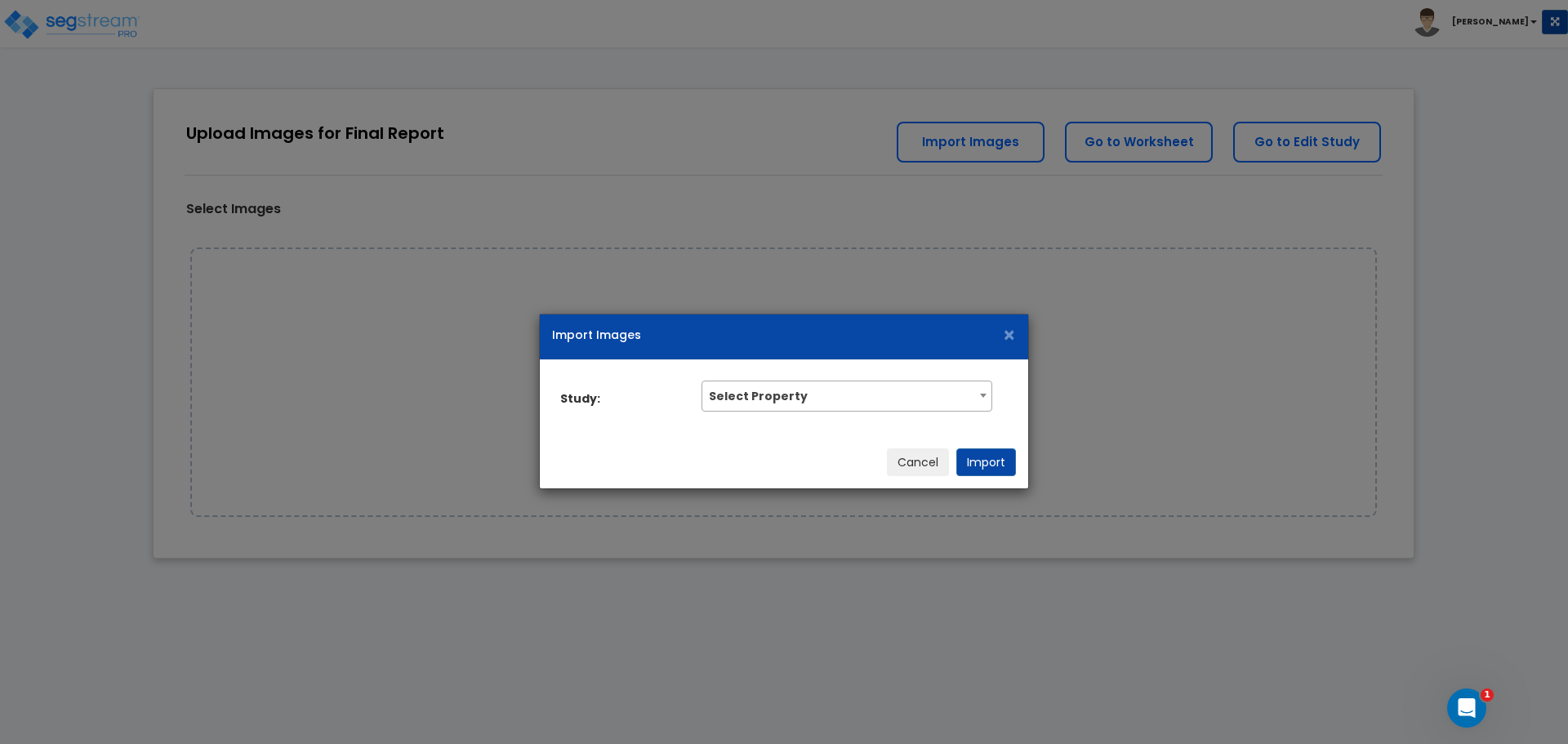
click at [881, 395] on span "Select Property" at bounding box center [846, 394] width 289 height 26
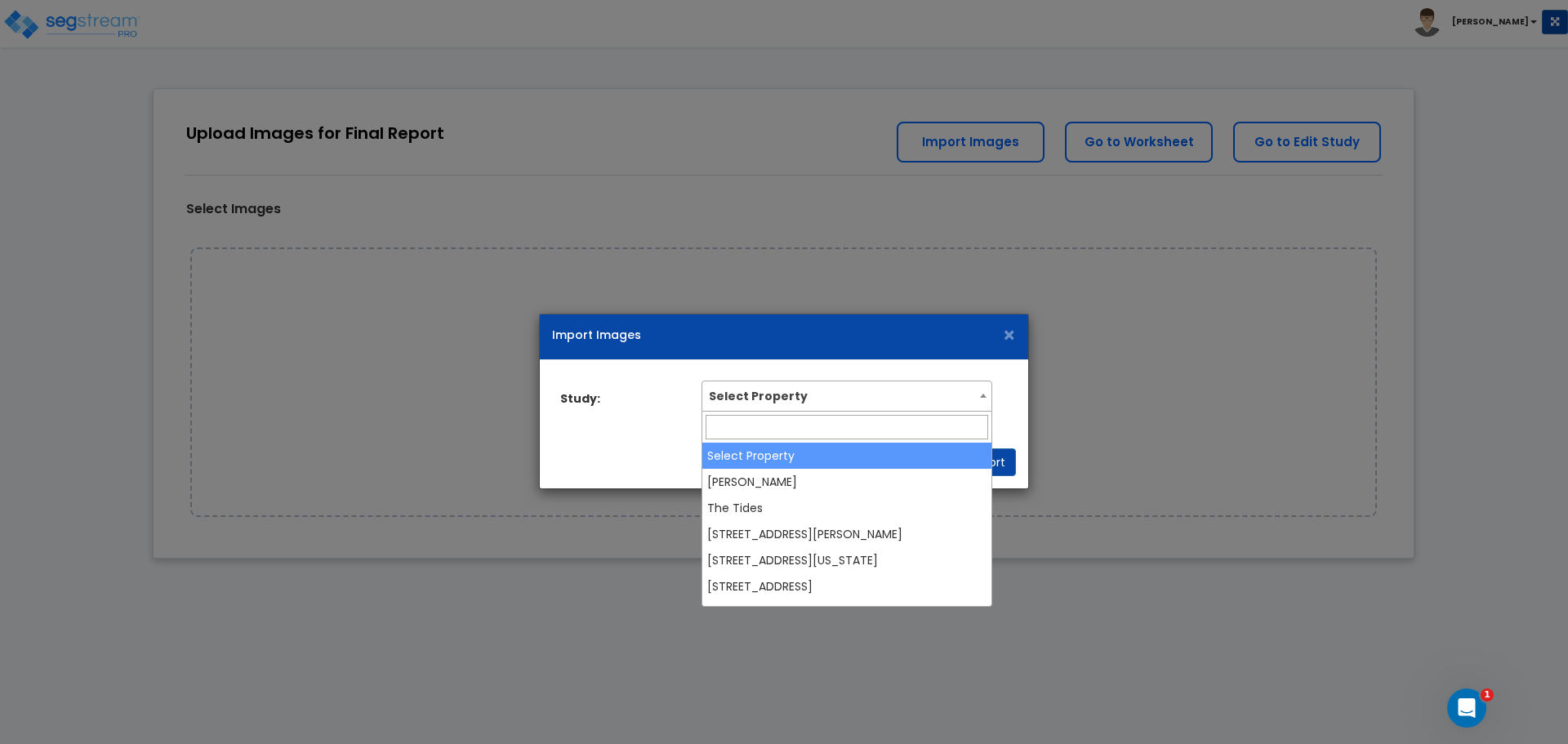
click at [882, 395] on span "Select Property" at bounding box center [846, 394] width 289 height 26
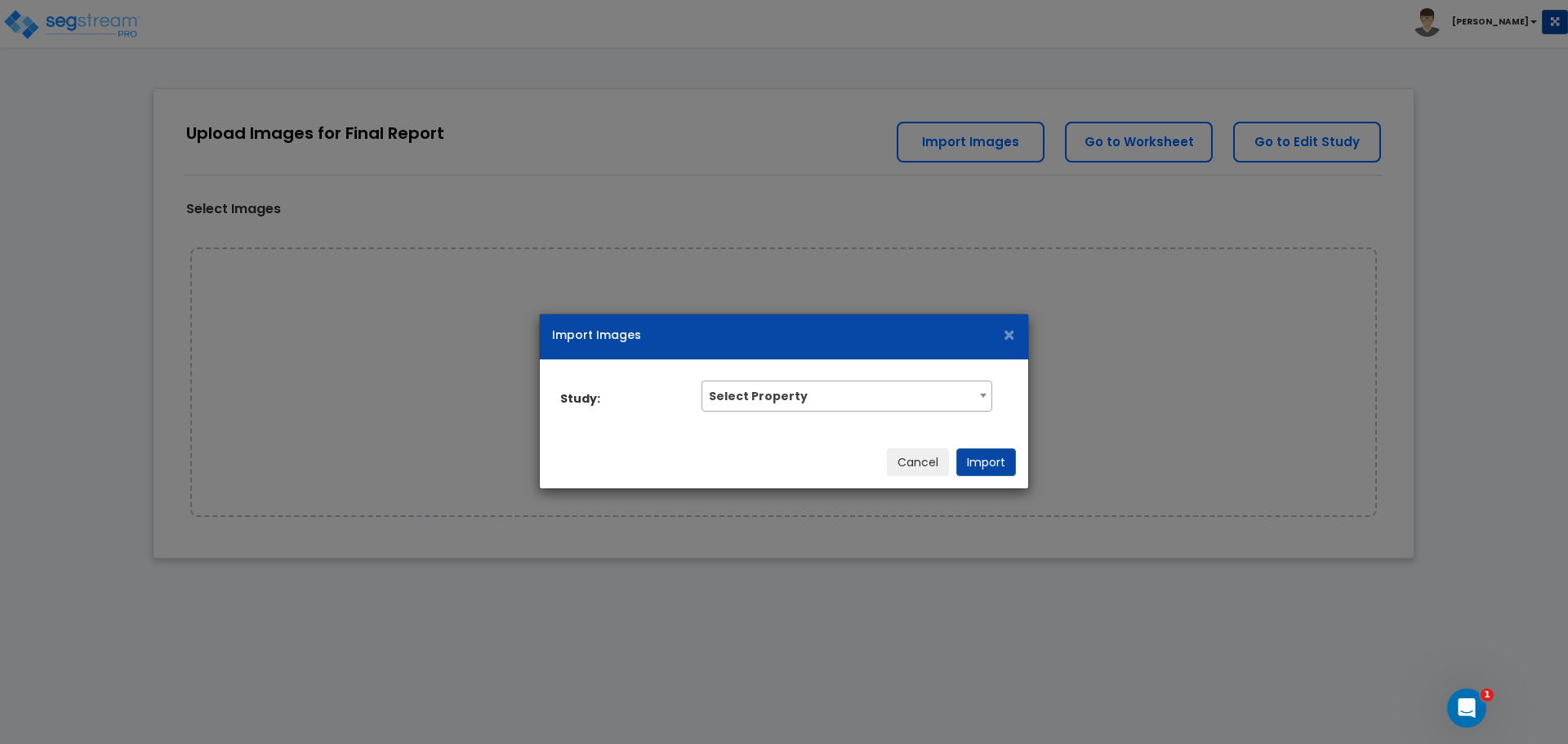
click at [1018, 331] on div "Import Images ×" at bounding box center [784, 337] width 488 height 46
click at [1008, 337] on span "×" at bounding box center [1008, 335] width 14 height 28
click at [1004, 333] on span "×" at bounding box center [1008, 335] width 14 height 28
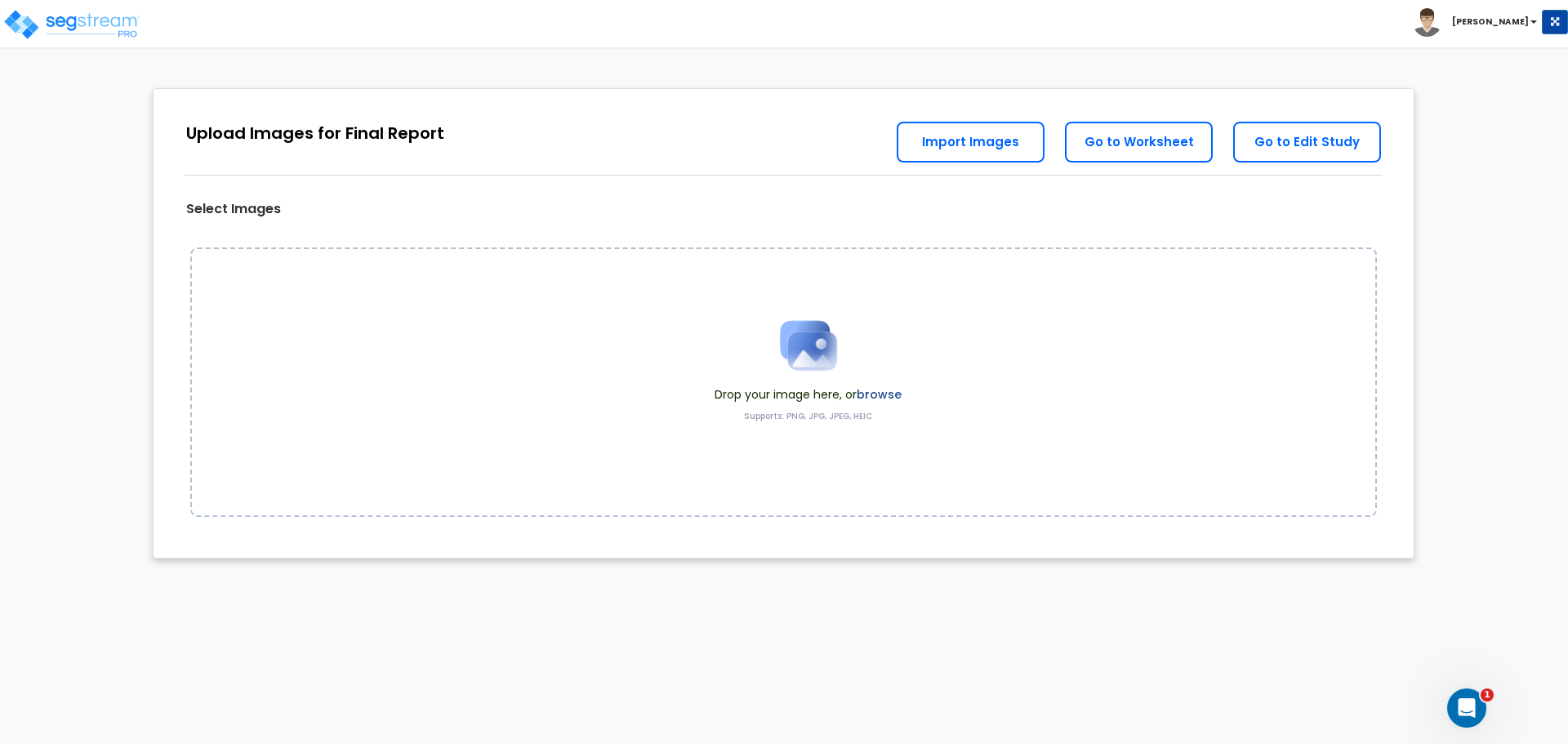
click at [871, 382] on span at bounding box center [808, 345] width 187 height 82
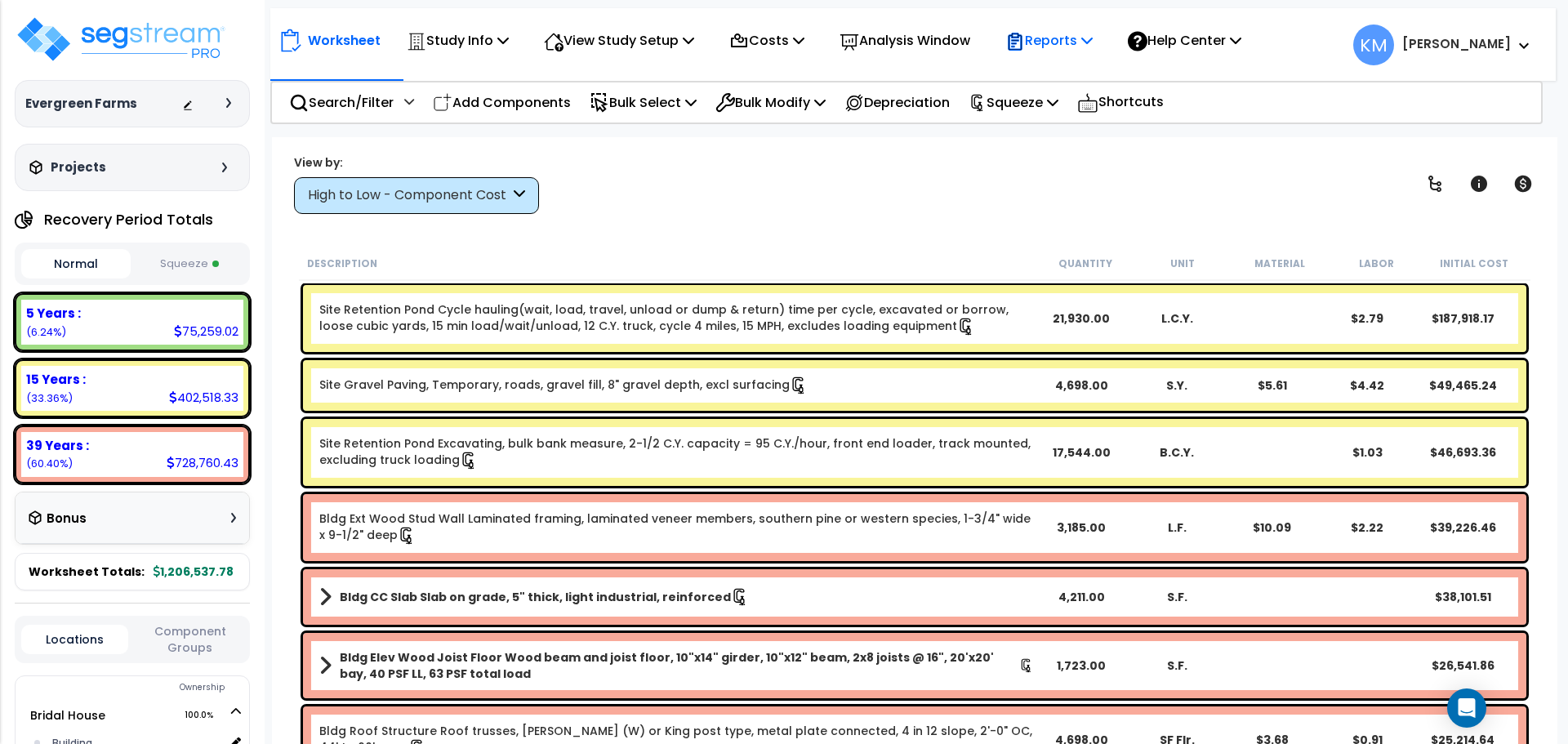
click at [1045, 51] on p "Reports" at bounding box center [1049, 40] width 87 height 22
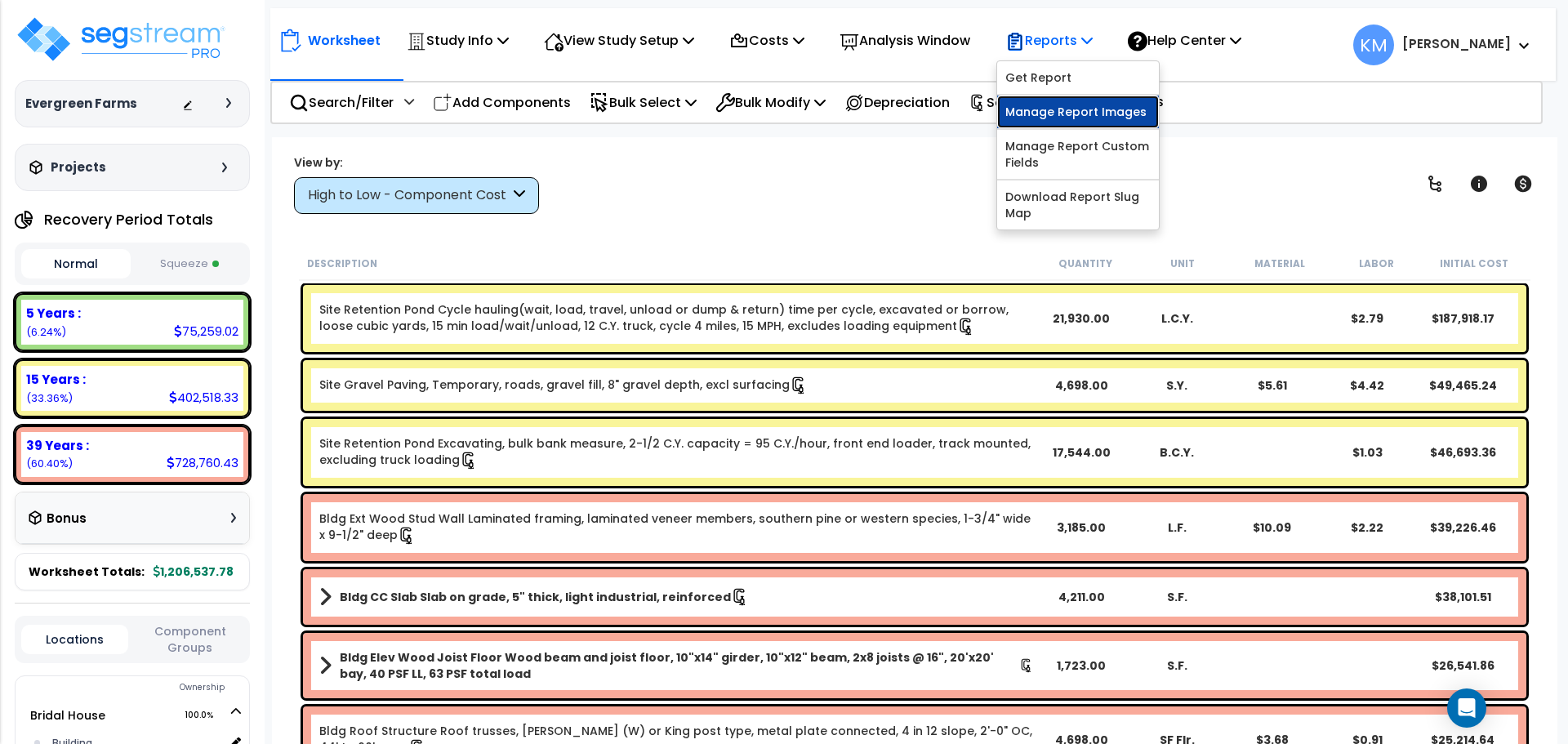
click at [1096, 105] on link "Manage Report Images" at bounding box center [1077, 111] width 161 height 33
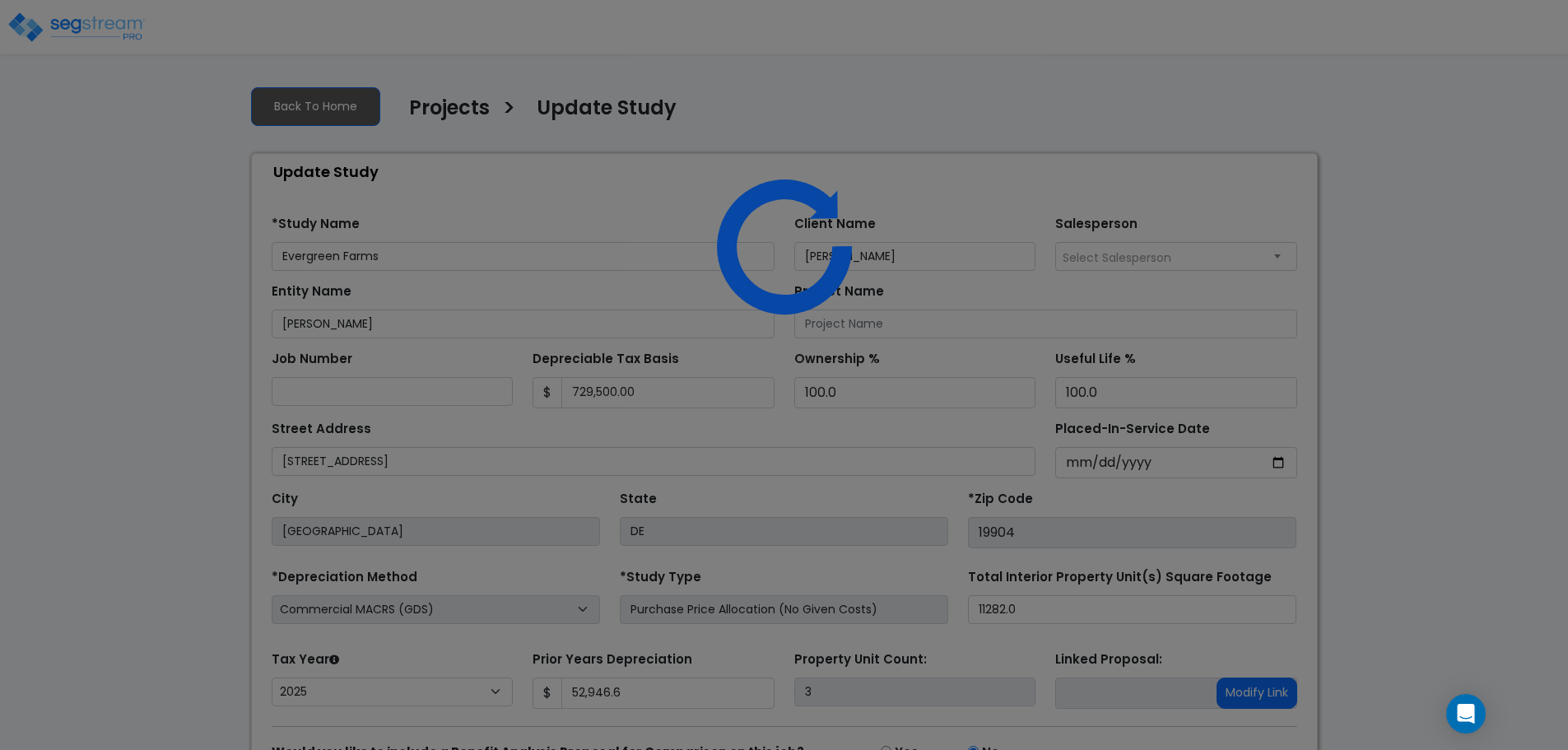
select select "2025"
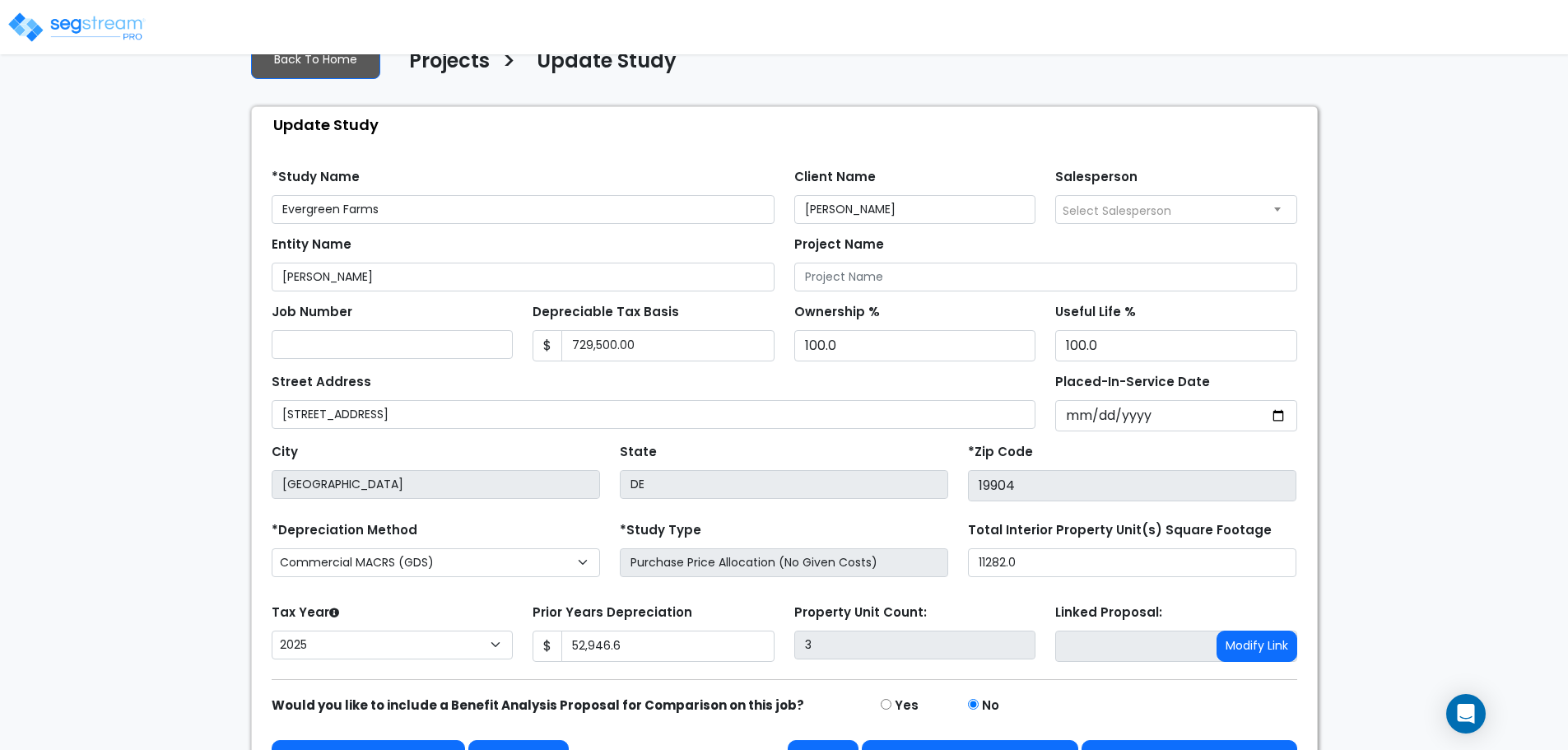
scroll to position [93, 0]
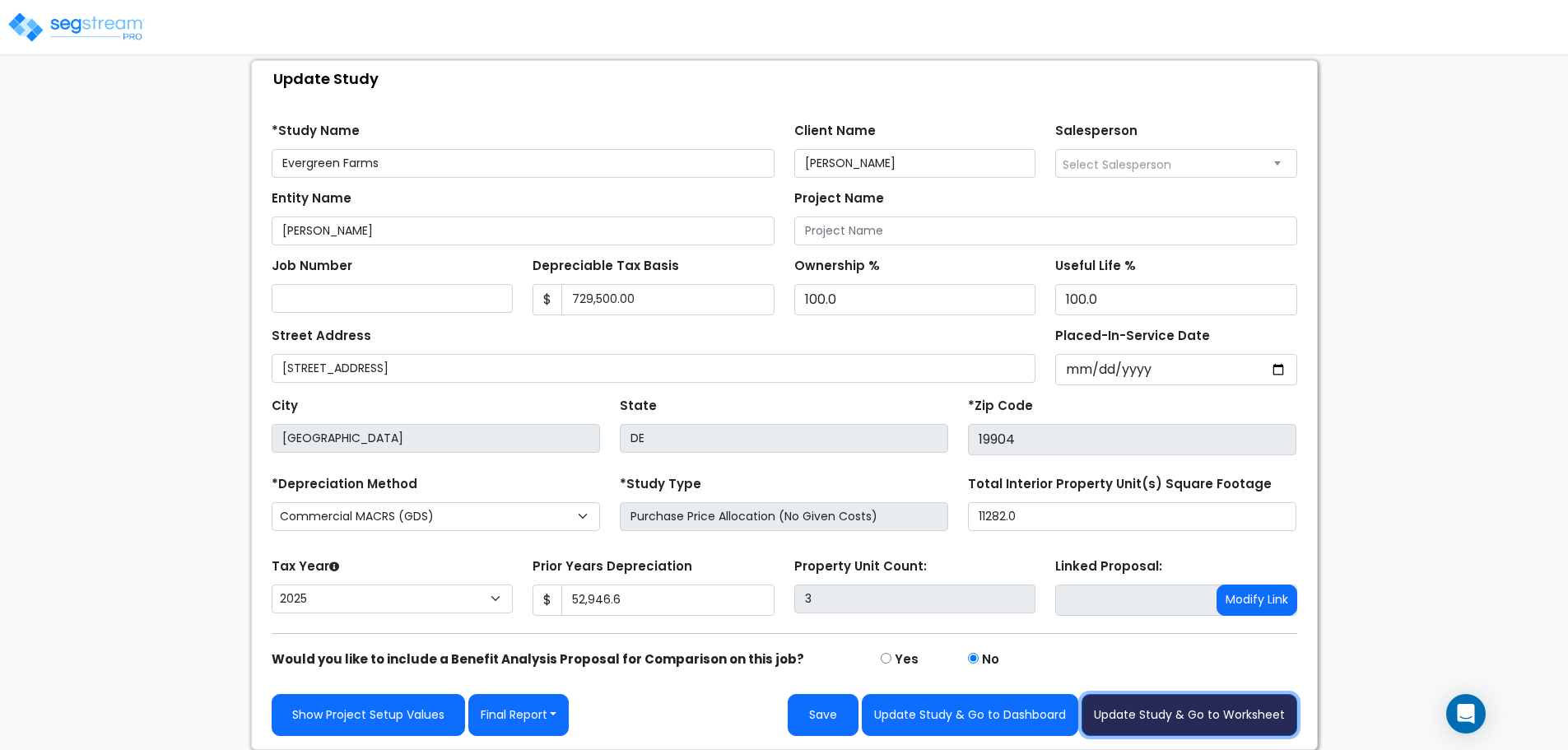
click at [1198, 711] on button "Update Study & Go to Worksheet" at bounding box center [1189, 715] width 216 height 42
type input "52946.6"
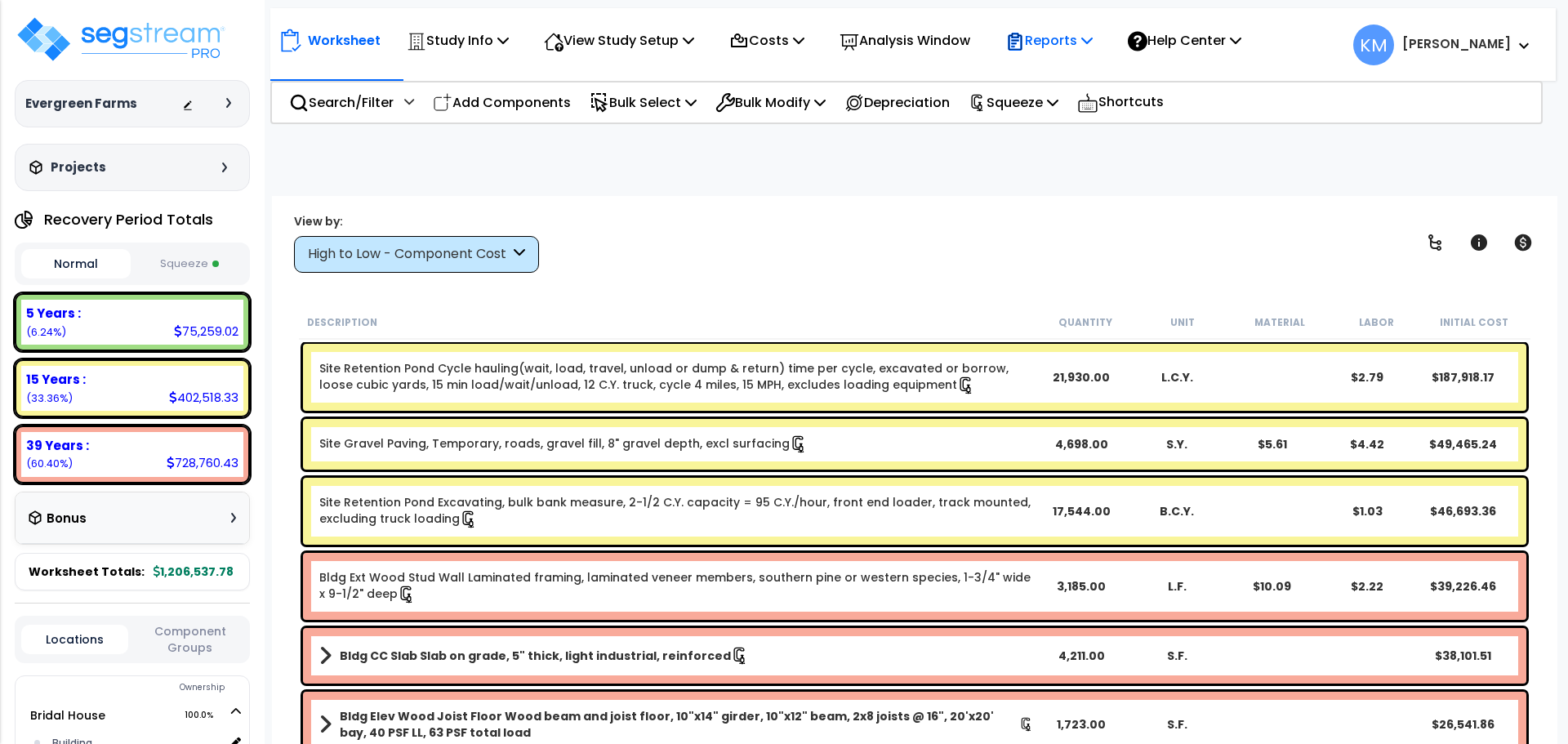
click at [1025, 49] on icon at bounding box center [1014, 41] width 19 height 19
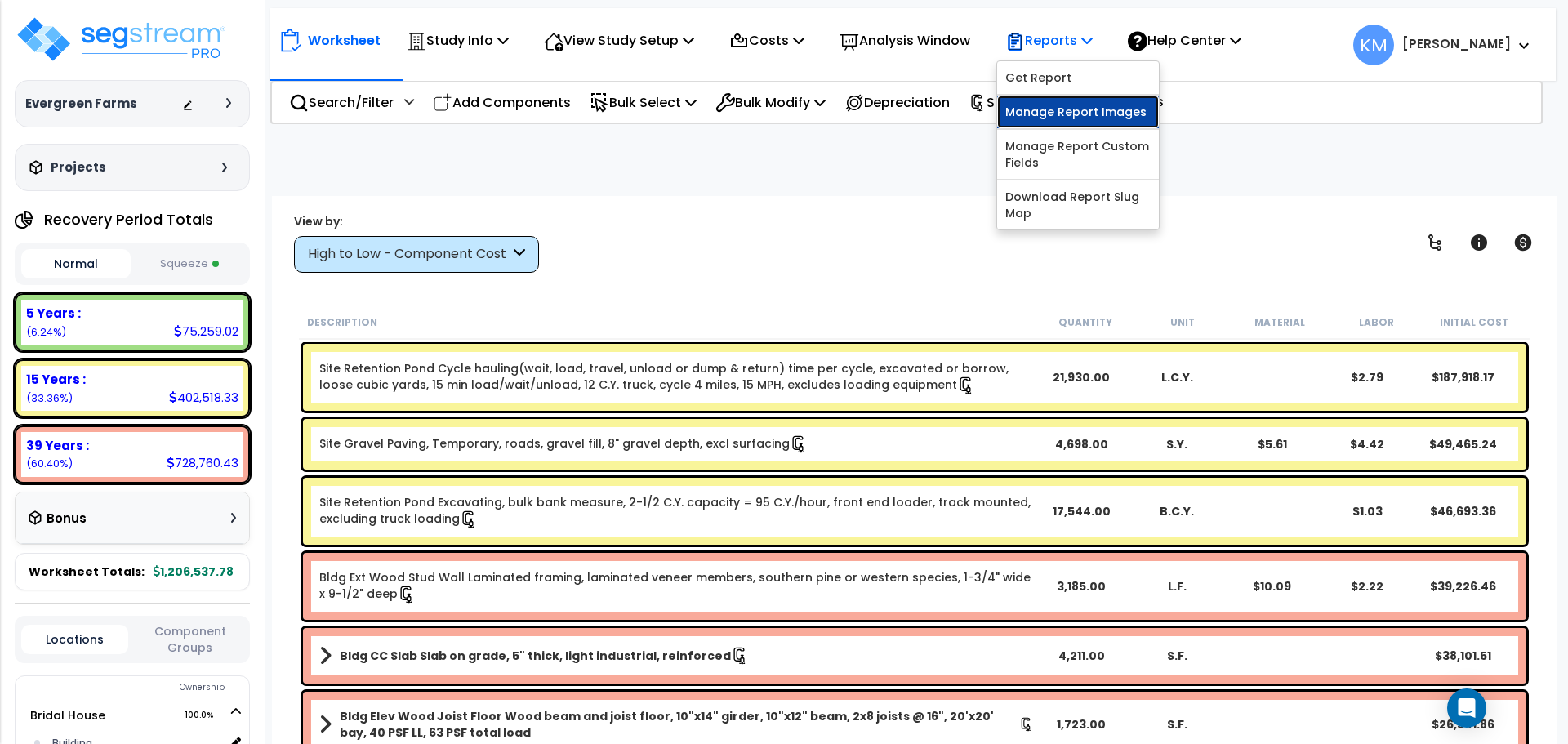
click at [1113, 106] on link "Manage Report Images" at bounding box center [1077, 111] width 161 height 33
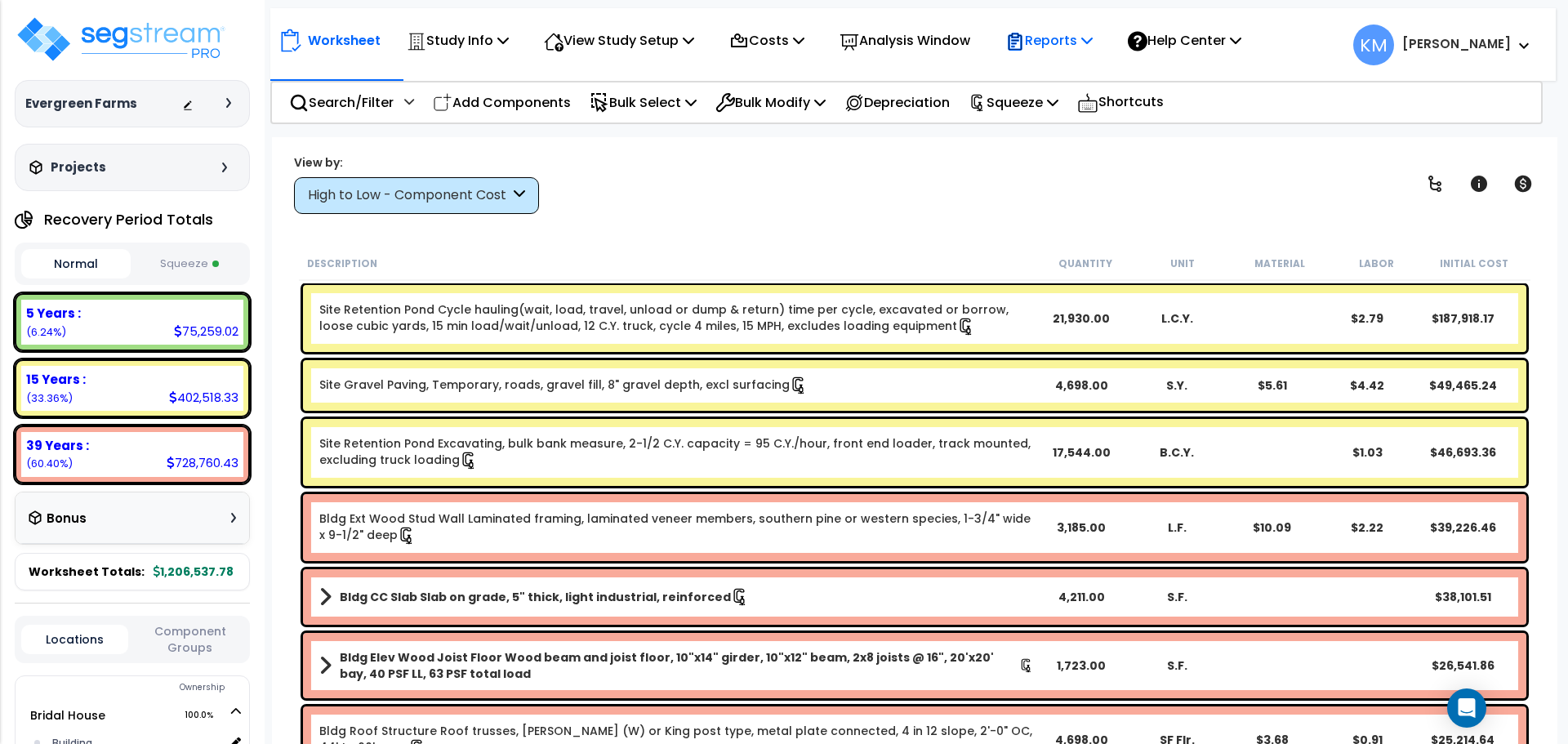
click at [1054, 46] on p "Reports" at bounding box center [1049, 40] width 87 height 22
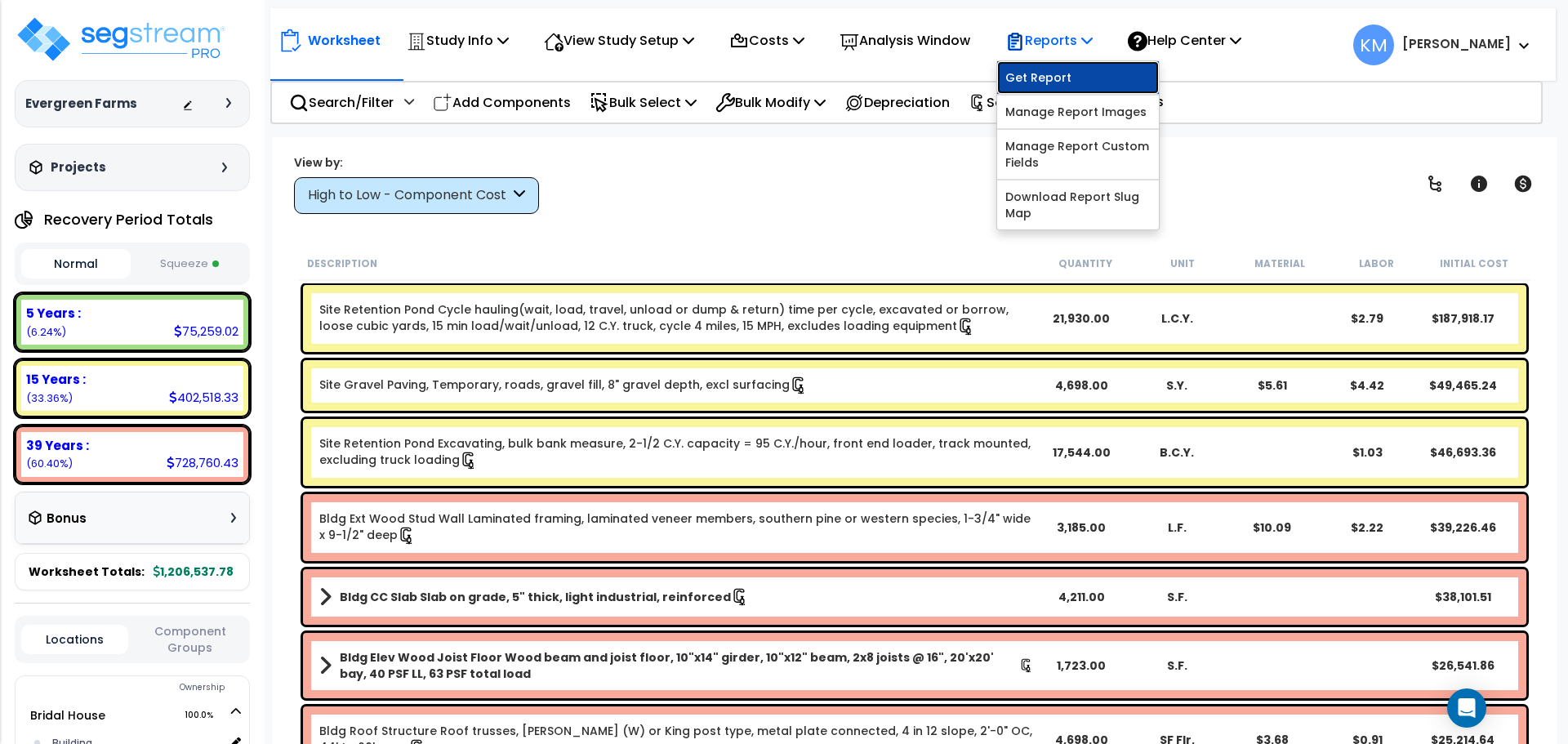
click at [1101, 77] on link "Get Report" at bounding box center [1077, 77] width 161 height 33
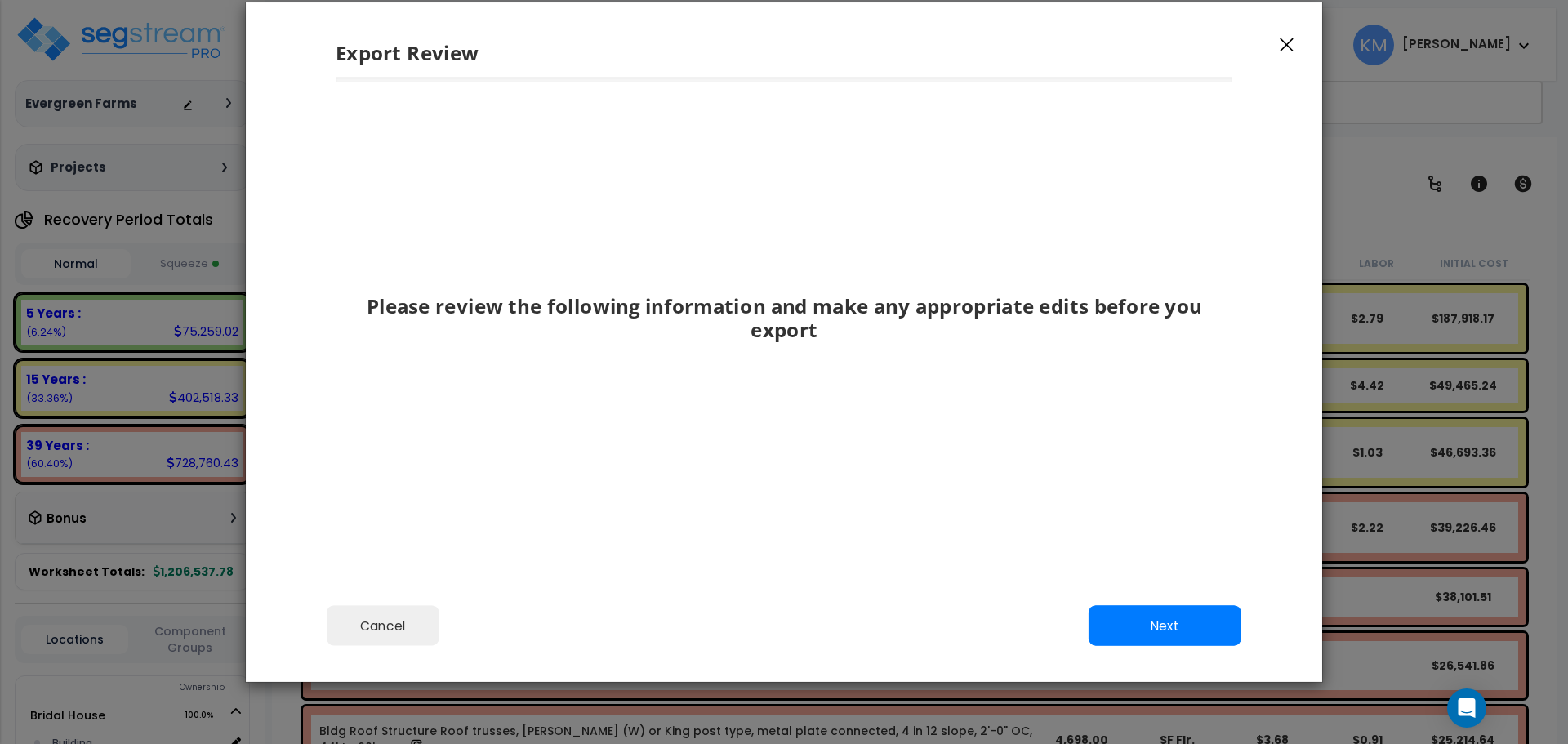
scroll to position [48, 0]
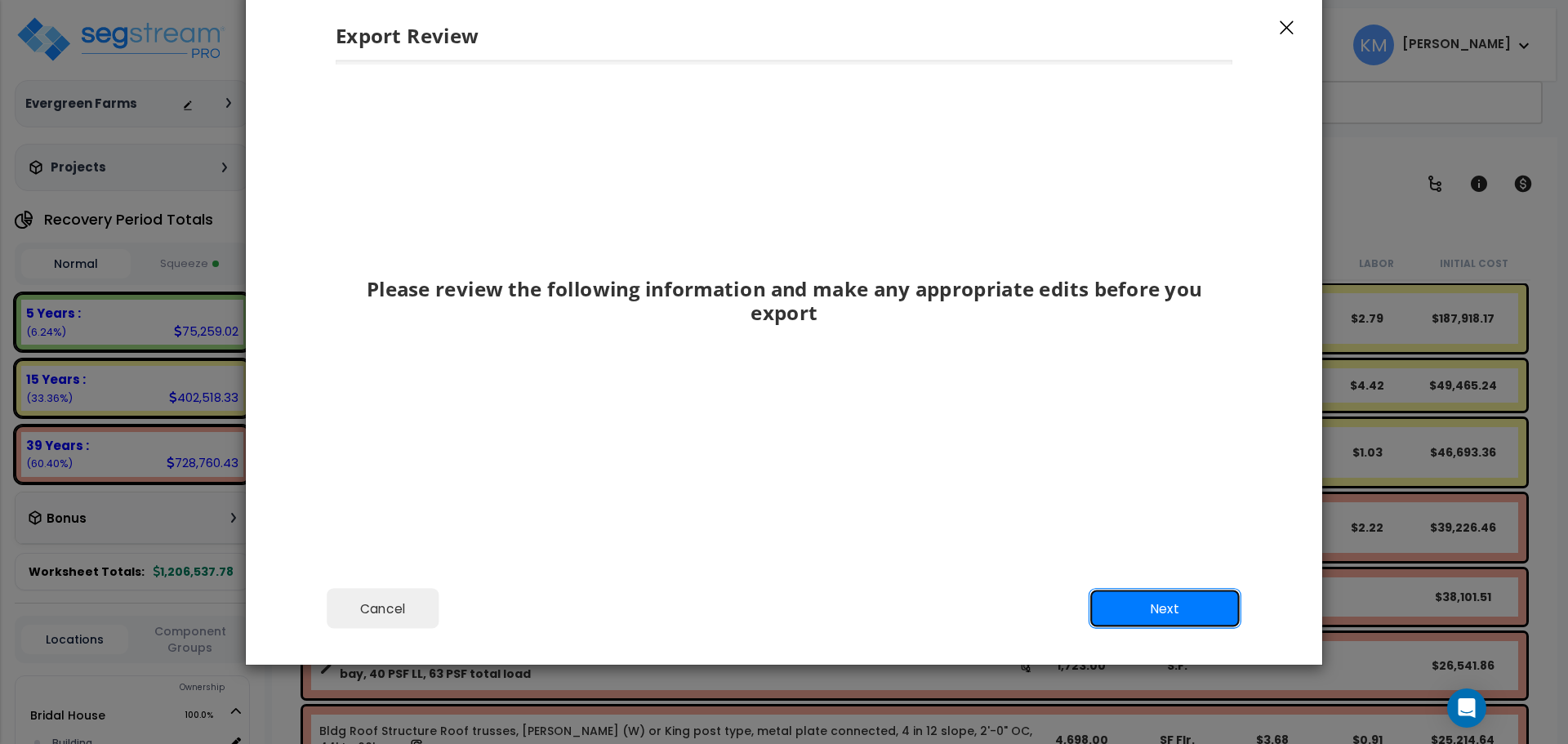
click at [1152, 595] on button "Next" at bounding box center [1165, 609] width 153 height 41
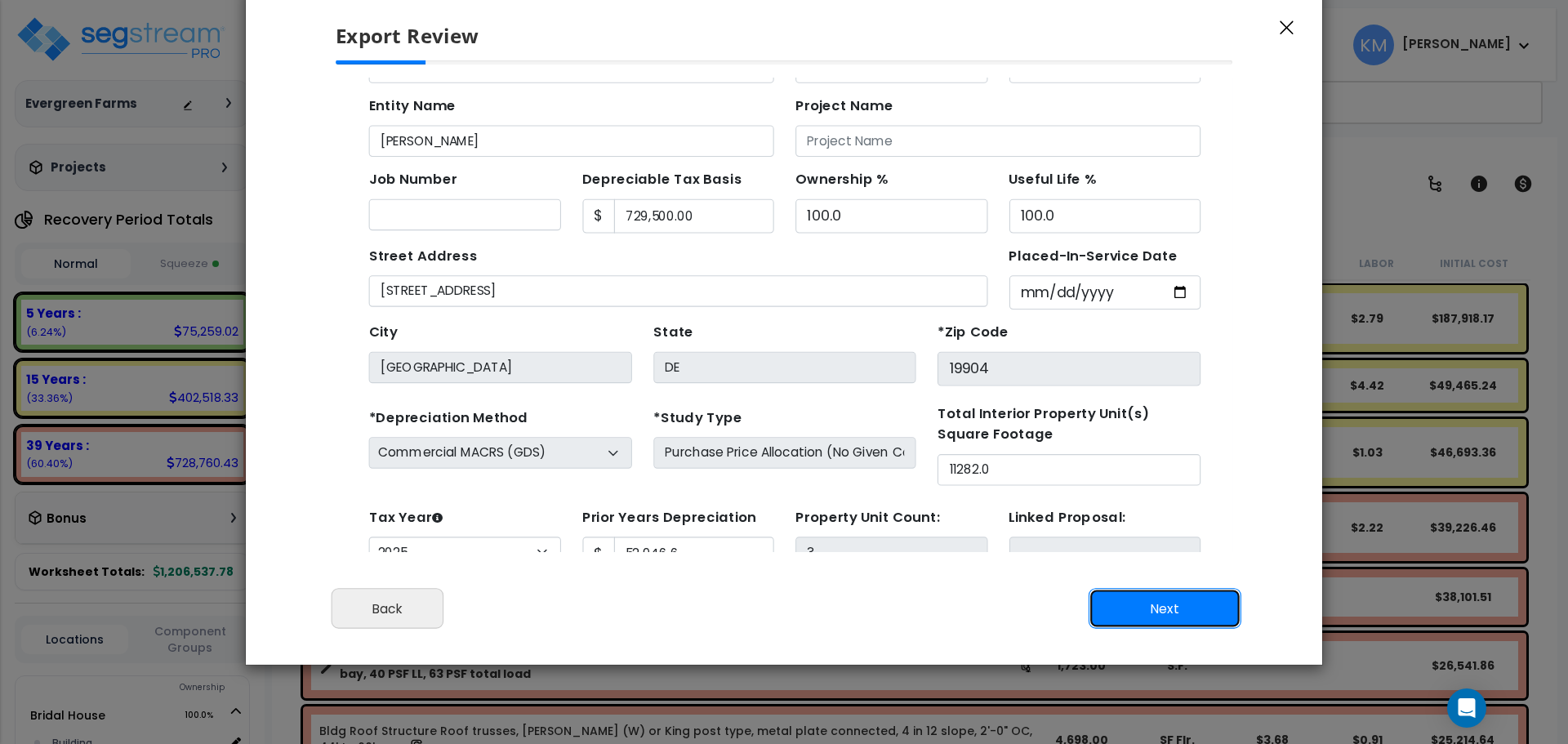
scroll to position [59, 0]
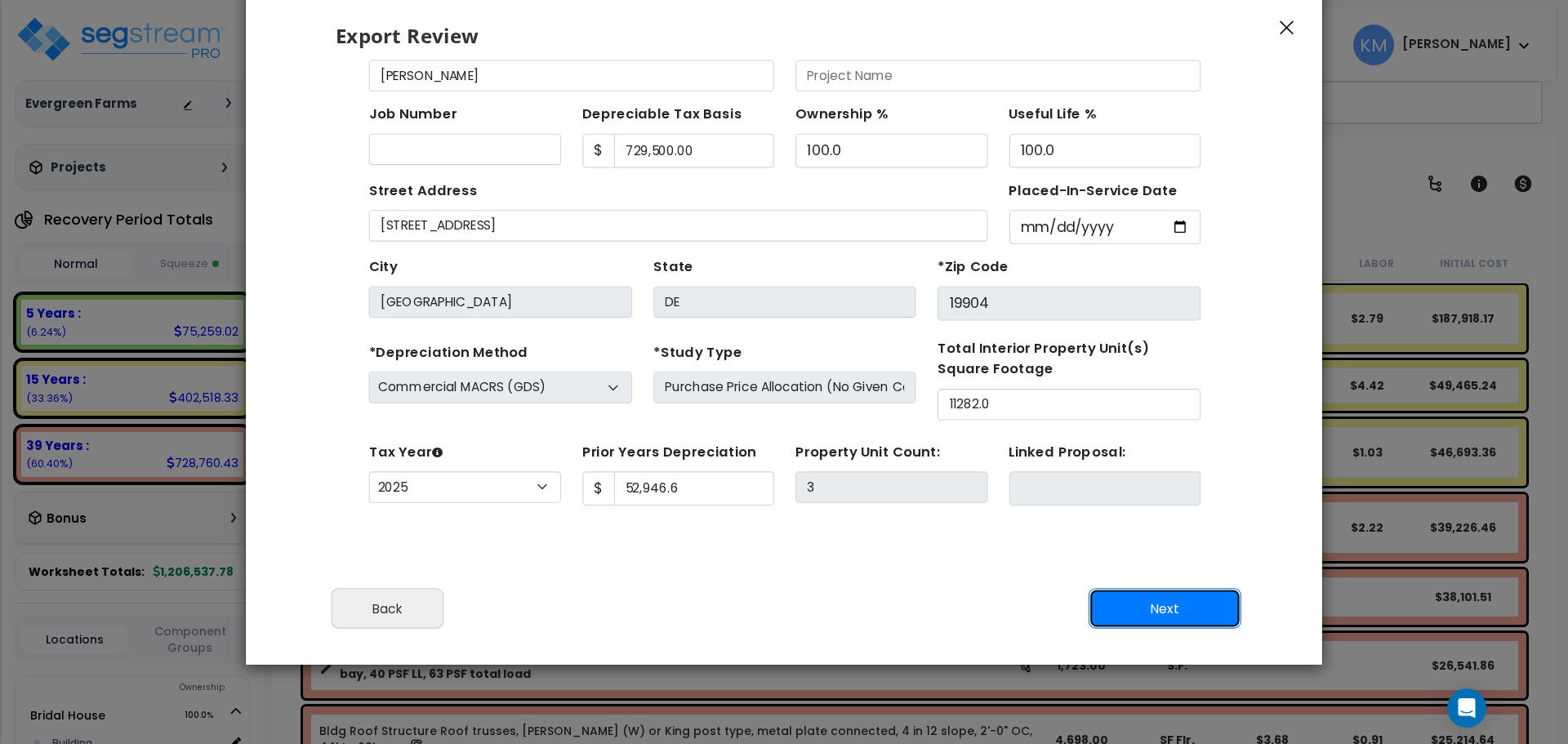
click at [1142, 605] on button "Next" at bounding box center [1165, 609] width 153 height 41
type input "52946.6"
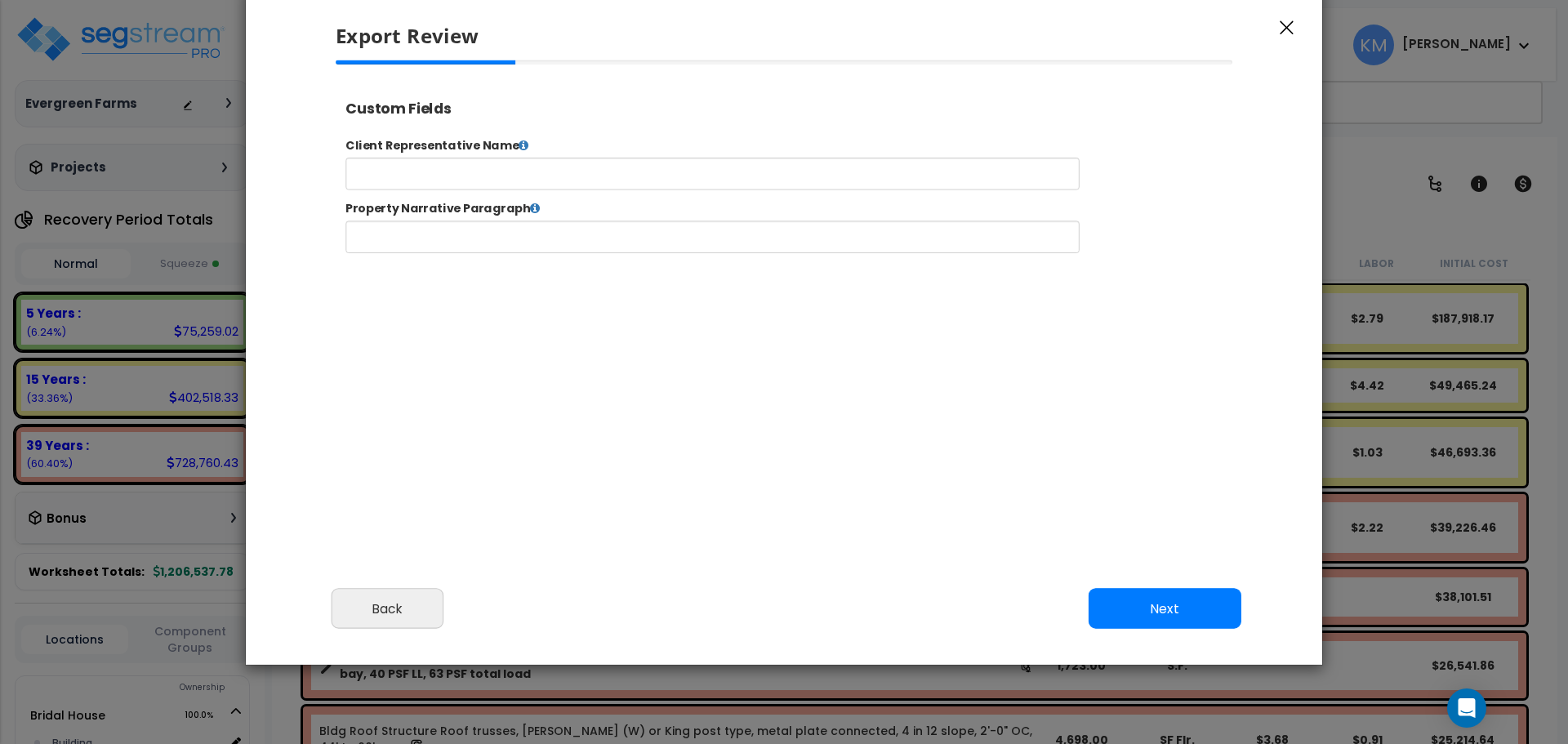
select select "2025"
click at [1175, 596] on button "Next" at bounding box center [1165, 609] width 153 height 41
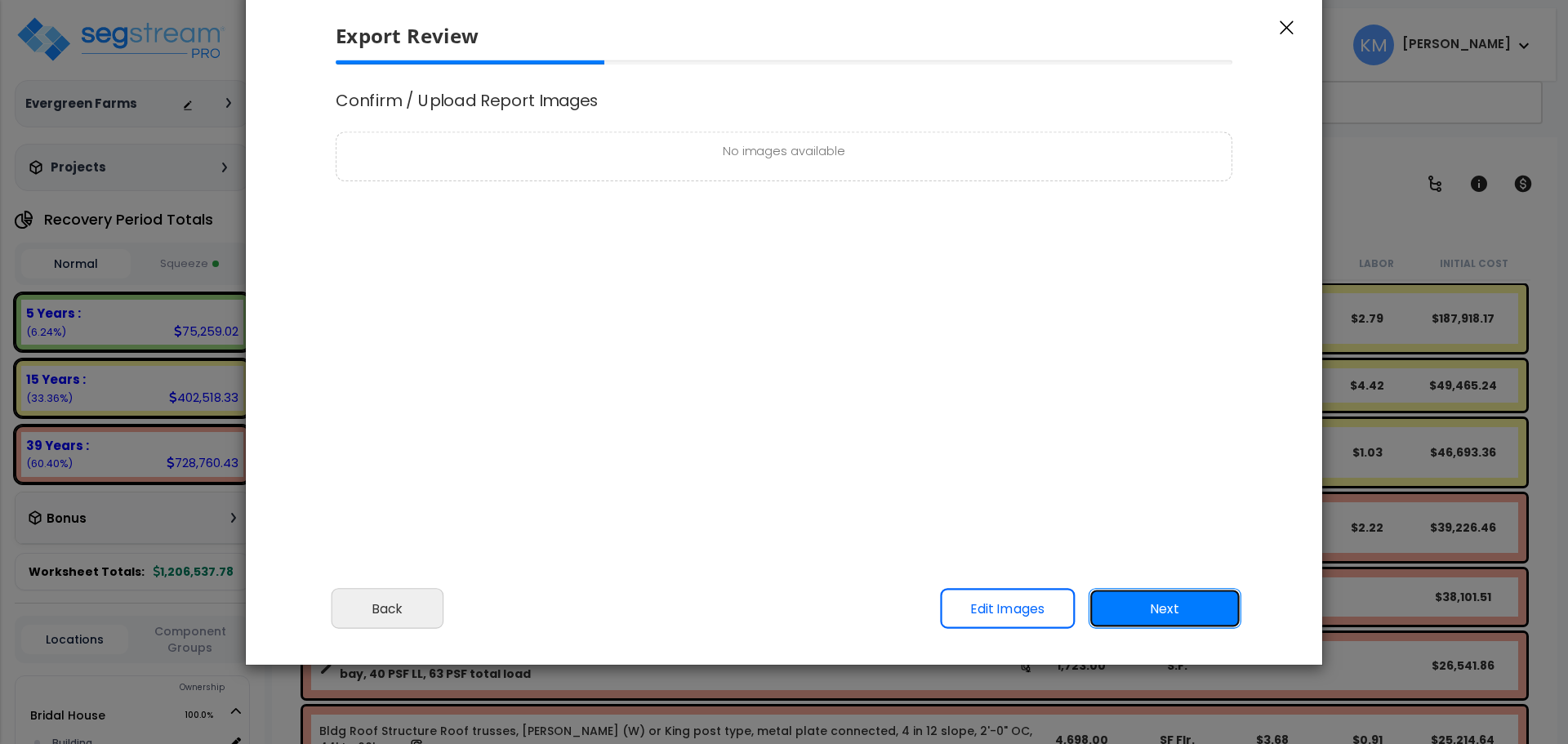
scroll to position [0, 0]
drag, startPoint x: 789, startPoint y: 155, endPoint x: 809, endPoint y: 178, distance: 30.5
click at [792, 155] on p "No images available" at bounding box center [784, 152] width 877 height 20
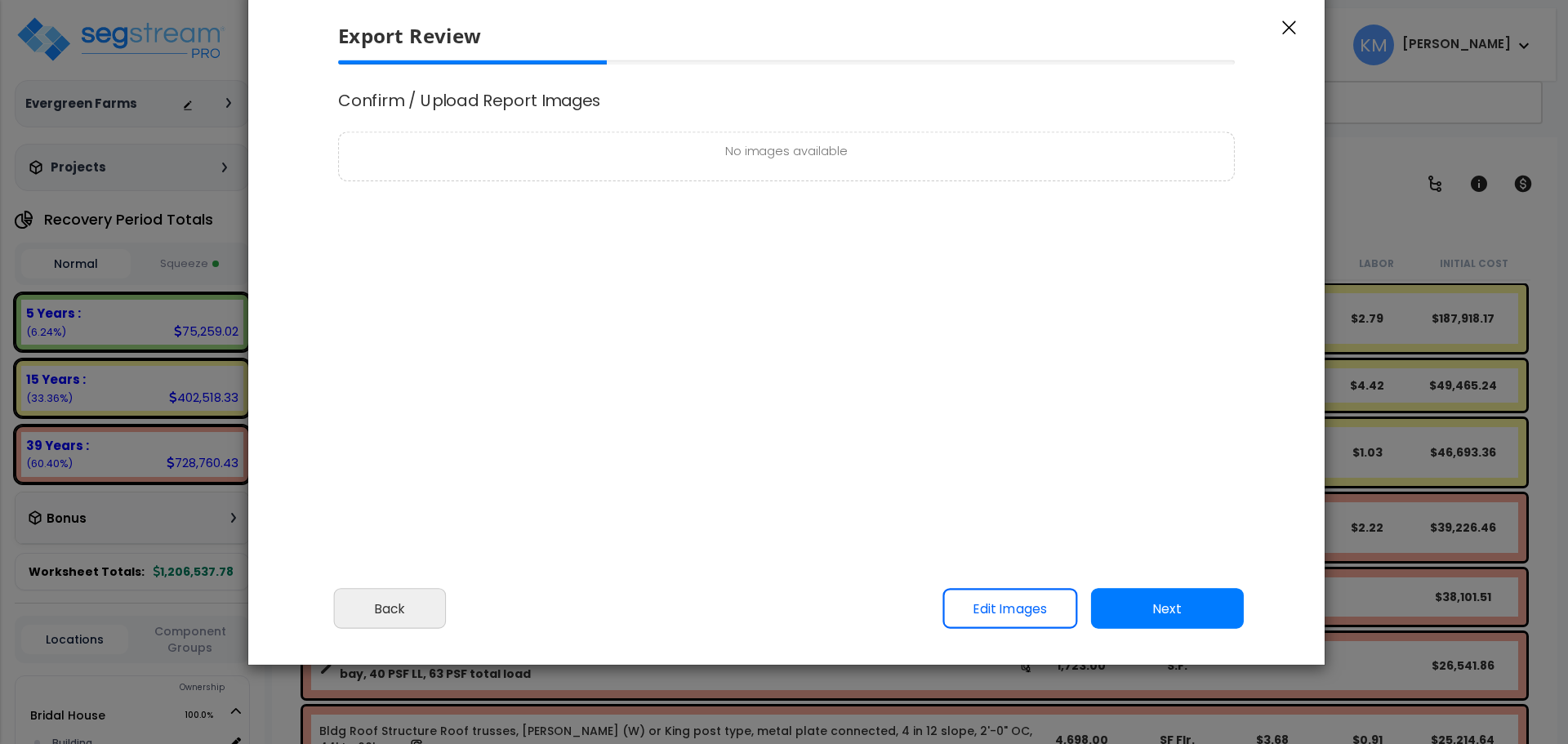
click at [1027, 617] on link "Edit Images" at bounding box center [1009, 609] width 135 height 41
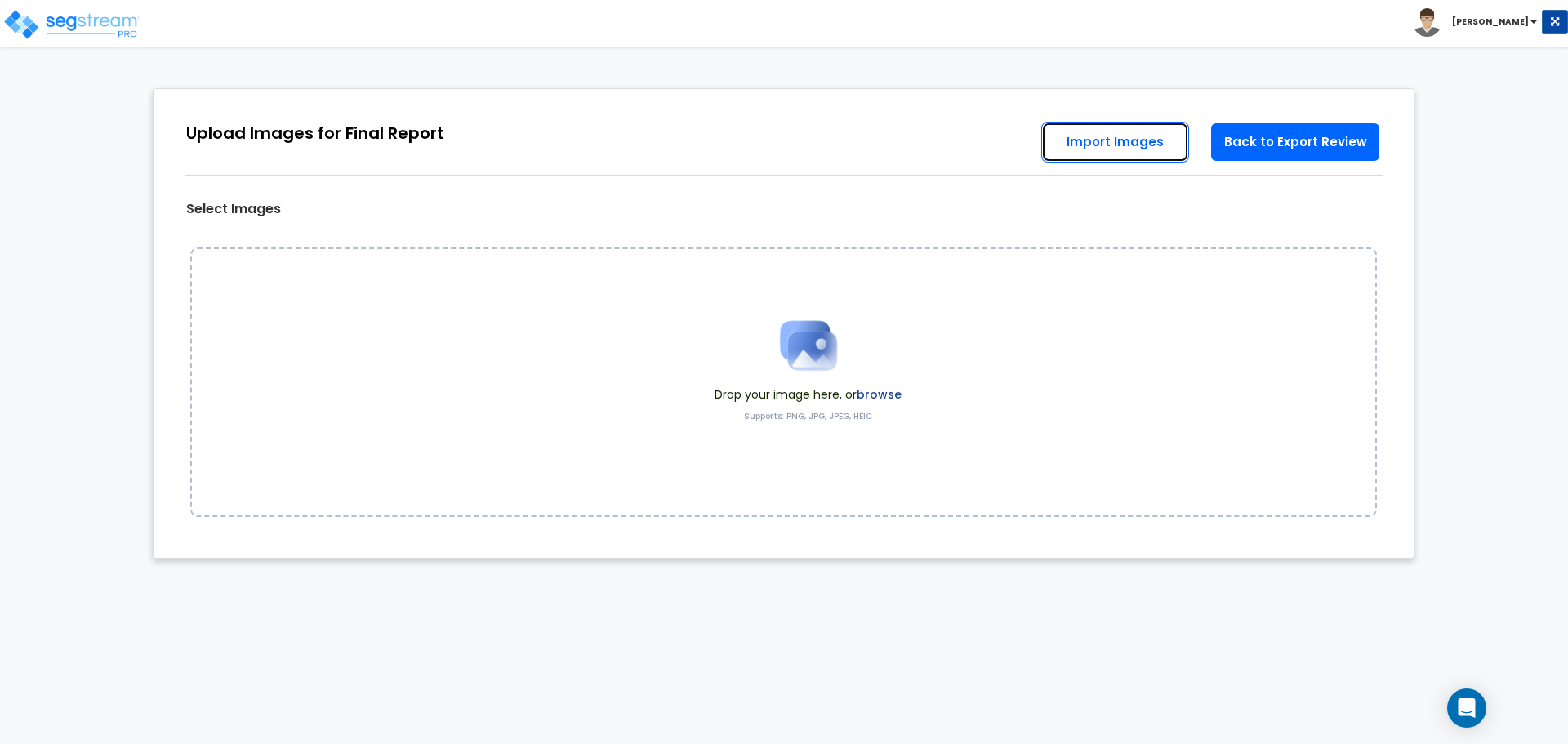
click at [1126, 147] on link "Import Images" at bounding box center [1115, 142] width 148 height 41
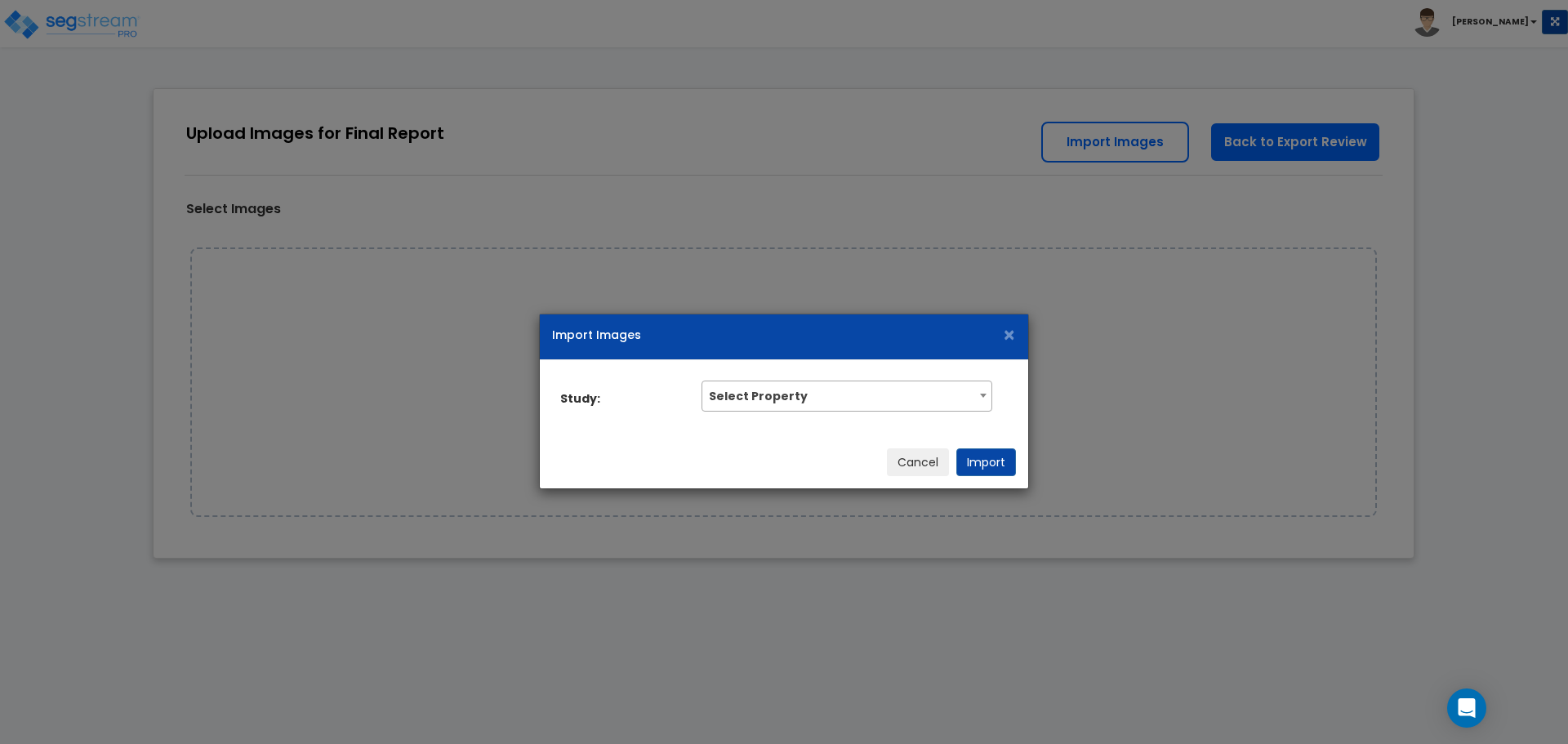
click at [820, 394] on span "Select Property" at bounding box center [846, 394] width 289 height 26
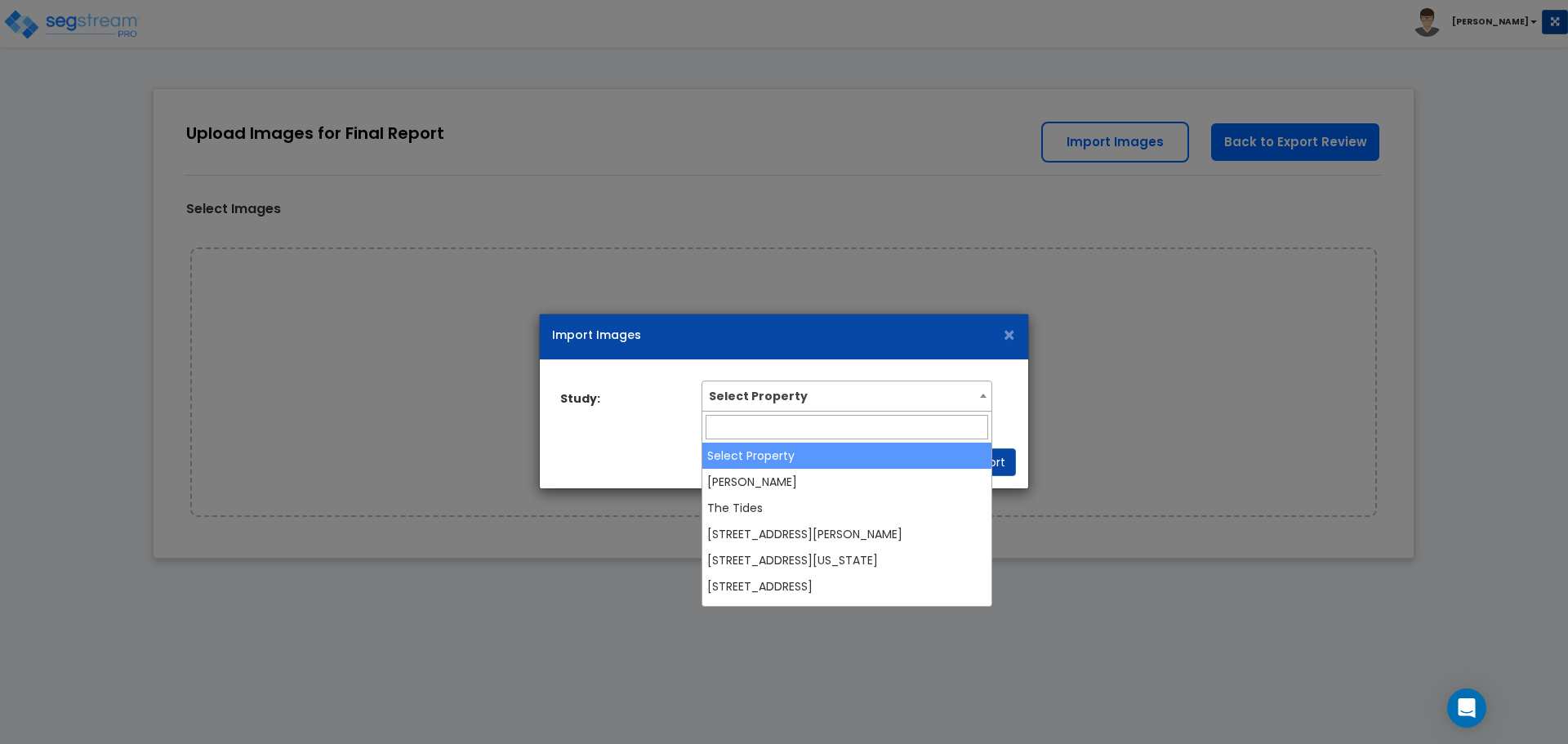
click at [960, 348] on div "Import Images ×" at bounding box center [784, 337] width 488 height 46
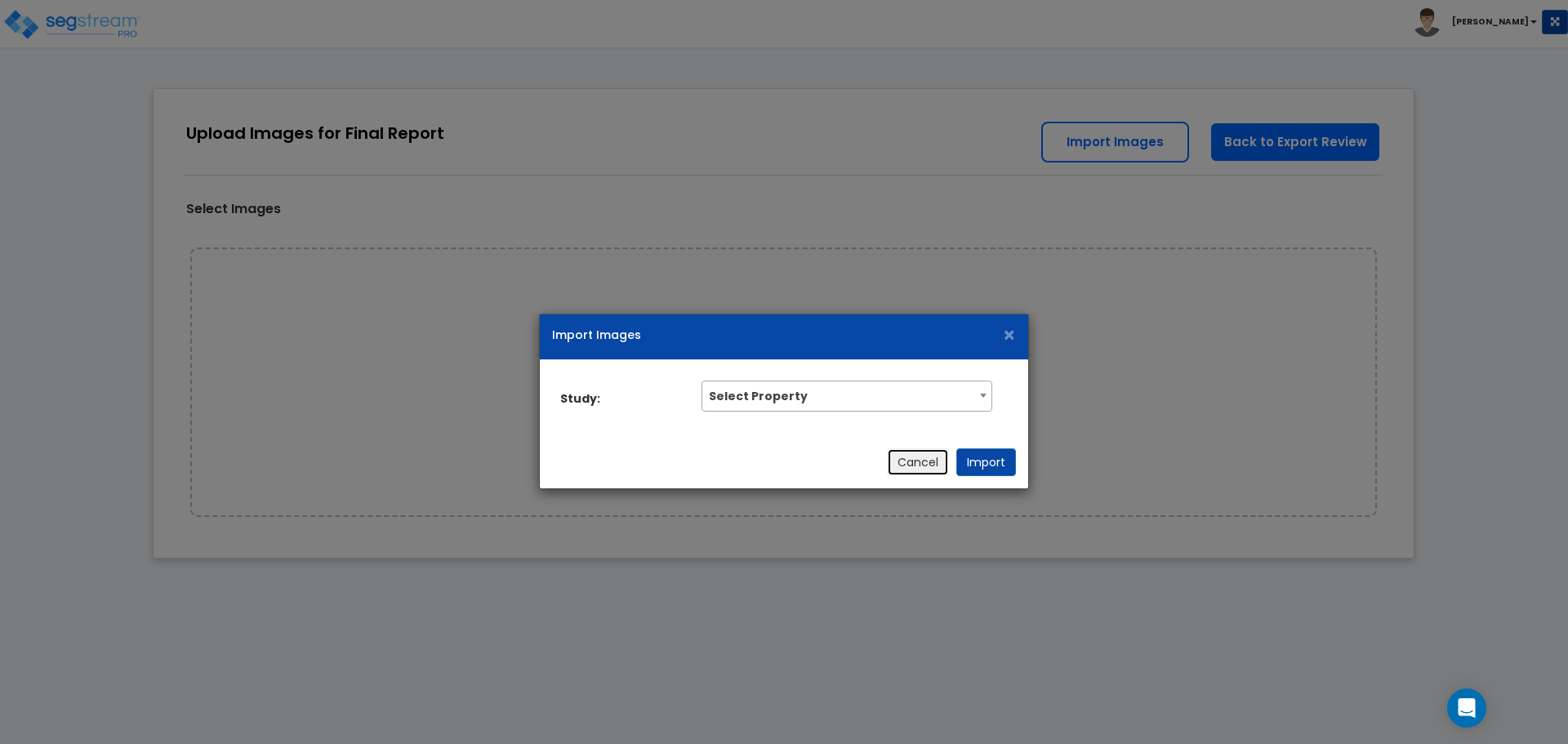
click at [908, 471] on button "Cancel" at bounding box center [918, 461] width 62 height 28
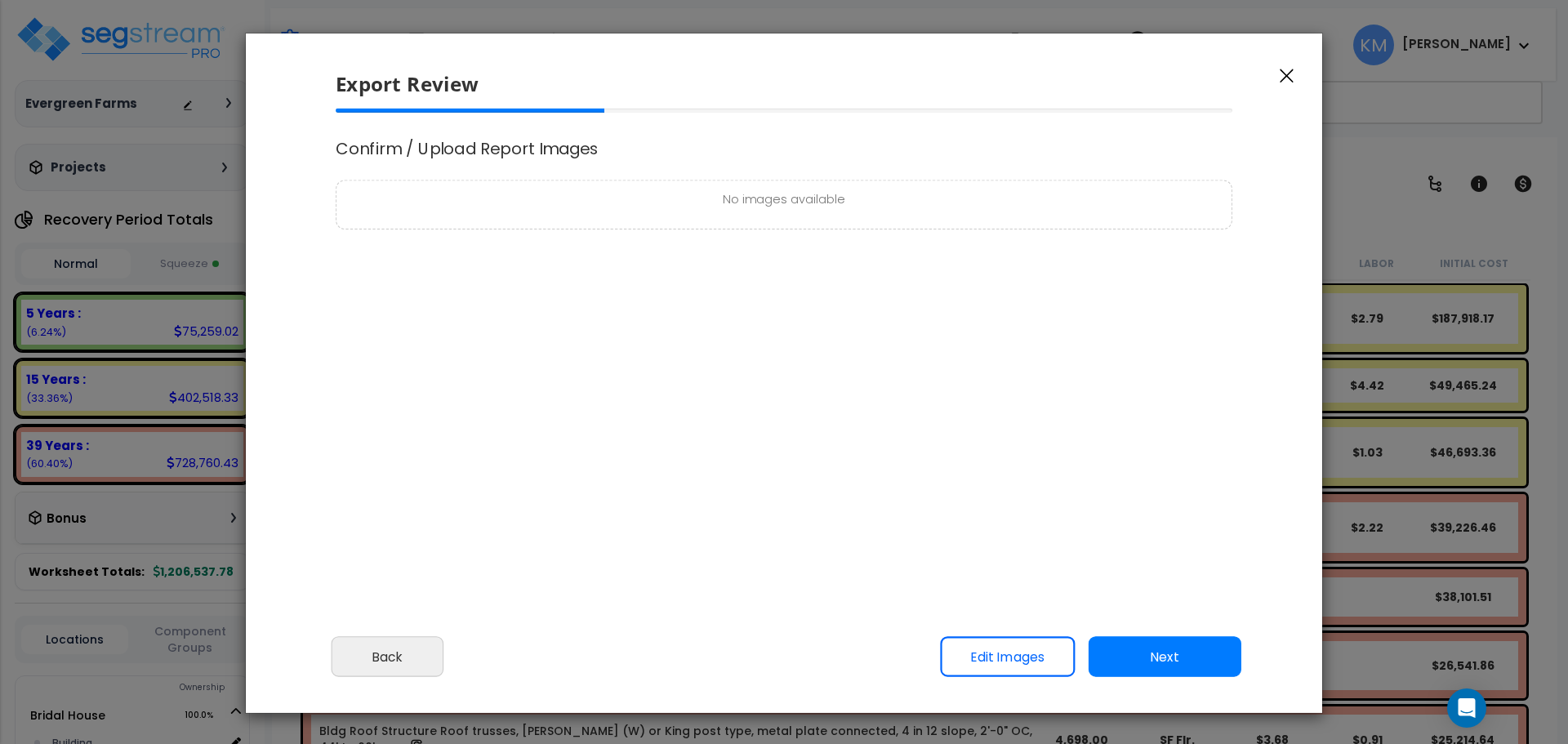
click at [1282, 79] on icon "button" at bounding box center [1286, 76] width 14 height 15
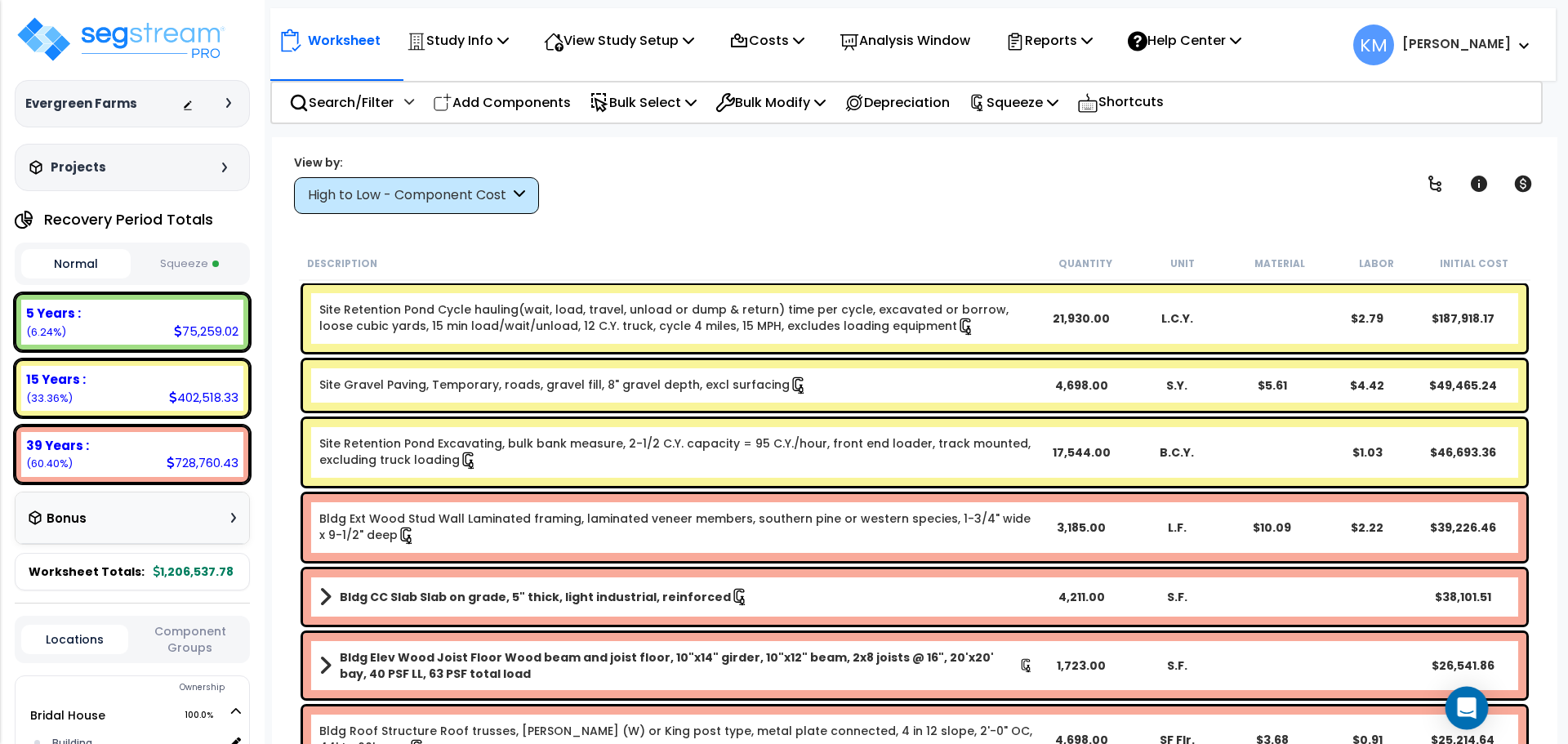
click at [1469, 718] on div "Open Intercom Messenger" at bounding box center [1467, 708] width 43 height 43
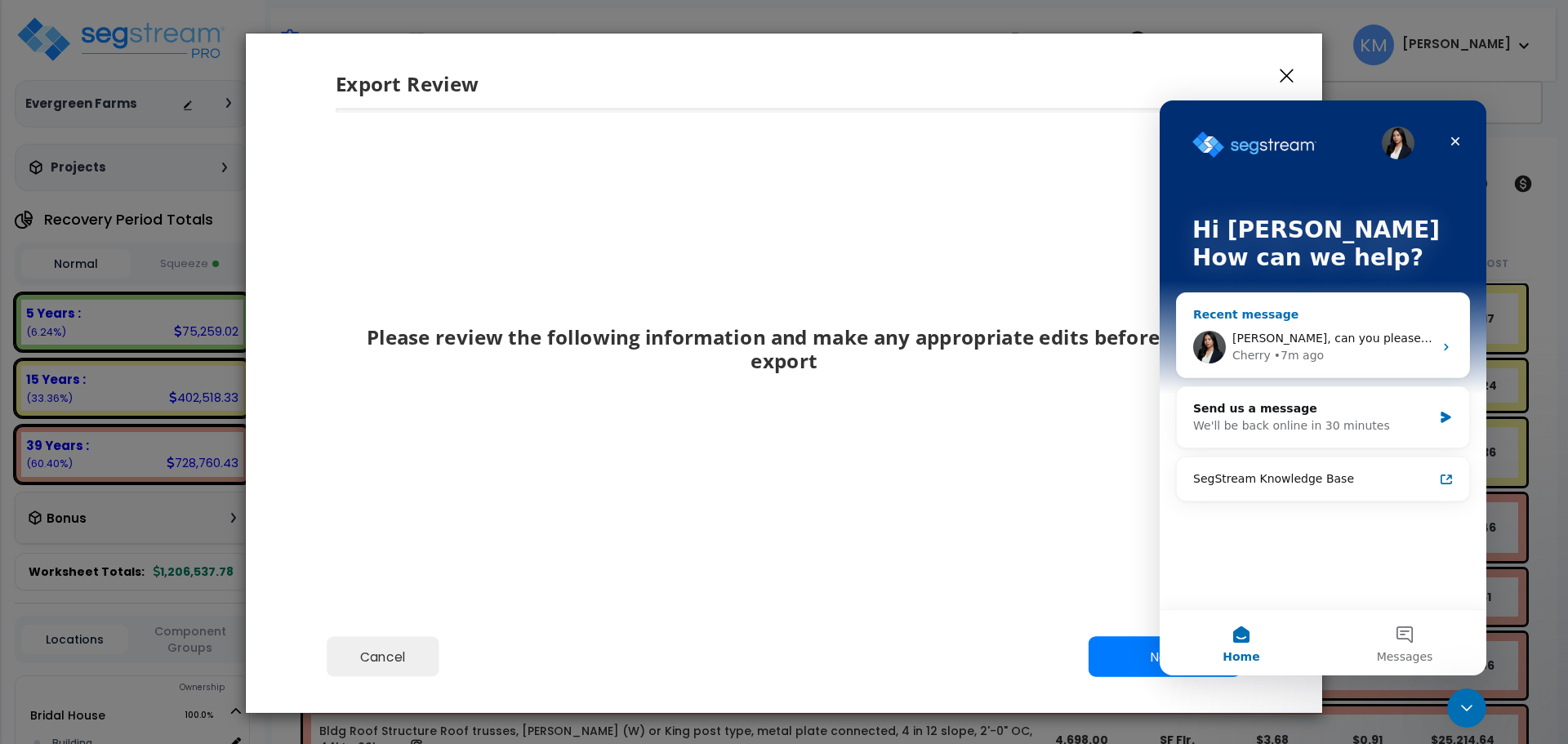
click at [1336, 333] on span "[PERSON_NAME], can you please try uploading and exporting again right now? Plea…" at bounding box center [1588, 338] width 711 height 13
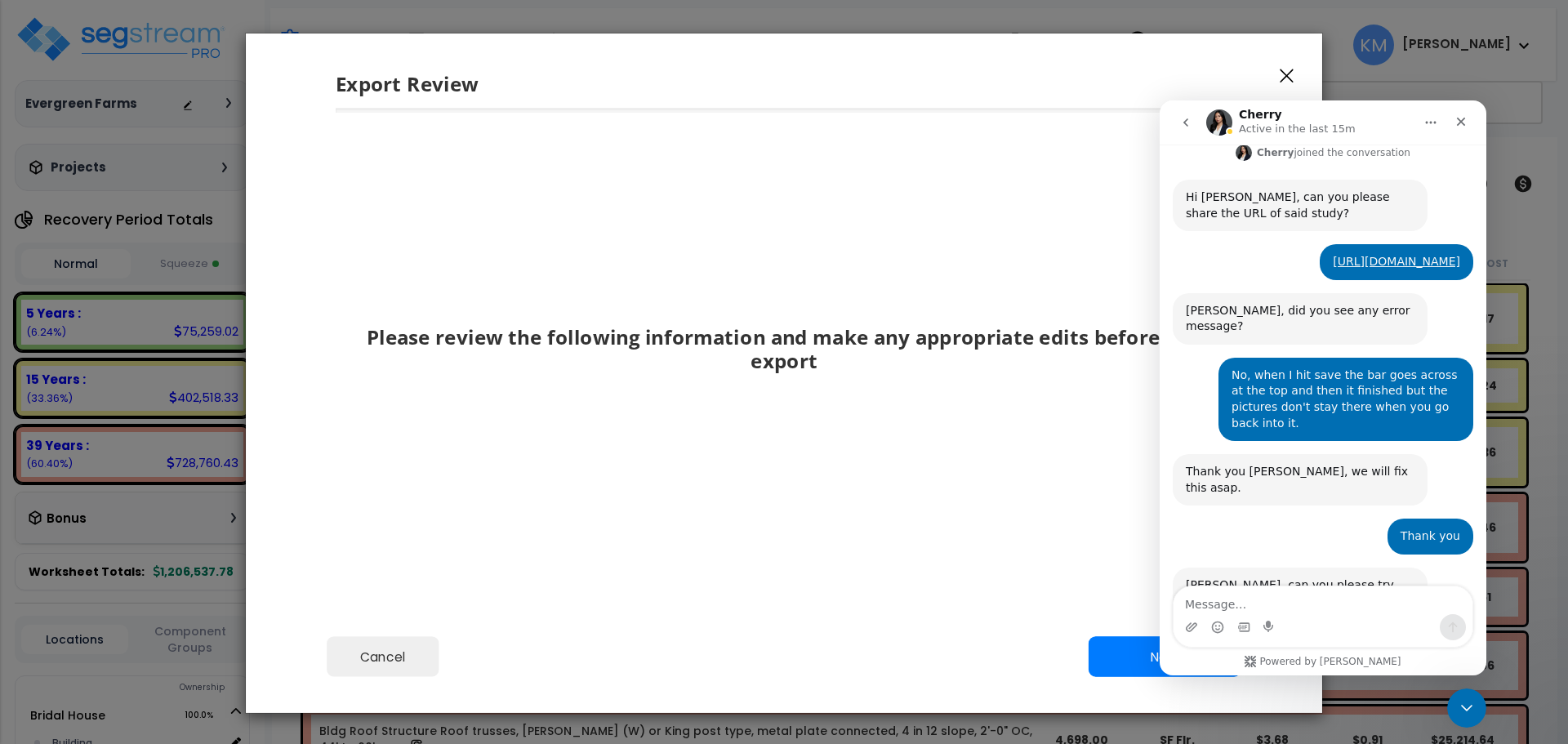
scroll to position [467, 0]
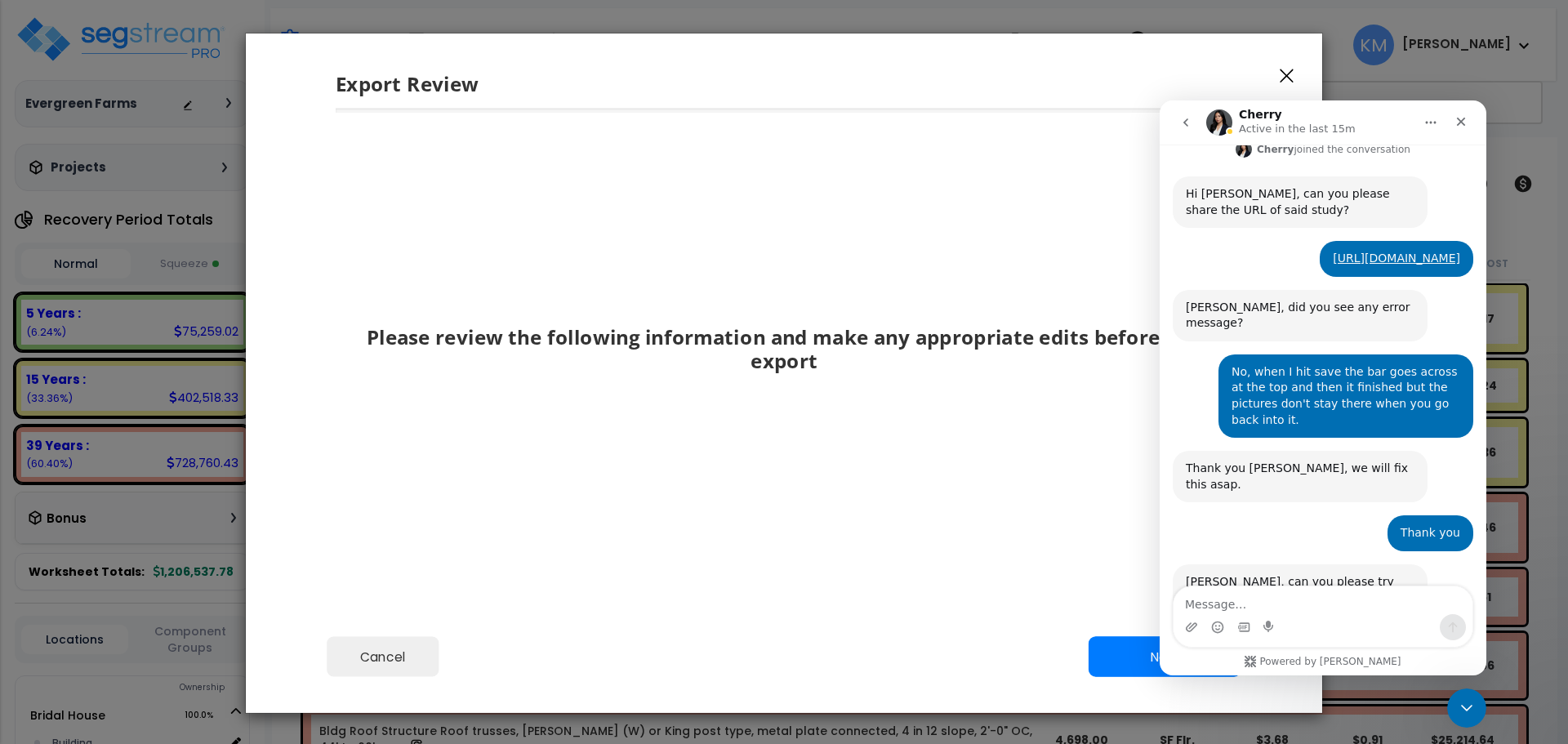
click at [1308, 598] on textarea "Message…" at bounding box center [1322, 599] width 299 height 28
type textarea "They are still not staying there once you hit save"
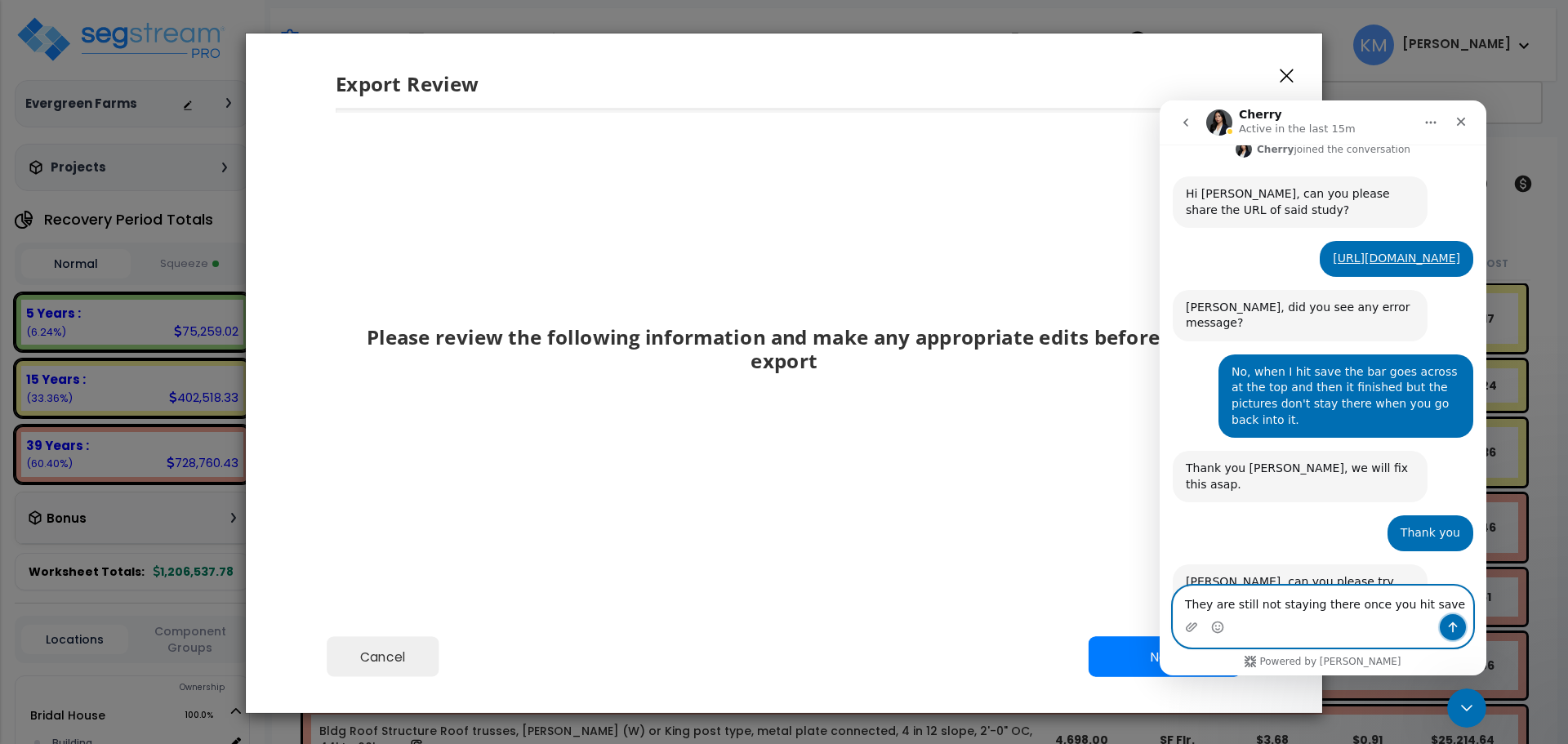
click at [1450, 624] on icon "Send a message…" at bounding box center [1453, 627] width 9 height 11
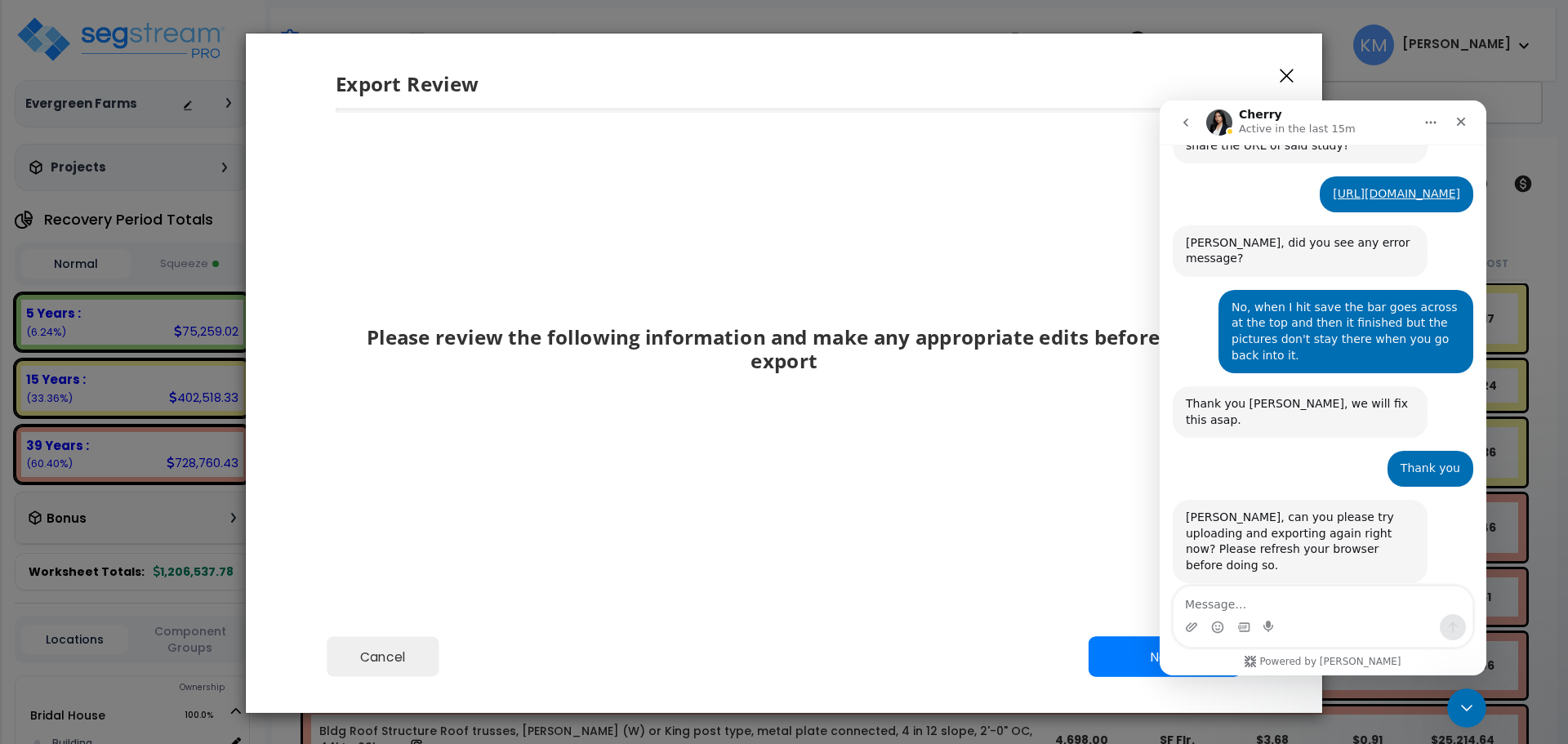
drag, startPoint x: 908, startPoint y: 52, endPoint x: 921, endPoint y: 52, distance: 13.0
click at [908, 52] on div "Export Review" at bounding box center [784, 71] width 1076 height 75
click at [1295, 601] on textarea "Message…" at bounding box center [1322, 599] width 299 height 28
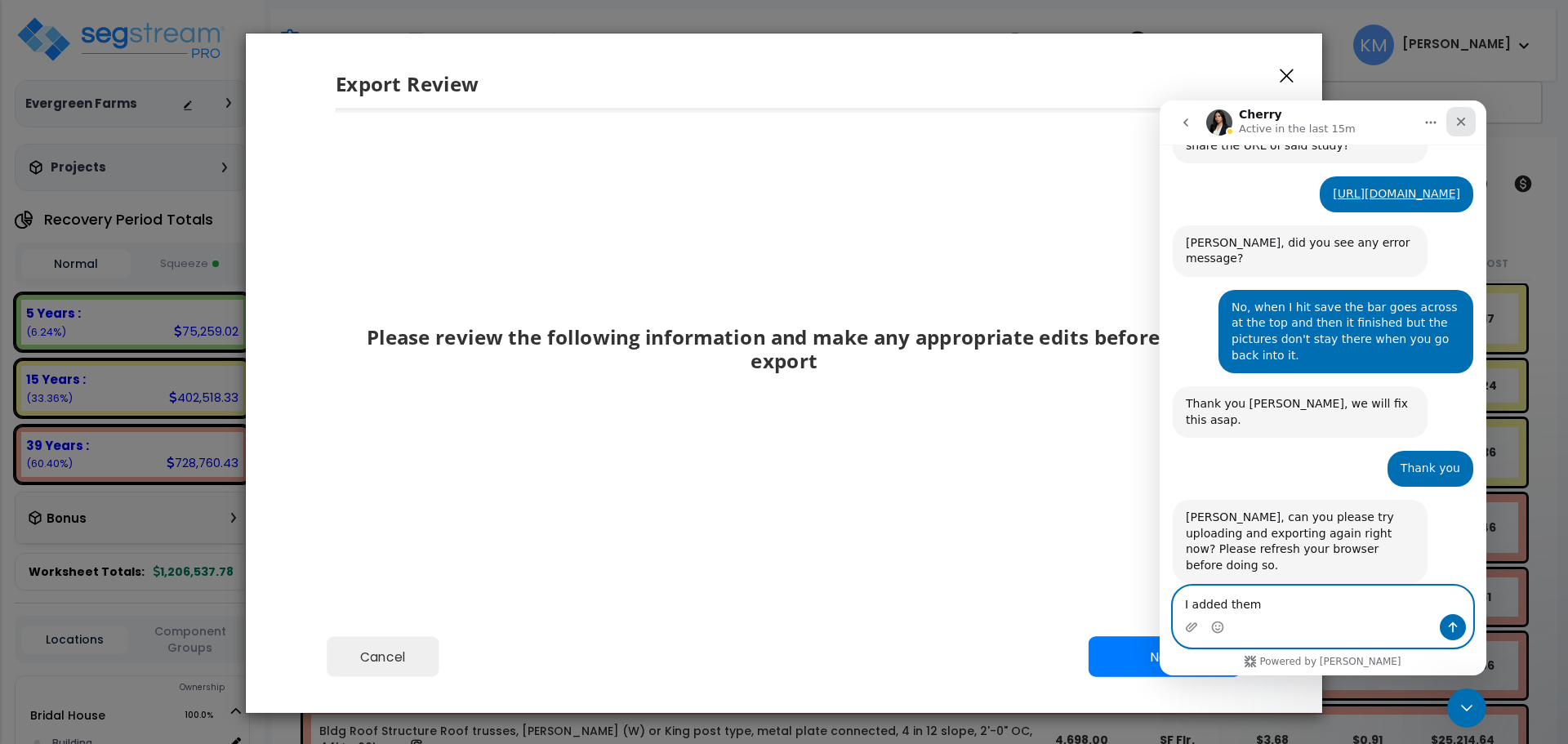
type textarea "I added them"
click at [1472, 120] on div "Close" at bounding box center [1460, 121] width 29 height 29
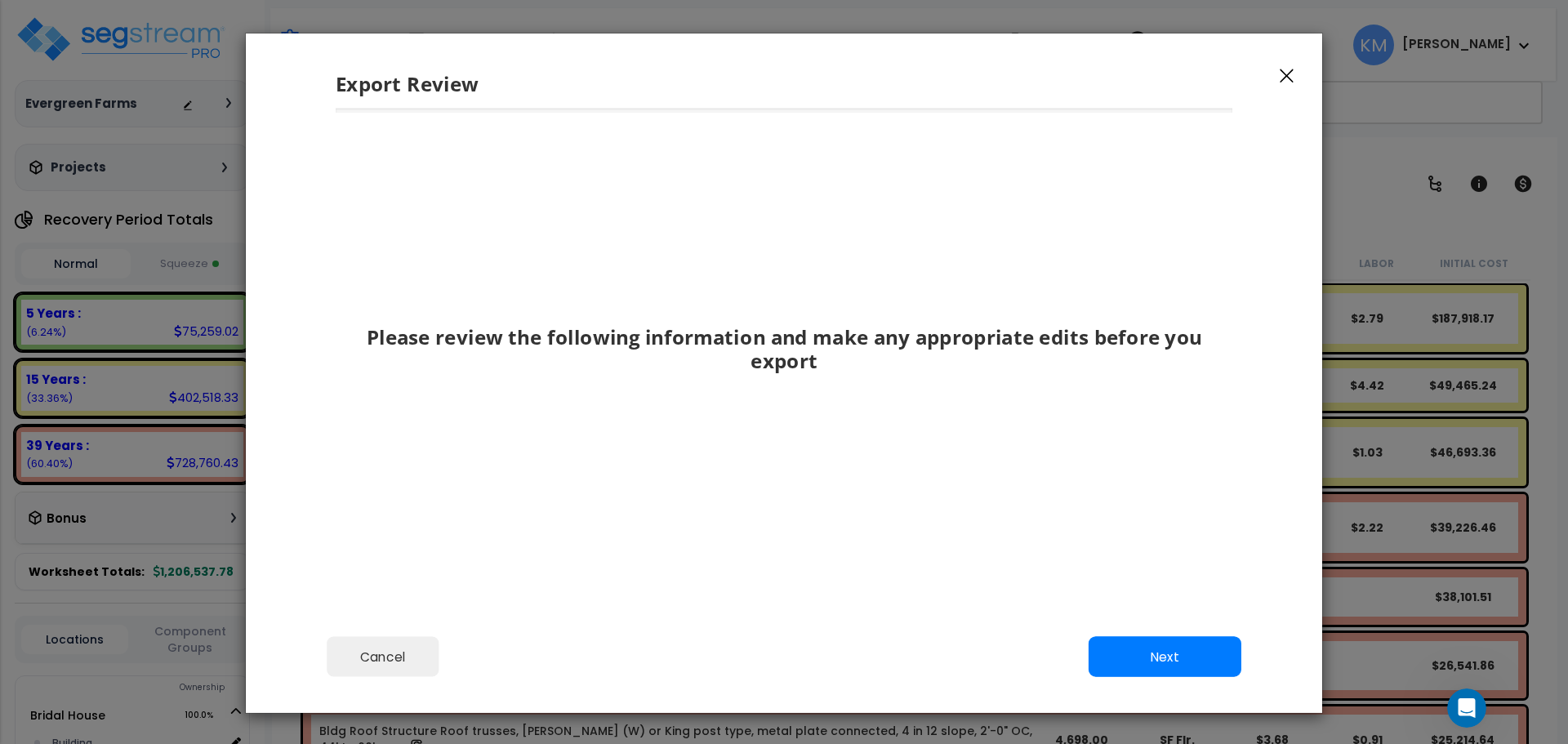
click at [1290, 76] on icon "button" at bounding box center [1286, 76] width 14 height 15
